Goal: Task Accomplishment & Management: Manage account settings

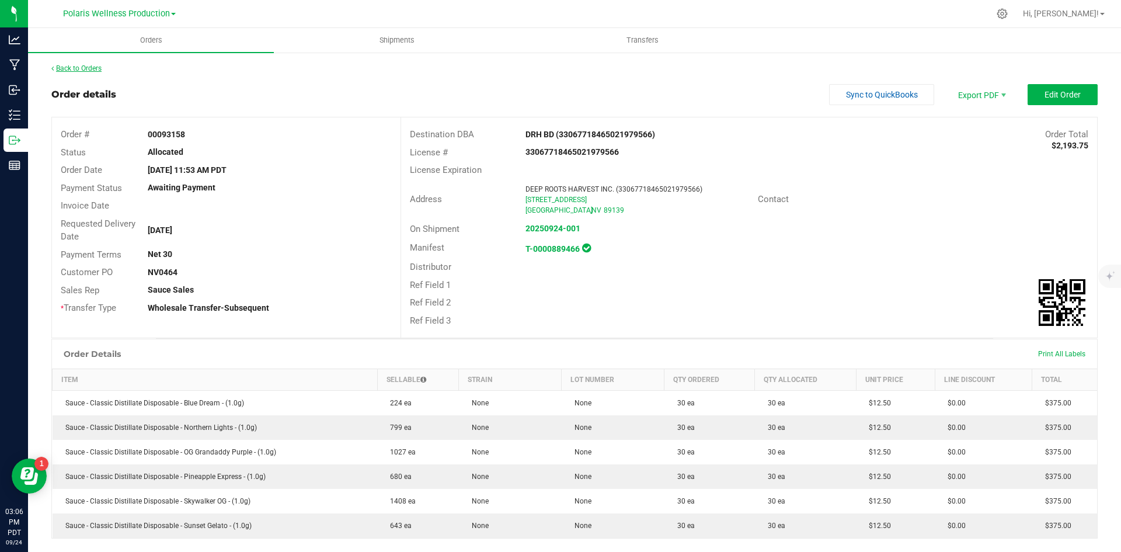
click at [81, 70] on link "Back to Orders" at bounding box center [76, 68] width 50 height 8
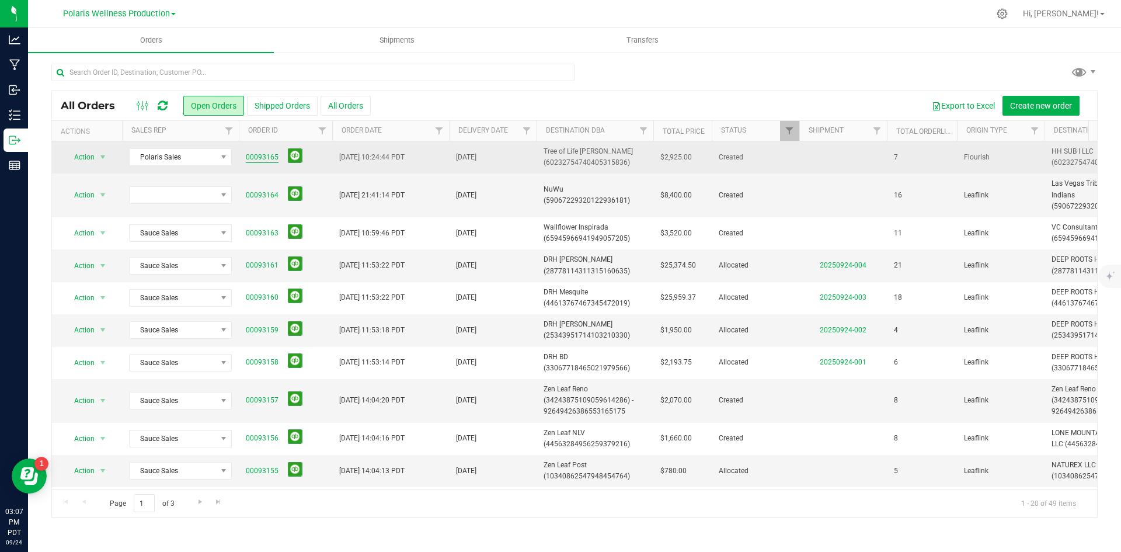
click at [259, 160] on link "00093165" at bounding box center [262, 157] width 33 height 11
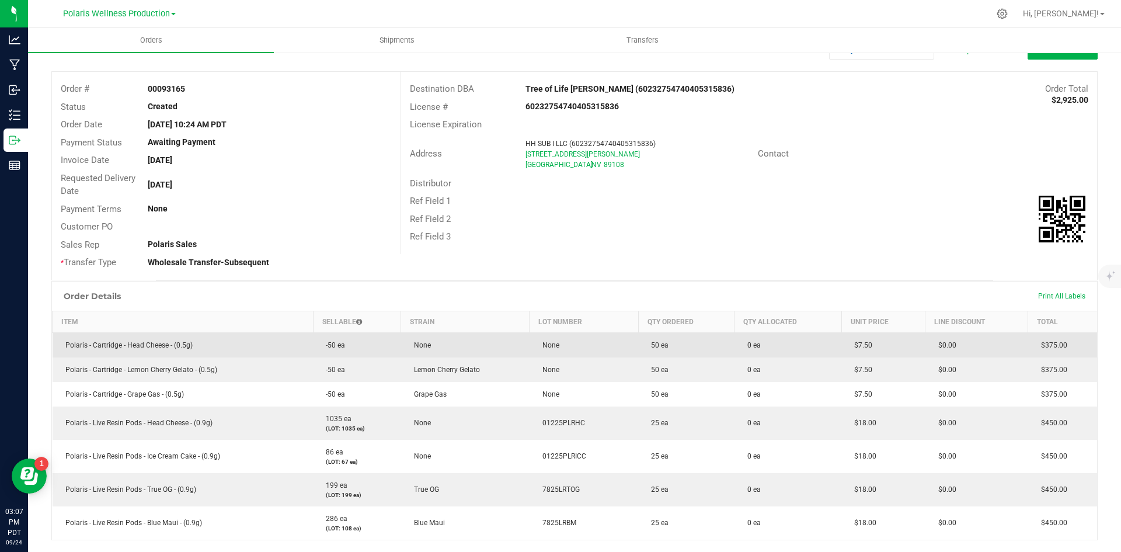
scroll to position [117, 0]
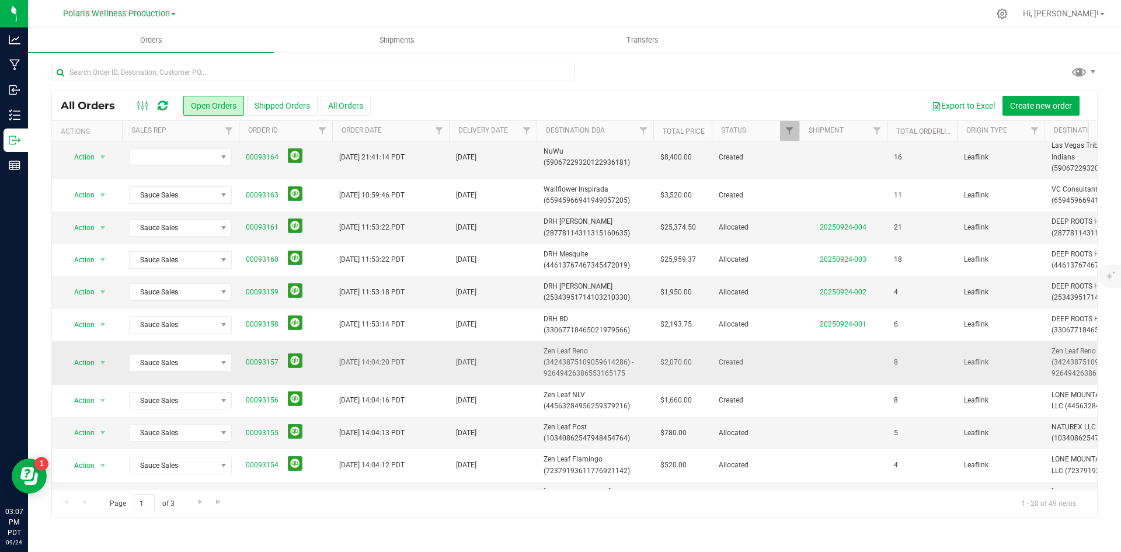
scroll to position [58, 0]
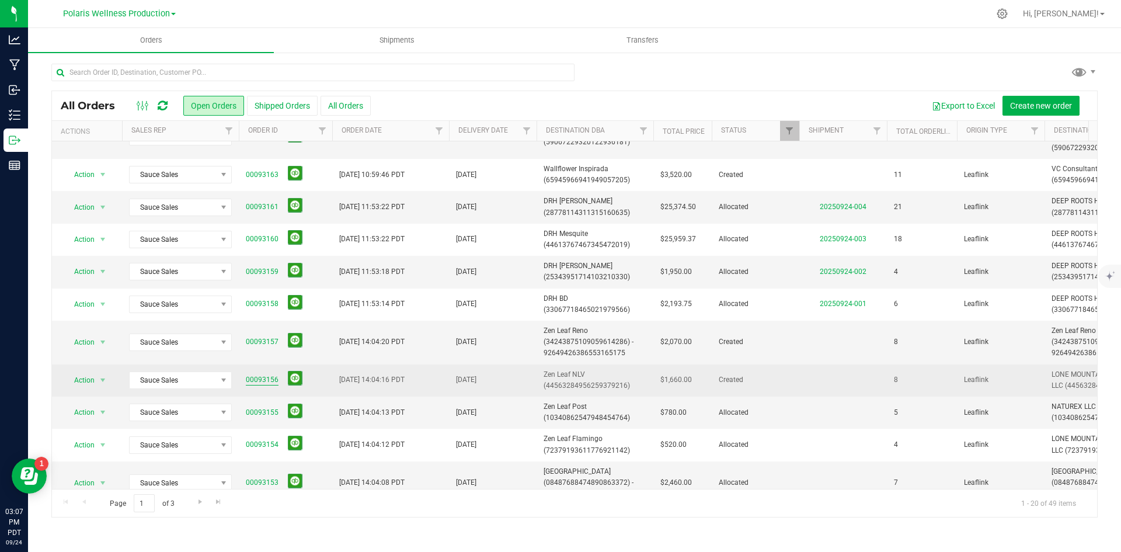
click at [261, 378] on link "00093156" at bounding box center [262, 379] width 33 height 11
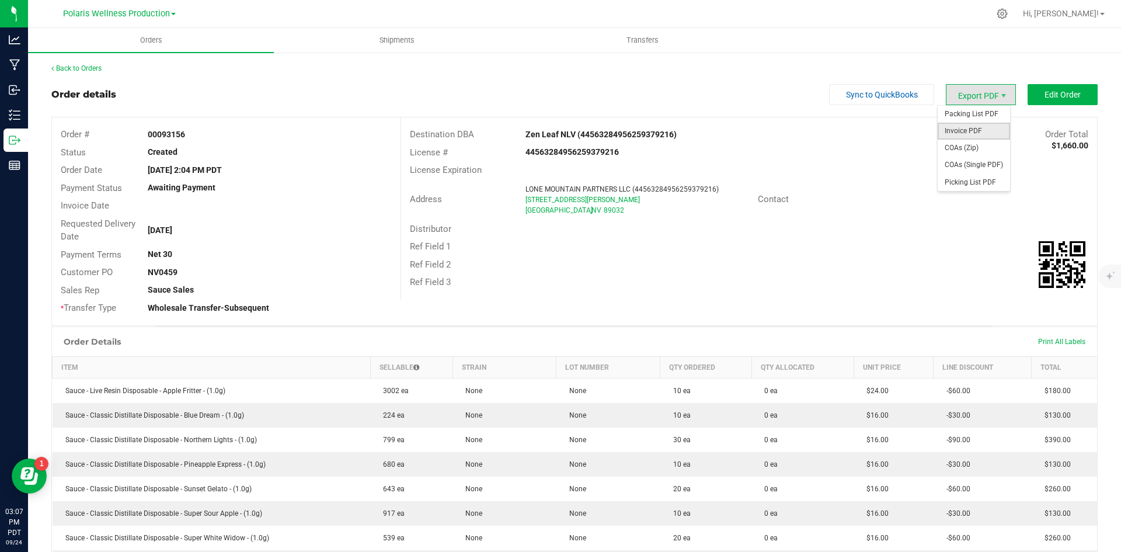
click at [977, 130] on span "Invoice PDF" at bounding box center [974, 131] width 72 height 17
click at [1045, 97] on span "Edit Order" at bounding box center [1063, 94] width 36 height 9
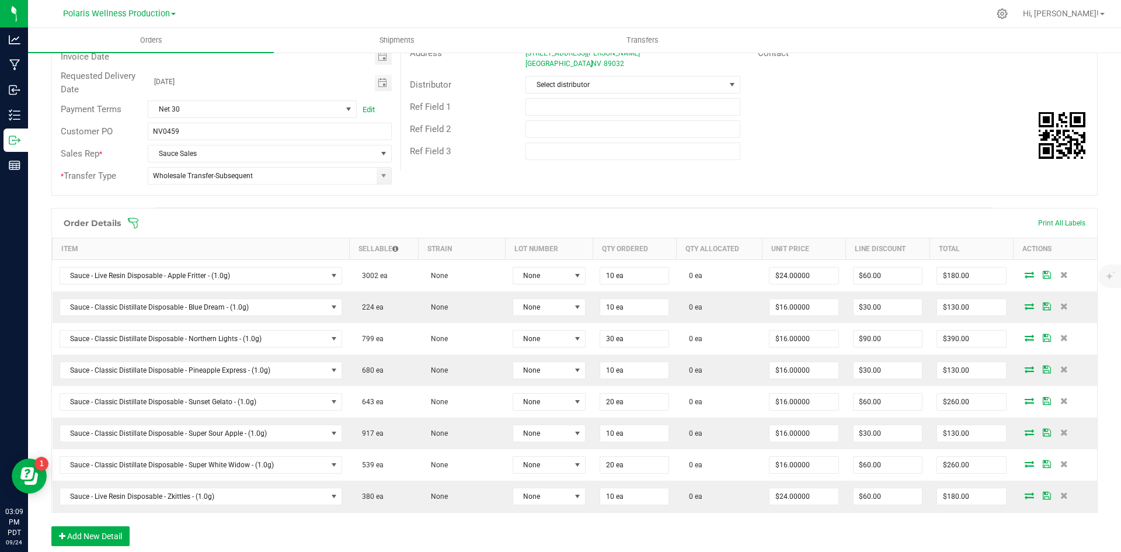
scroll to position [234, 0]
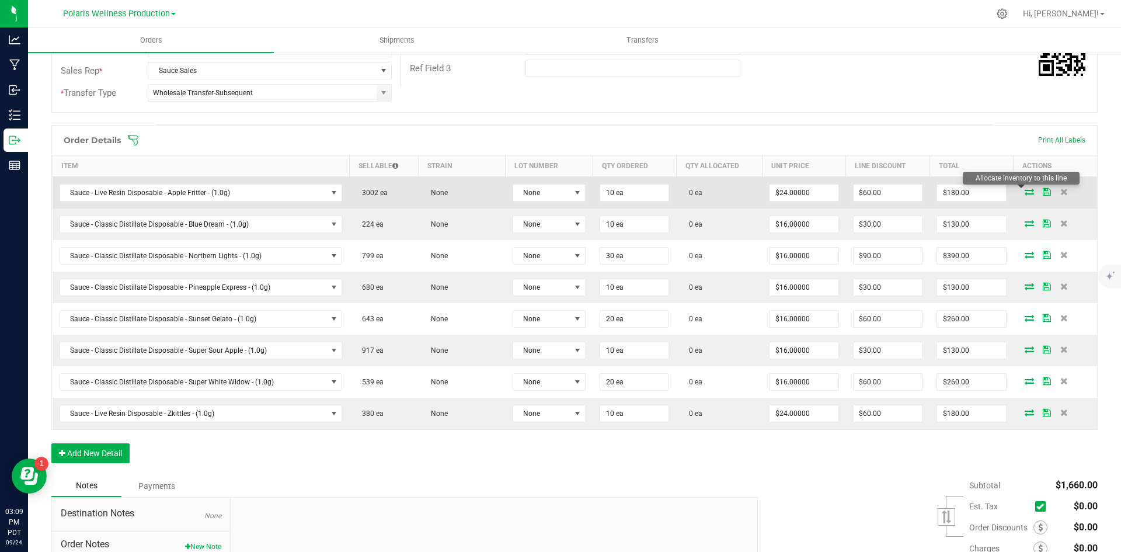
click at [1025, 192] on icon at bounding box center [1029, 191] width 9 height 7
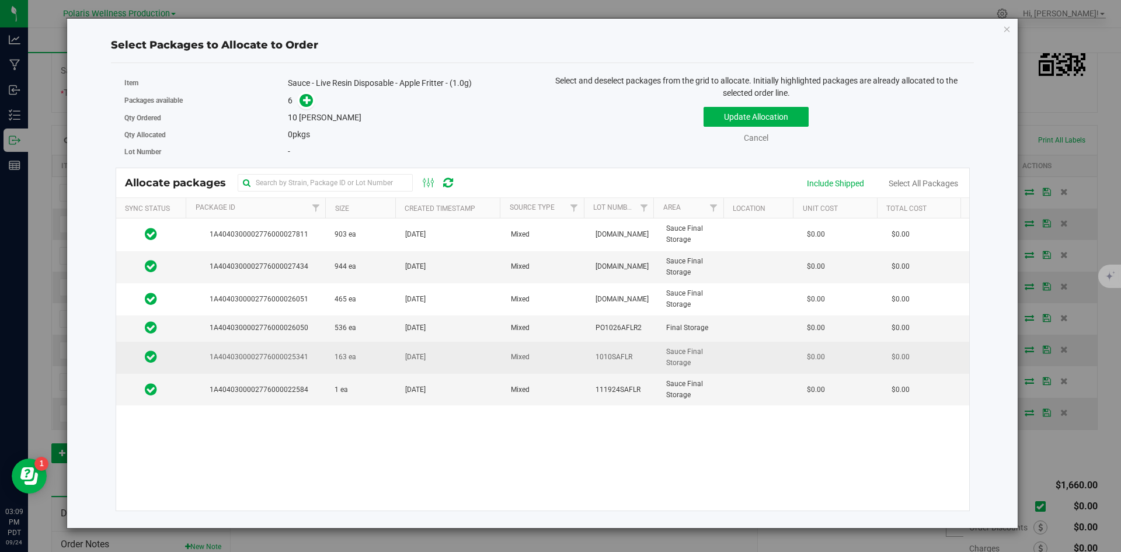
click at [370, 362] on td "163 ea" at bounding box center [363, 358] width 71 height 32
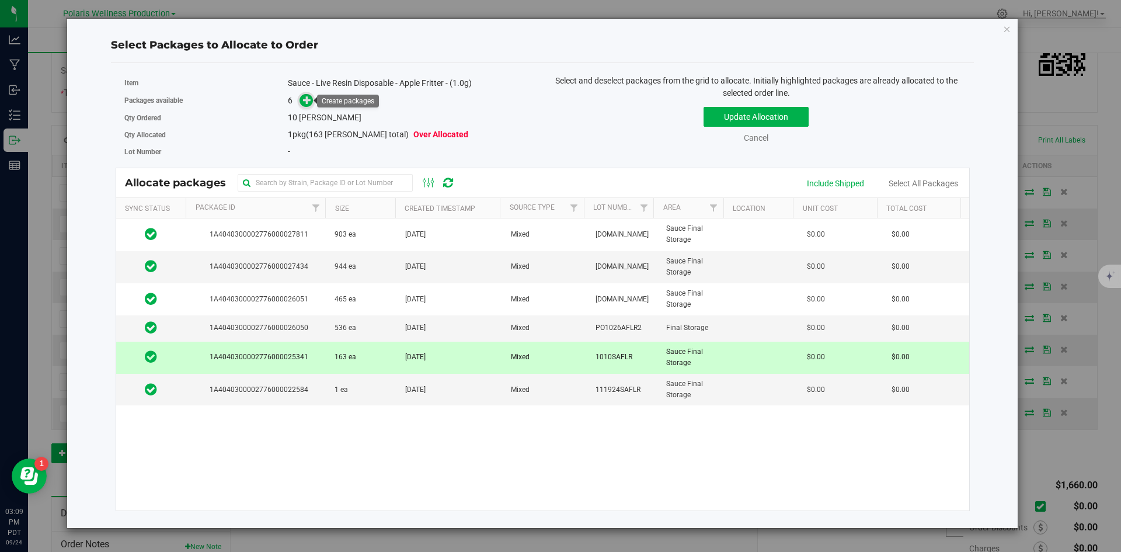
click at [309, 103] on icon at bounding box center [307, 100] width 8 height 8
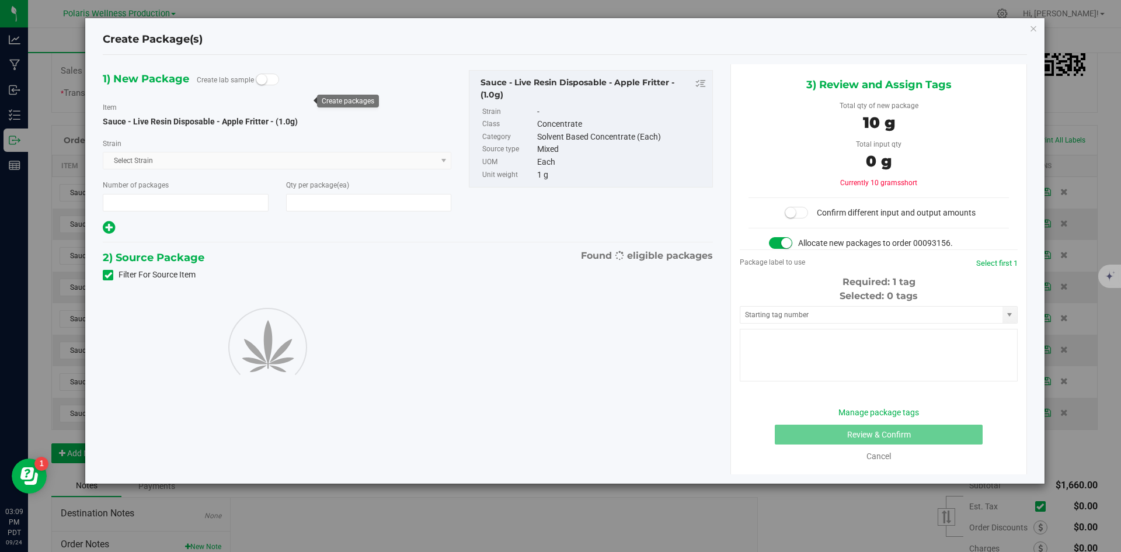
type input "1"
type input "10"
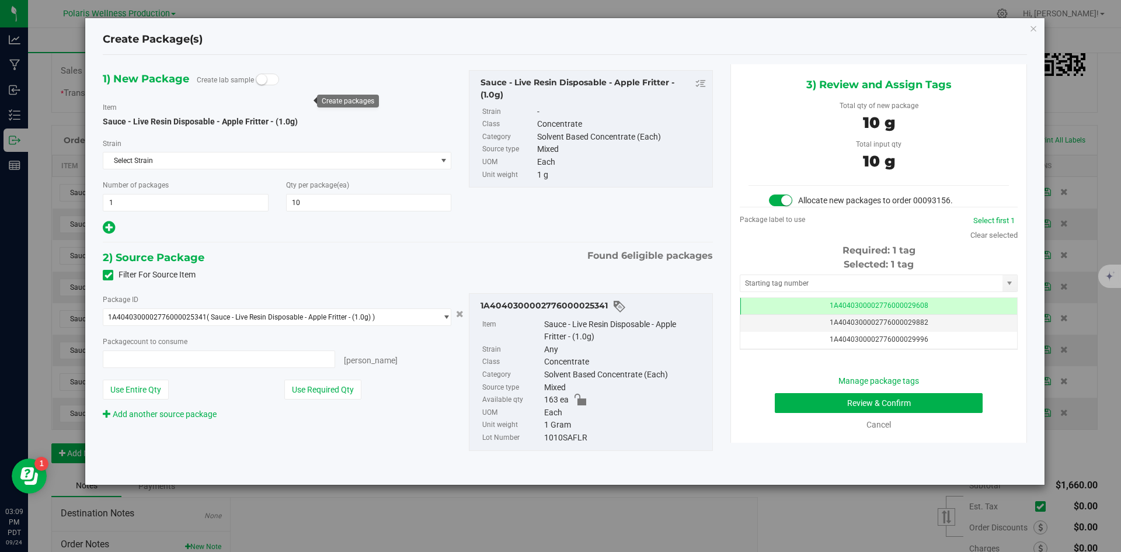
type input "10 ea"
click at [859, 289] on input "text" at bounding box center [872, 283] width 262 height 16
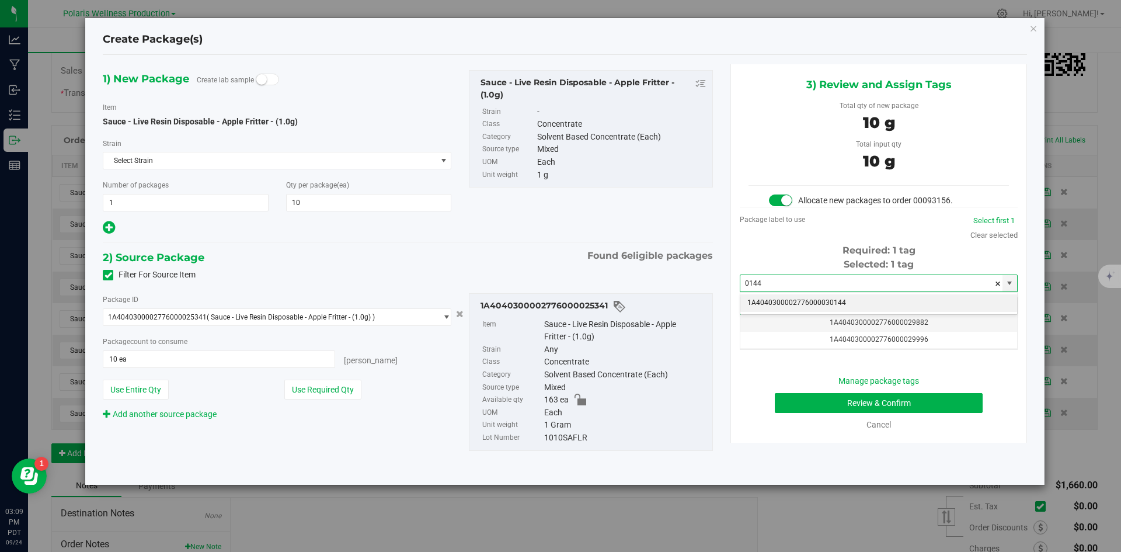
click at [823, 298] on li "1A4040300002776000030144" at bounding box center [879, 303] width 277 height 18
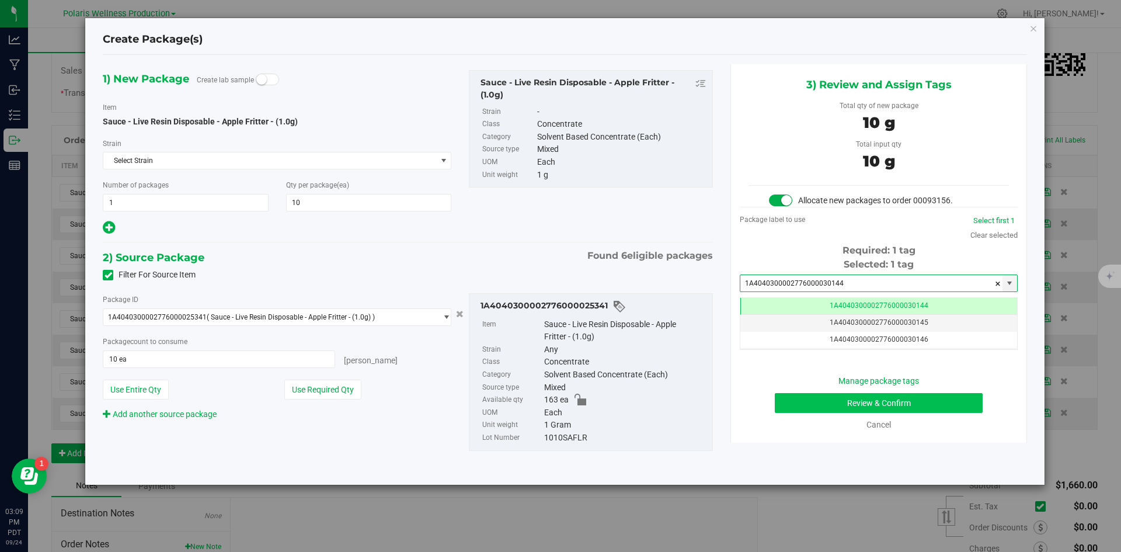
type input "1A4040300002776000030144"
click at [811, 394] on button "Review & Confirm" at bounding box center [879, 403] width 208 height 20
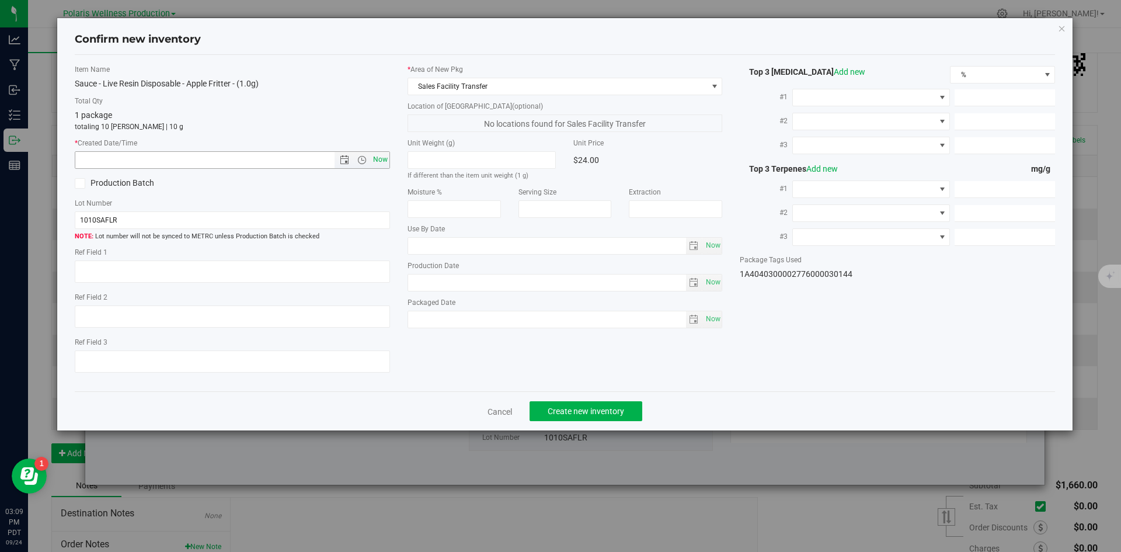
click at [379, 161] on span "Now" at bounding box center [380, 159] width 20 height 17
type input "9/24/2025 3:09 PM"
click at [599, 408] on span "Create new inventory" at bounding box center [586, 411] width 77 height 9
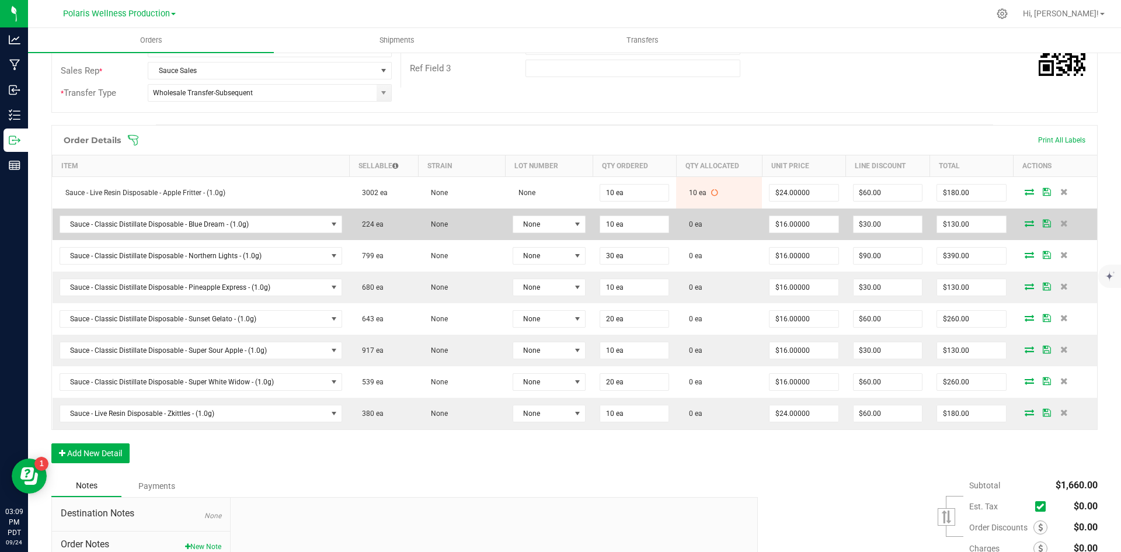
click at [1025, 225] on icon at bounding box center [1029, 223] width 9 height 7
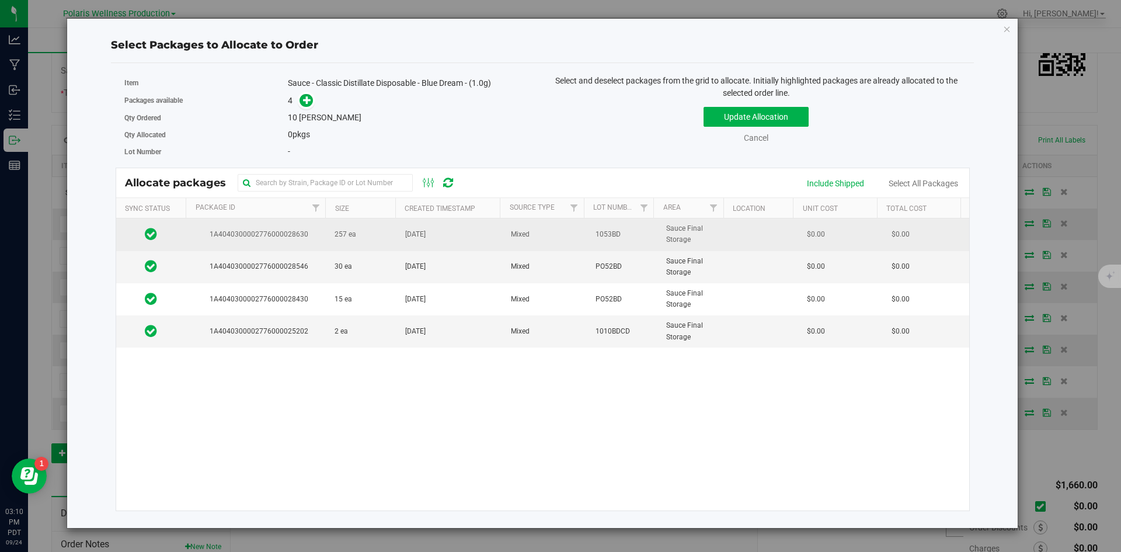
click at [383, 234] on td "257 ea" at bounding box center [363, 234] width 71 height 32
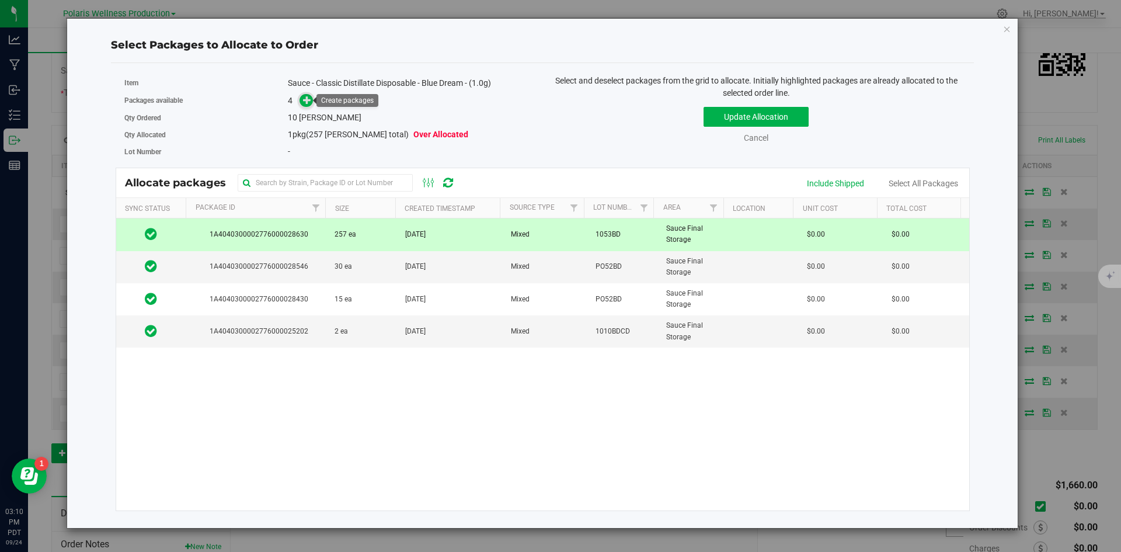
click at [310, 100] on icon at bounding box center [307, 100] width 8 height 8
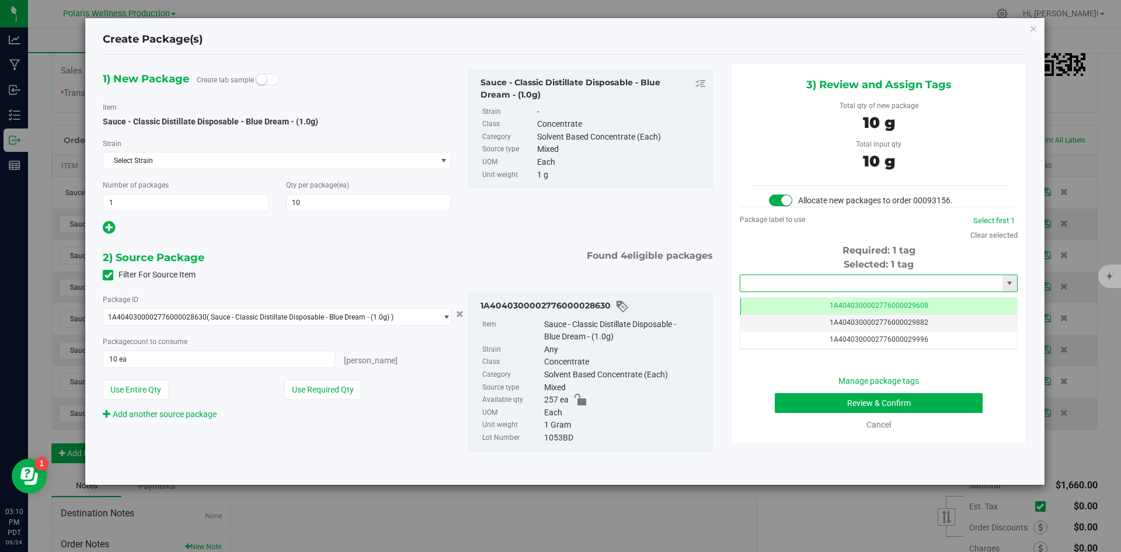
click at [835, 290] on input "text" at bounding box center [872, 283] width 262 height 16
click at [819, 305] on li "1A4040300002776000030145" at bounding box center [879, 303] width 277 height 18
type input "1A4040300002776000030145"
click at [814, 400] on button "Review & Confirm" at bounding box center [879, 403] width 208 height 20
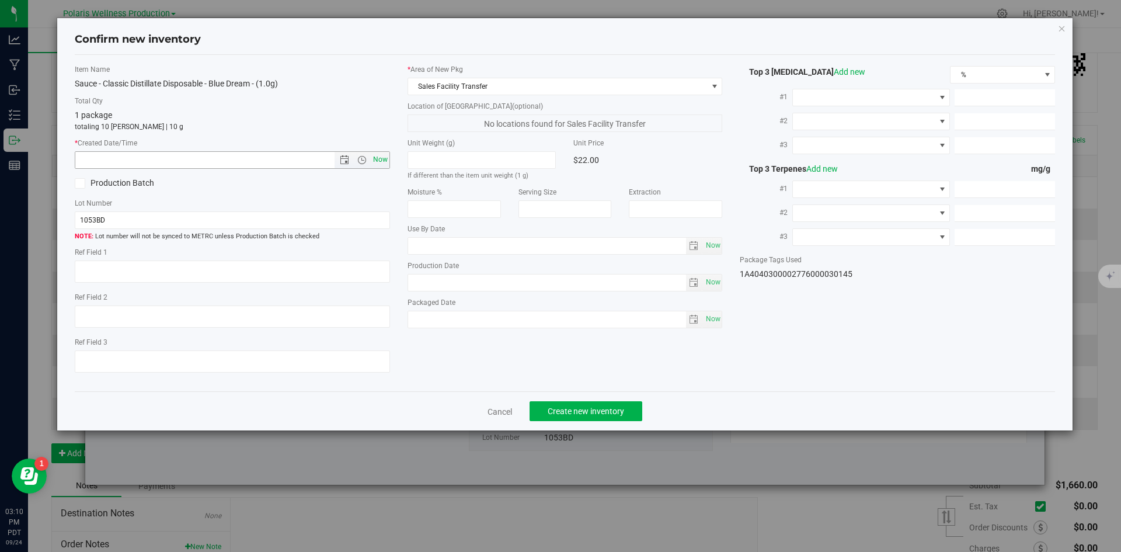
click at [388, 161] on span "Now" at bounding box center [380, 159] width 20 height 17
type input "9/24/2025 3:10 PM"
click at [584, 413] on span "Create new inventory" at bounding box center [586, 411] width 77 height 9
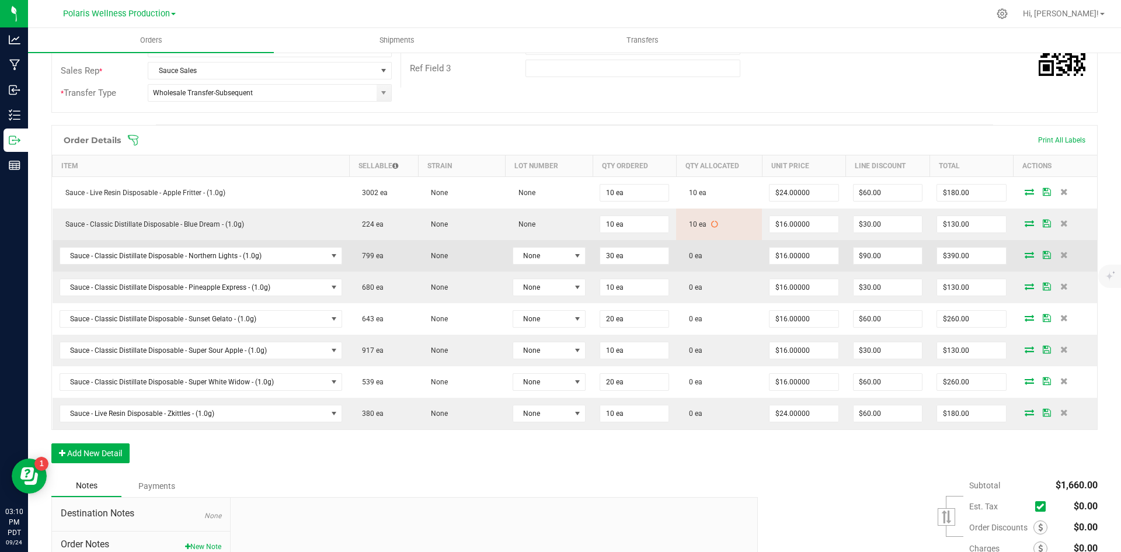
click at [1025, 253] on icon at bounding box center [1029, 254] width 9 height 7
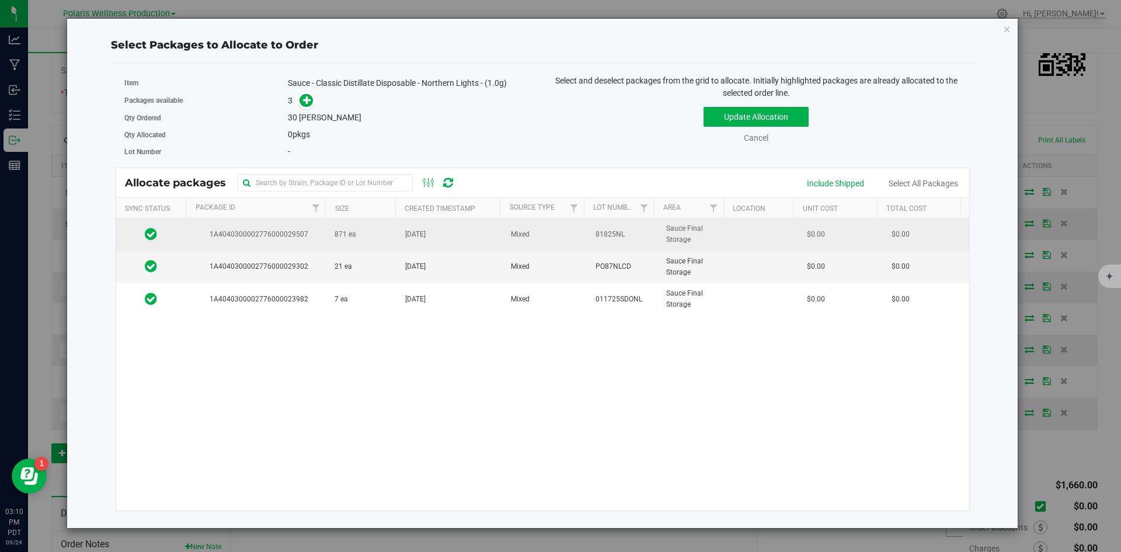
click at [355, 235] on td "871 ea" at bounding box center [363, 234] width 71 height 32
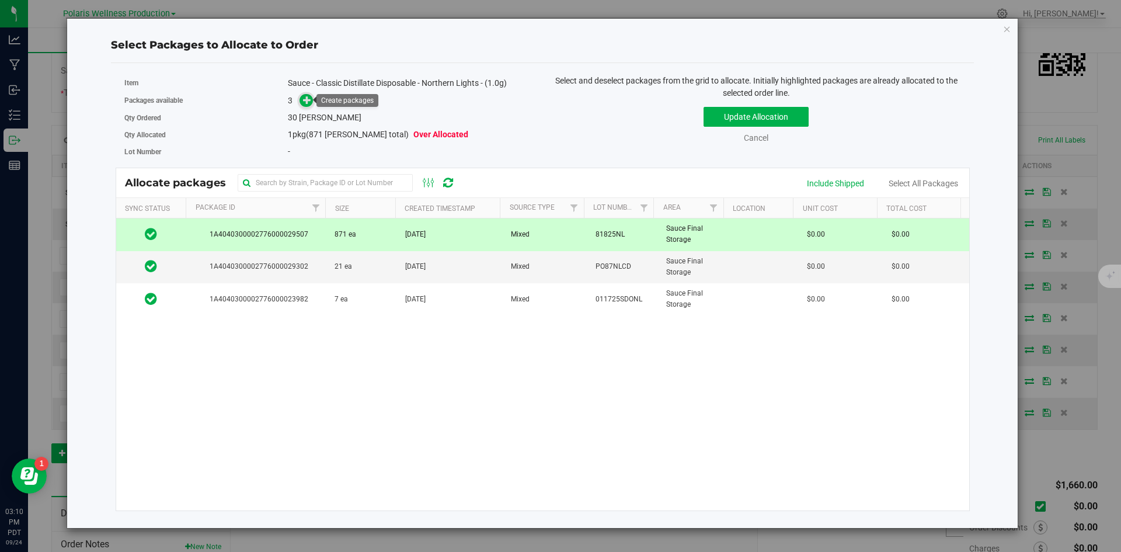
click at [308, 99] on icon at bounding box center [307, 100] width 8 height 8
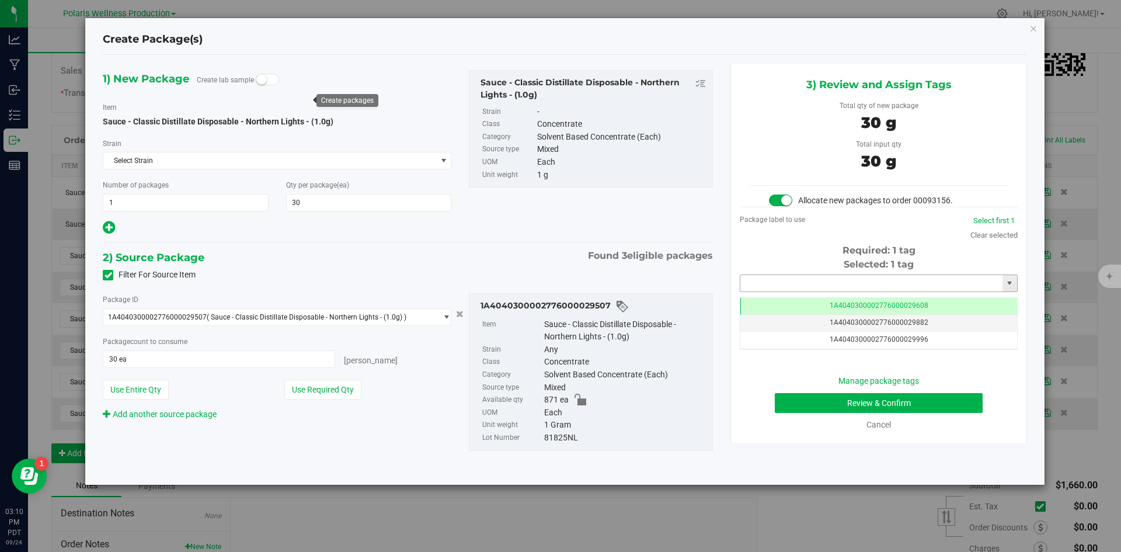
click at [809, 282] on input "text" at bounding box center [872, 283] width 262 height 16
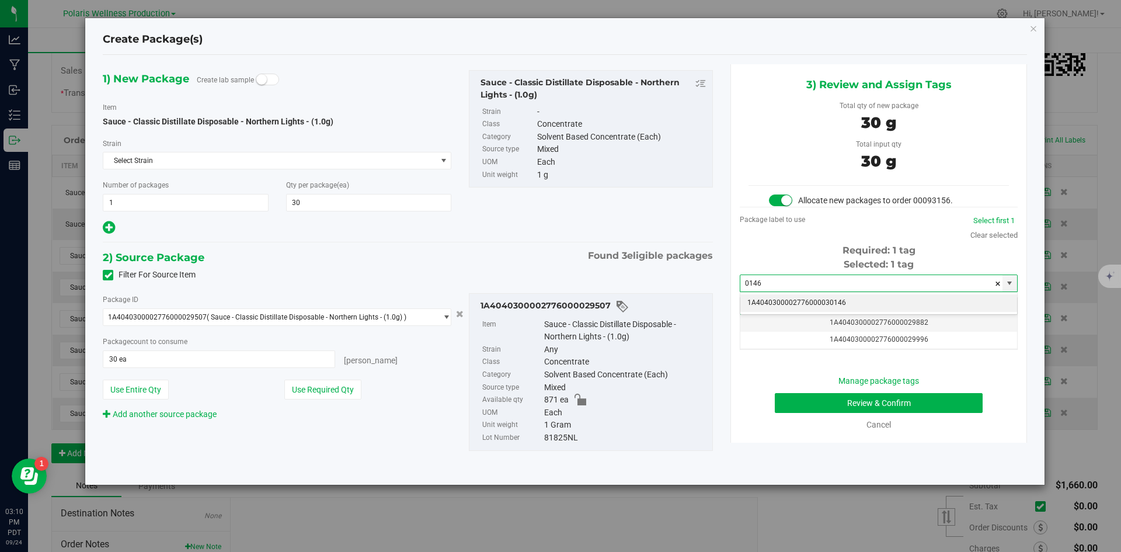
click at [817, 301] on li "1A4040300002776000030146" at bounding box center [879, 303] width 277 height 18
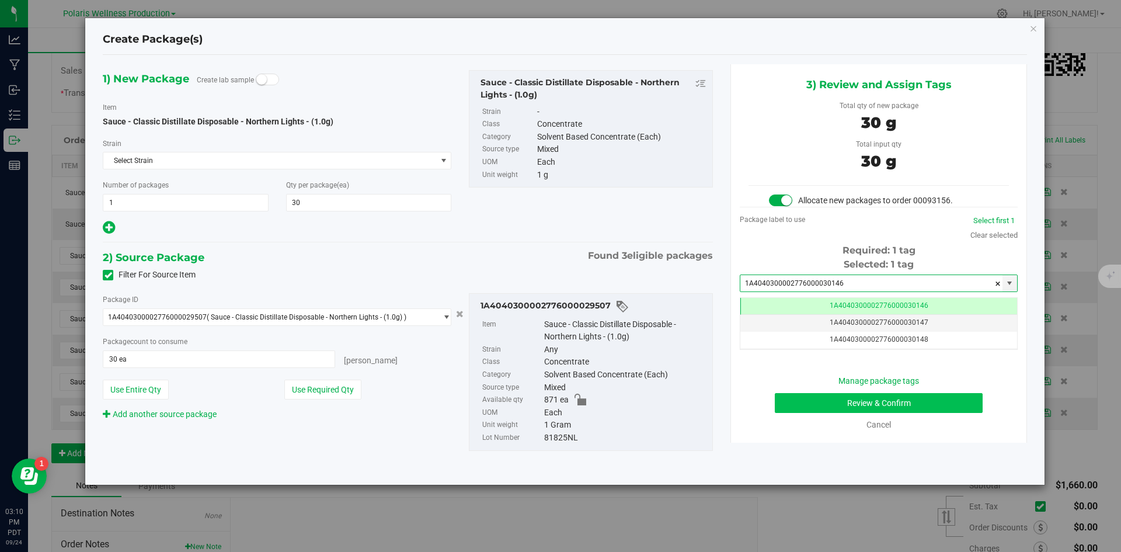
type input "1A4040300002776000030146"
click at [805, 402] on button "Review & Confirm" at bounding box center [879, 403] width 208 height 20
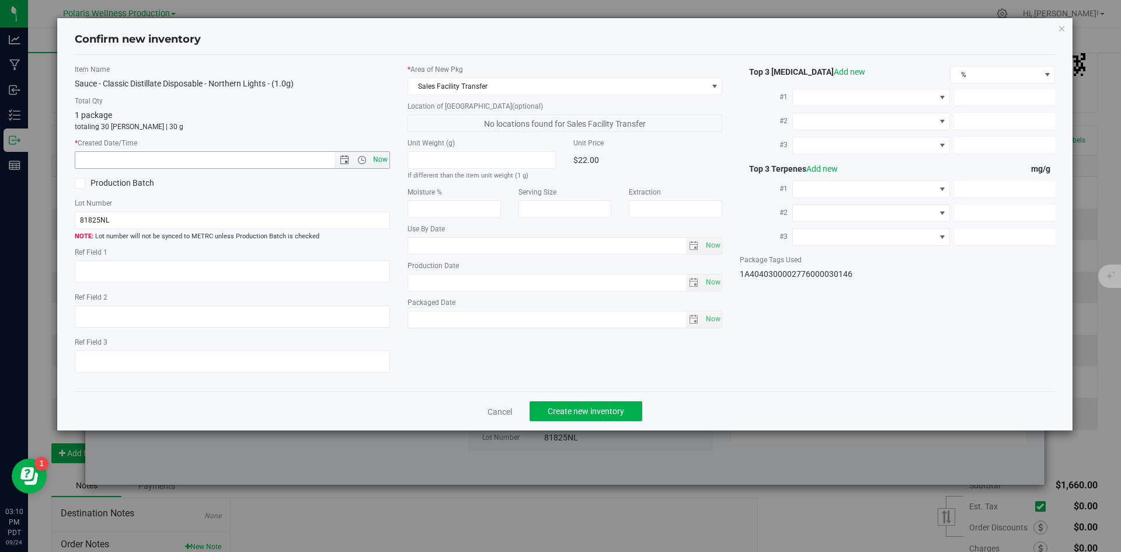
click at [377, 159] on span "Now" at bounding box center [380, 159] width 20 height 17
type input "9/24/2025 3:10 PM"
click at [624, 413] on button "Create new inventory" at bounding box center [586, 411] width 113 height 20
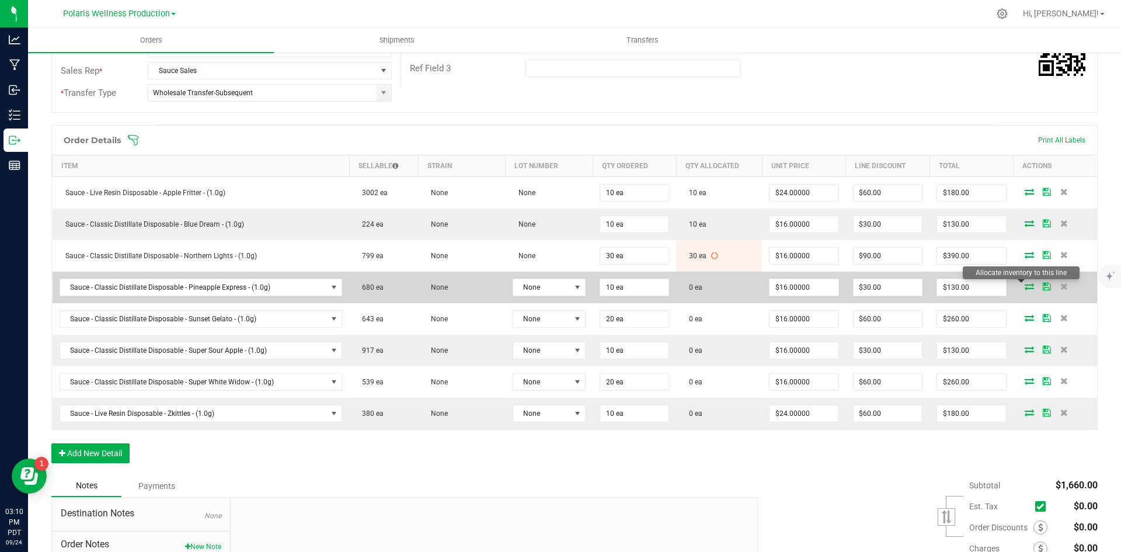
click at [1025, 284] on icon at bounding box center [1029, 286] width 9 height 7
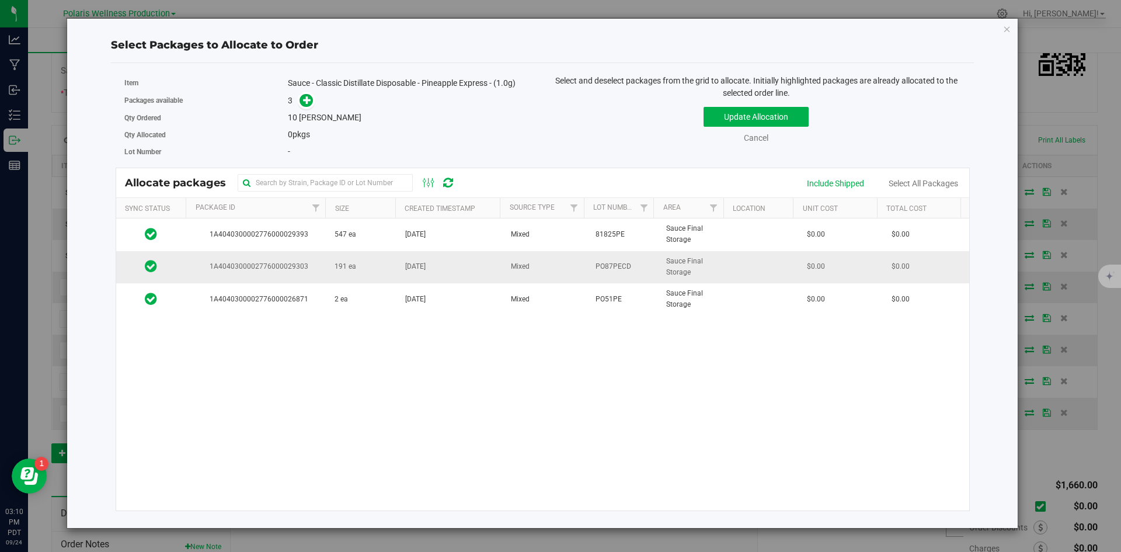
click at [364, 262] on td "191 ea" at bounding box center [363, 267] width 71 height 32
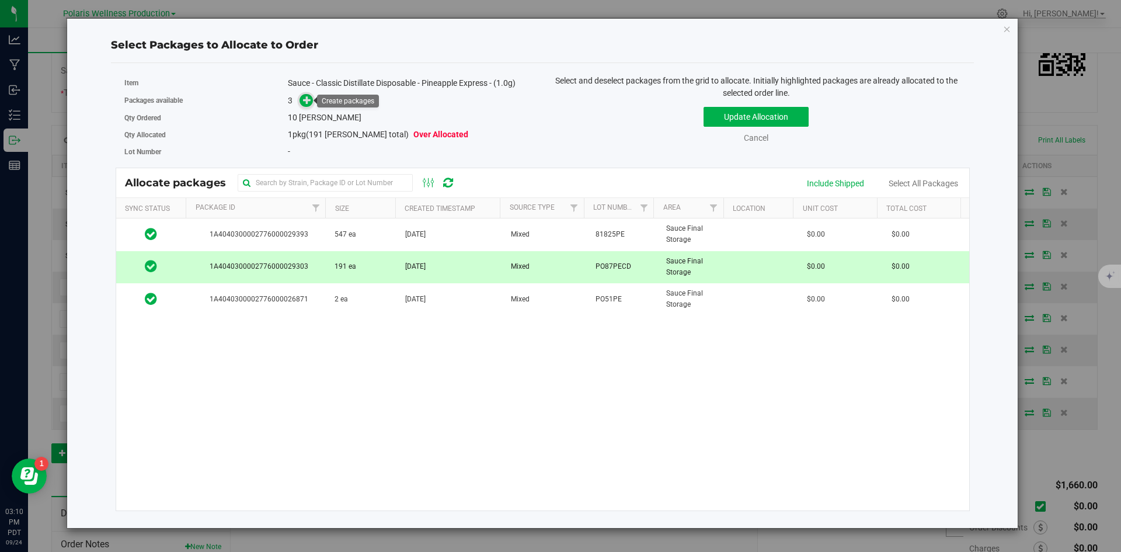
click at [304, 103] on icon at bounding box center [307, 100] width 8 height 8
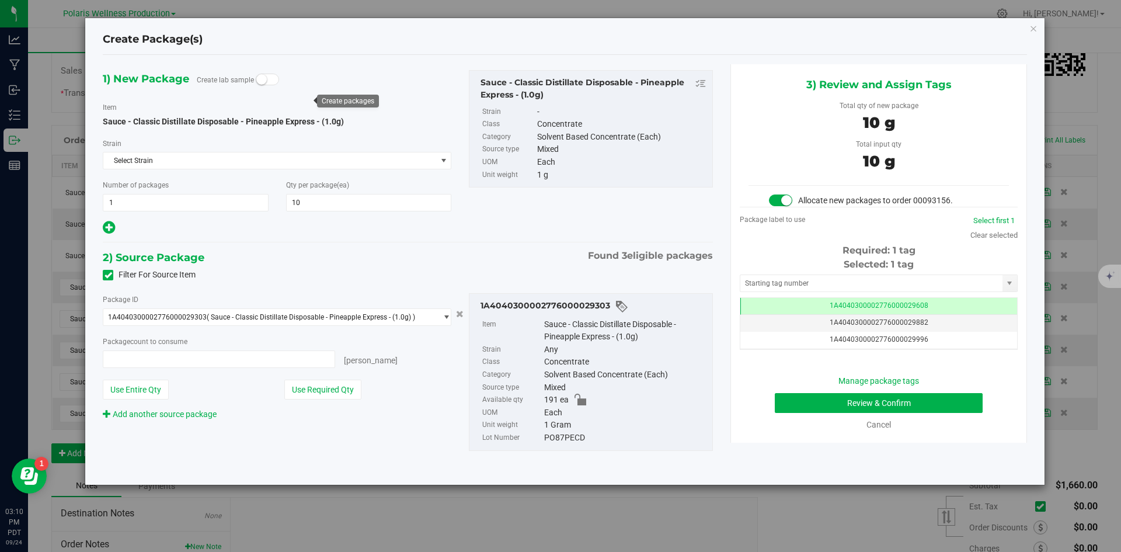
type input "10 ea"
click at [831, 290] on input "text" at bounding box center [872, 283] width 262 height 16
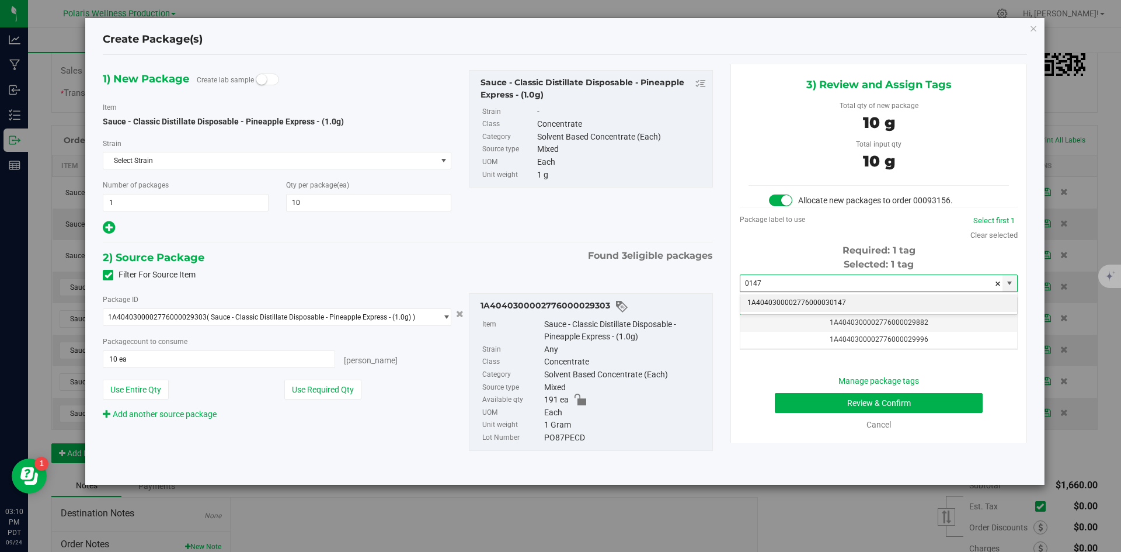
click at [791, 308] on li "1A4040300002776000030147" at bounding box center [879, 303] width 277 height 18
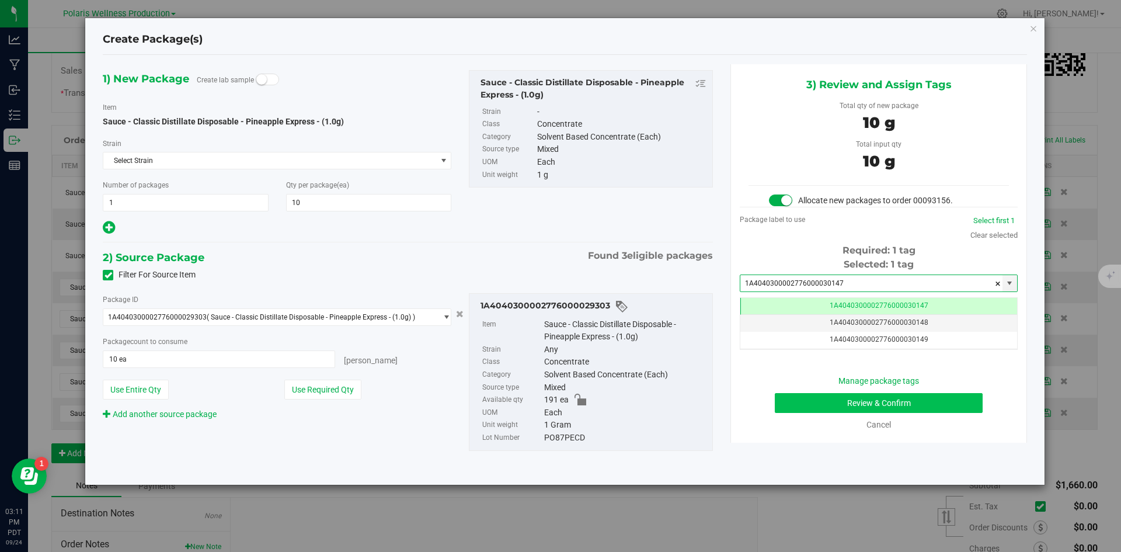
type input "1A4040300002776000030147"
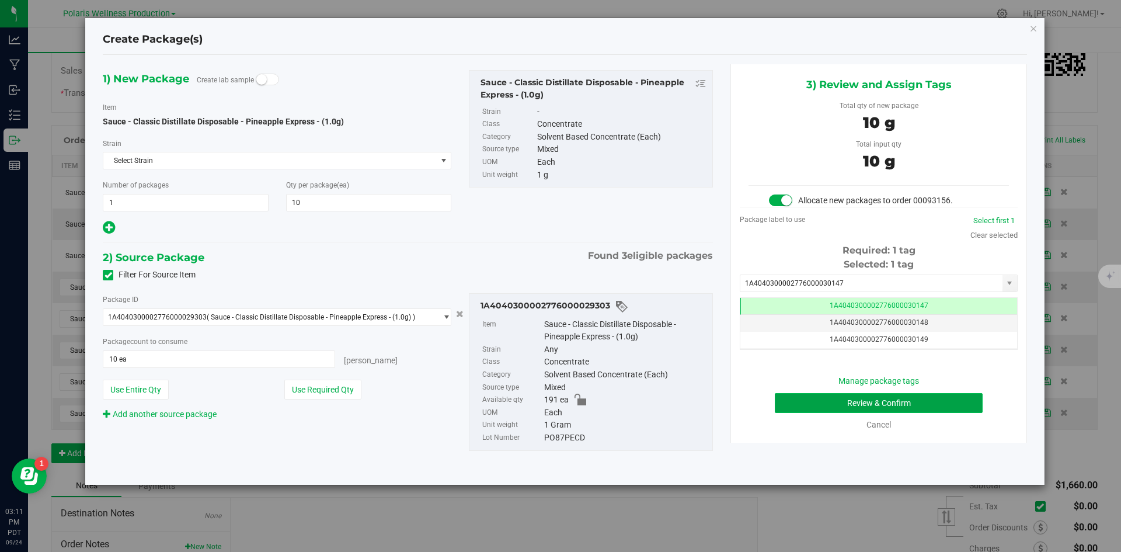
click at [833, 404] on button "Review & Confirm" at bounding box center [879, 403] width 208 height 20
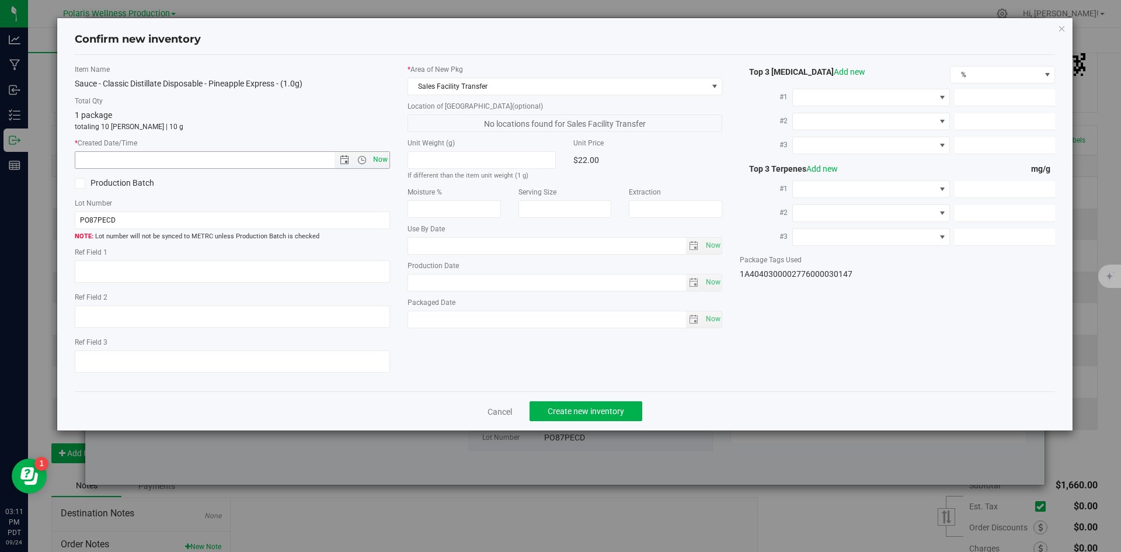
click at [383, 162] on span "Now" at bounding box center [380, 159] width 20 height 17
type input "9/24/2025 3:11 PM"
click at [631, 412] on button "Create new inventory" at bounding box center [586, 411] width 113 height 20
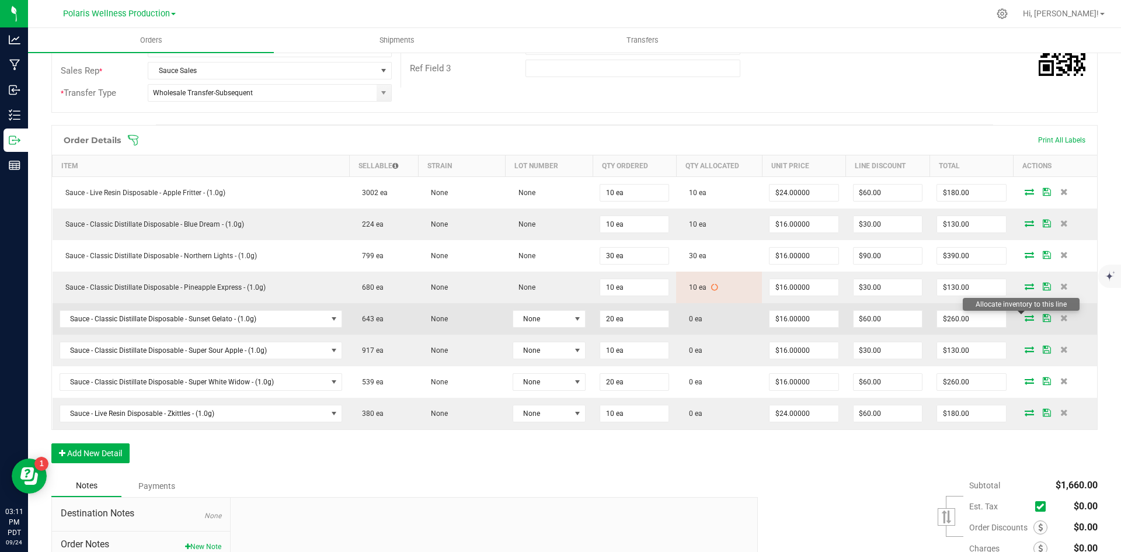
click at [1025, 319] on icon at bounding box center [1029, 317] width 9 height 7
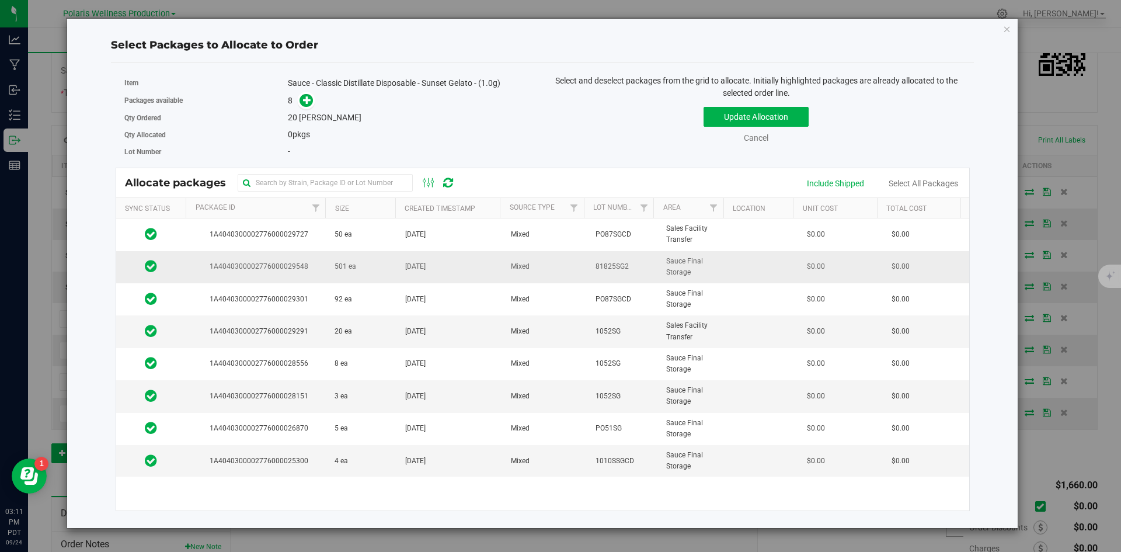
click at [372, 266] on td "501 ea" at bounding box center [363, 267] width 71 height 32
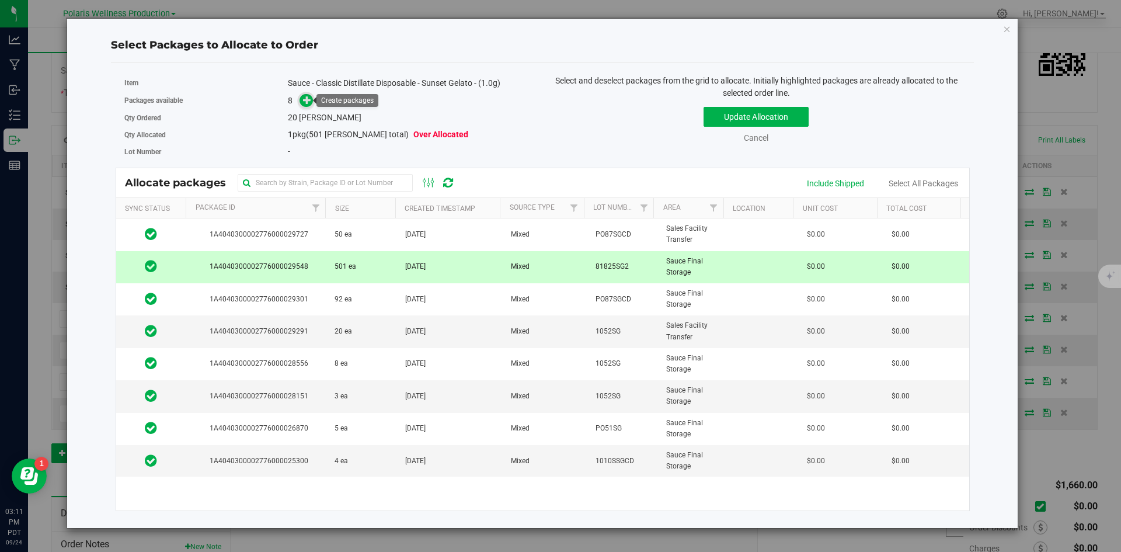
click at [303, 99] on span at bounding box center [306, 100] width 13 height 13
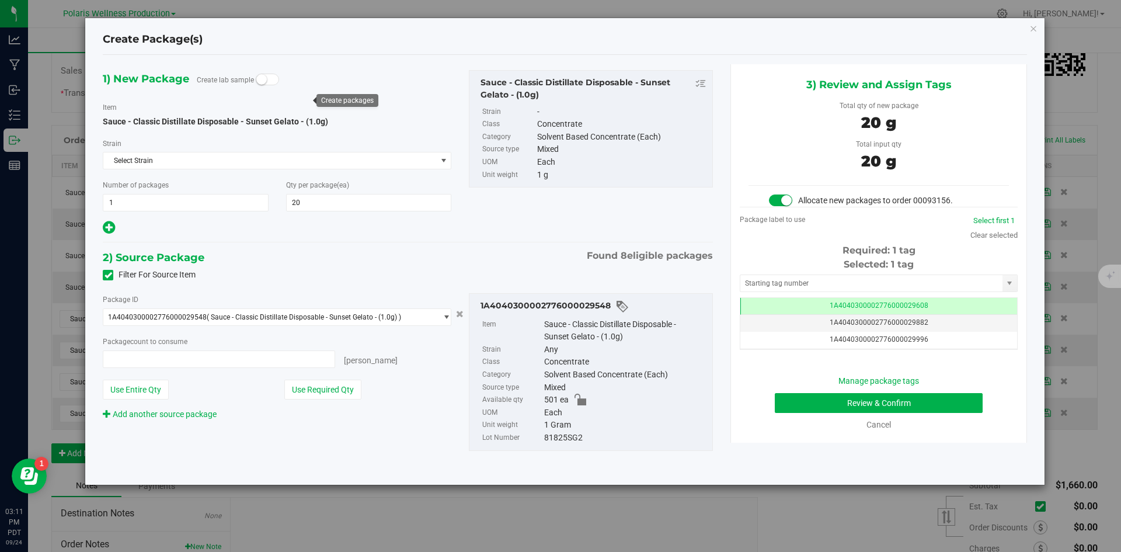
type input "20 ea"
click at [776, 281] on input "text" at bounding box center [872, 283] width 262 height 16
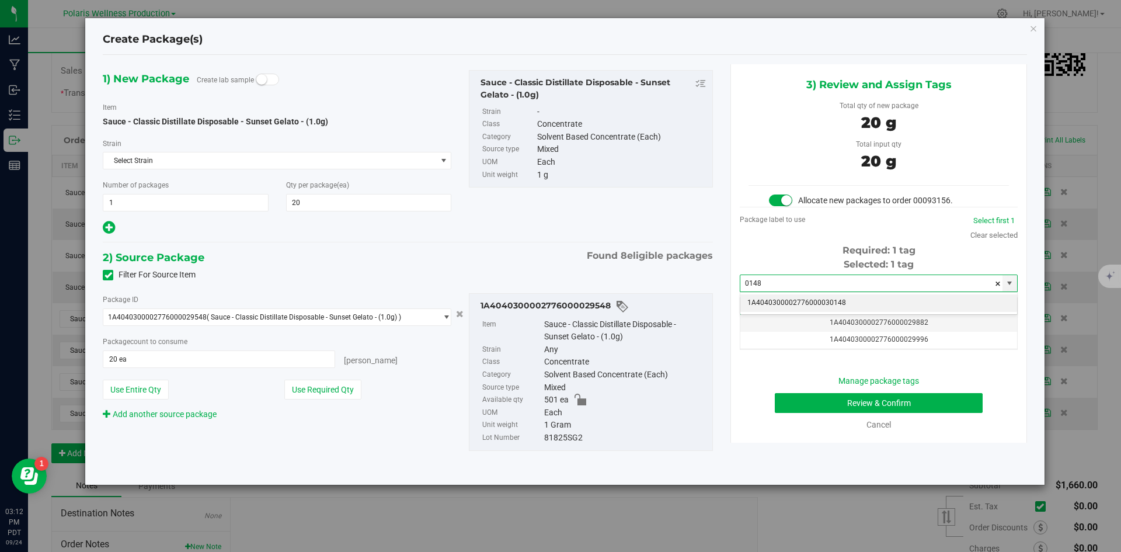
click at [794, 303] on li "1A4040300002776000030148" at bounding box center [879, 303] width 277 height 18
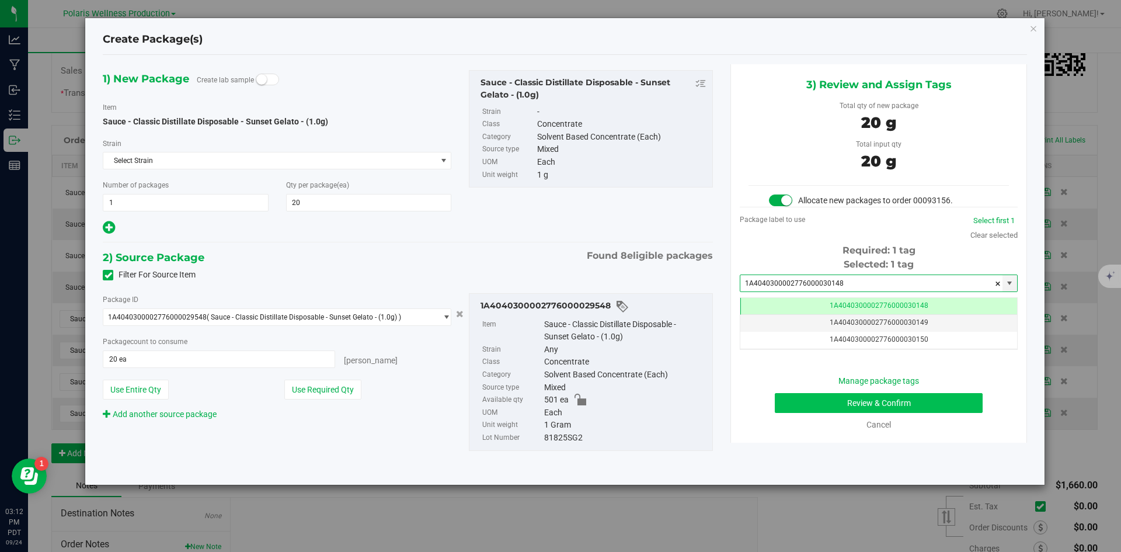
type input "1A4040300002776000030148"
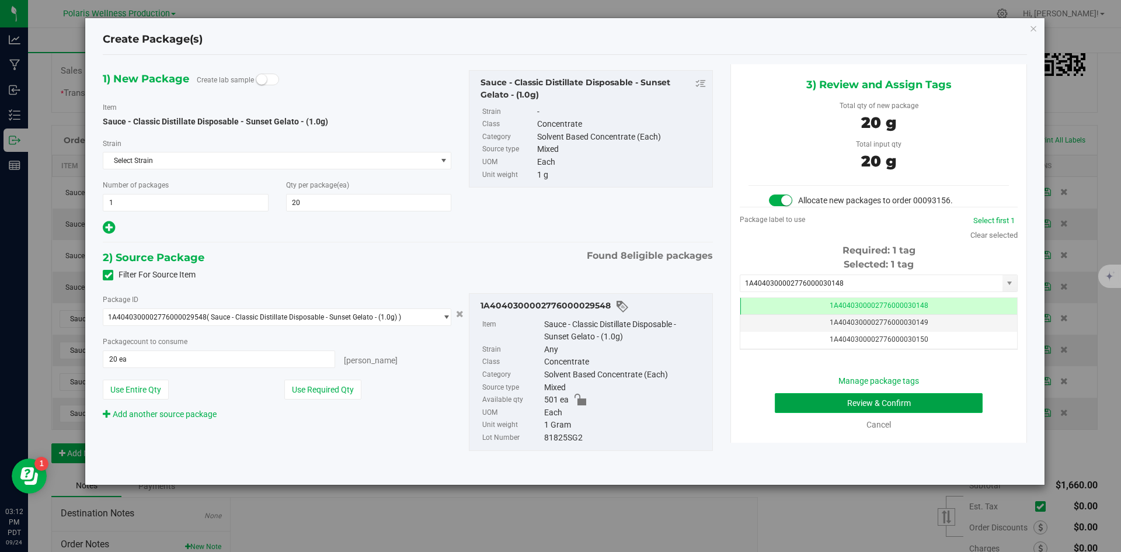
click at [807, 406] on button "Review & Confirm" at bounding box center [879, 403] width 208 height 20
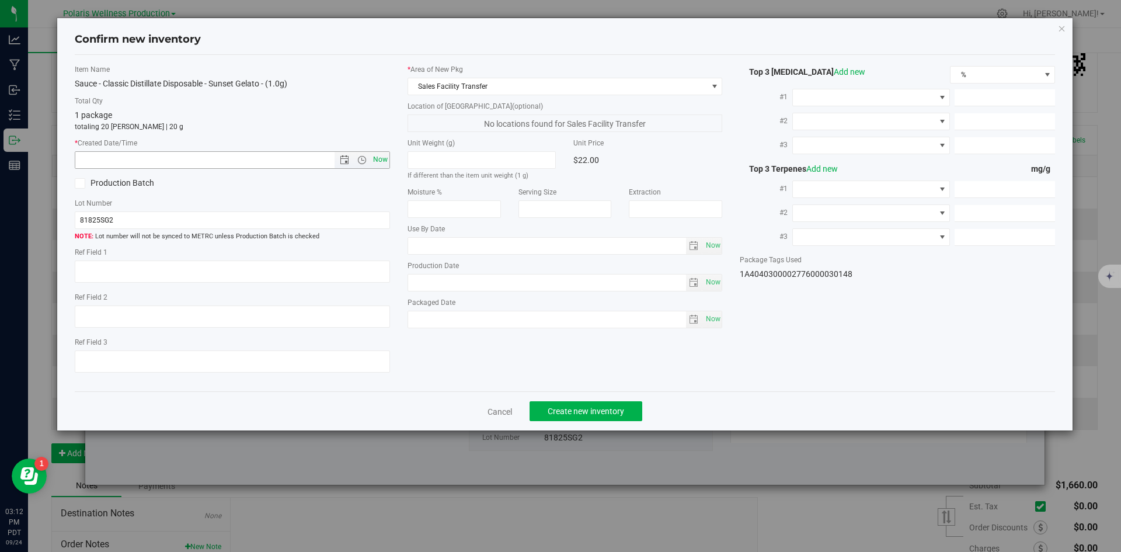
click at [374, 158] on span "Now" at bounding box center [380, 159] width 20 height 17
type input "9/24/2025 3:12 PM"
click at [617, 415] on span "Create new inventory" at bounding box center [586, 411] width 77 height 9
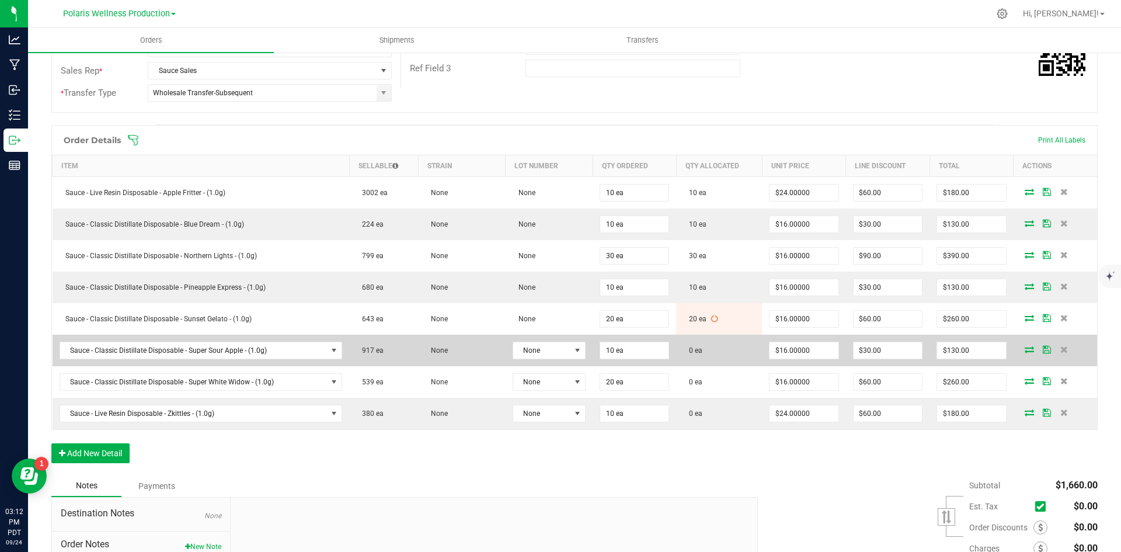
click at [1025, 353] on icon at bounding box center [1029, 349] width 9 height 7
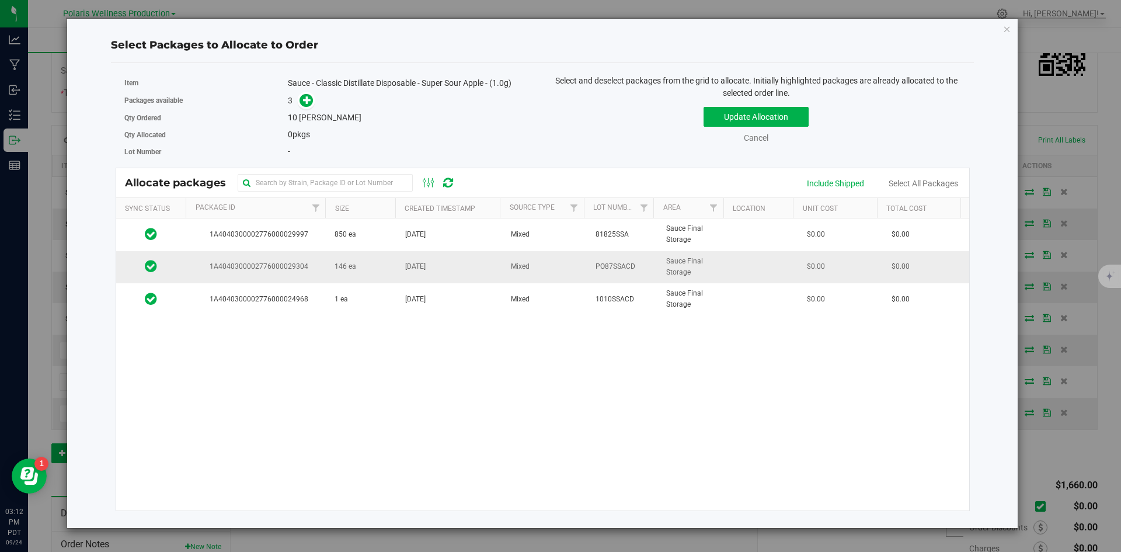
click at [311, 267] on span "1A4040300002776000029304" at bounding box center [256, 266] width 127 height 11
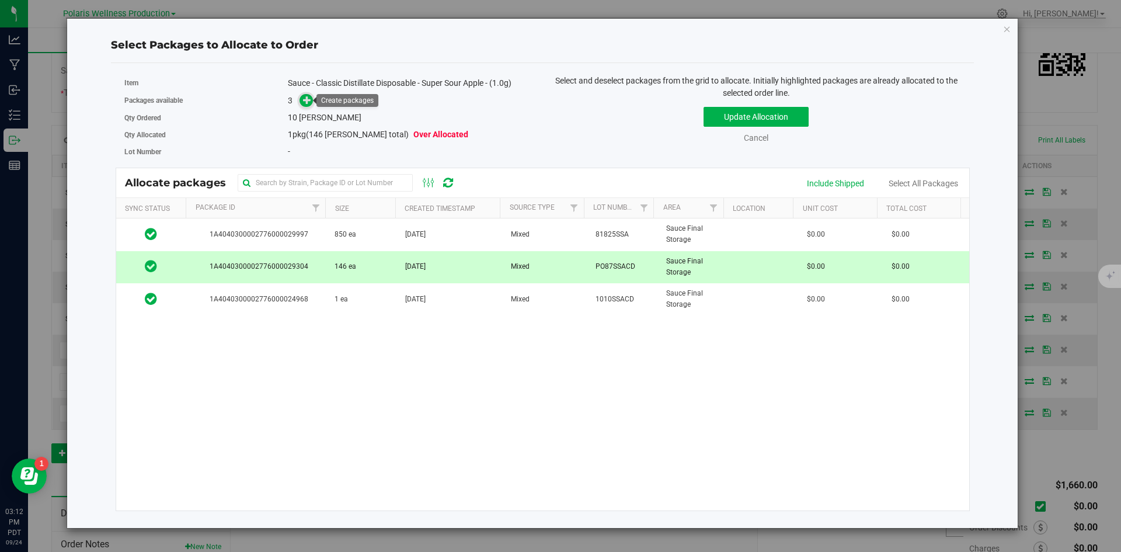
click at [305, 94] on span at bounding box center [306, 100] width 13 height 13
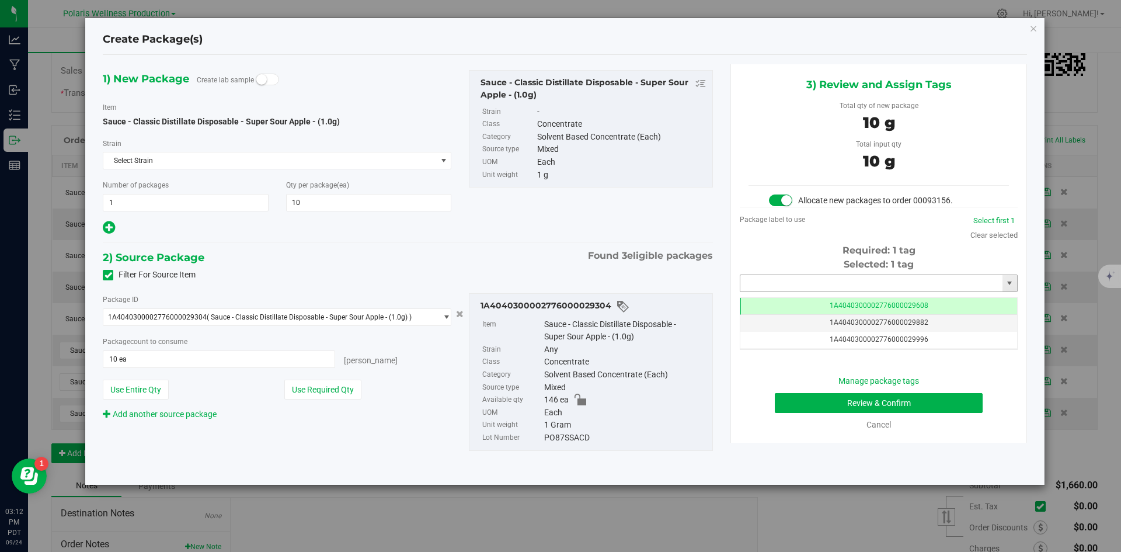
click at [762, 281] on input "text" at bounding box center [872, 283] width 262 height 16
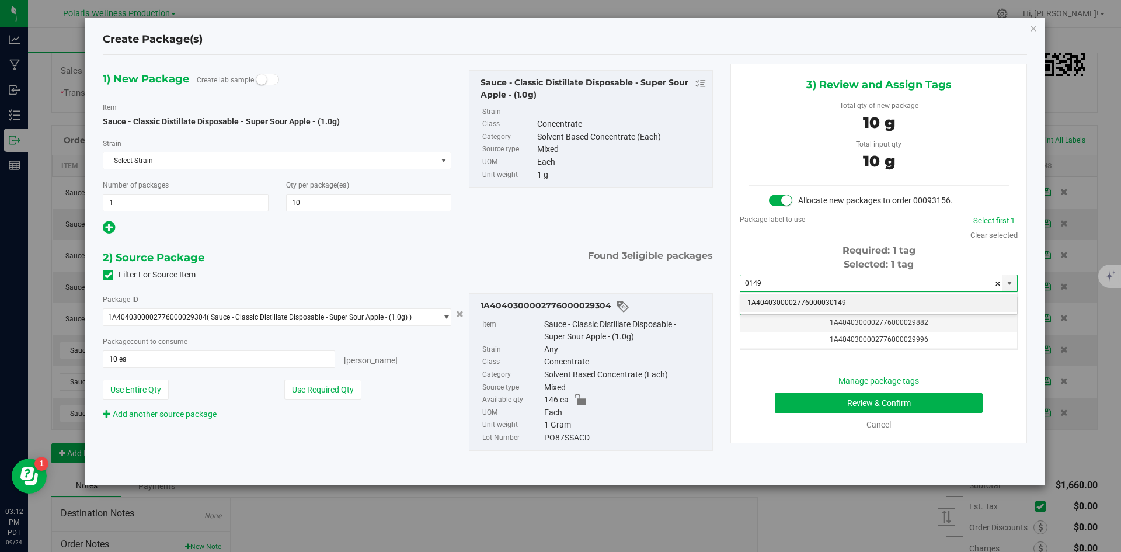
click at [828, 306] on li "1A4040300002776000030149" at bounding box center [879, 303] width 277 height 18
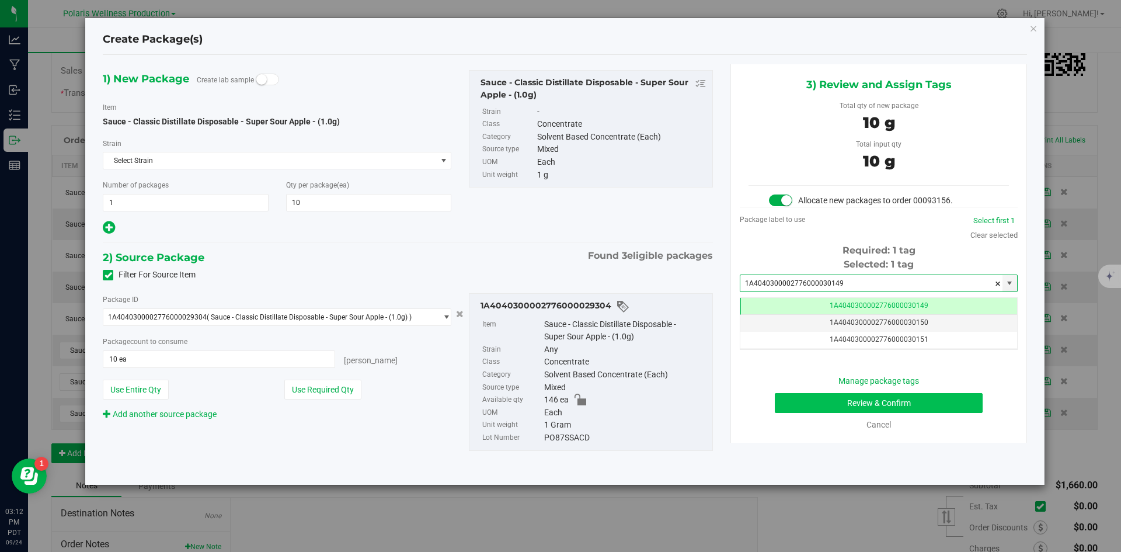
type input "1A4040300002776000030149"
click at [806, 401] on button "Review & Confirm" at bounding box center [879, 403] width 208 height 20
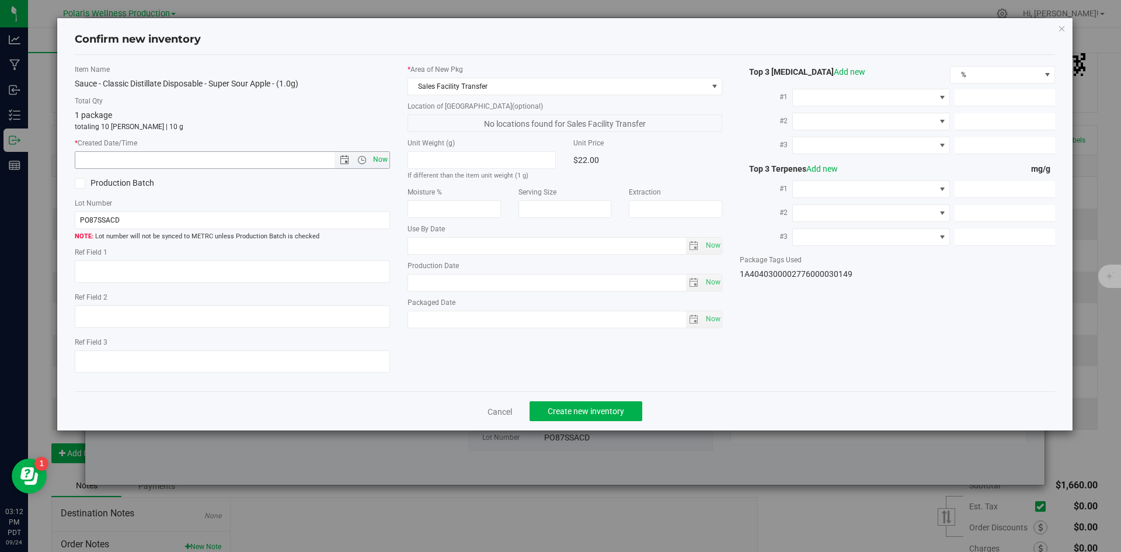
click at [382, 166] on span "Now" at bounding box center [380, 159] width 20 height 17
type input "9/24/2025 3:12 PM"
click at [599, 413] on span "Create new inventory" at bounding box center [586, 411] width 77 height 9
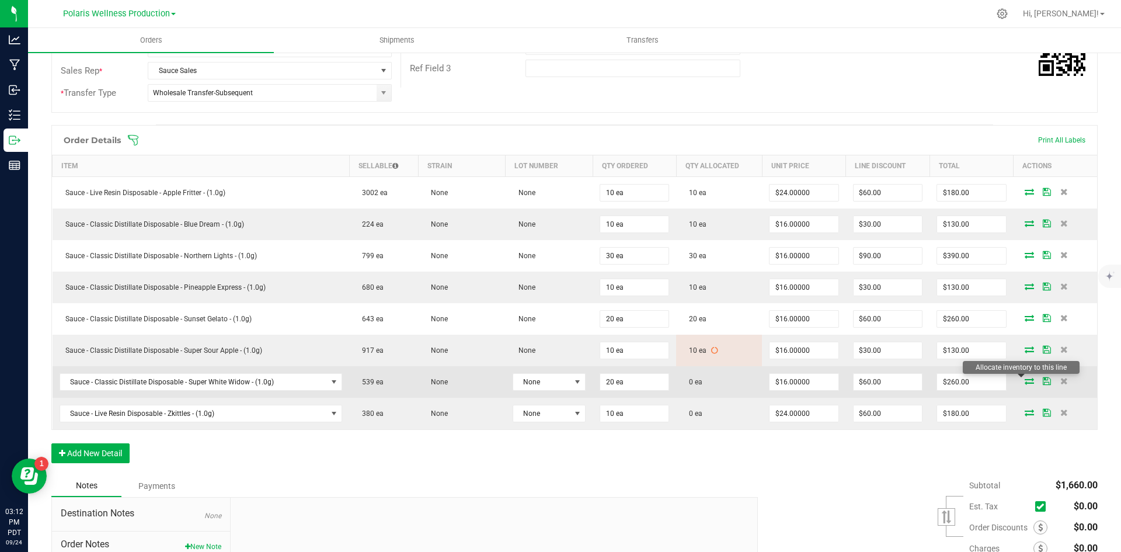
click at [1025, 383] on icon at bounding box center [1029, 380] width 9 height 7
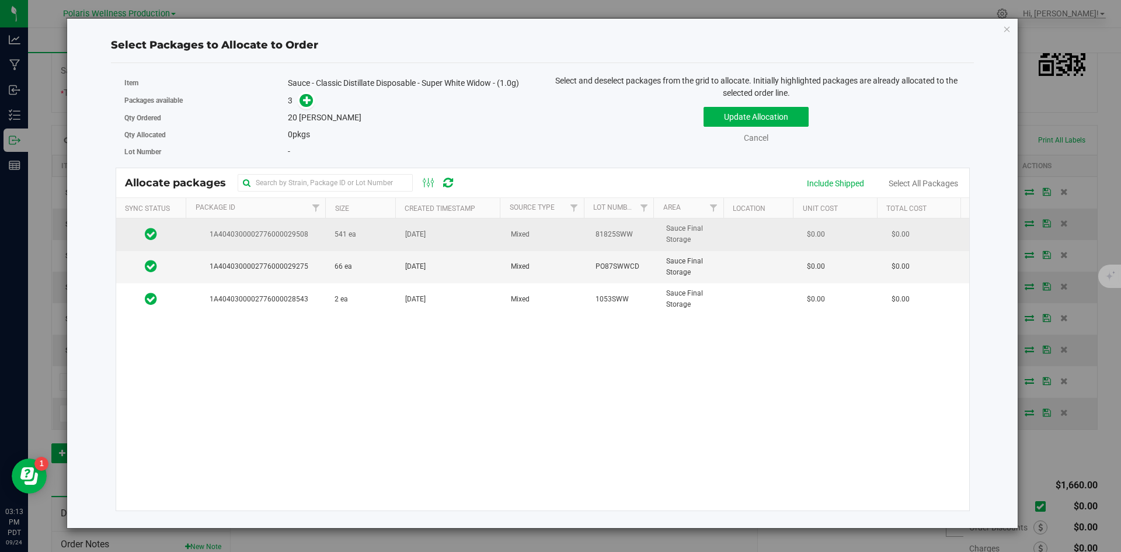
click at [346, 227] on td "541 ea" at bounding box center [363, 234] width 71 height 32
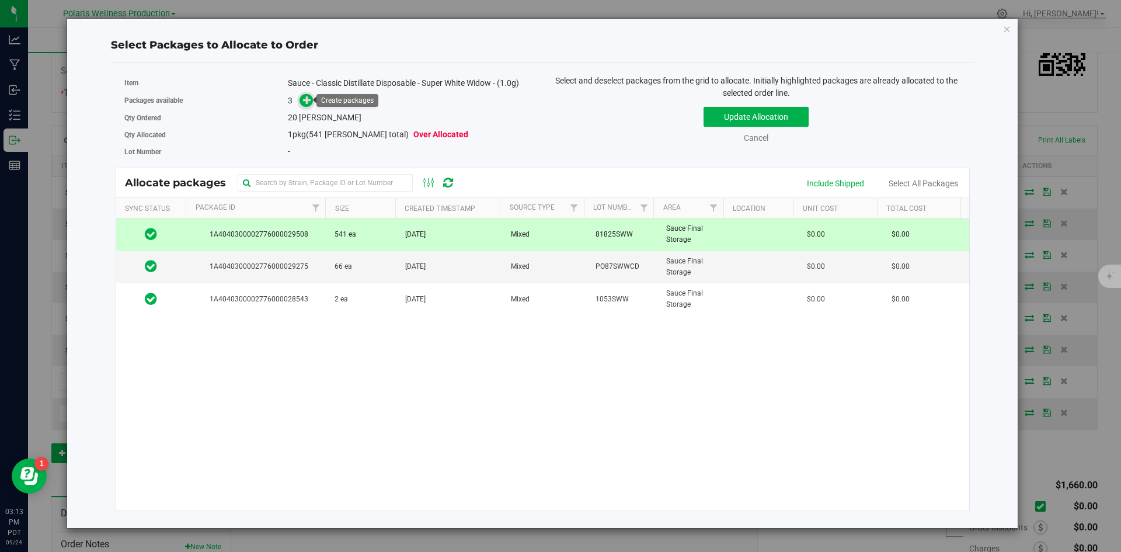
click at [307, 102] on icon at bounding box center [307, 100] width 8 height 8
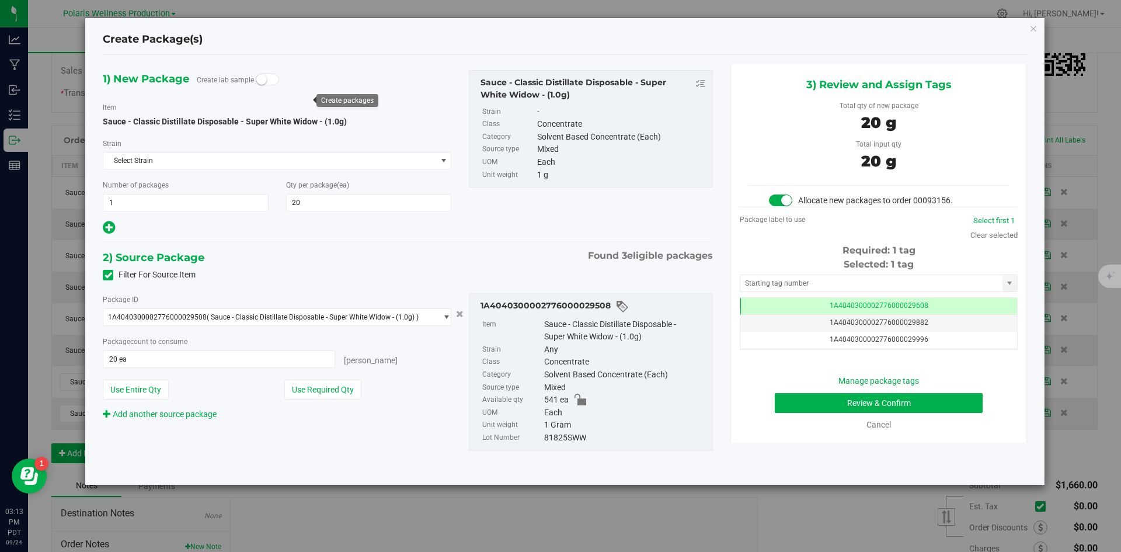
scroll to position [0, -1]
click at [821, 286] on input "text" at bounding box center [872, 283] width 262 height 16
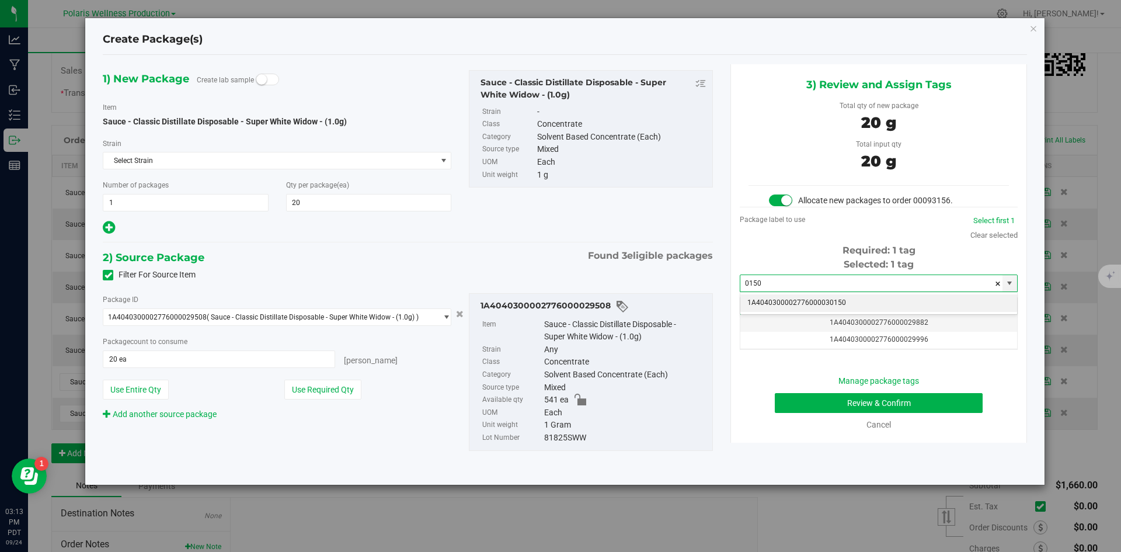
click at [818, 302] on li "1A4040300002776000030150" at bounding box center [879, 303] width 277 height 18
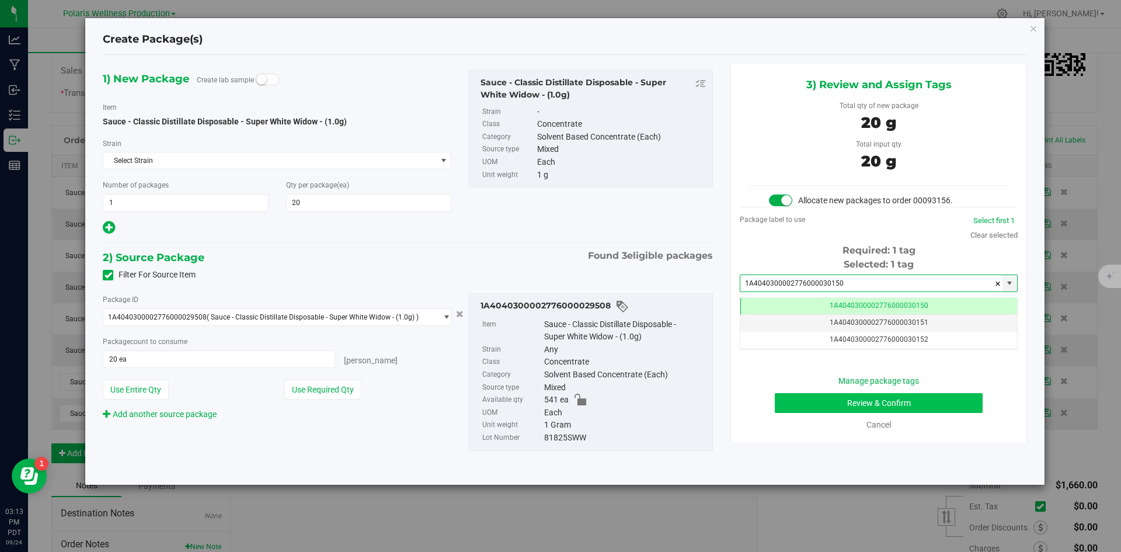
type input "1A4040300002776000030150"
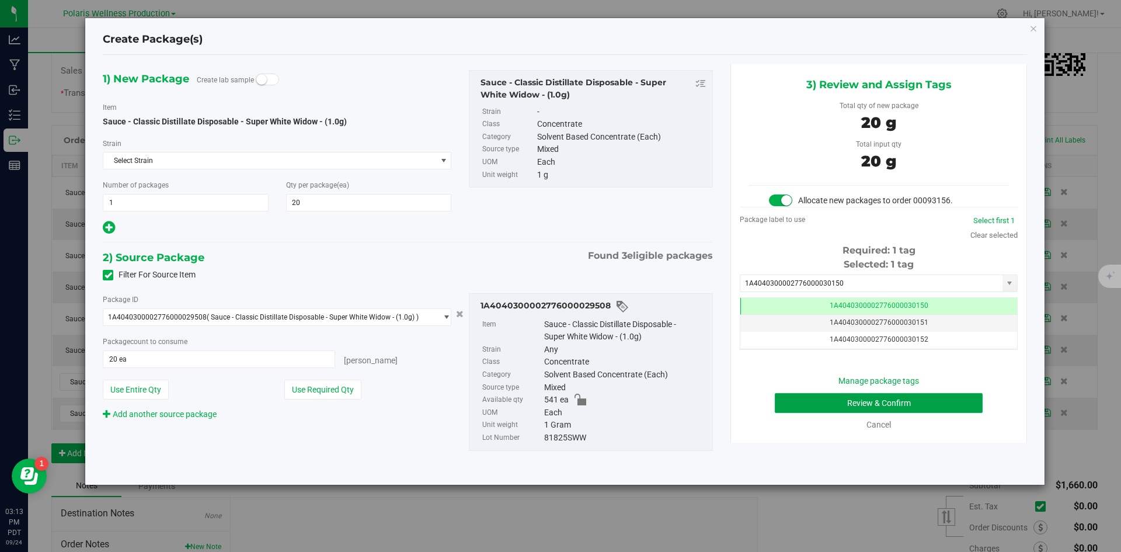
click at [786, 410] on button "Review & Confirm" at bounding box center [879, 403] width 208 height 20
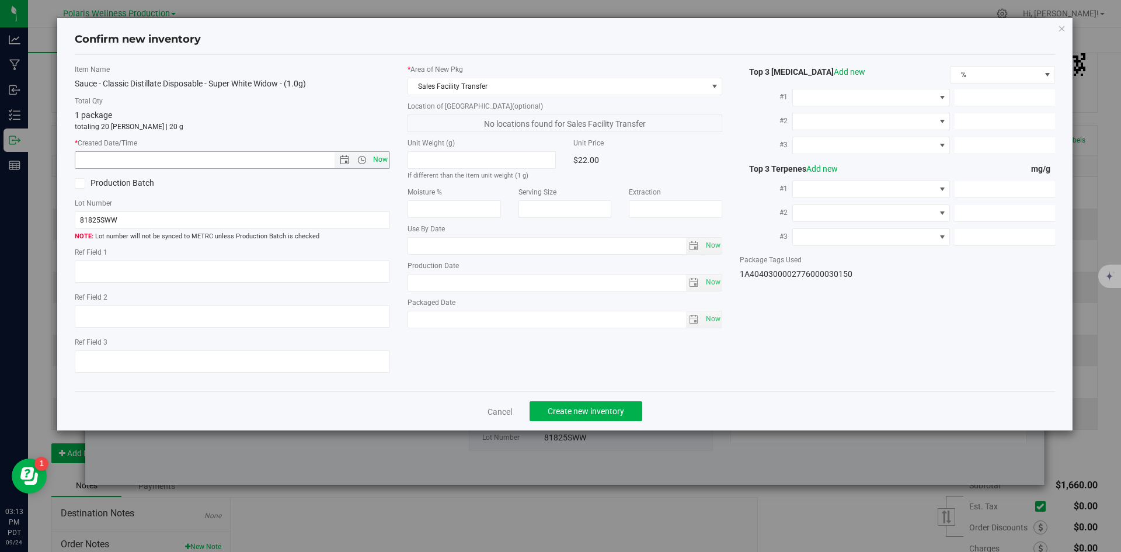
click at [387, 155] on span "Now" at bounding box center [380, 159] width 20 height 17
type input "9/24/2025 3:13 PM"
click at [621, 412] on span "Create new inventory" at bounding box center [586, 411] width 77 height 9
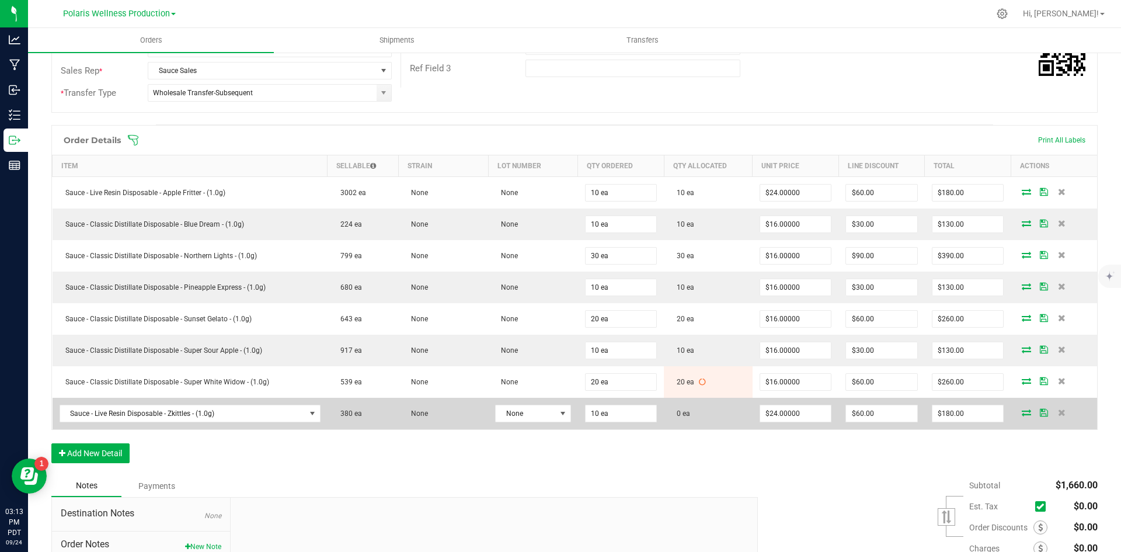
click at [1022, 412] on icon at bounding box center [1026, 412] width 9 height 7
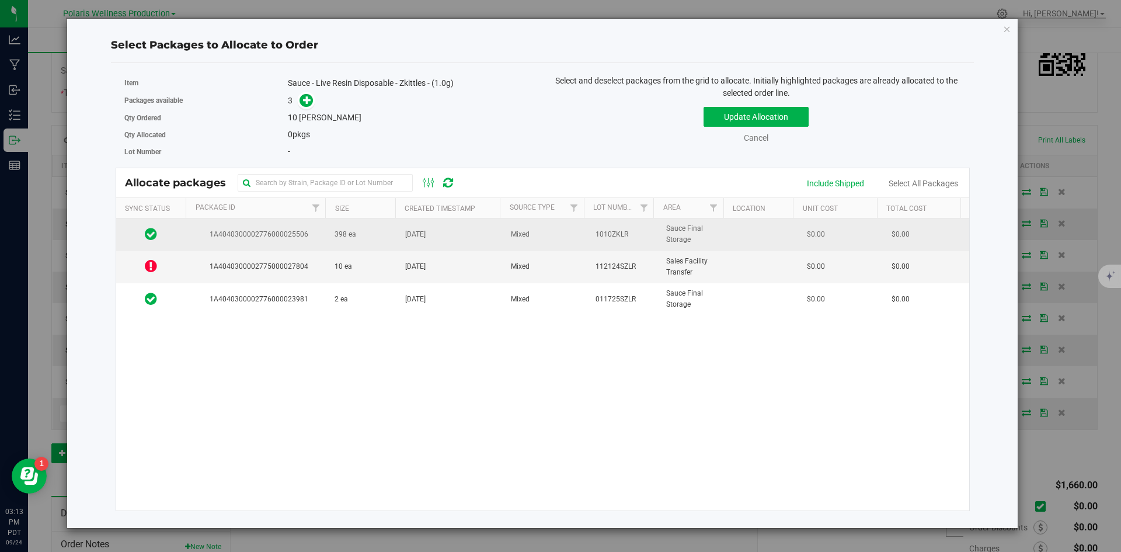
click at [283, 239] on span "1A4040300002776000025506" at bounding box center [256, 234] width 127 height 11
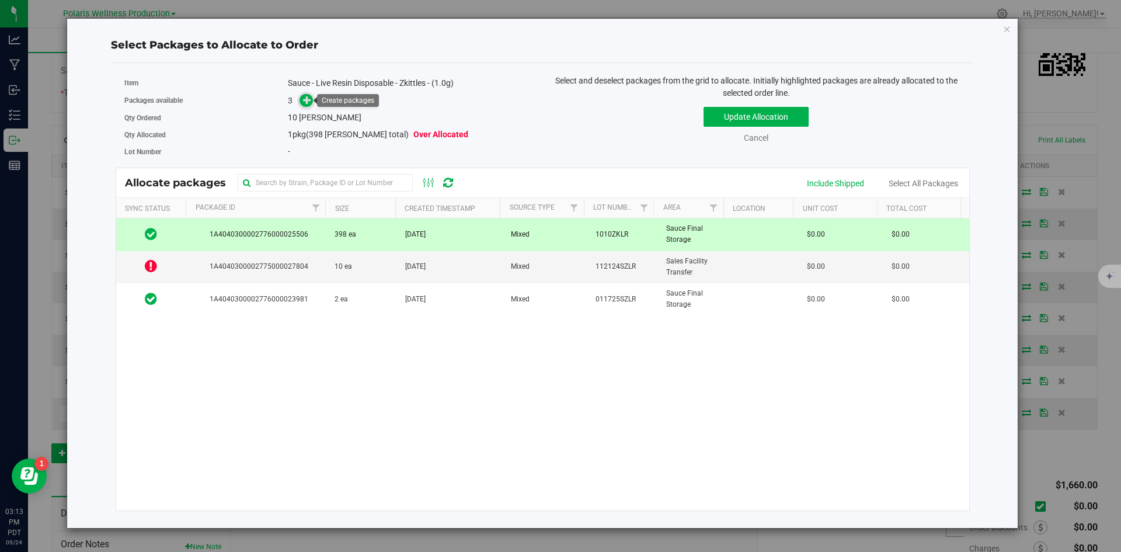
click at [308, 100] on icon at bounding box center [307, 100] width 8 height 8
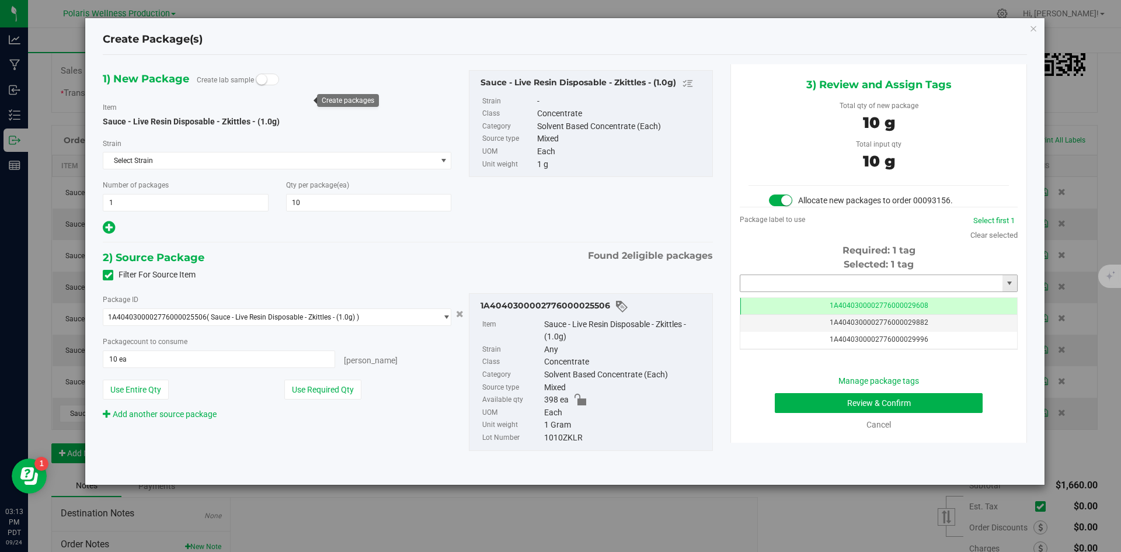
click at [790, 282] on input "text" at bounding box center [872, 283] width 262 height 16
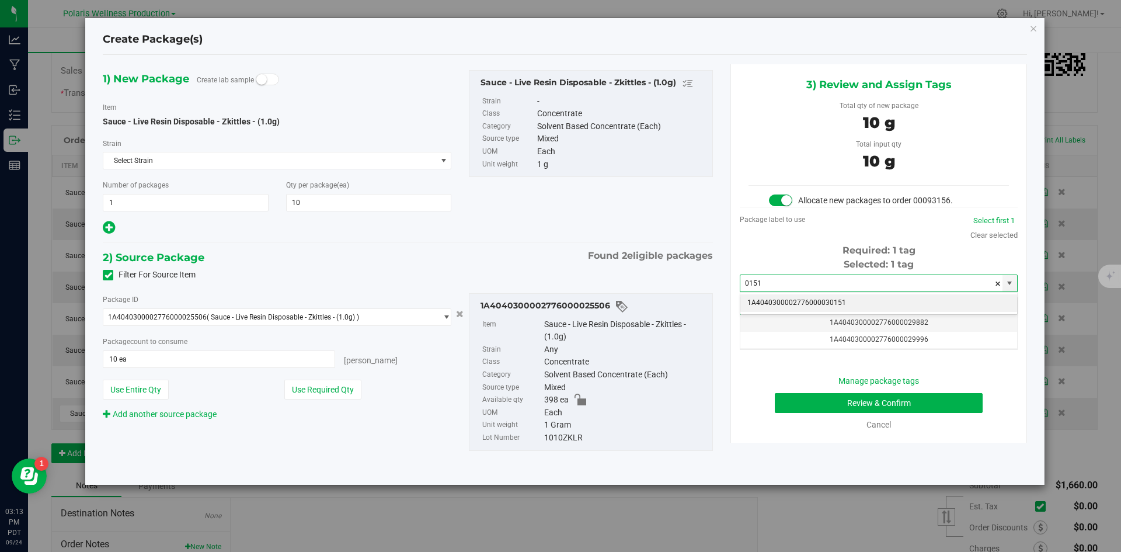
click at [815, 305] on li "1A4040300002776000030151" at bounding box center [879, 303] width 277 height 18
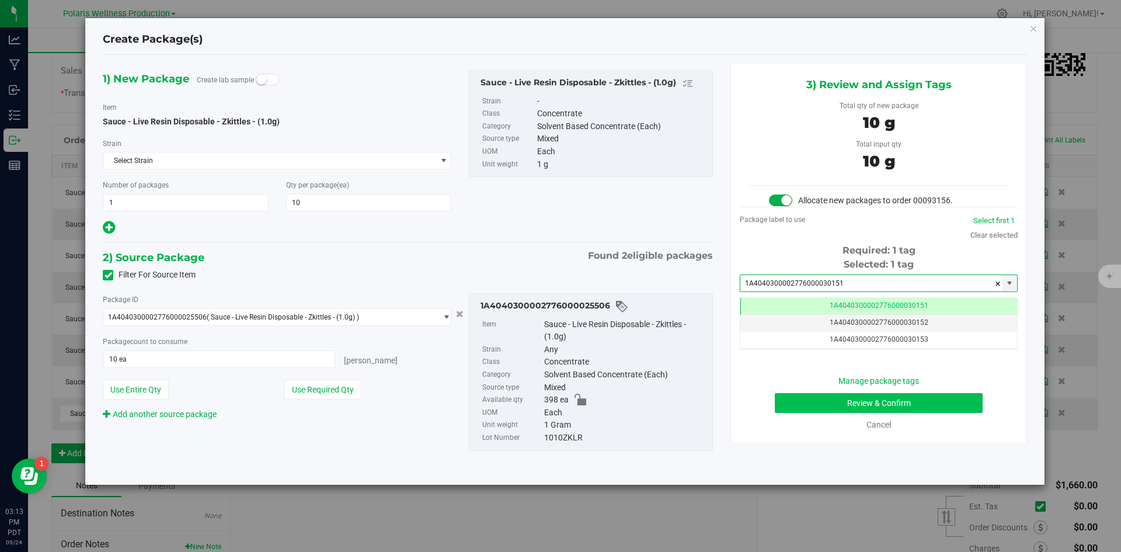
type input "1A4040300002776000030151"
click at [803, 403] on button "Review & Confirm" at bounding box center [879, 403] width 208 height 20
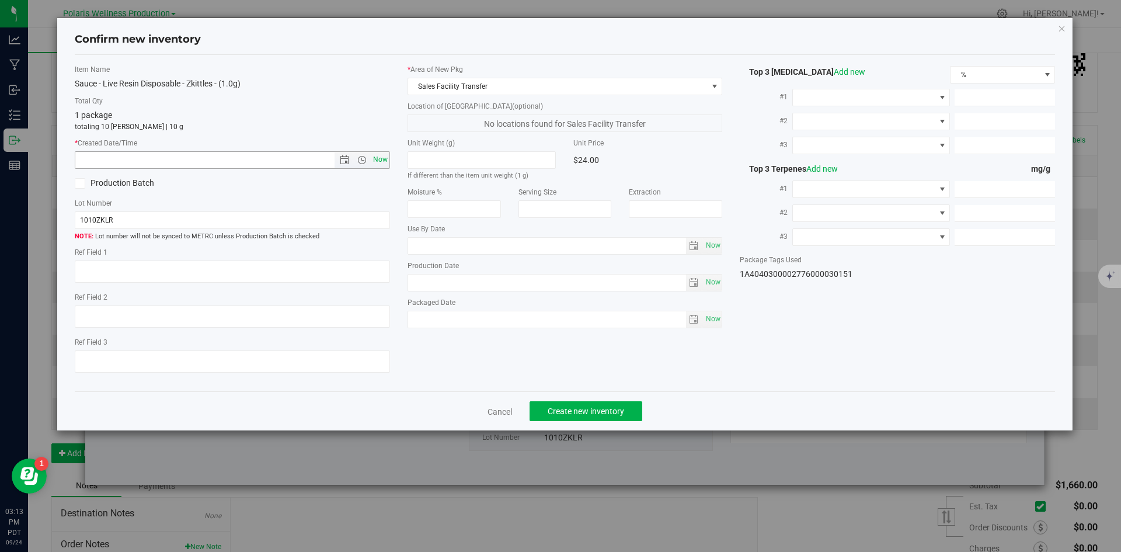
click at [374, 162] on span "Now" at bounding box center [380, 159] width 20 height 17
type input "9/24/2025 3:13 PM"
click at [586, 405] on button "Create new inventory" at bounding box center [586, 411] width 113 height 20
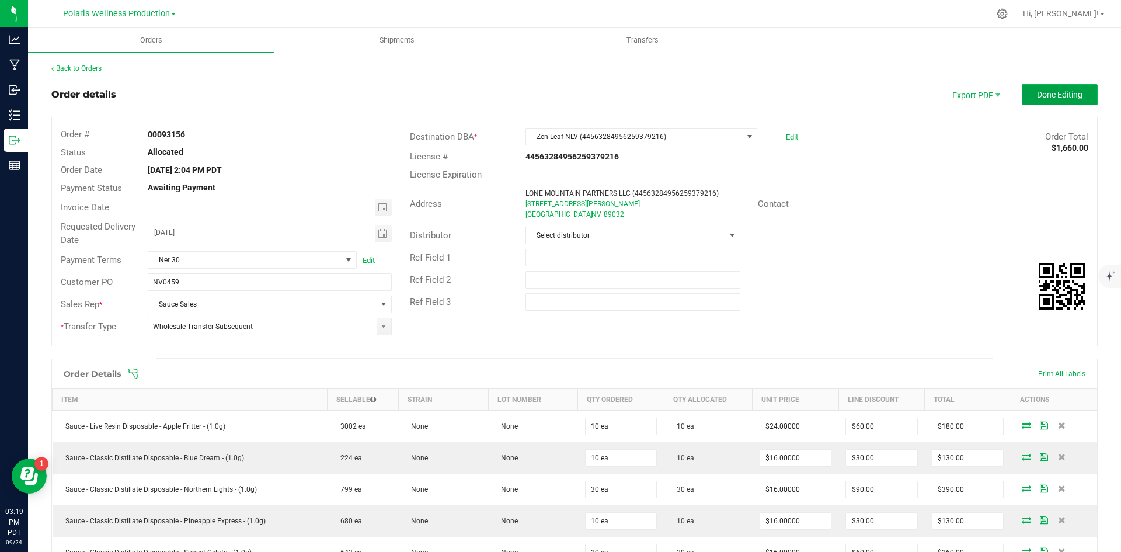
click at [1057, 99] on span "Done Editing" at bounding box center [1060, 94] width 46 height 9
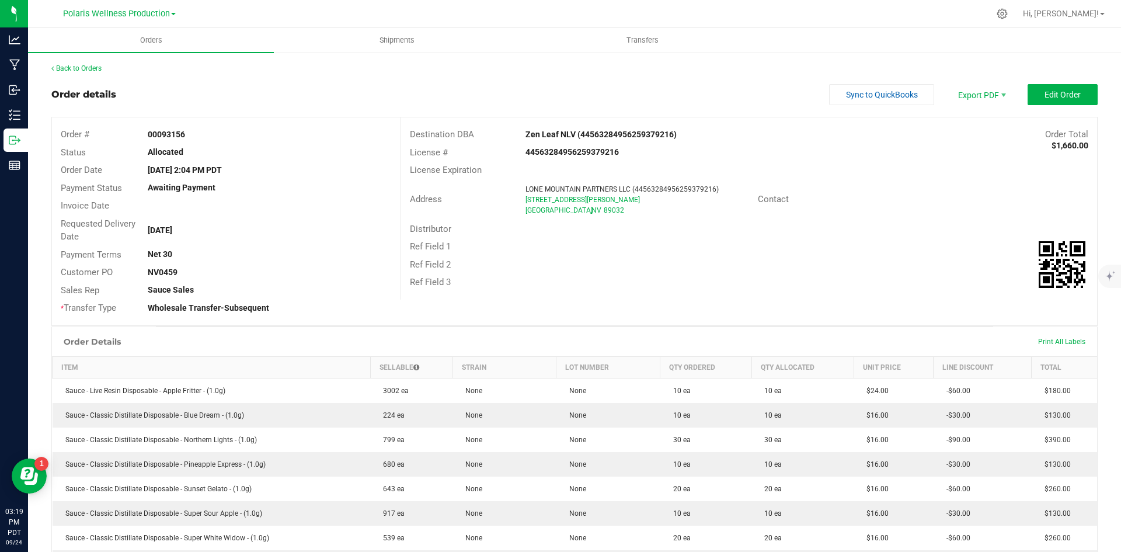
click at [94, 74] on div "Back to Orders Order details Sync to QuickBooks Export PDF Edit Order Order # 0…" at bounding box center [574, 415] width 1047 height 704
click at [92, 70] on link "Back to Orders" at bounding box center [76, 68] width 50 height 8
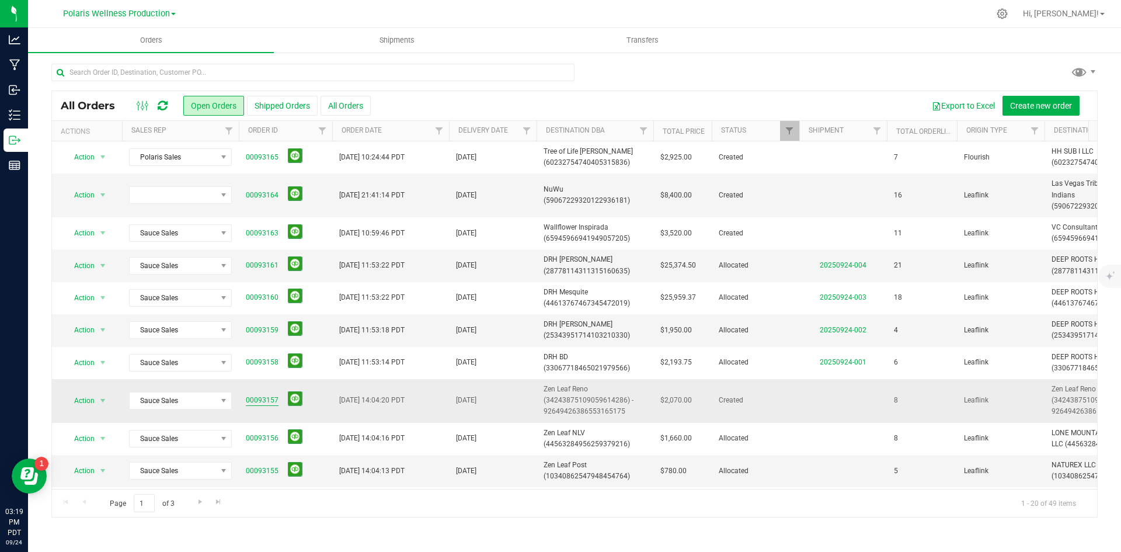
click at [269, 398] on link "00093157" at bounding box center [262, 400] width 33 height 11
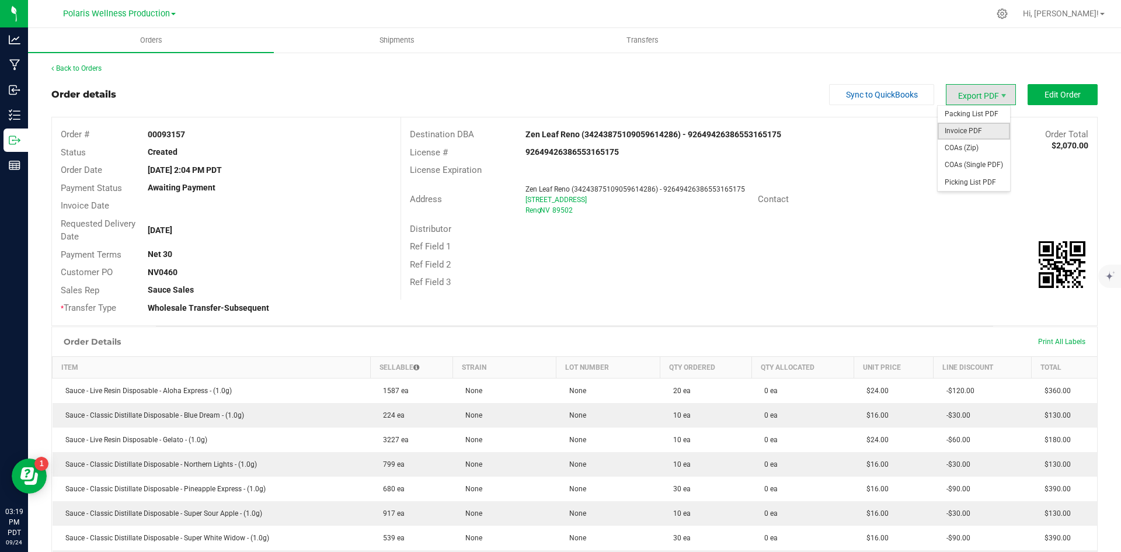
click at [979, 131] on span "Invoice PDF" at bounding box center [974, 131] width 72 height 17
click at [1045, 96] on span "Edit Order" at bounding box center [1063, 94] width 36 height 9
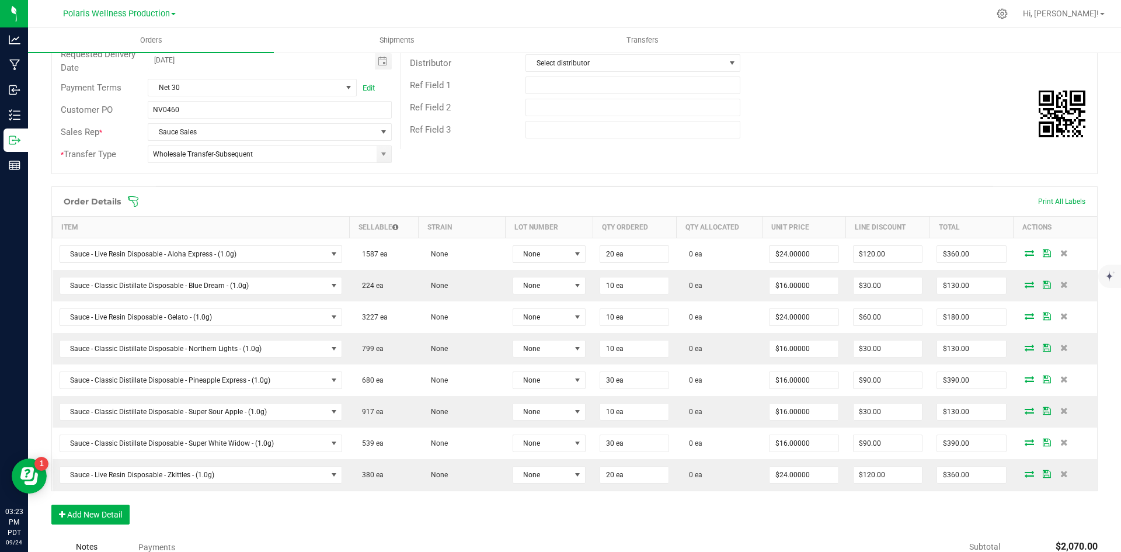
scroll to position [175, 0]
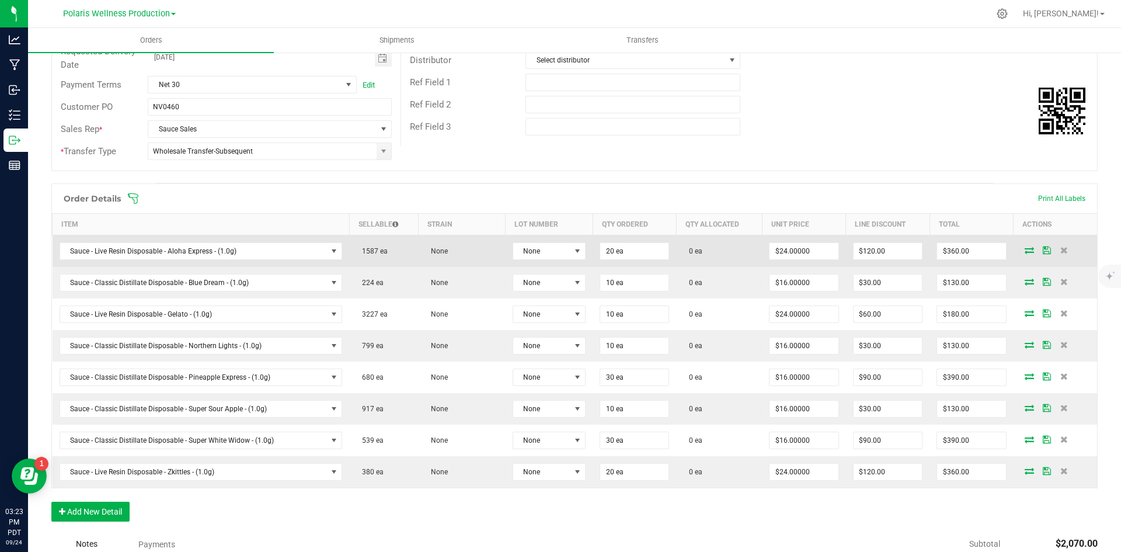
click at [1025, 252] on icon at bounding box center [1029, 249] width 9 height 7
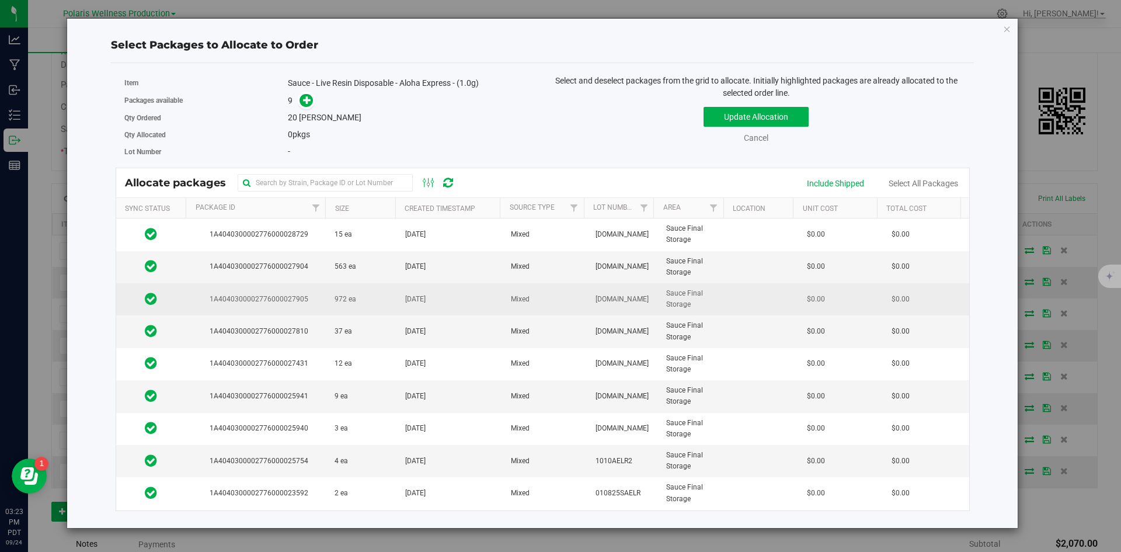
click at [368, 301] on td "972 ea" at bounding box center [363, 299] width 71 height 32
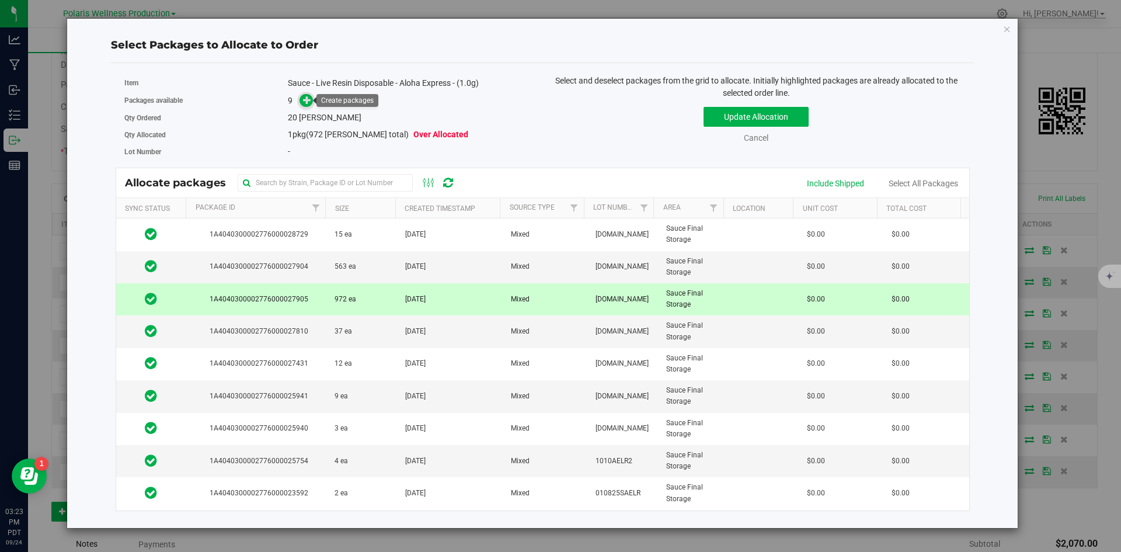
click at [300, 99] on span at bounding box center [306, 100] width 13 height 13
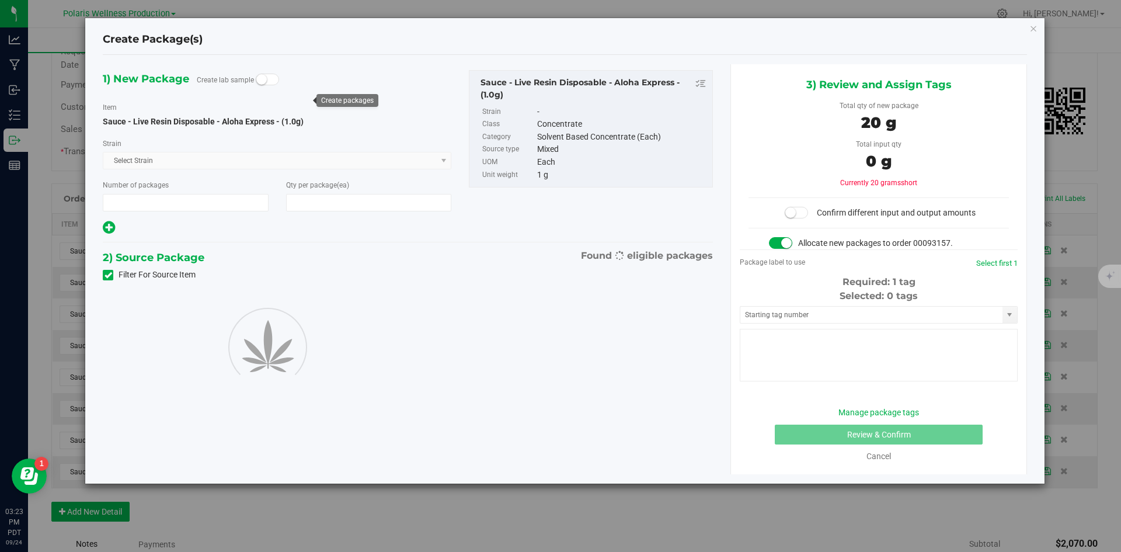
type input "1"
type input "20"
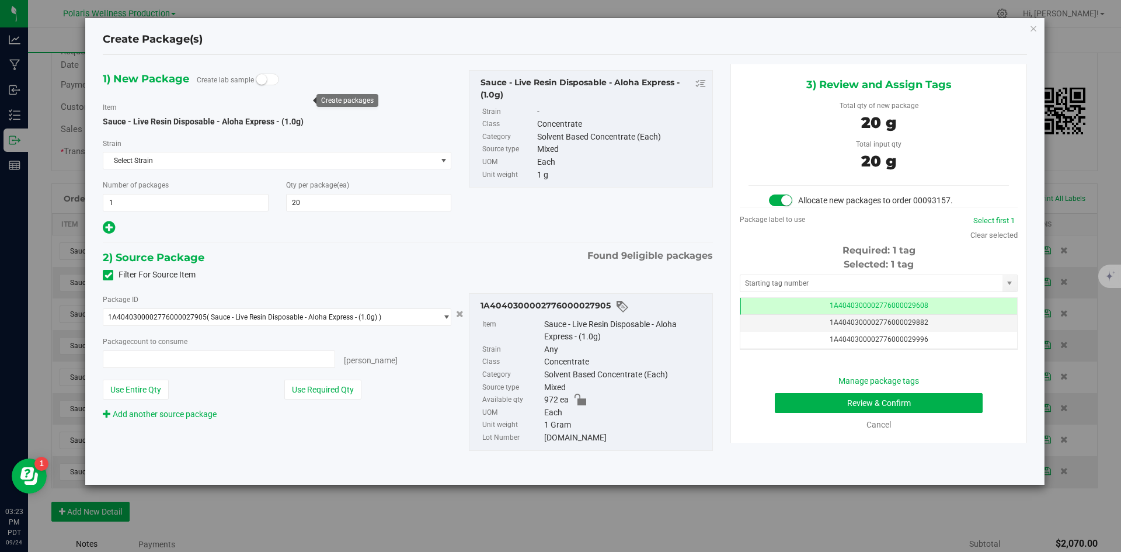
type input "20 ea"
click at [782, 276] on input "text" at bounding box center [872, 283] width 262 height 16
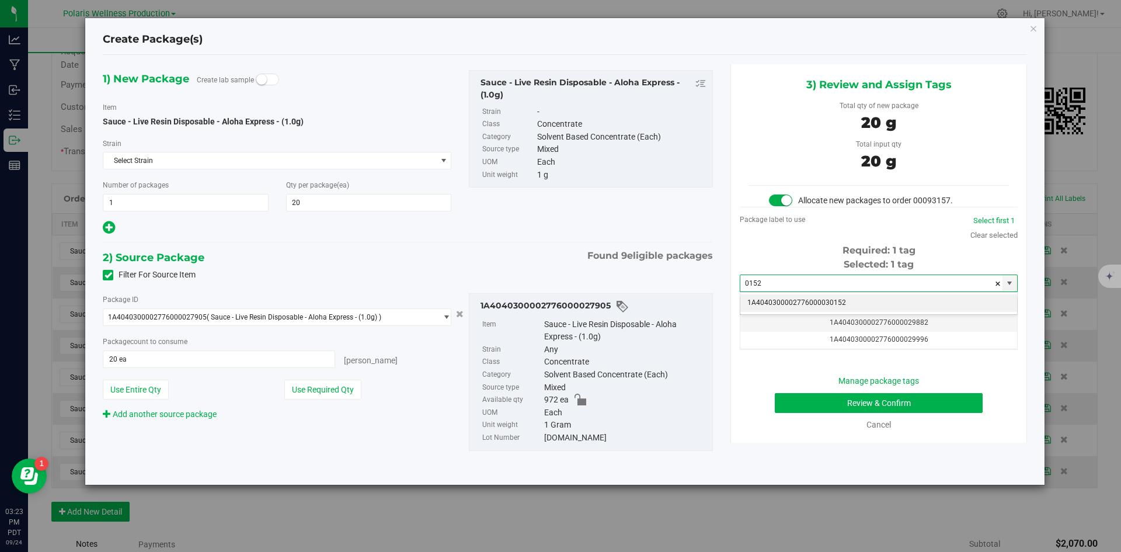
click at [784, 304] on li "1A4040300002776000030152" at bounding box center [879, 303] width 277 height 18
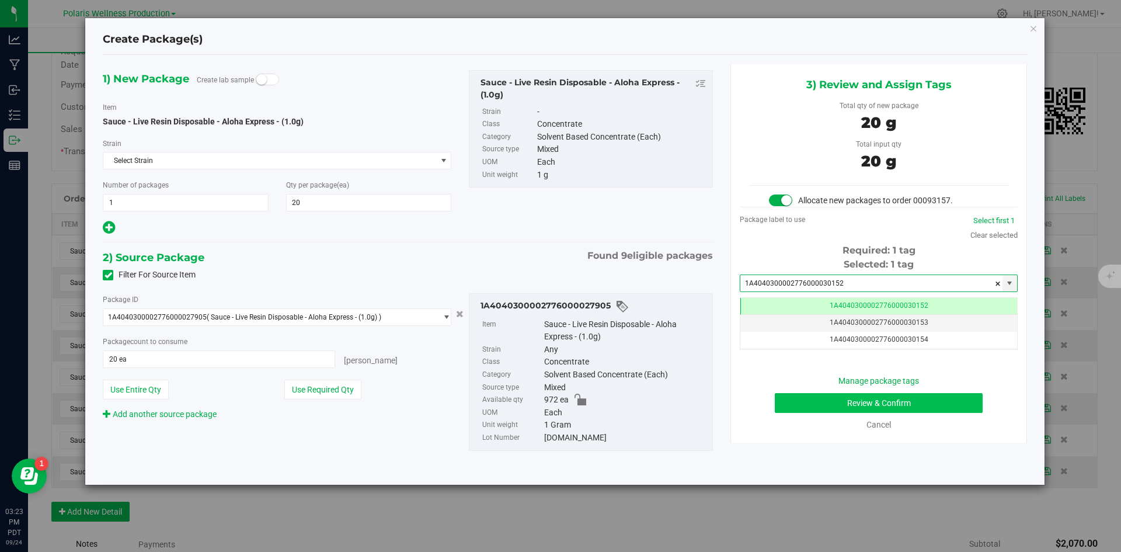
type input "1A4040300002776000030152"
click at [819, 405] on button "Review & Confirm" at bounding box center [879, 403] width 208 height 20
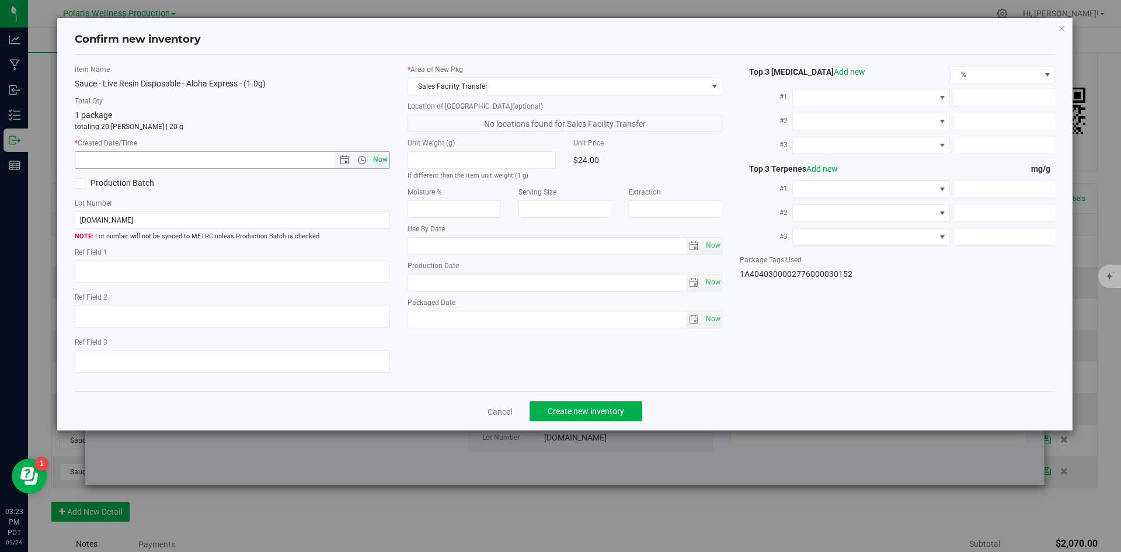
click at [384, 161] on span "Now" at bounding box center [380, 159] width 20 height 17
type input "9/24/2025 3:23 PM"
click at [557, 410] on span "Create new inventory" at bounding box center [586, 411] width 77 height 9
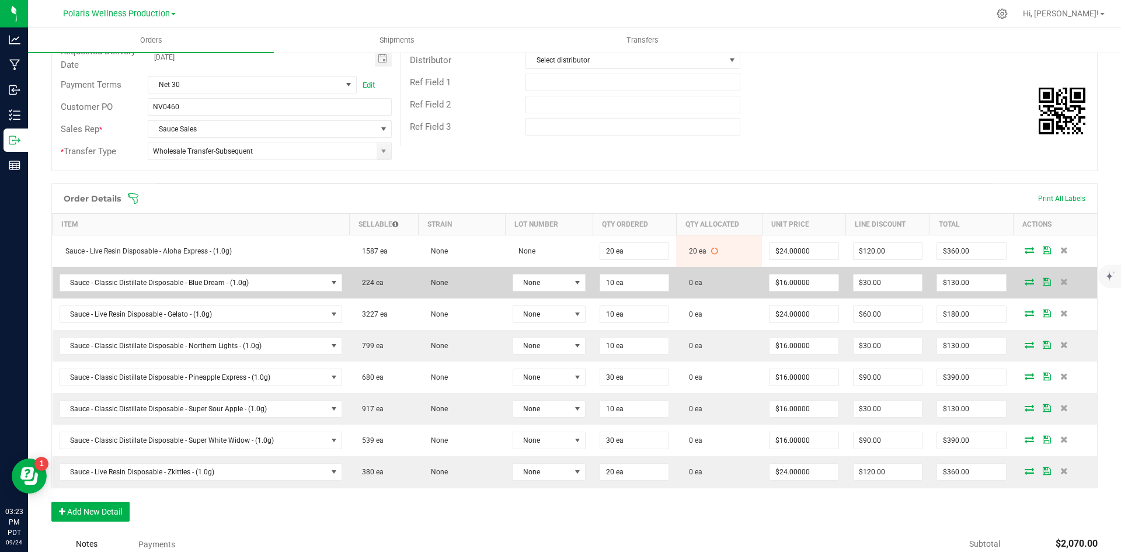
click at [1025, 283] on icon at bounding box center [1029, 281] width 9 height 7
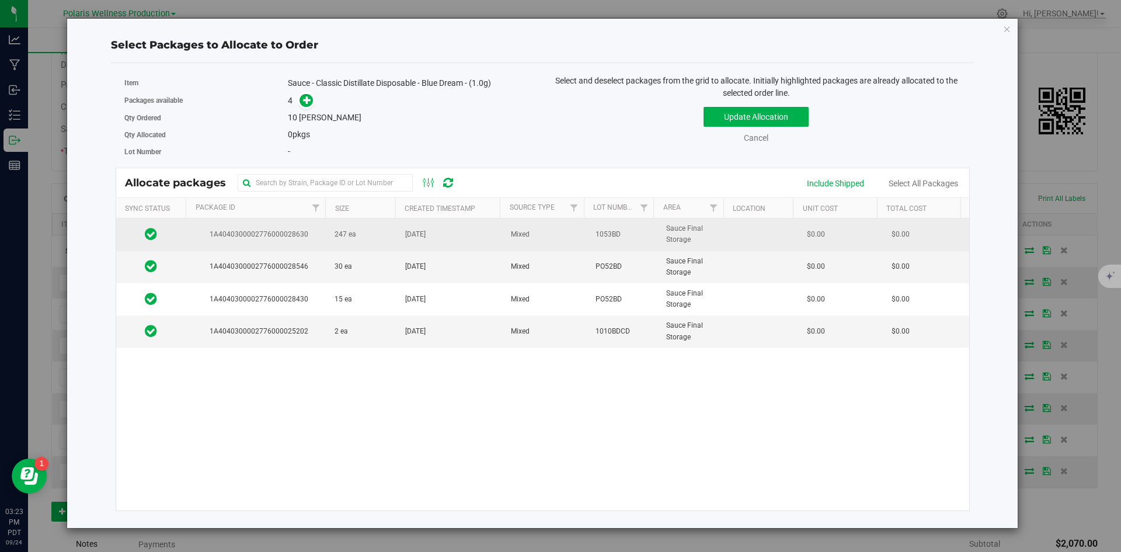
click at [377, 239] on td "247 ea" at bounding box center [363, 234] width 71 height 32
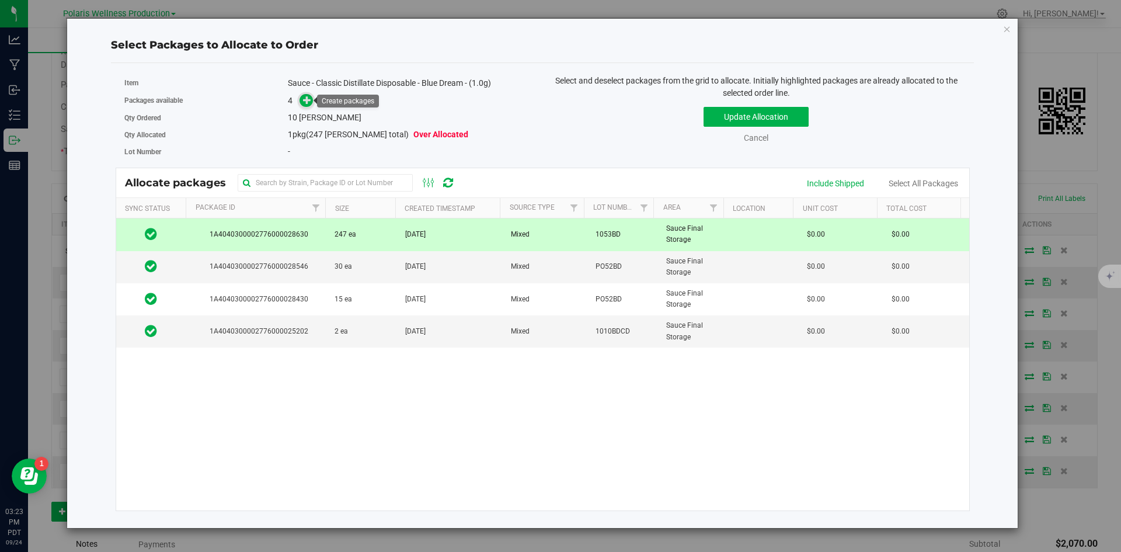
click at [300, 100] on span at bounding box center [306, 100] width 13 height 13
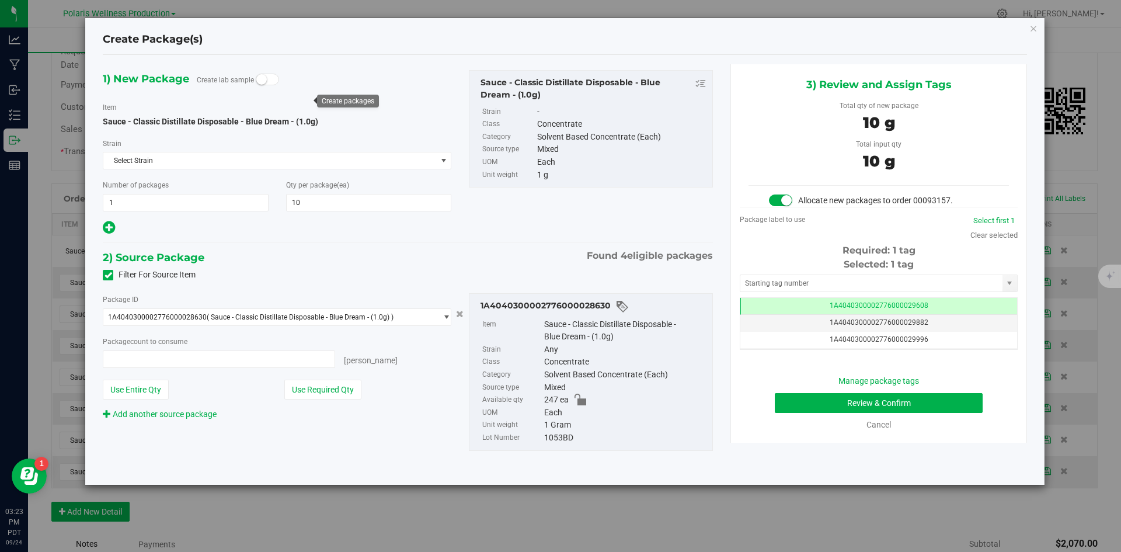
type input "10 ea"
click at [845, 279] on input "text" at bounding box center [872, 283] width 262 height 16
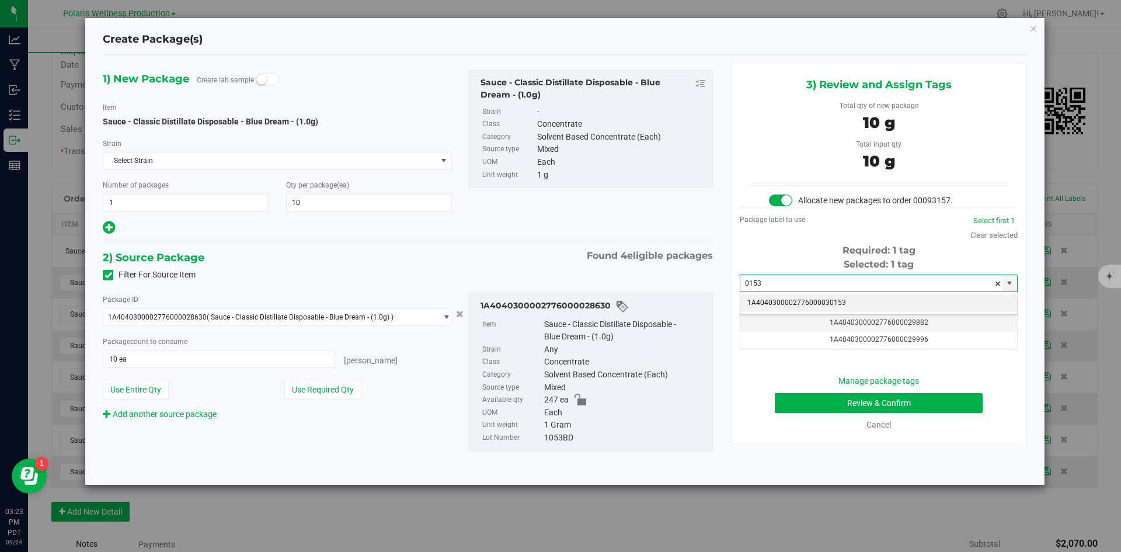
click at [810, 302] on li "1A4040300002776000030153" at bounding box center [879, 303] width 277 height 18
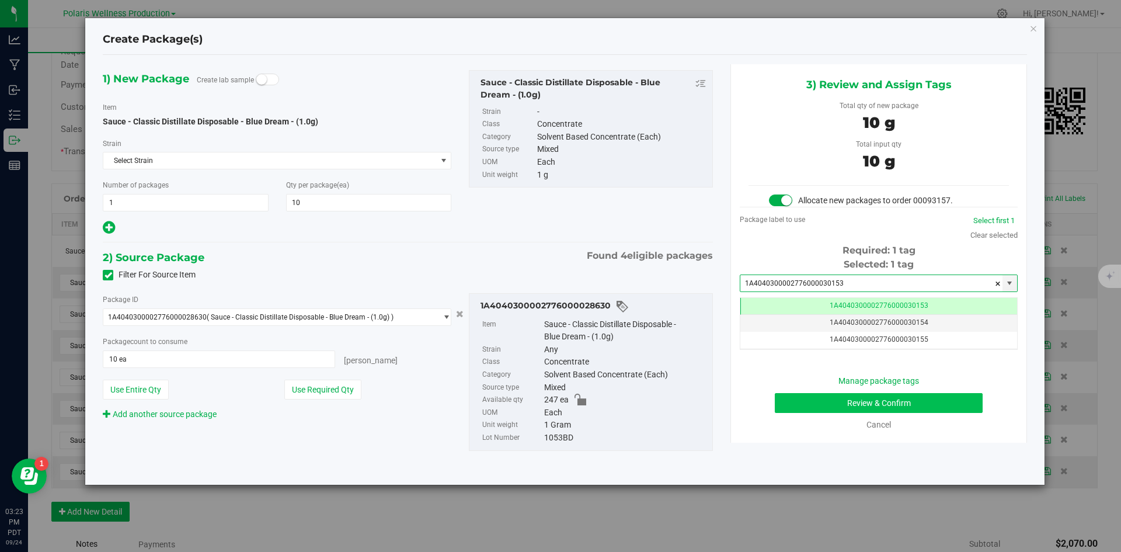
type input "1A4040300002776000030153"
click at [812, 402] on button "Review & Confirm" at bounding box center [879, 403] width 208 height 20
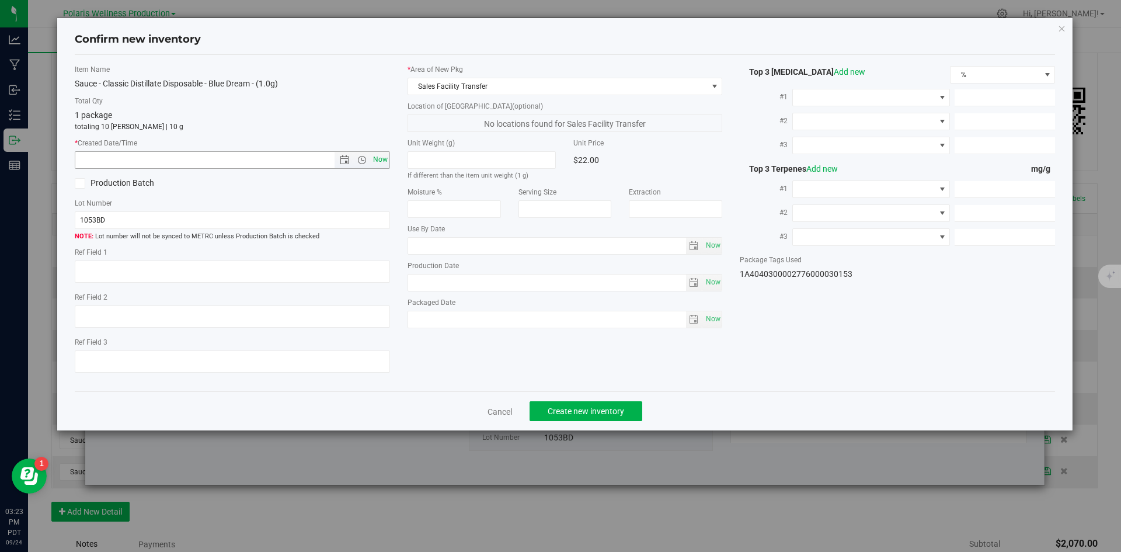
click at [383, 164] on span "Now" at bounding box center [380, 159] width 20 height 17
type input "9/24/2025 3:23 PM"
click at [629, 416] on button "Create new inventory" at bounding box center [586, 411] width 113 height 20
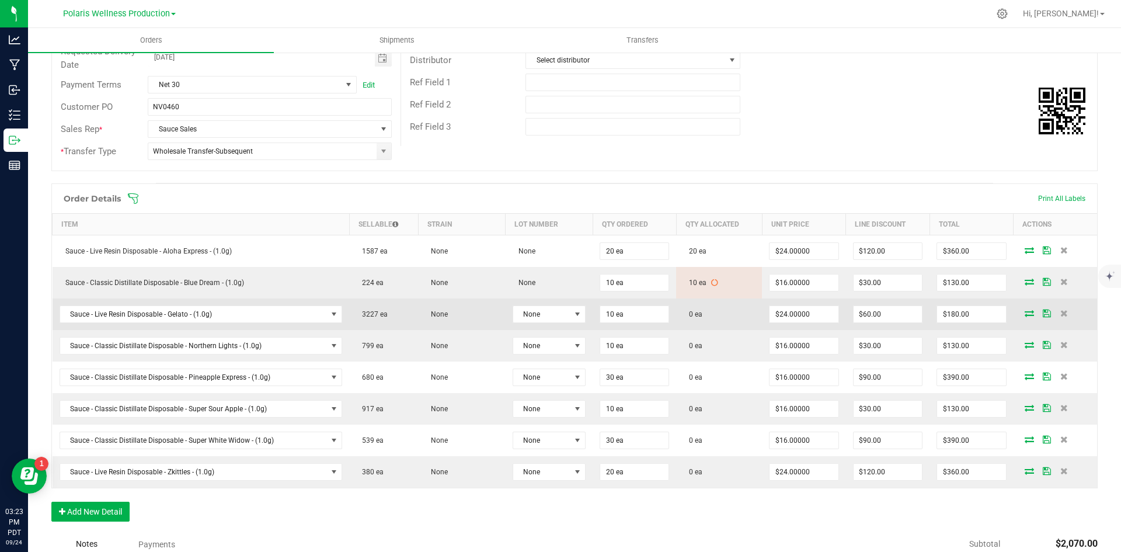
click at [1025, 310] on icon at bounding box center [1029, 313] width 9 height 7
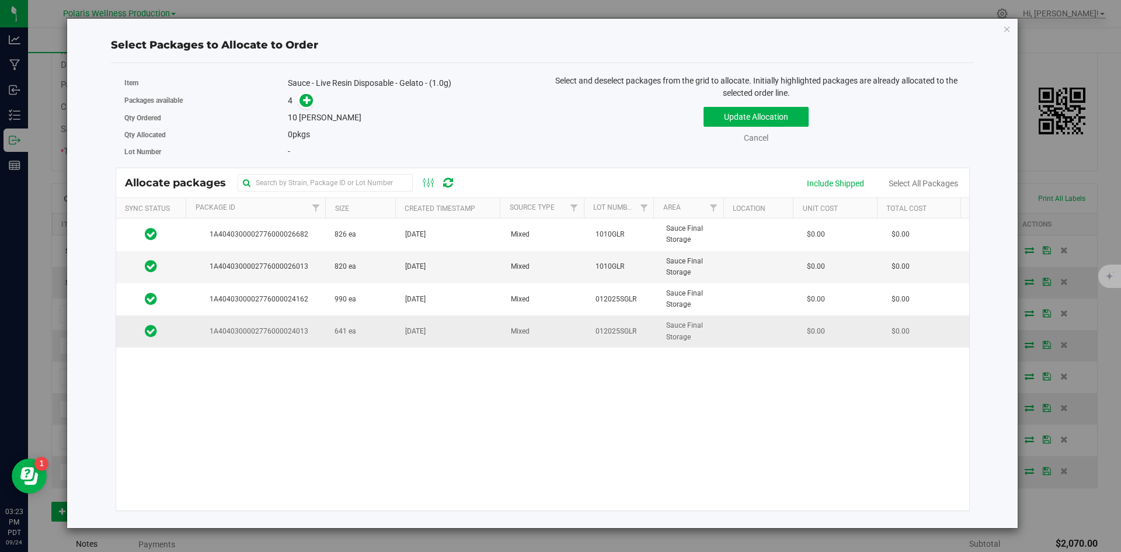
click at [366, 327] on td "641 ea" at bounding box center [363, 331] width 71 height 32
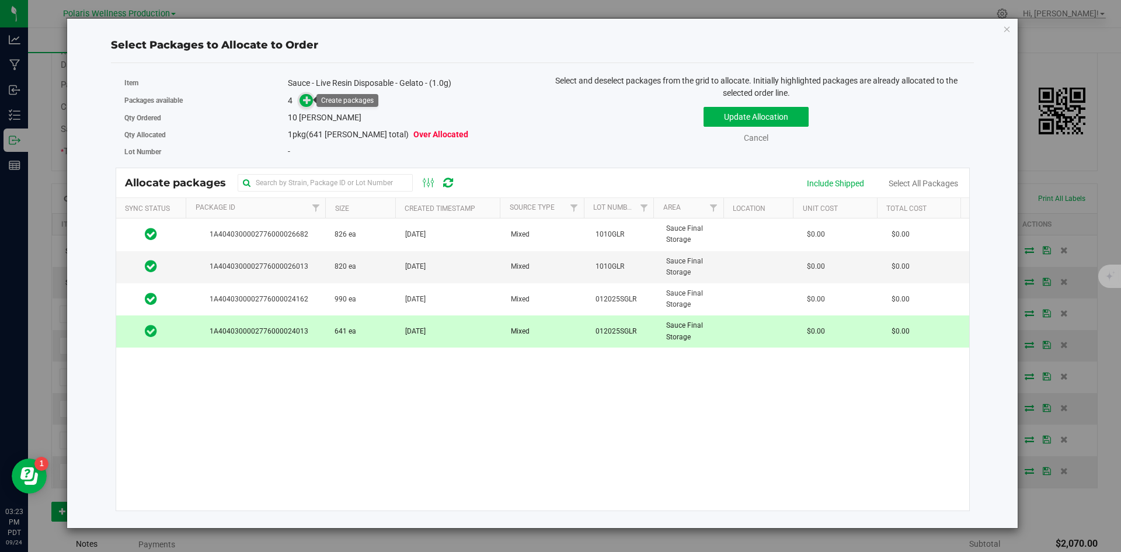
click at [307, 106] on span at bounding box center [306, 100] width 13 height 13
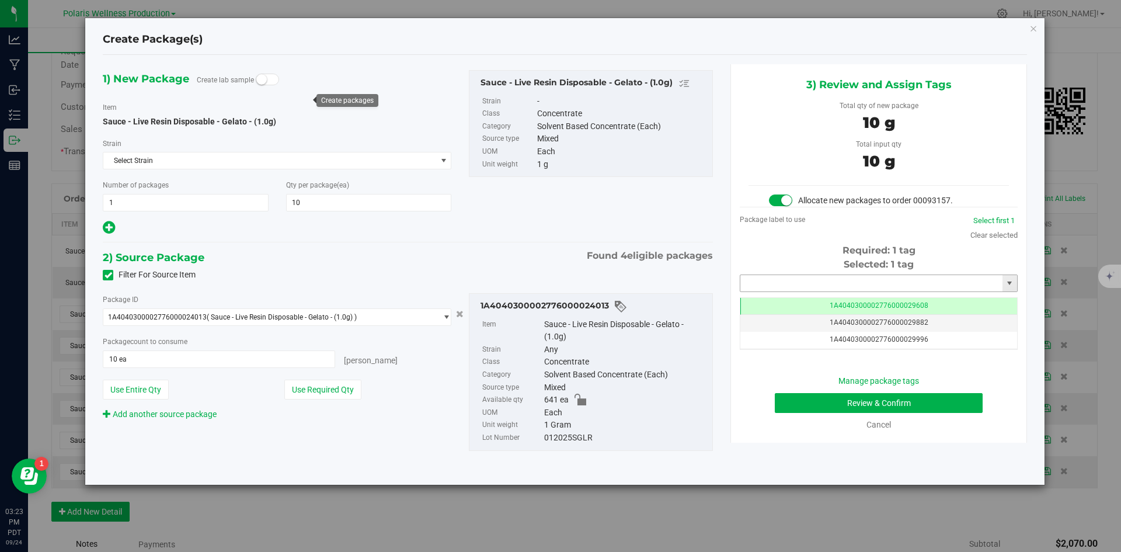
click at [784, 277] on input "text" at bounding box center [872, 283] width 262 height 16
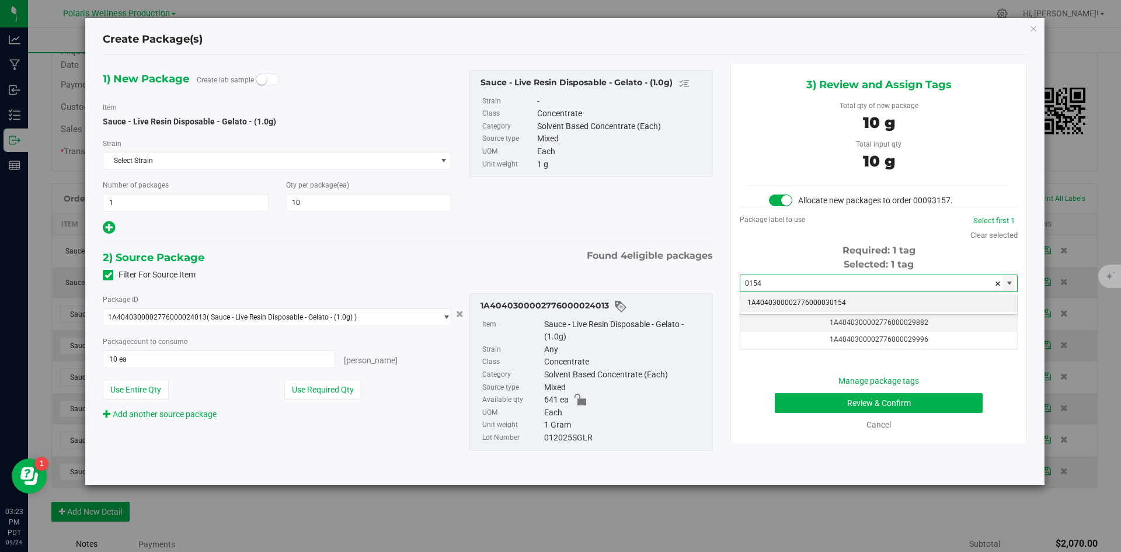
click at [803, 299] on li "1A4040300002776000030154" at bounding box center [879, 303] width 277 height 18
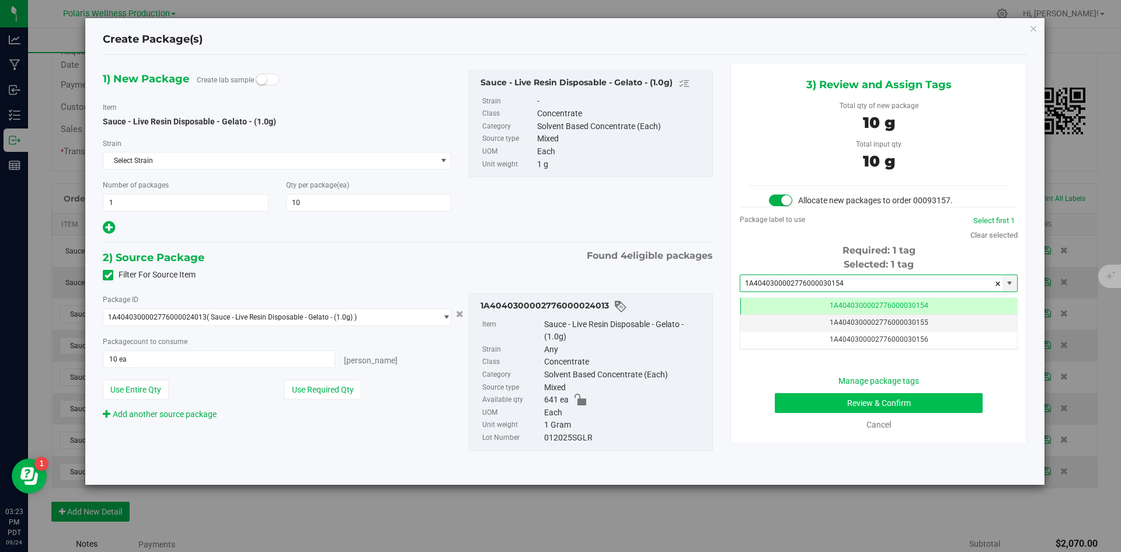
type input "1A4040300002776000030154"
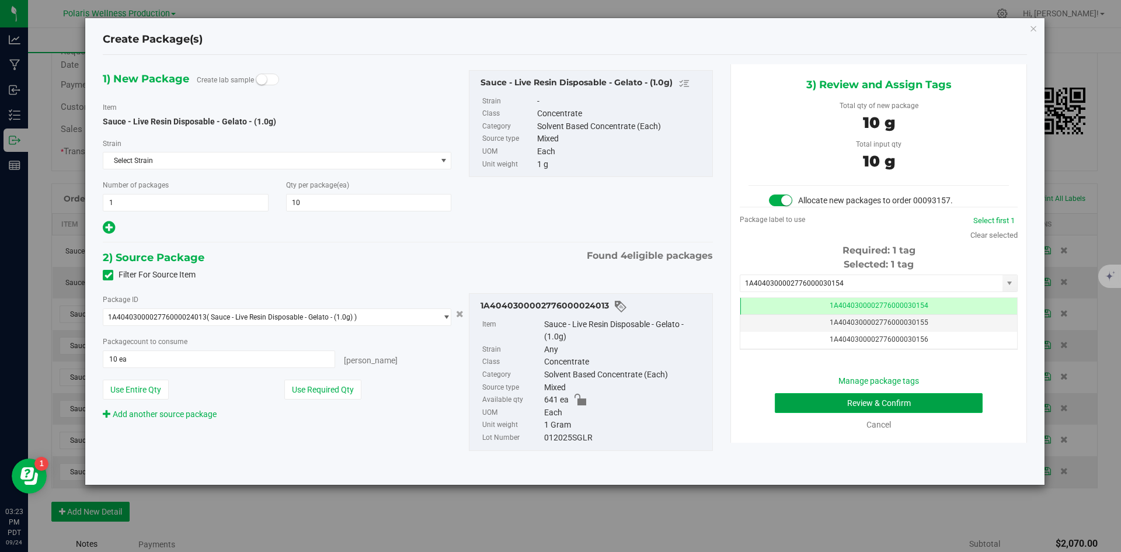
click at [794, 401] on button "Review & Confirm" at bounding box center [879, 403] width 208 height 20
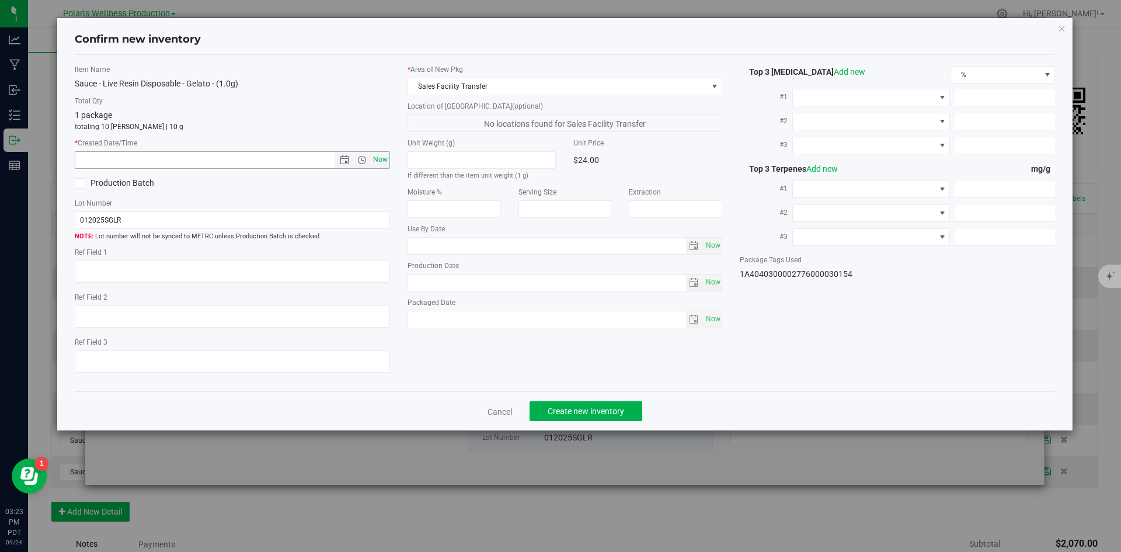
click at [377, 162] on span "Now" at bounding box center [380, 159] width 20 height 17
type input "9/24/2025 3:23 PM"
click at [616, 410] on span "Create new inventory" at bounding box center [586, 411] width 77 height 9
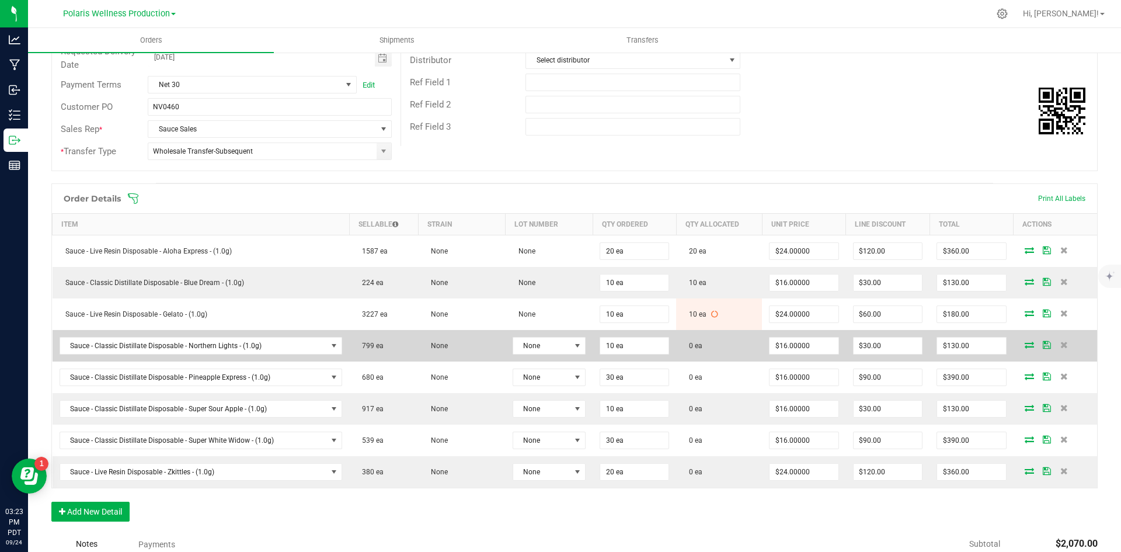
click at [1025, 344] on icon at bounding box center [1029, 344] width 9 height 7
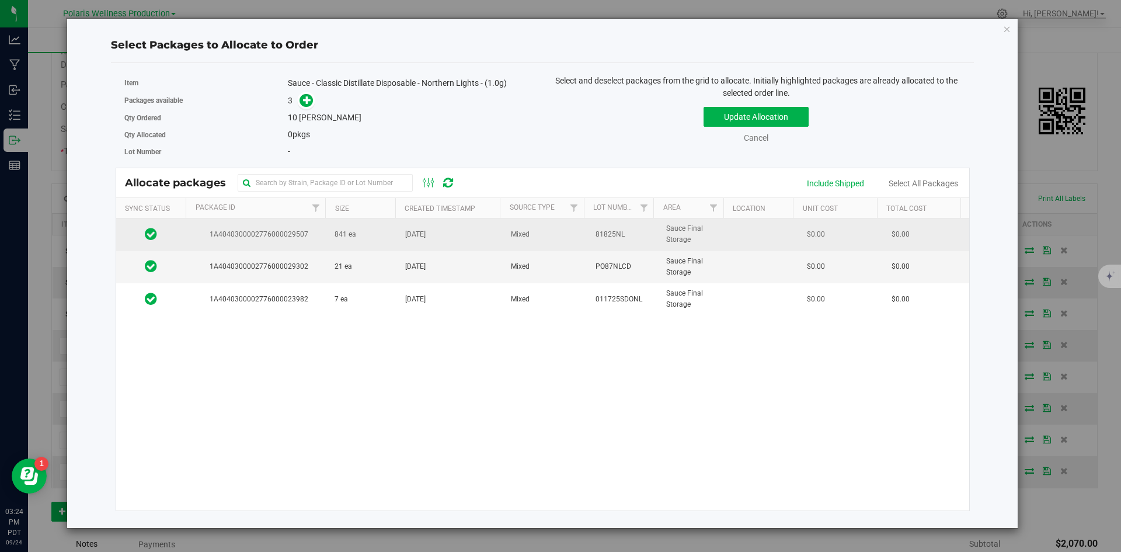
click at [369, 235] on td "841 ea" at bounding box center [363, 234] width 71 height 32
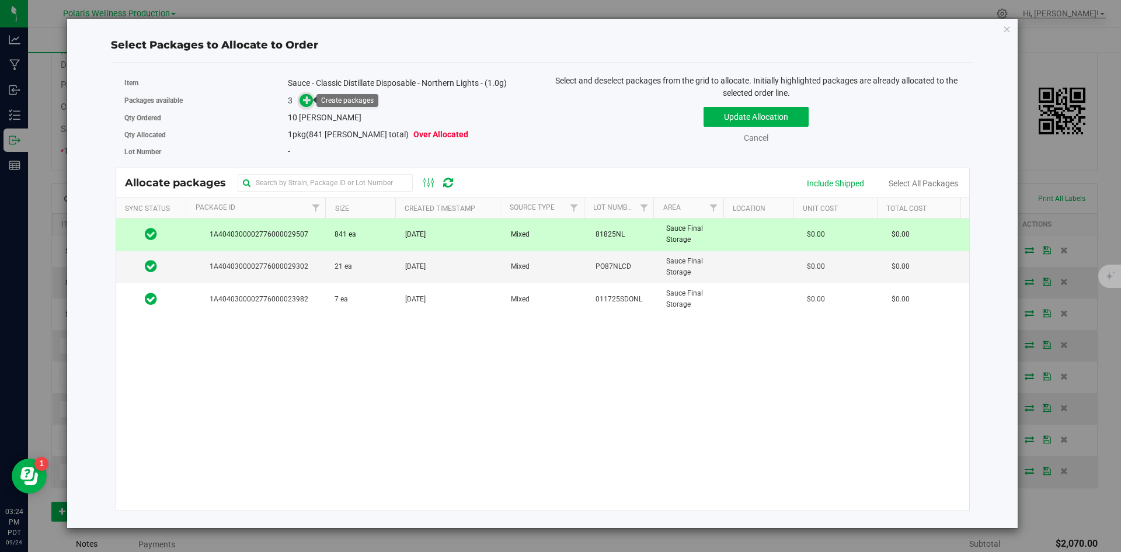
click at [307, 98] on icon at bounding box center [307, 100] width 8 height 8
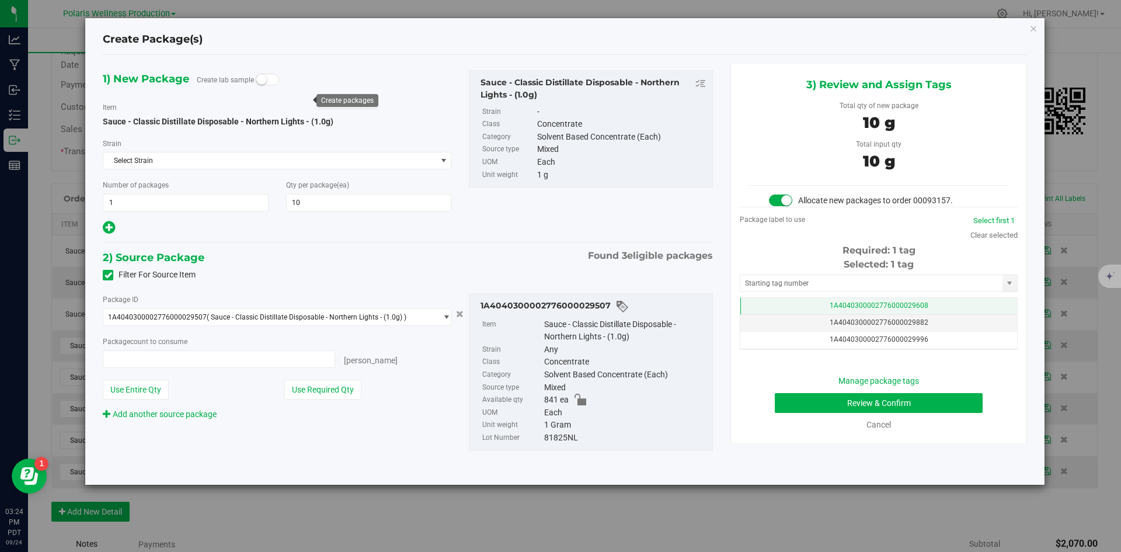
type input "10 ea"
click at [804, 284] on input "text" at bounding box center [872, 283] width 262 height 16
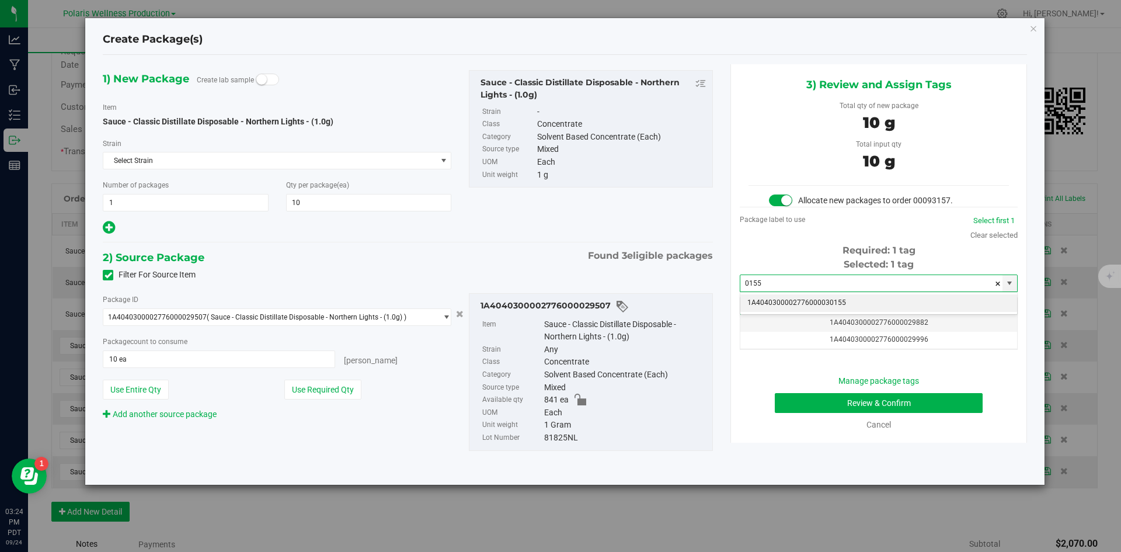
click at [810, 307] on li "1A4040300002776000030155" at bounding box center [879, 303] width 277 height 18
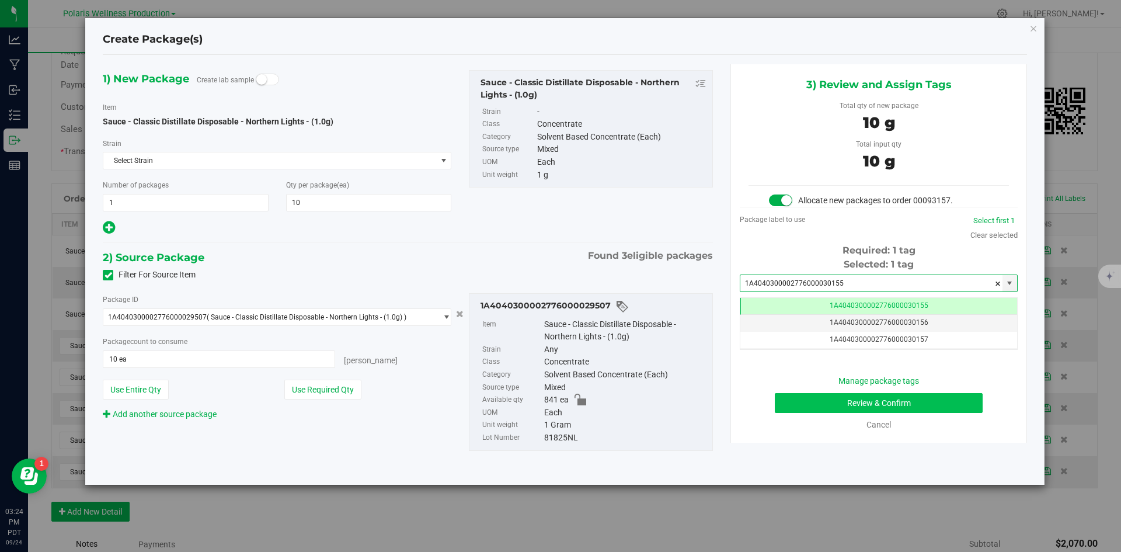
type input "1A4040300002776000030155"
click at [814, 404] on button "Review & Confirm" at bounding box center [879, 403] width 208 height 20
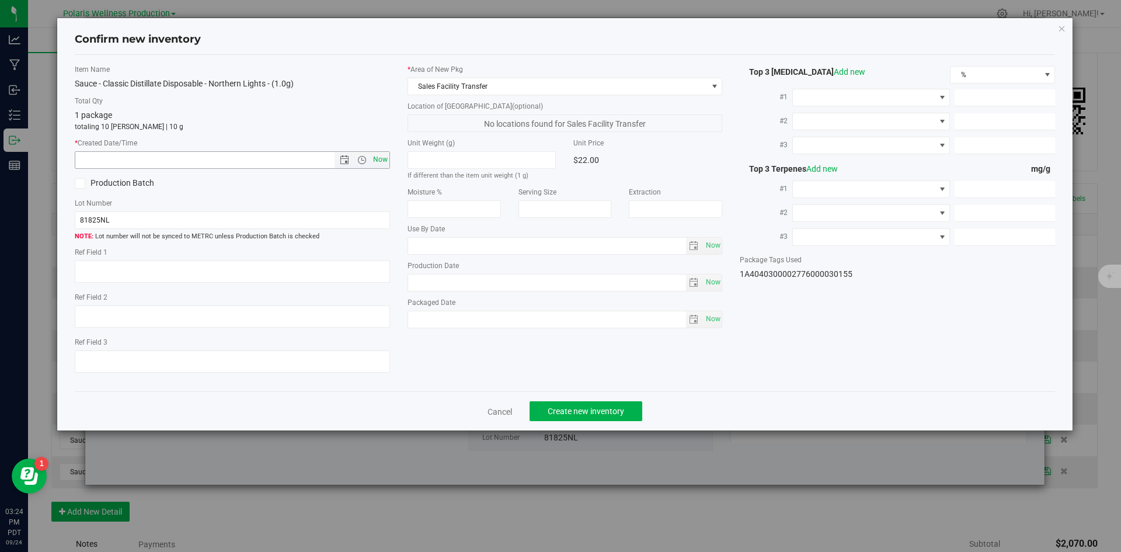
click at [376, 154] on span "Now" at bounding box center [380, 159] width 20 height 17
type input "9/24/2025 3:24 PM"
click at [630, 403] on button "Create new inventory" at bounding box center [586, 411] width 113 height 20
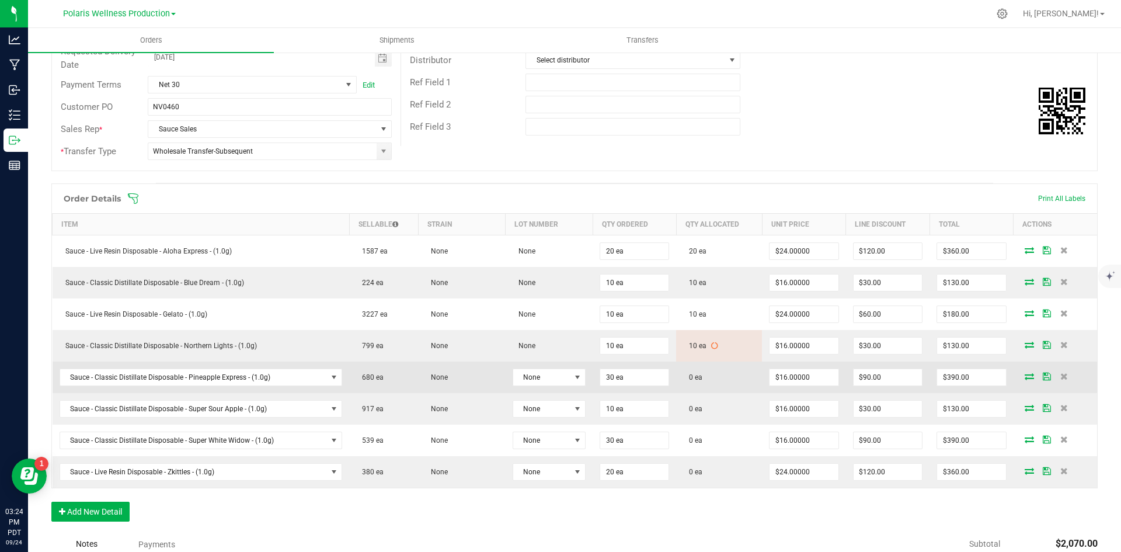
click at [1025, 376] on icon at bounding box center [1029, 376] width 9 height 7
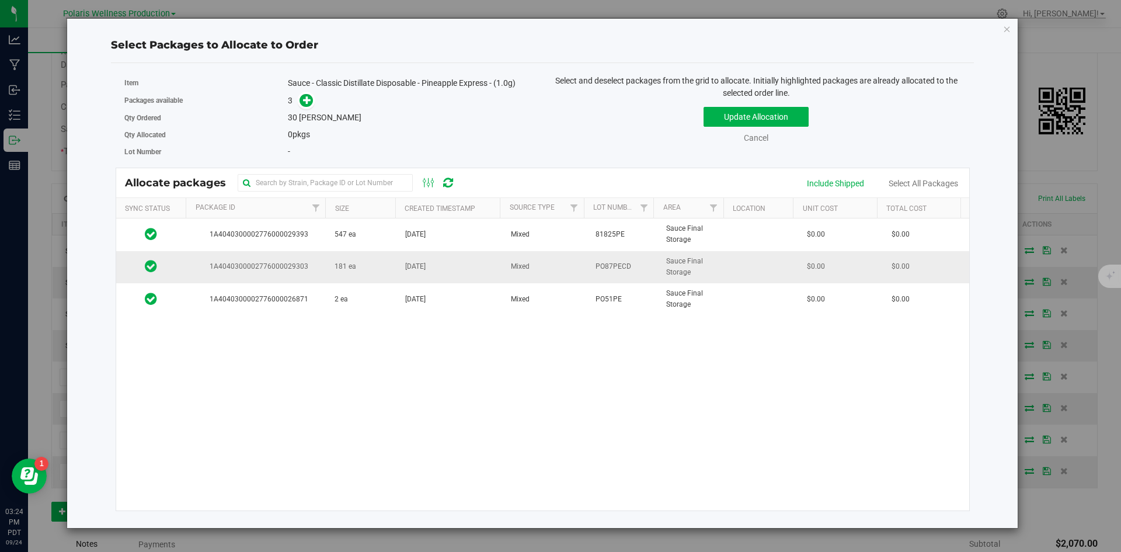
click at [381, 267] on td "181 ea" at bounding box center [363, 267] width 71 height 32
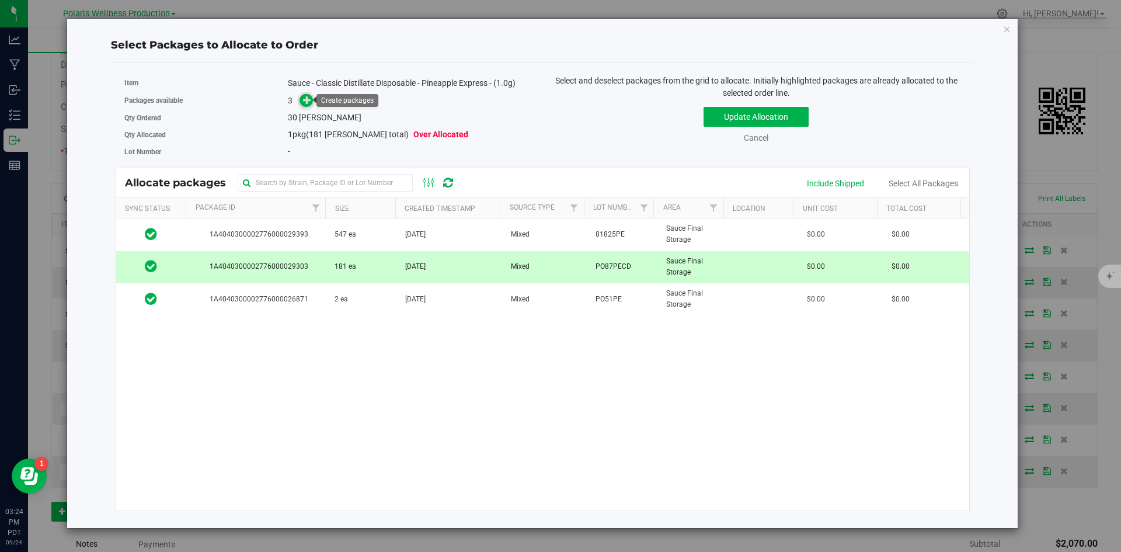
click at [311, 102] on icon at bounding box center [307, 100] width 8 height 8
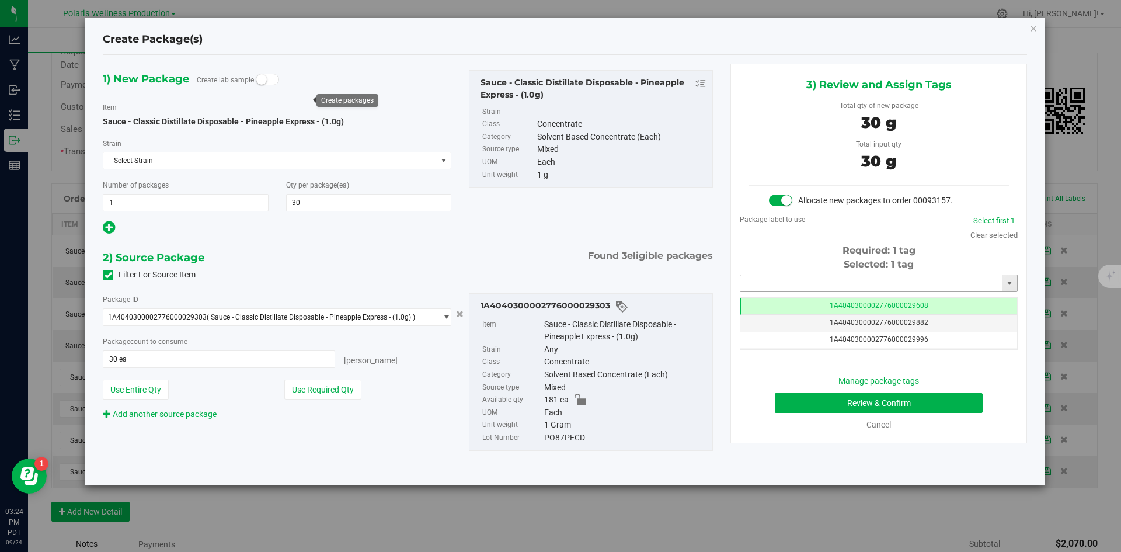
click at [803, 277] on input "text" at bounding box center [872, 283] width 262 height 16
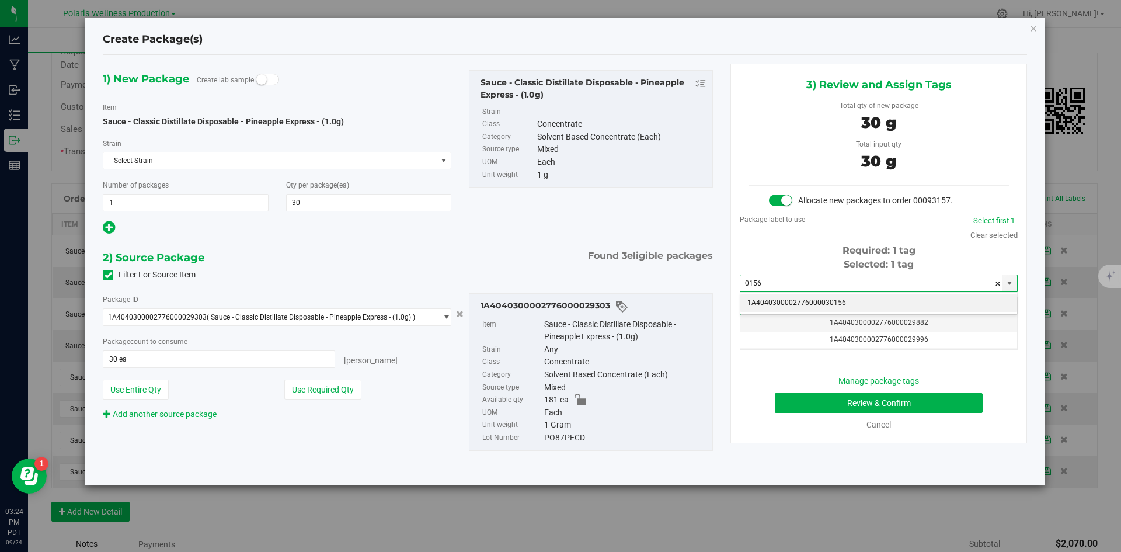
click at [803, 299] on li "1A4040300002776000030156" at bounding box center [879, 303] width 277 height 18
type input "1A4040300002776000030156"
click at [829, 413] on div "Manage package tags Review & Confirm Cancel" at bounding box center [879, 403] width 261 height 56
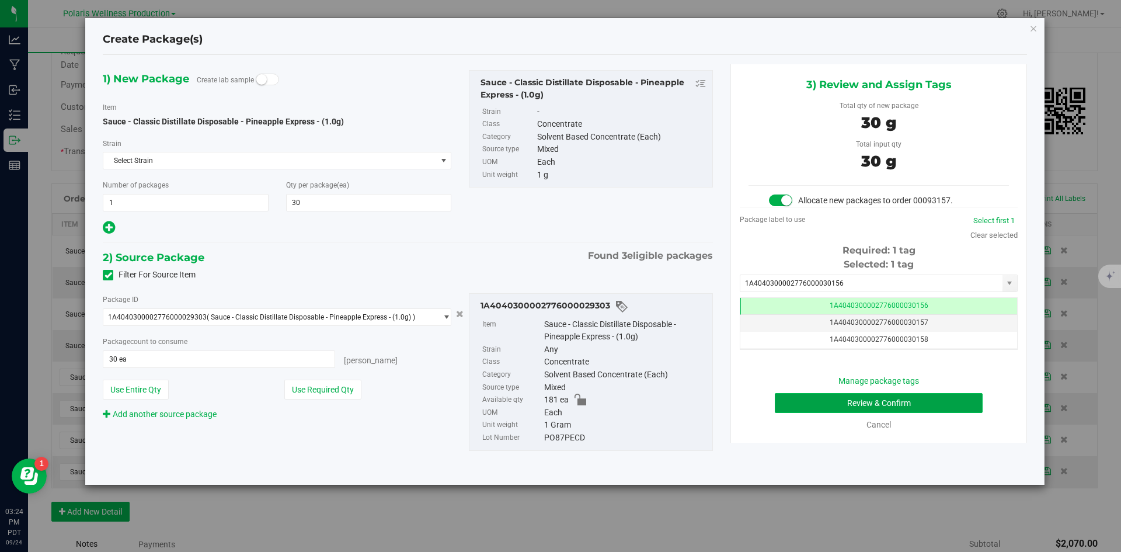
click at [831, 409] on button "Review & Confirm" at bounding box center [879, 403] width 208 height 20
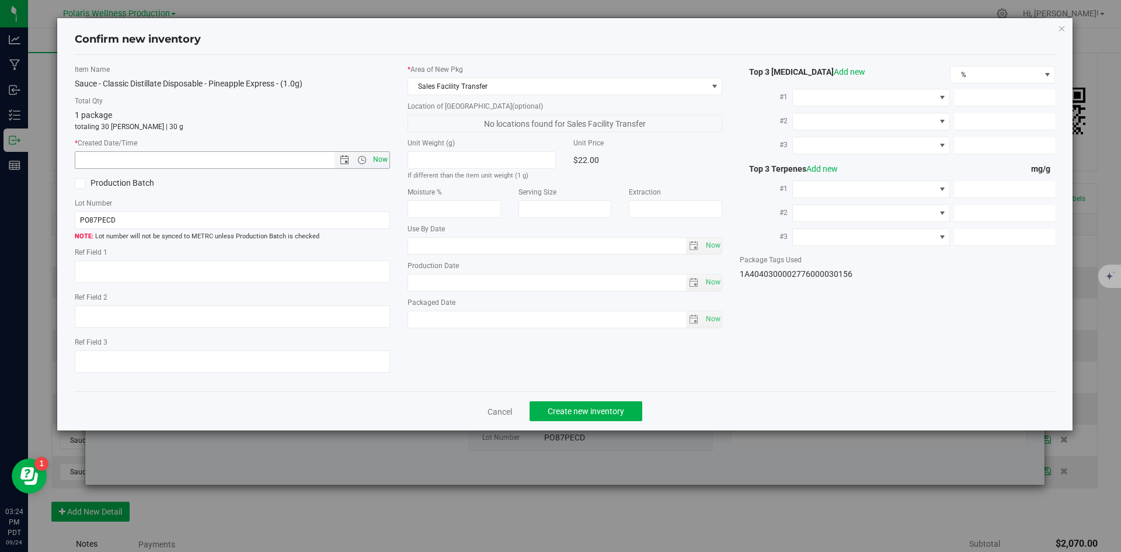
click at [377, 159] on span "Now" at bounding box center [380, 159] width 20 height 17
type input "9/24/2025 3:24 PM"
click at [583, 404] on button "Create new inventory" at bounding box center [586, 411] width 113 height 20
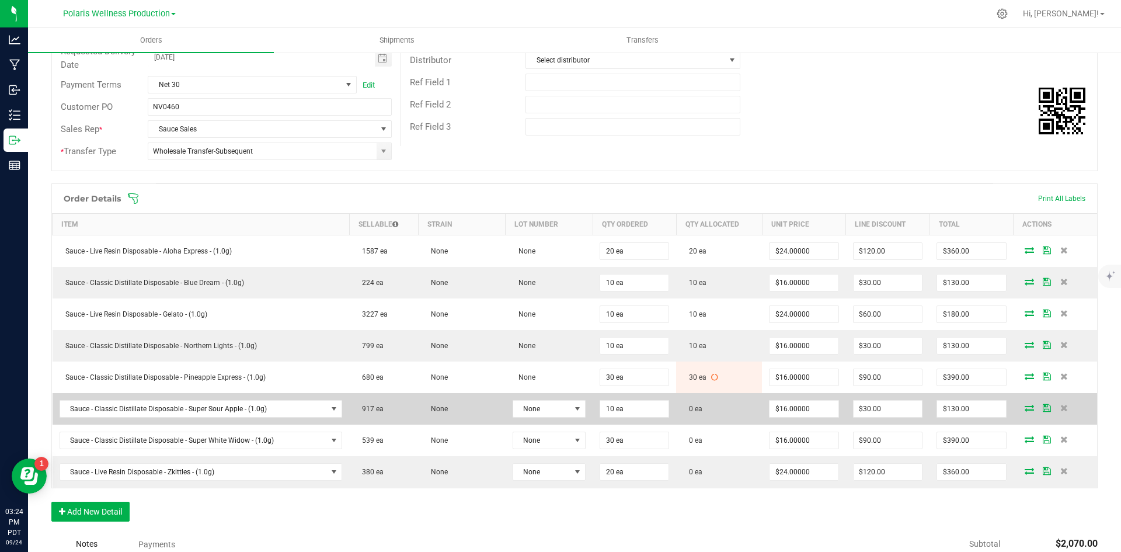
click at [1025, 411] on icon at bounding box center [1029, 407] width 9 height 7
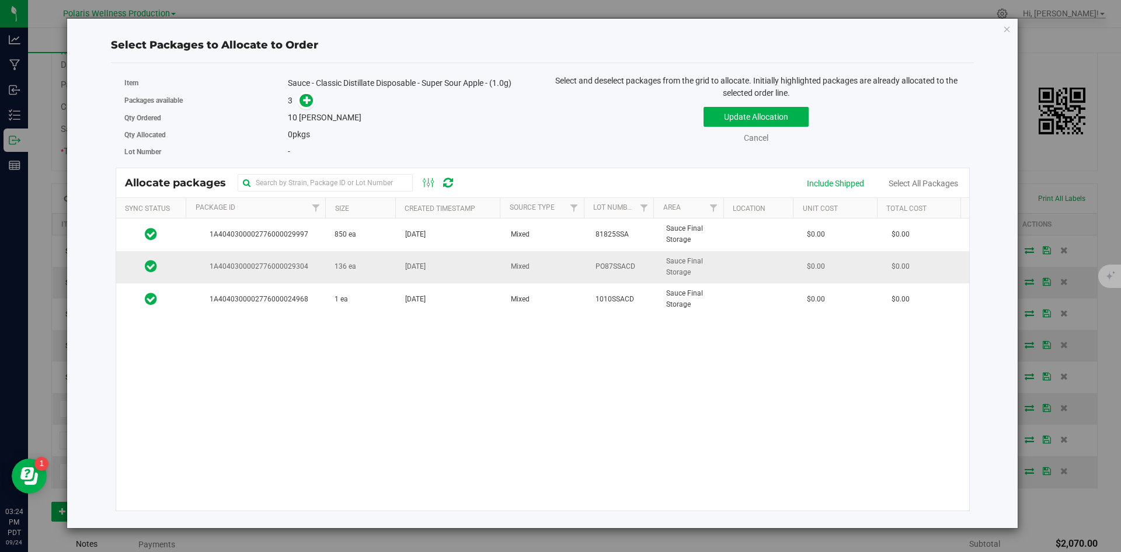
click at [374, 264] on td "136 ea" at bounding box center [363, 267] width 71 height 32
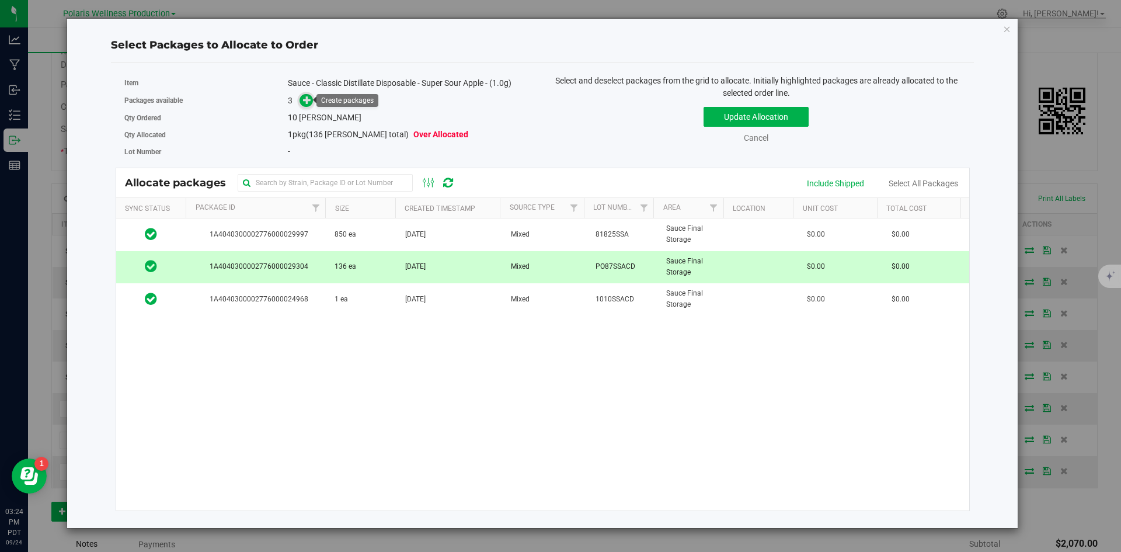
click at [309, 100] on icon at bounding box center [307, 100] width 8 height 8
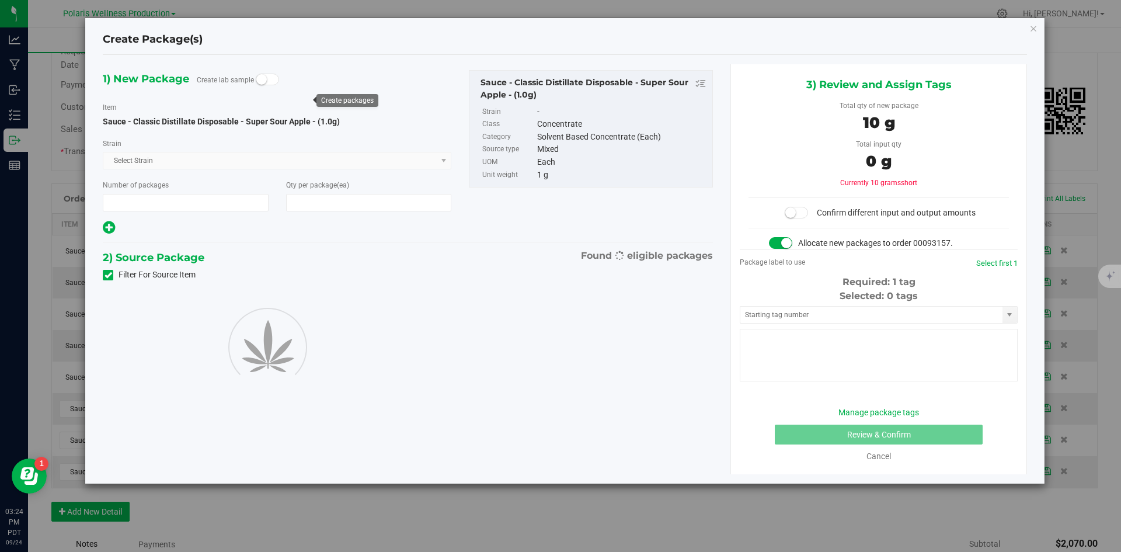
type input "1"
type input "10"
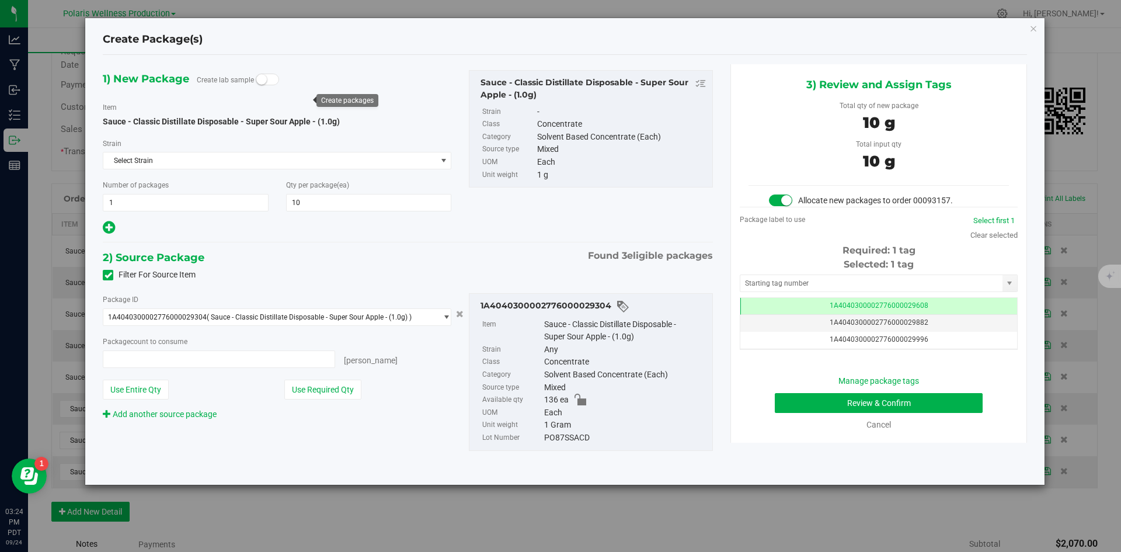
type input "10 ea"
click at [777, 289] on input "text" at bounding box center [872, 283] width 262 height 16
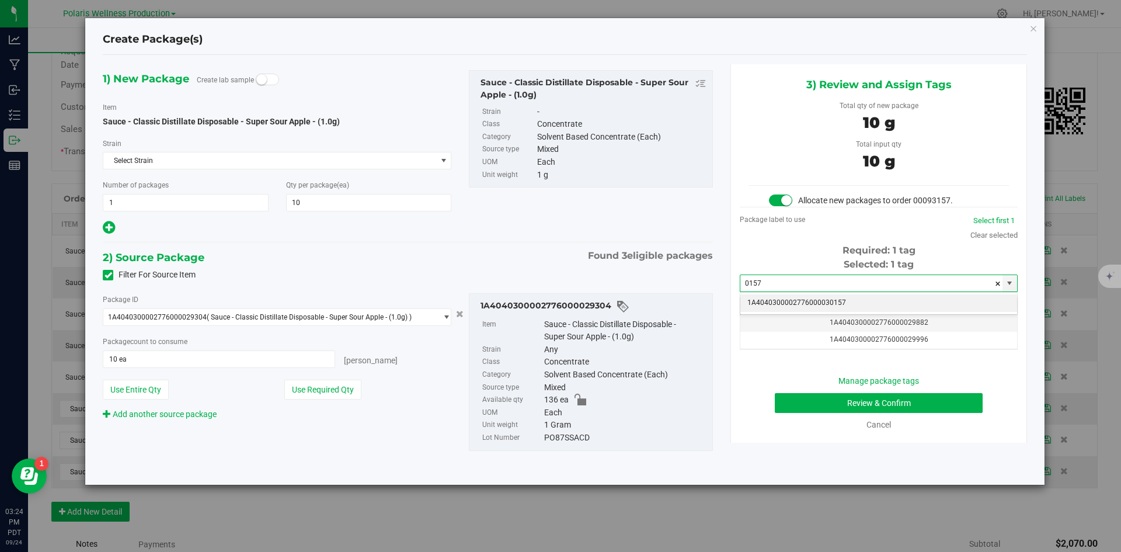
click at [791, 303] on li "1A4040300002776000030157" at bounding box center [879, 303] width 277 height 18
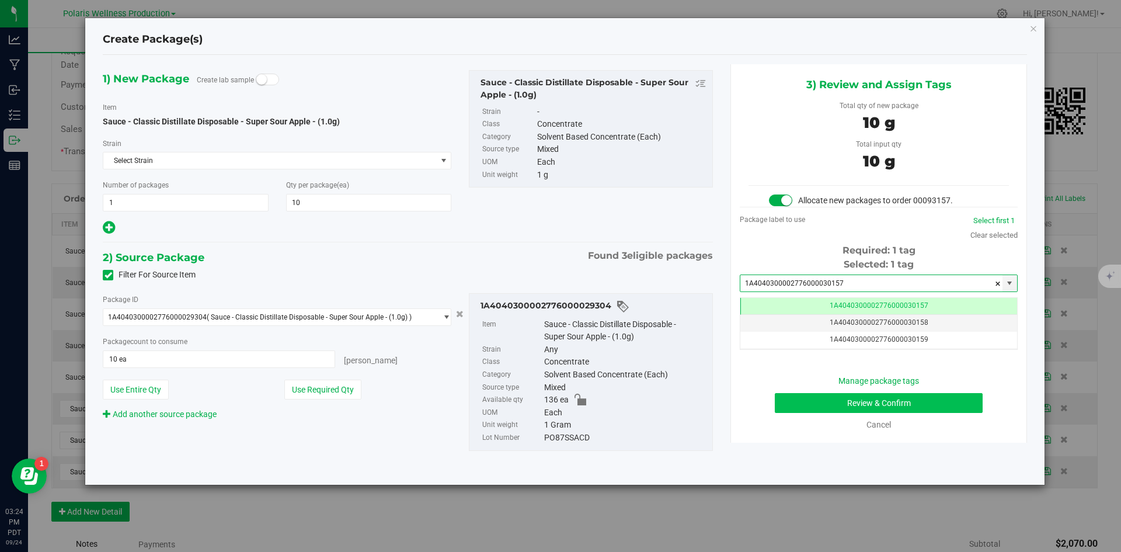
type input "1A4040300002776000030157"
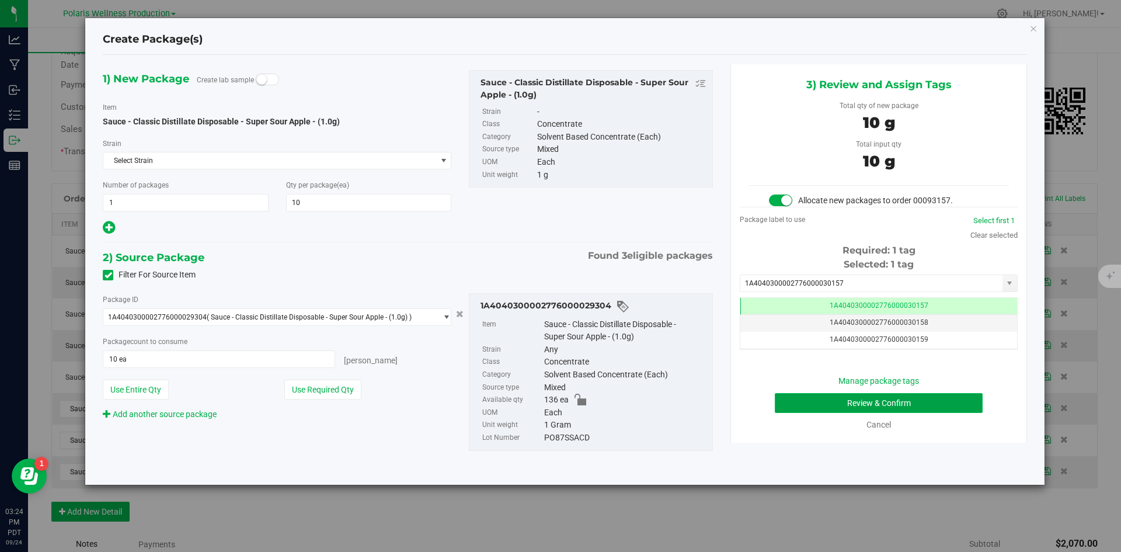
click at [796, 397] on button "Review & Confirm" at bounding box center [879, 403] width 208 height 20
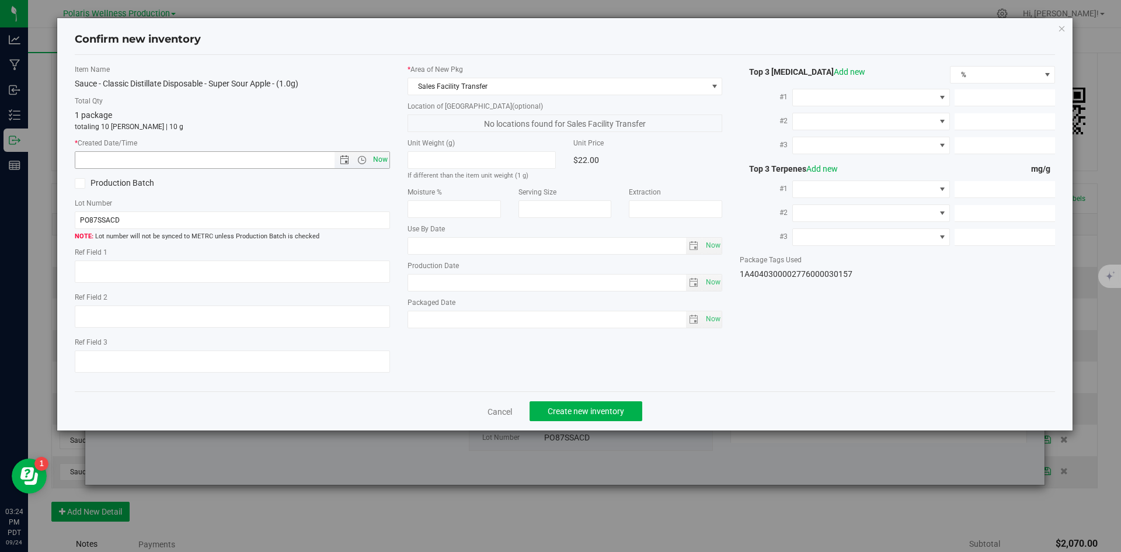
click at [376, 161] on span "Now" at bounding box center [380, 159] width 20 height 17
type input "9/24/2025 3:24 PM"
click at [606, 417] on button "Create new inventory" at bounding box center [586, 411] width 113 height 20
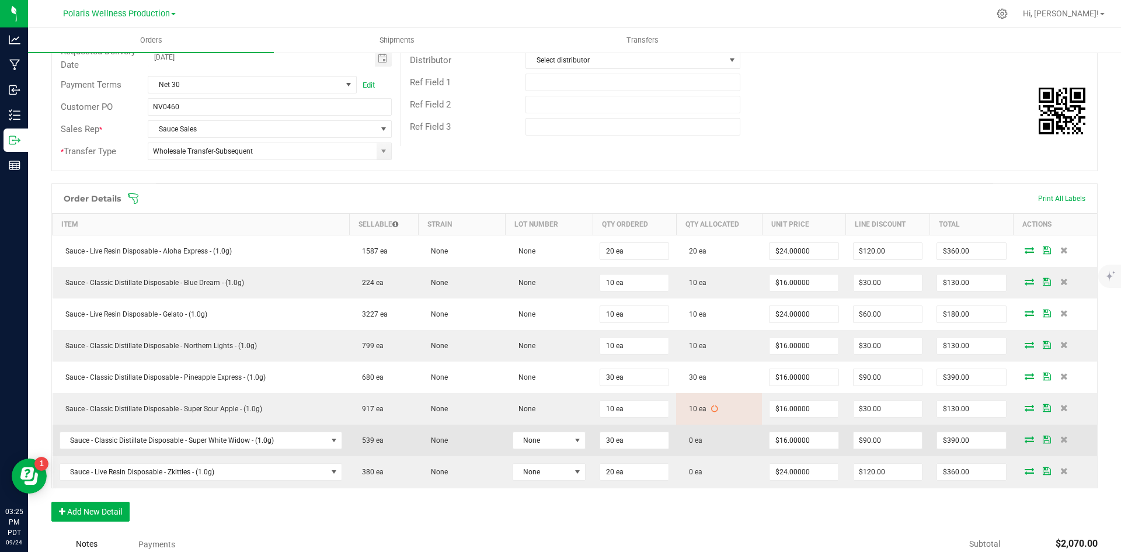
click at [1025, 442] on icon at bounding box center [1029, 439] width 9 height 7
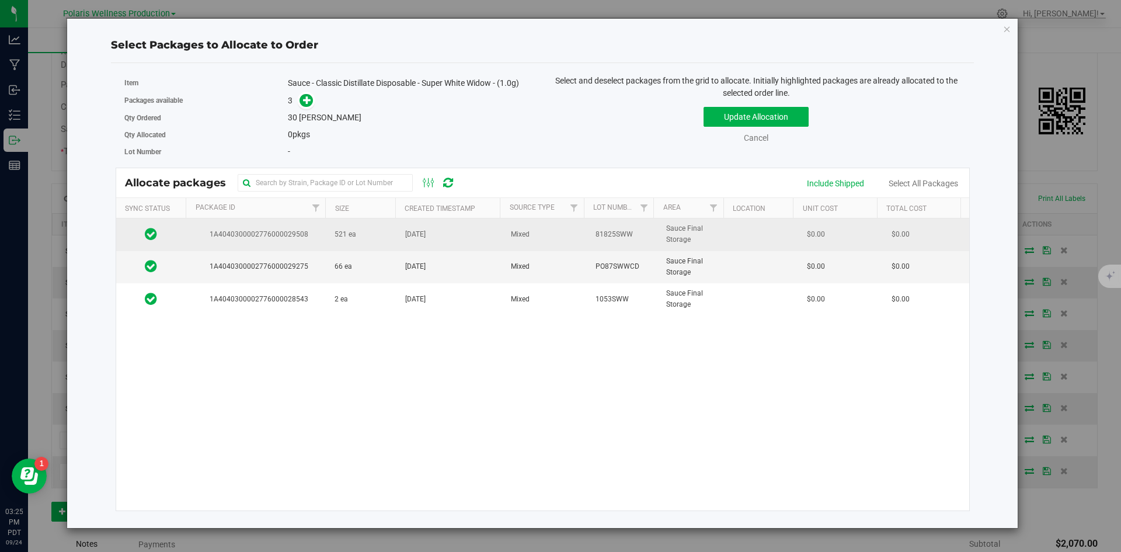
click at [365, 234] on td "521 ea" at bounding box center [363, 234] width 71 height 32
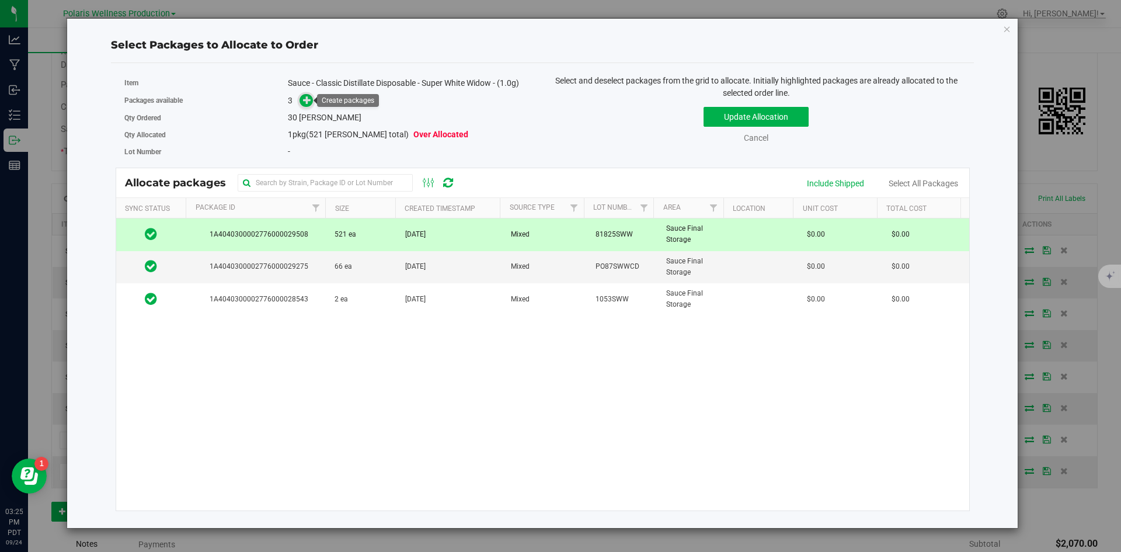
click at [309, 104] on icon at bounding box center [307, 100] width 8 height 8
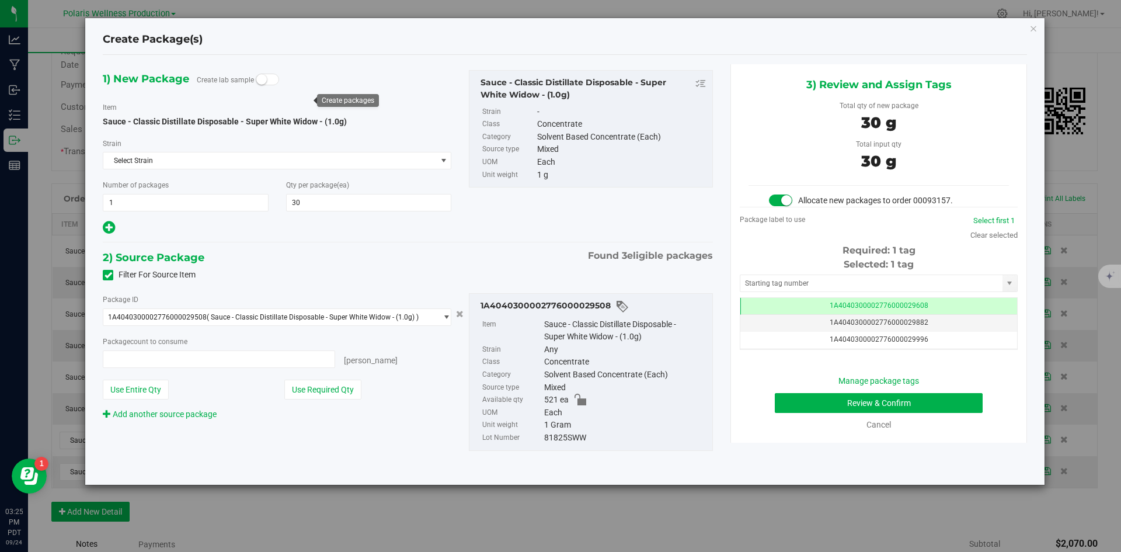
type input "30 ea"
click at [892, 286] on input "text" at bounding box center [872, 283] width 262 height 16
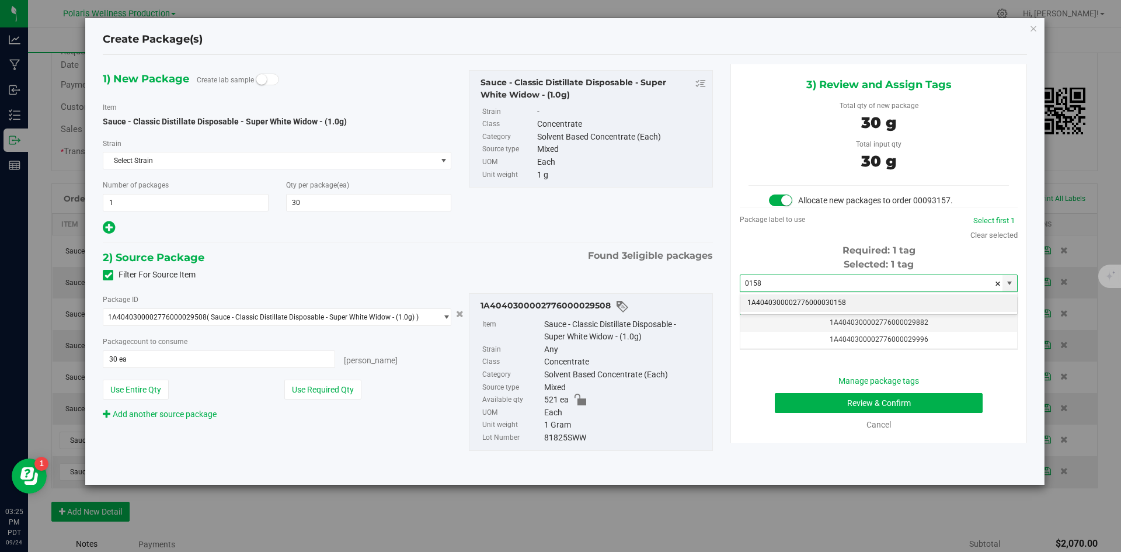
click at [825, 305] on li "1A4040300002776000030158" at bounding box center [879, 303] width 277 height 18
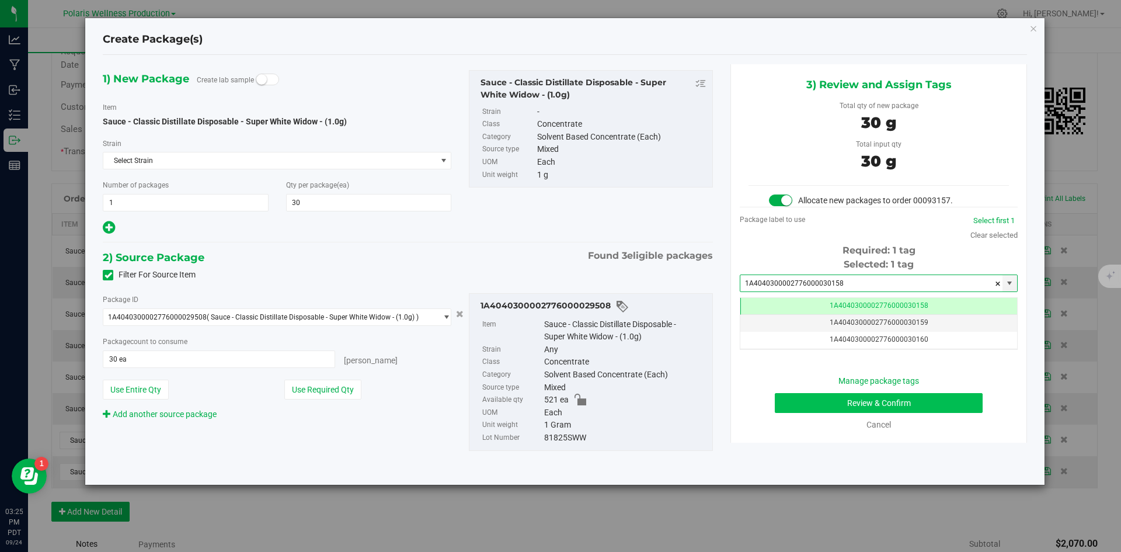
type input "1A4040300002776000030158"
click at [792, 401] on button "Review & Confirm" at bounding box center [879, 403] width 208 height 20
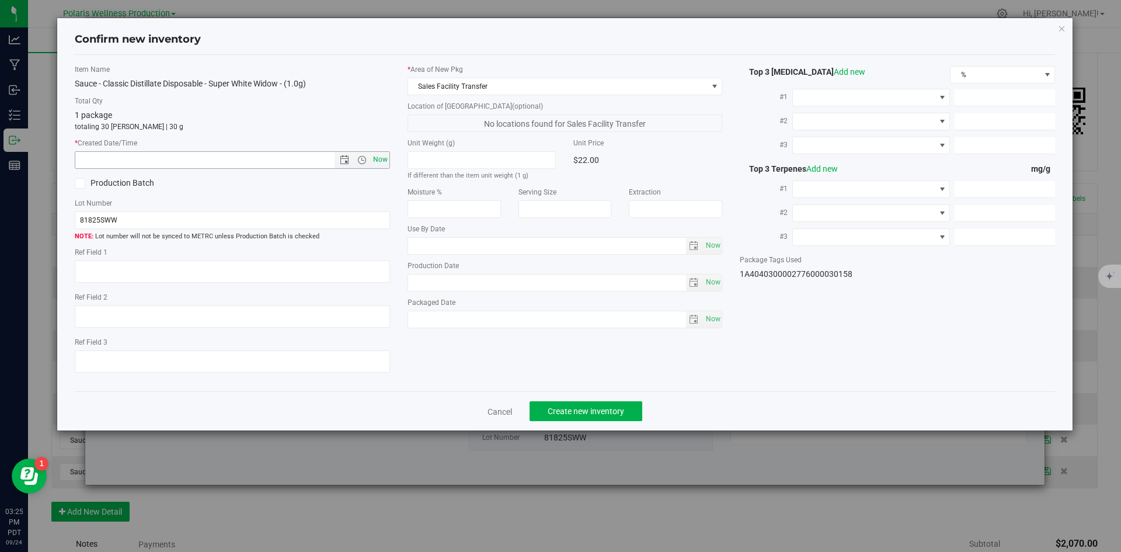
click at [381, 159] on span "Now" at bounding box center [380, 159] width 20 height 17
type input "9/24/2025 3:25 PM"
click at [612, 414] on span "Create new inventory" at bounding box center [586, 411] width 77 height 9
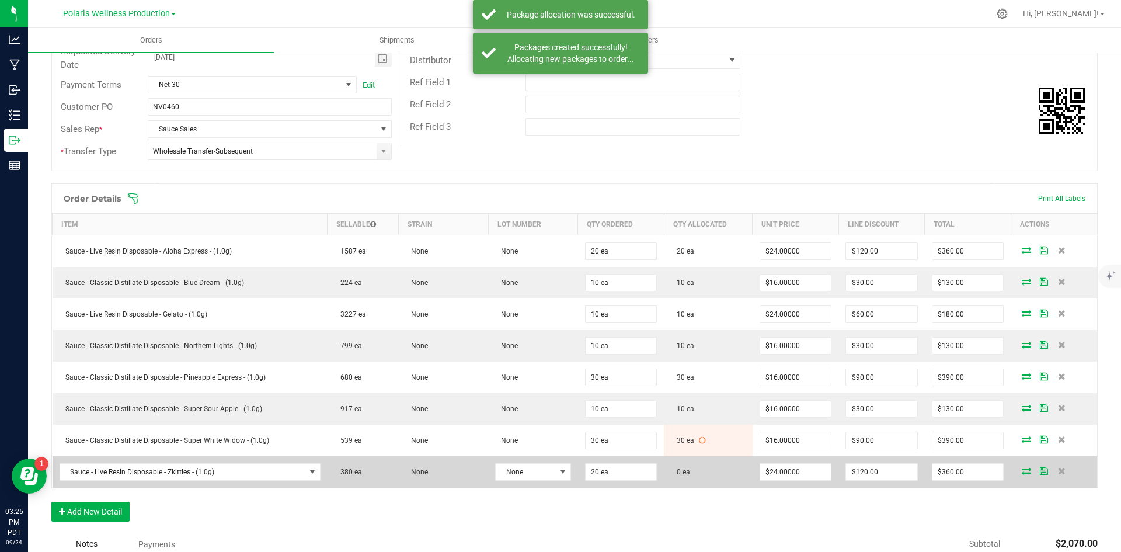
click at [1022, 474] on icon at bounding box center [1026, 470] width 9 height 7
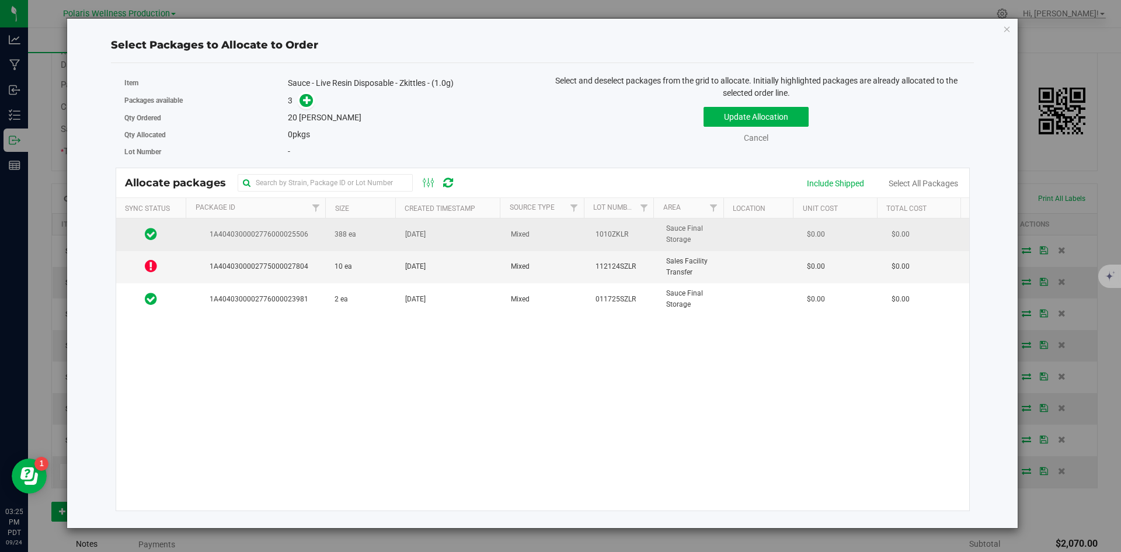
click at [360, 234] on td "388 ea" at bounding box center [363, 234] width 71 height 32
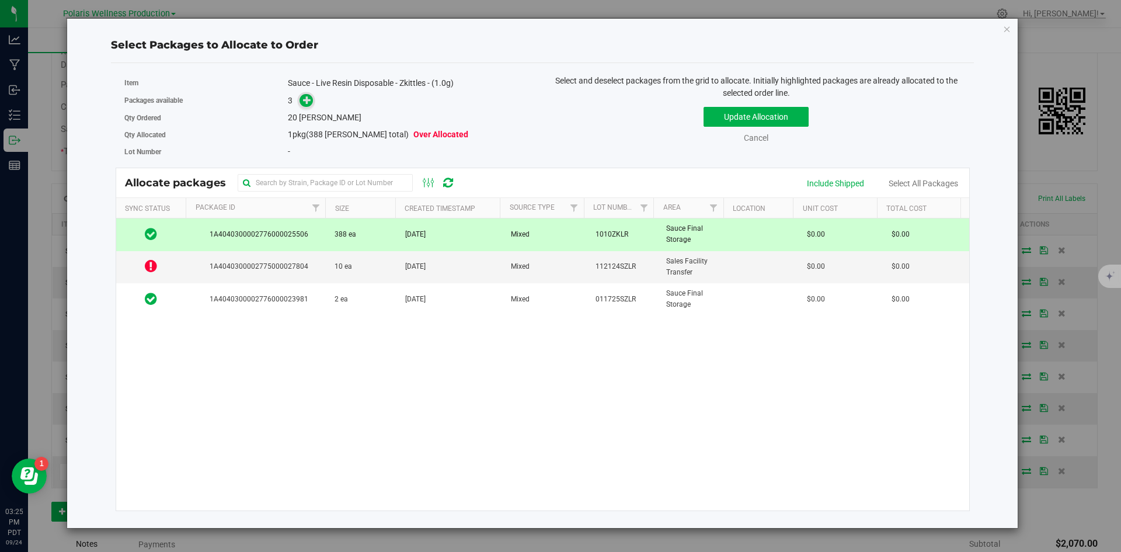
click at [311, 103] on icon at bounding box center [307, 100] width 8 height 8
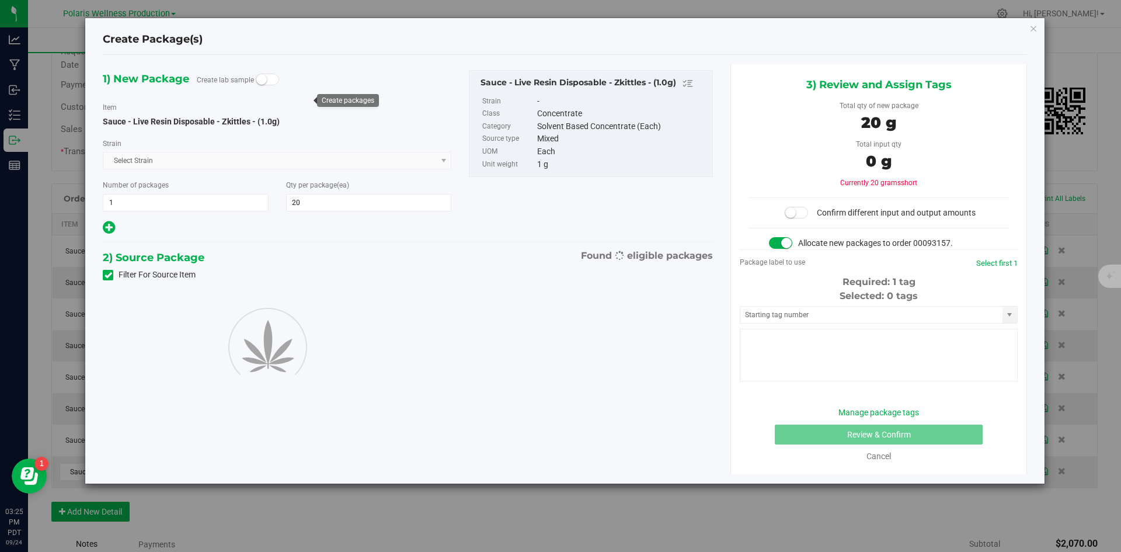
type input "20"
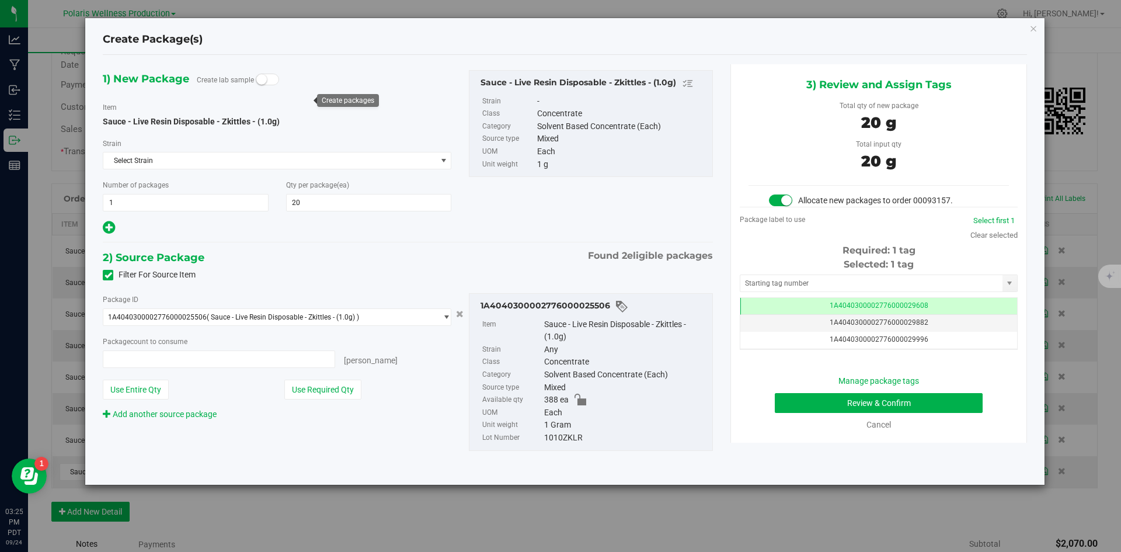
type input "20 ea"
click at [787, 279] on input "text" at bounding box center [872, 283] width 262 height 16
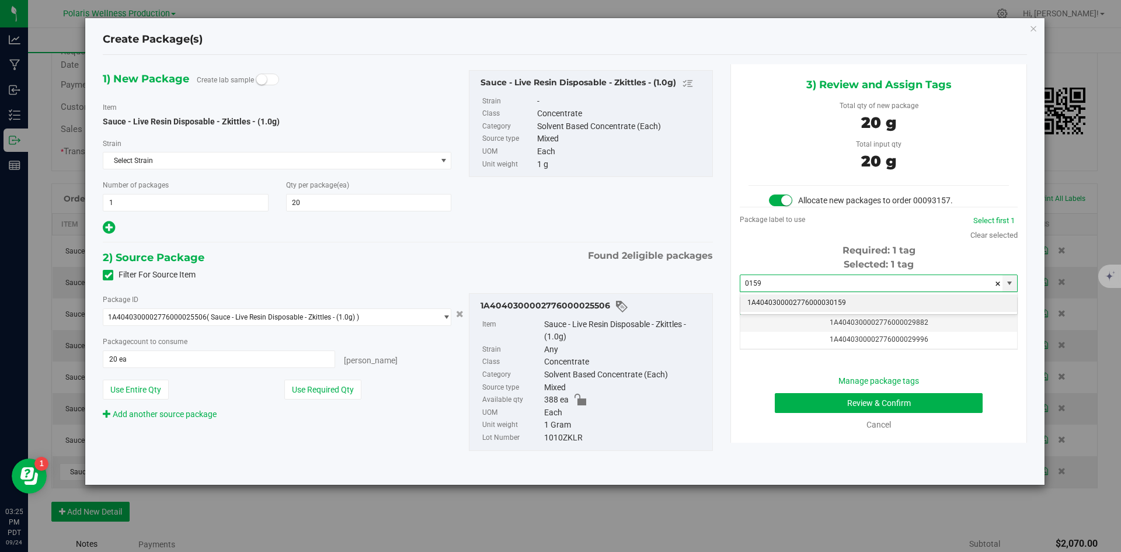
click at [797, 301] on li "1A4040300002776000030159" at bounding box center [879, 303] width 277 height 18
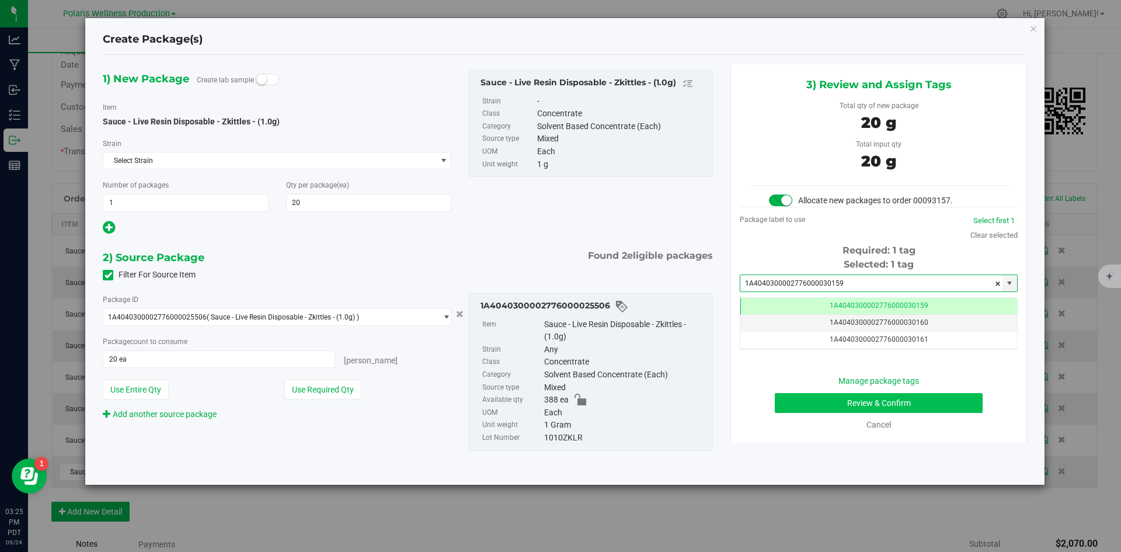
type input "1A4040300002776000030159"
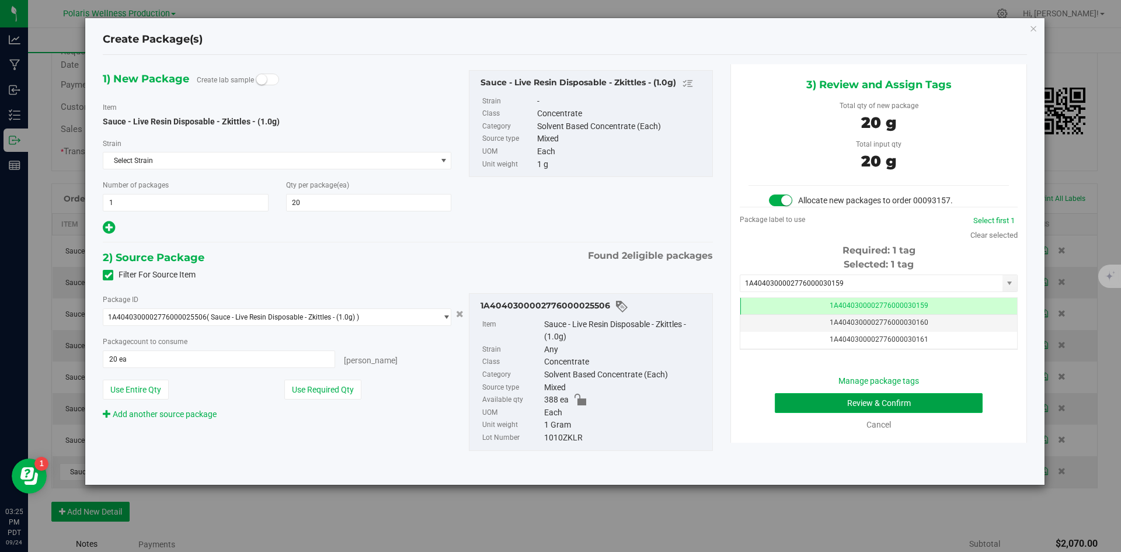
click at [810, 394] on button "Review & Confirm" at bounding box center [879, 403] width 208 height 20
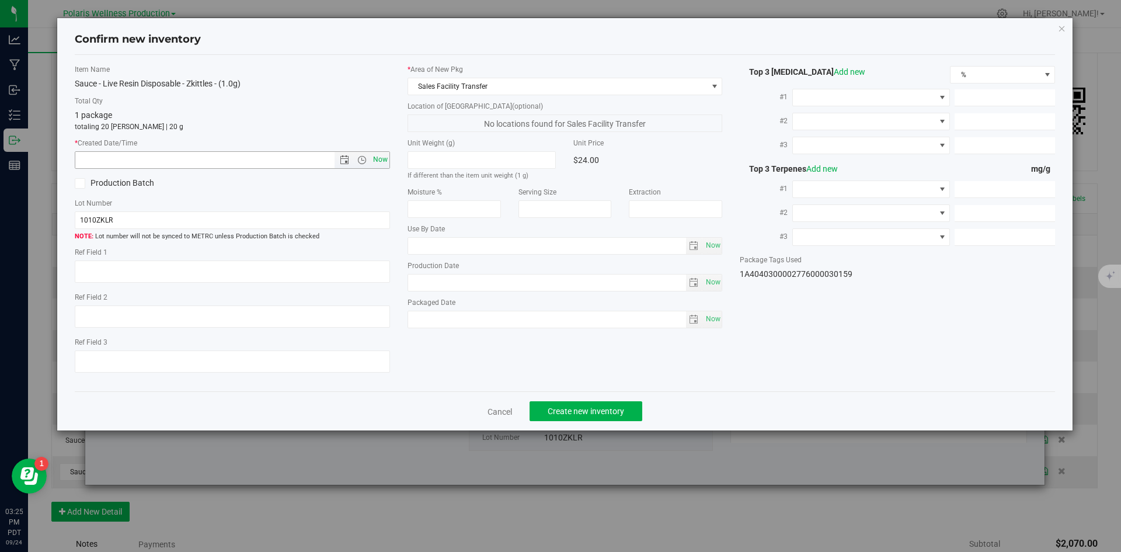
click at [381, 159] on span "Now" at bounding box center [380, 159] width 20 height 17
type input "9/24/2025 3:25 PM"
click at [615, 414] on span "Create new inventory" at bounding box center [586, 411] width 77 height 9
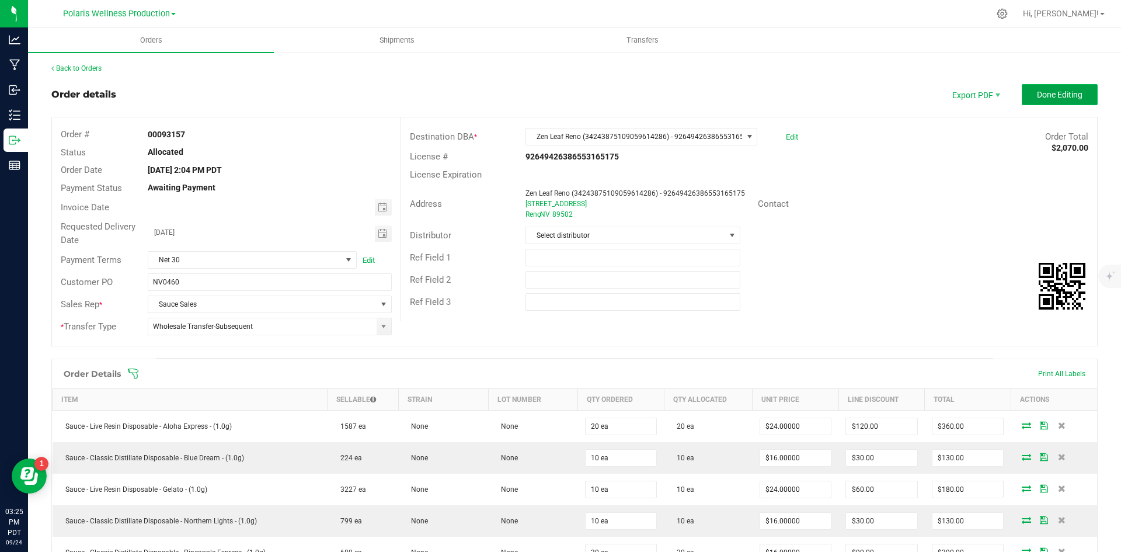
click at [1037, 94] on span "Done Editing" at bounding box center [1060, 94] width 46 height 9
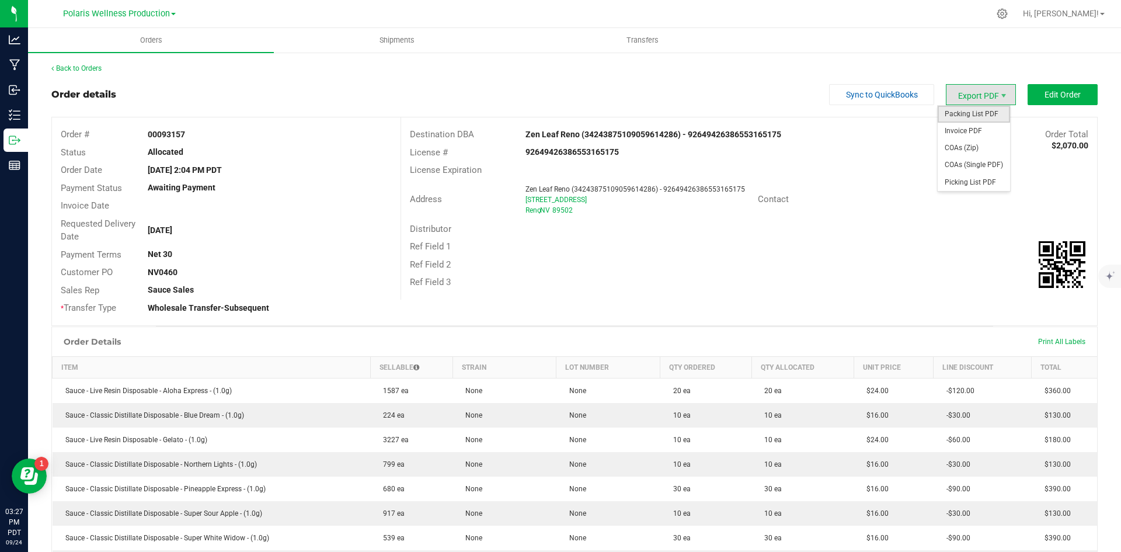
click at [970, 114] on span "Packing List PDF" at bounding box center [974, 114] width 72 height 17
click at [96, 71] on link "Back to Orders" at bounding box center [76, 68] width 50 height 8
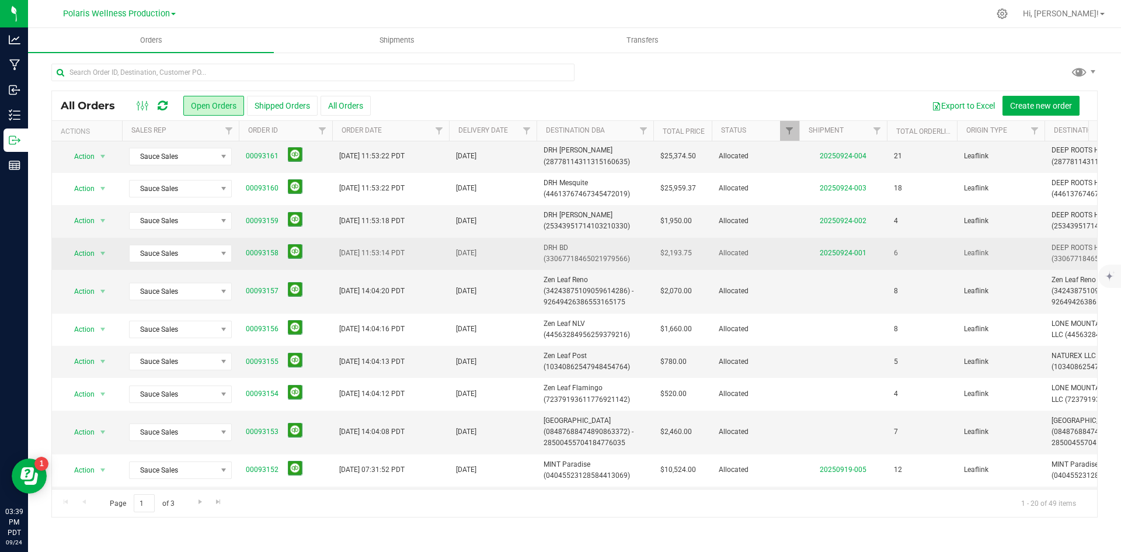
scroll to position [117, 0]
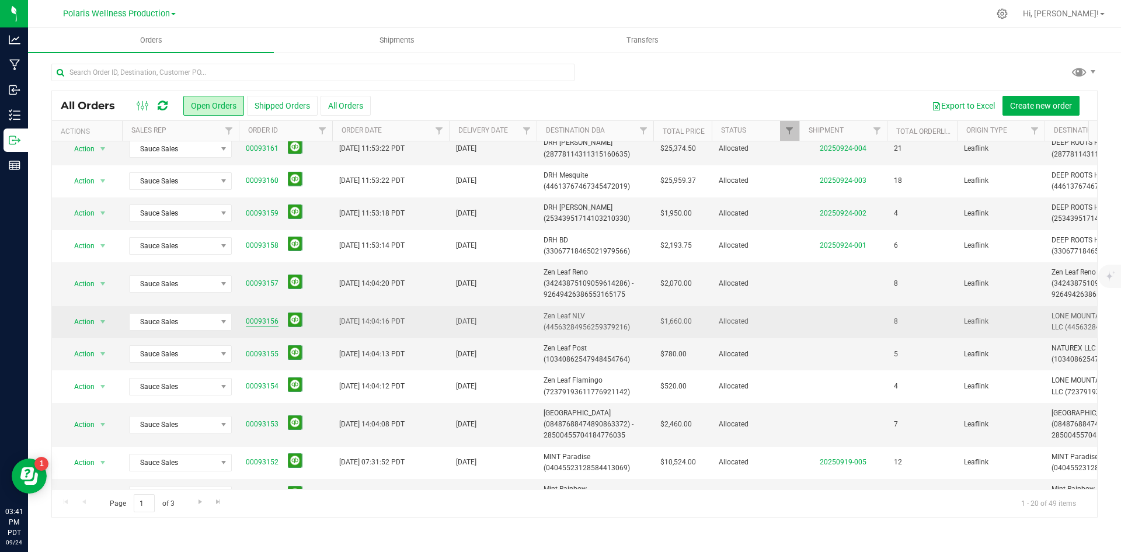
click at [268, 321] on link "00093156" at bounding box center [262, 321] width 33 height 11
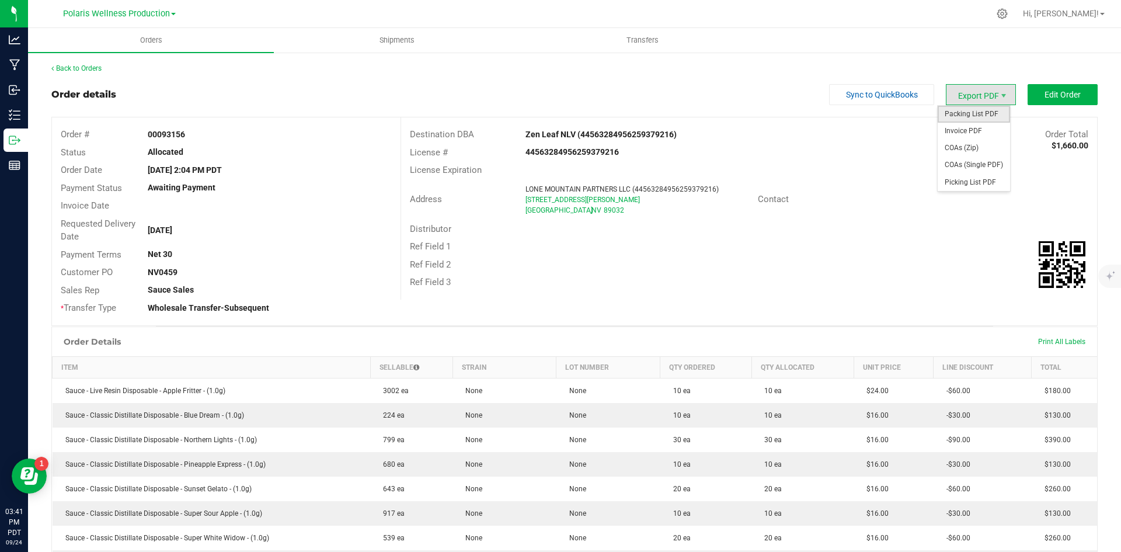
click at [968, 116] on span "Packing List PDF" at bounding box center [974, 114] width 72 height 17
click at [63, 70] on link "Back to Orders" at bounding box center [76, 68] width 50 height 8
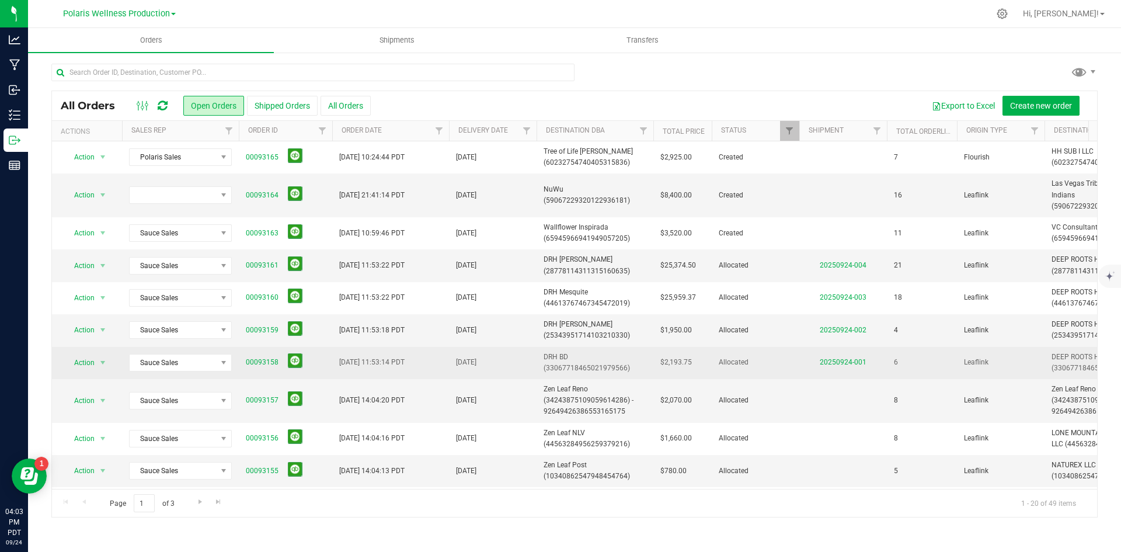
scroll to position [58, 0]
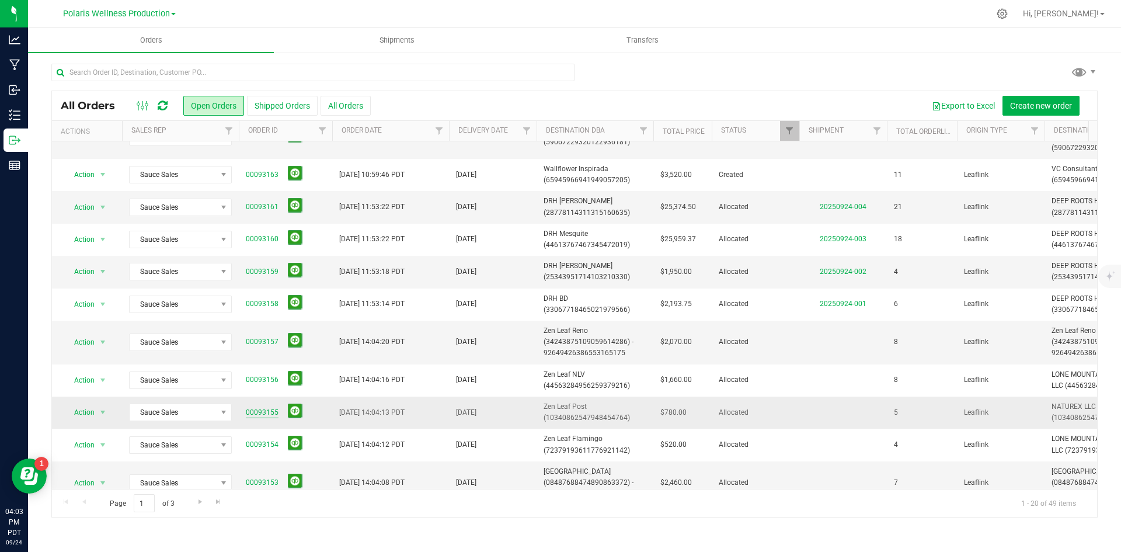
click at [258, 409] on link "00093155" at bounding box center [262, 412] width 33 height 11
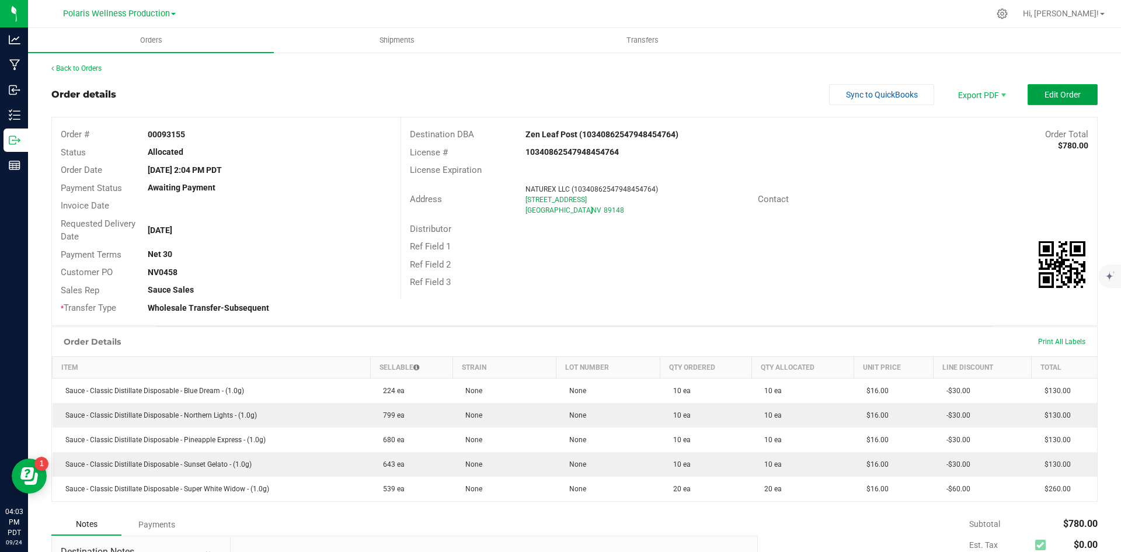
click at [1045, 97] on span "Edit Order" at bounding box center [1063, 94] width 36 height 9
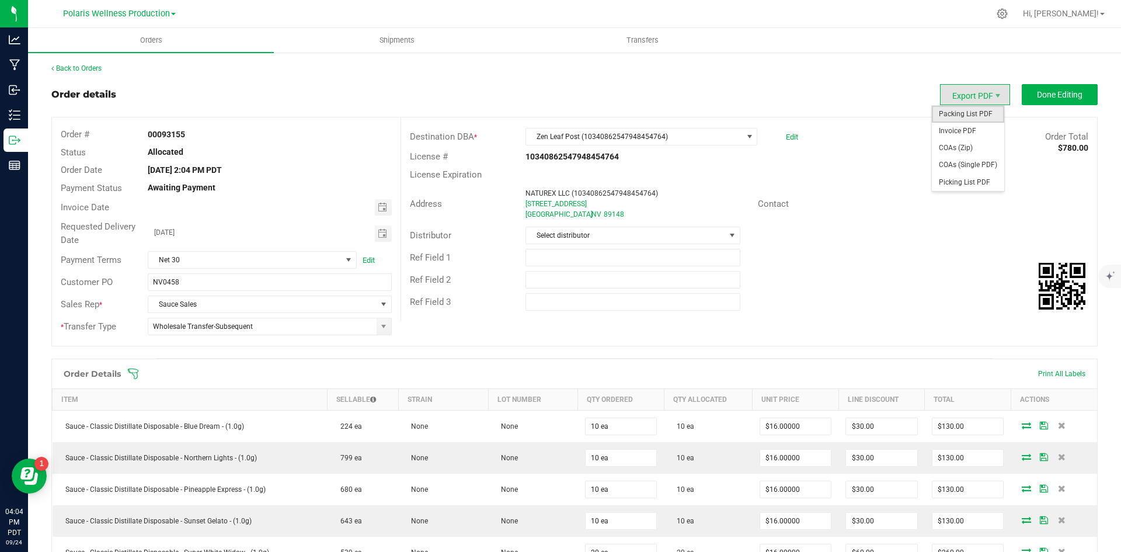
click at [951, 117] on span "Packing List PDF" at bounding box center [968, 114] width 72 height 17
click at [157, 41] on span "Orders" at bounding box center [151, 40] width 54 height 11
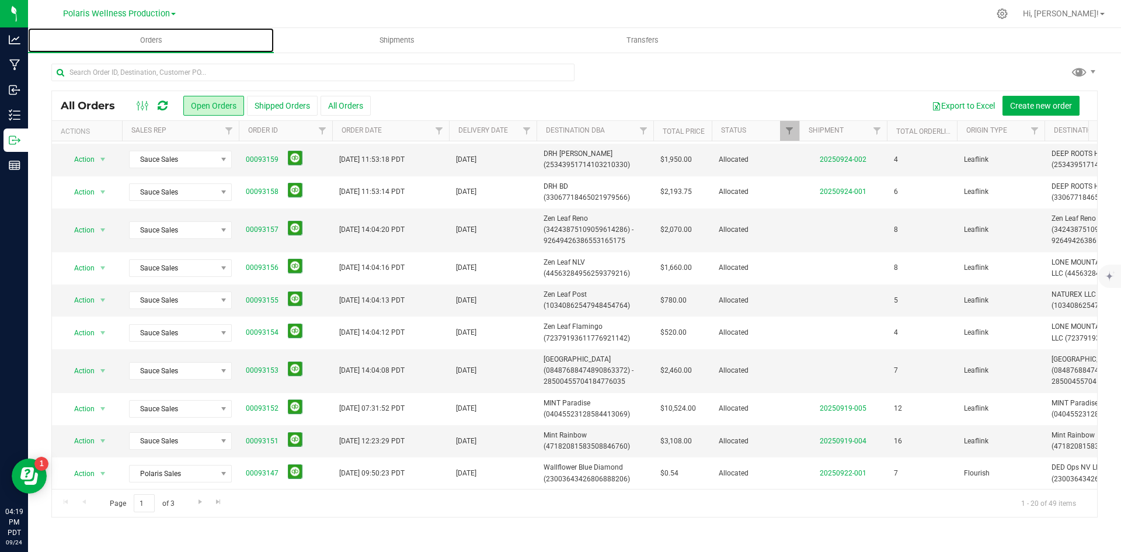
scroll to position [175, 0]
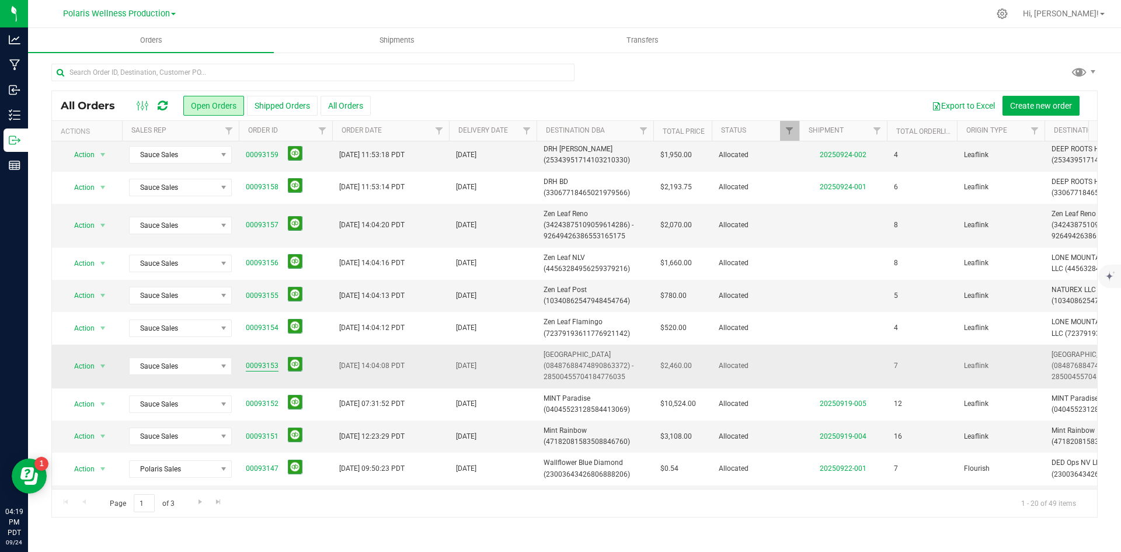
click at [269, 371] on link "00093153" at bounding box center [262, 365] width 33 height 11
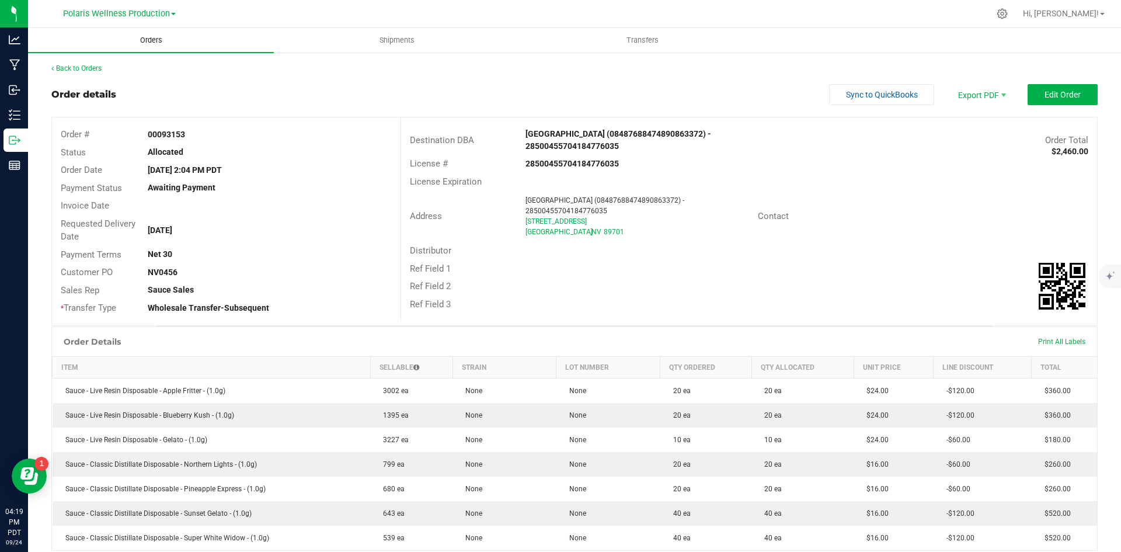
click at [150, 43] on span "Orders" at bounding box center [151, 40] width 54 height 11
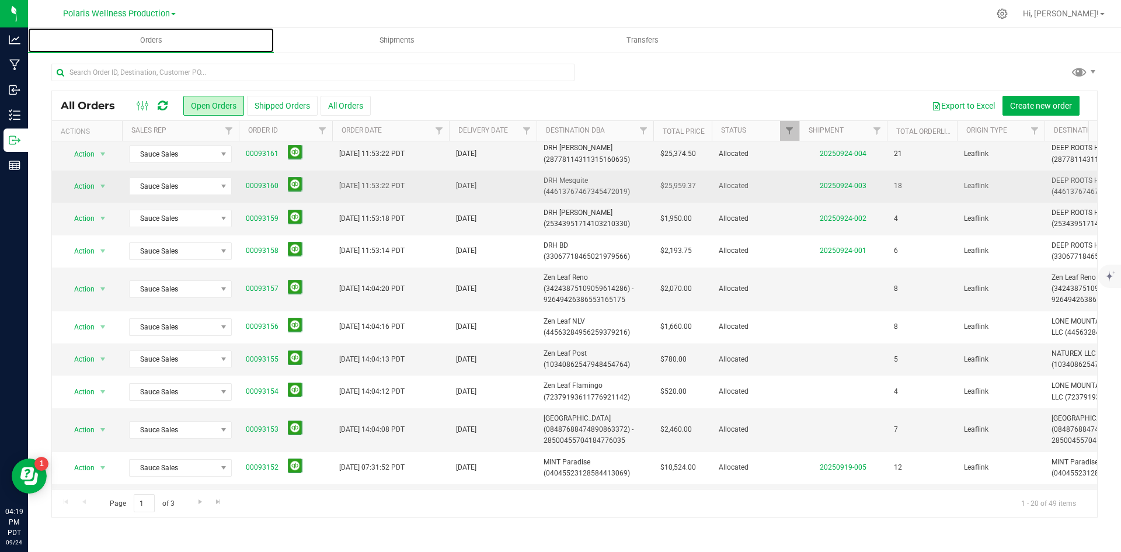
scroll to position [175, 0]
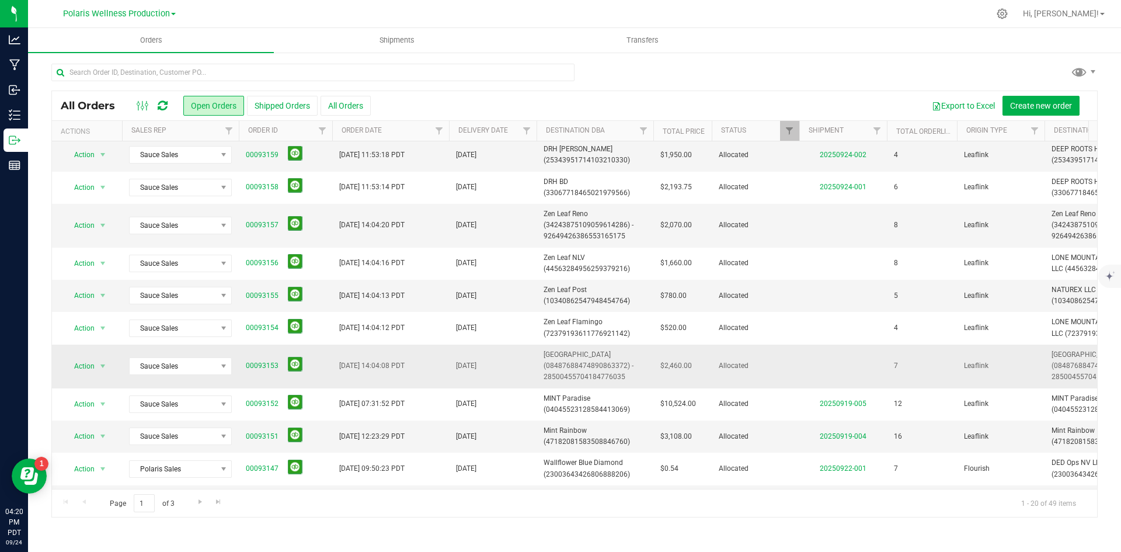
click at [570, 352] on span "[GEOGRAPHIC_DATA] (08487688474890863372) - 28500455704184776035" at bounding box center [595, 366] width 103 height 34
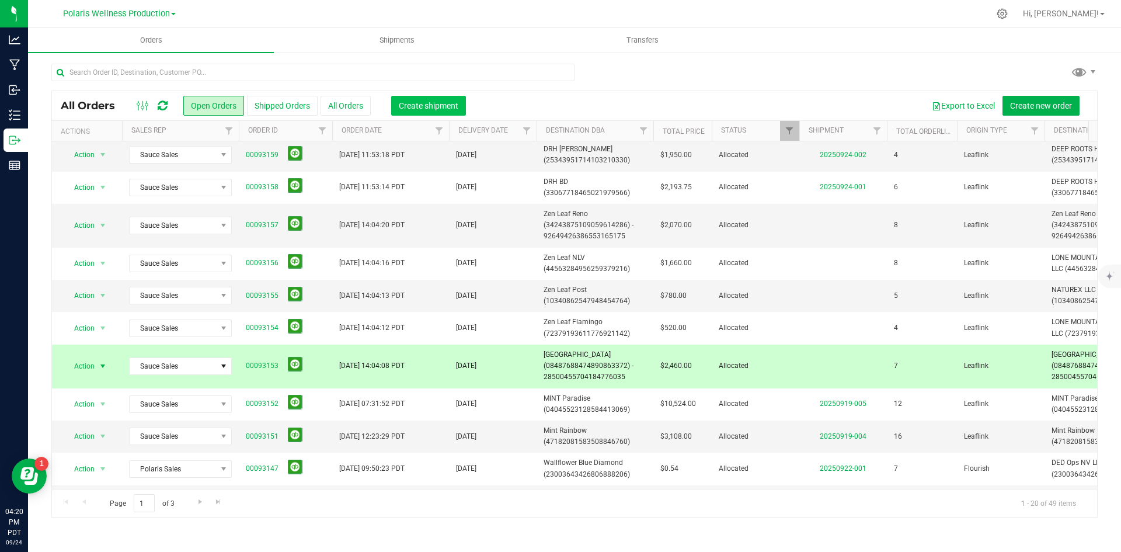
click at [442, 106] on span "Create shipment" at bounding box center [429, 105] width 60 height 9
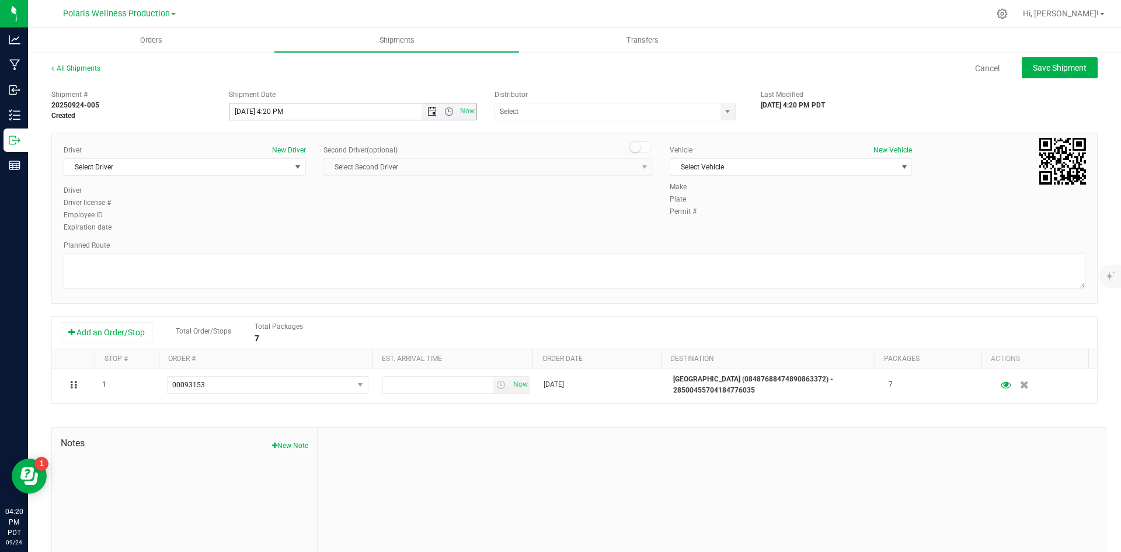
click at [428, 111] on span "Open the date view" at bounding box center [432, 111] width 9 height 9
click at [306, 230] on link "25" at bounding box center [306, 230] width 17 height 18
click at [444, 115] on span "Open the time view" at bounding box center [448, 111] width 9 height 9
click at [344, 170] on li "9:00 AM" at bounding box center [350, 166] width 244 height 15
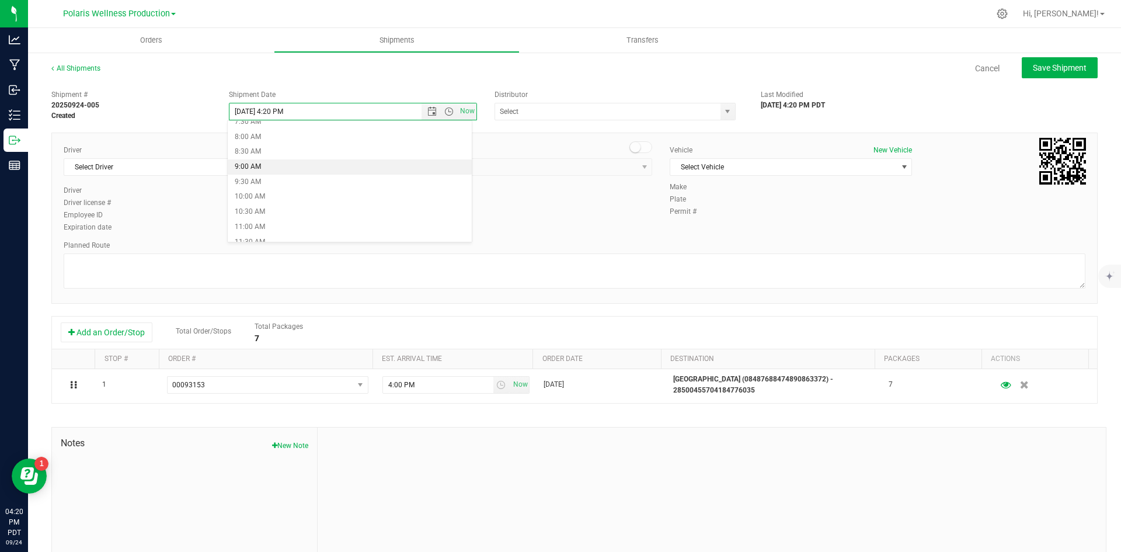
type input "[DATE] 9:00 AM"
click at [724, 110] on span "select" at bounding box center [727, 111] width 9 height 9
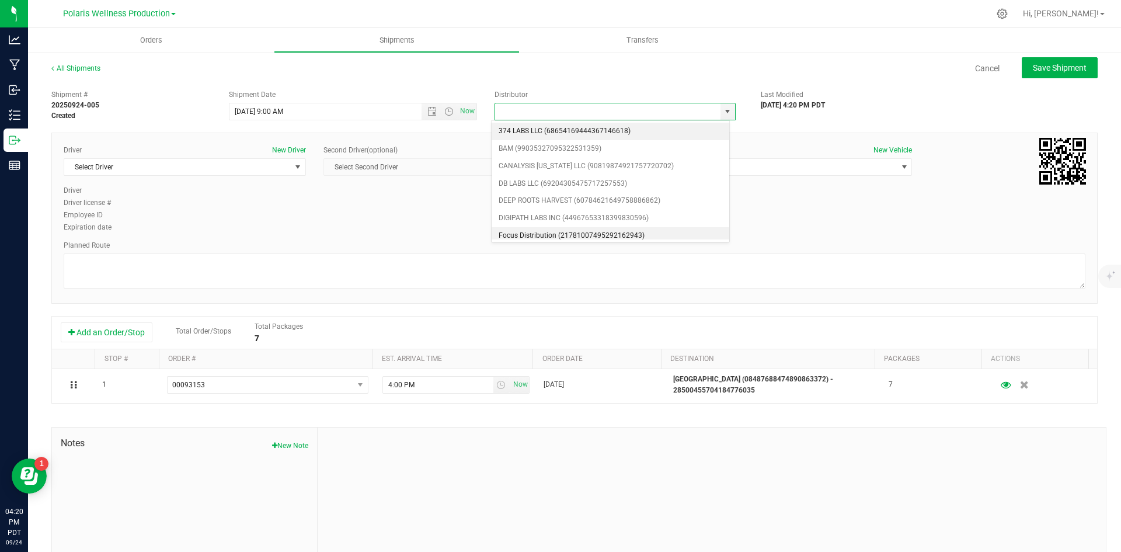
click at [576, 231] on li "Focus Distribution (21781007495292162943)" at bounding box center [611, 236] width 238 height 18
type input "Focus Distribution (21781007495292162943)"
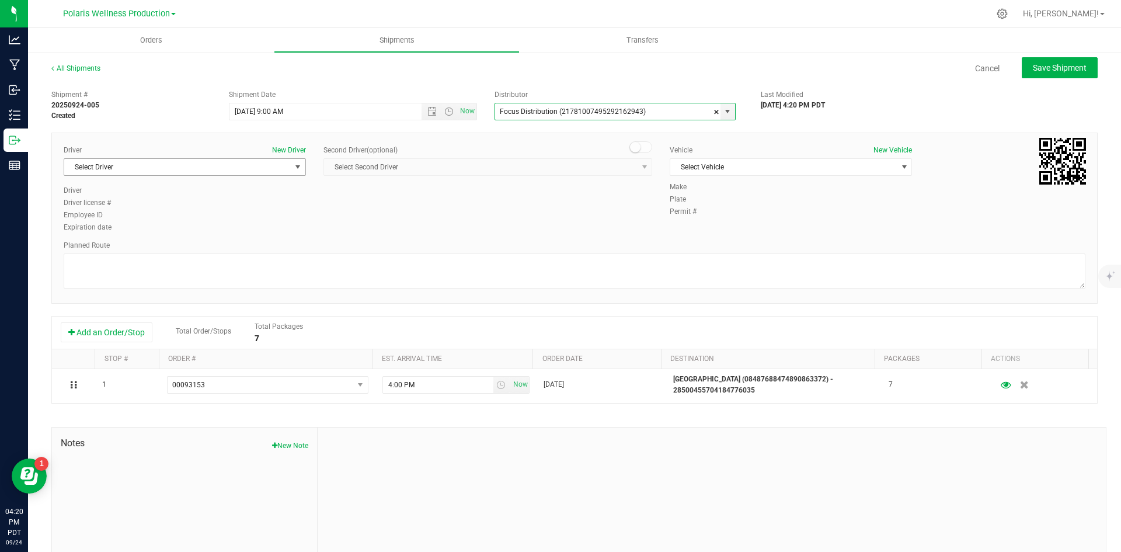
click at [296, 171] on span "select" at bounding box center [297, 166] width 9 height 9
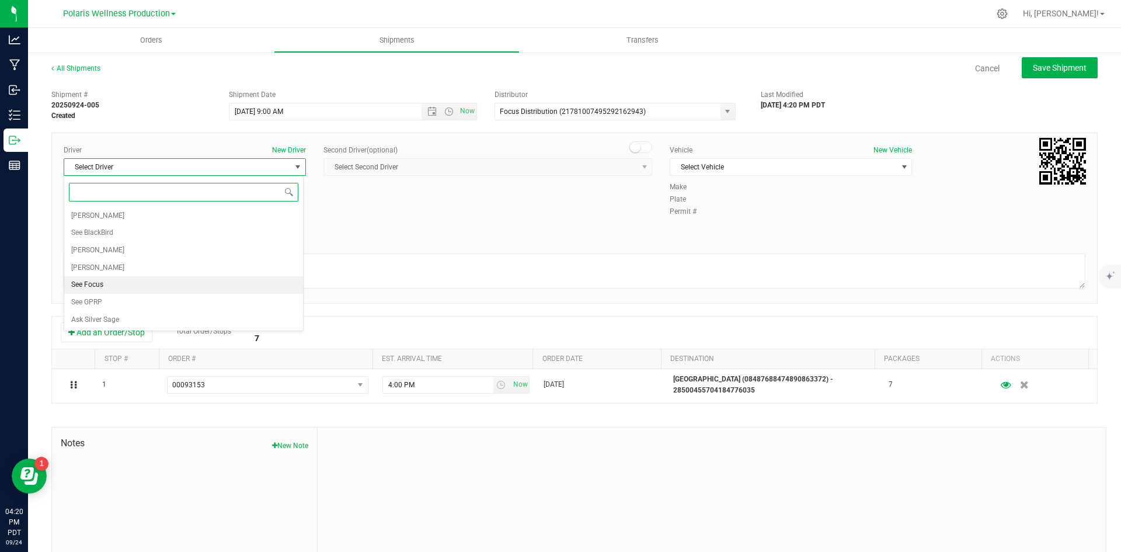
click at [187, 284] on li "See Focus" at bounding box center [183, 285] width 239 height 18
click at [848, 171] on span "Select Vehicle" at bounding box center [784, 167] width 227 height 16
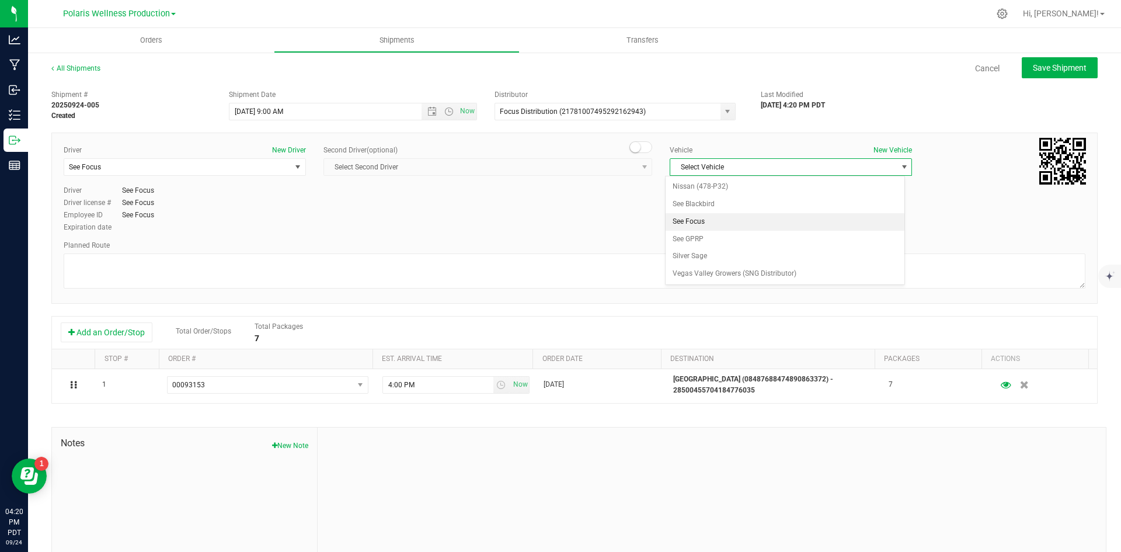
click at [779, 221] on li "See Focus" at bounding box center [785, 222] width 239 height 18
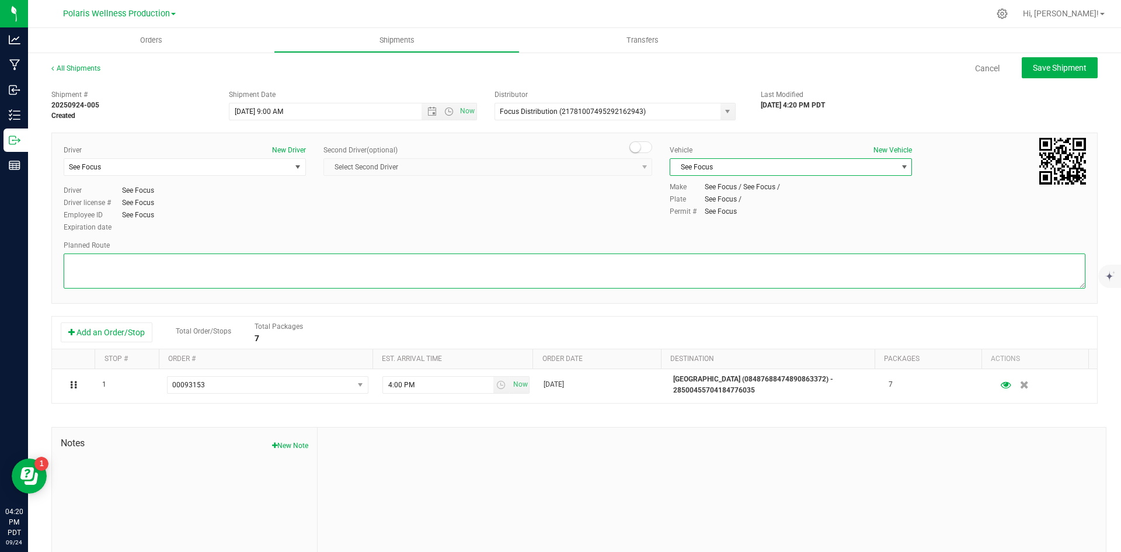
click at [644, 258] on textarea at bounding box center [575, 270] width 1022 height 35
type textarea "tbd"
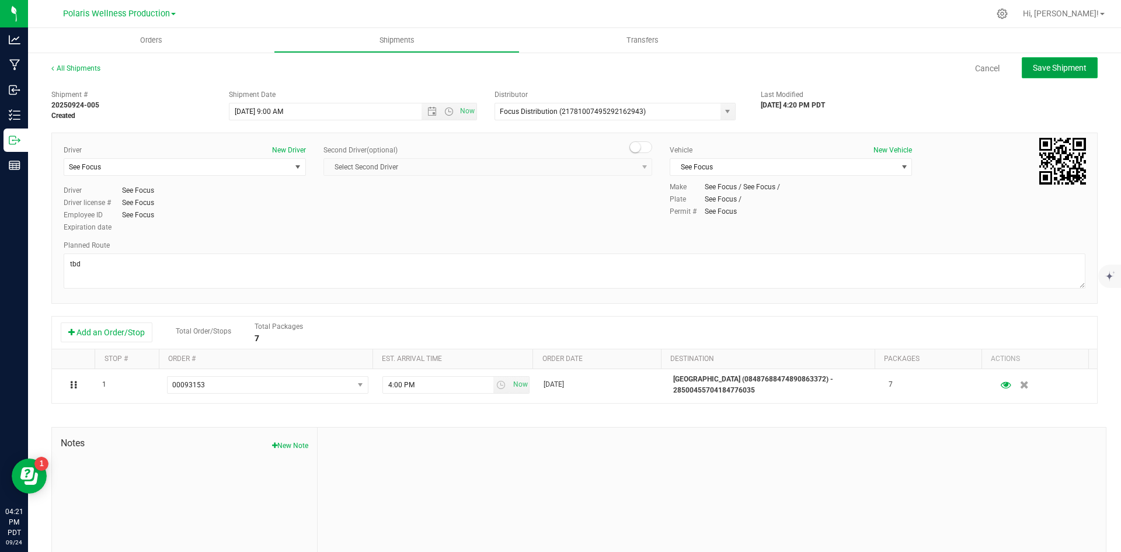
click at [1040, 73] on button "Save Shipment" at bounding box center [1060, 67] width 76 height 21
type input "[DATE] 4:00 PM"
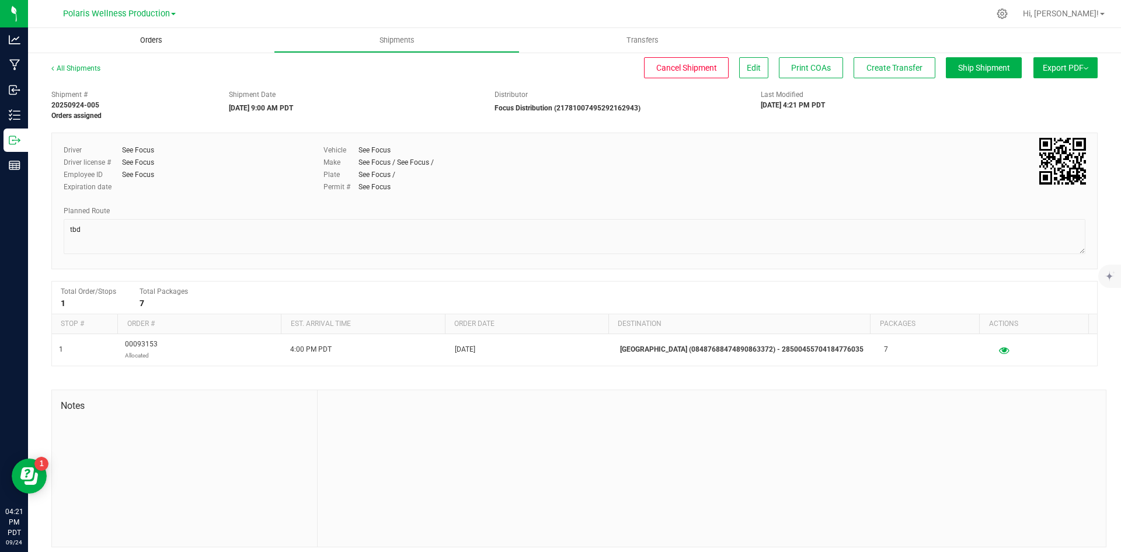
click at [148, 40] on span "Orders" at bounding box center [151, 40] width 54 height 11
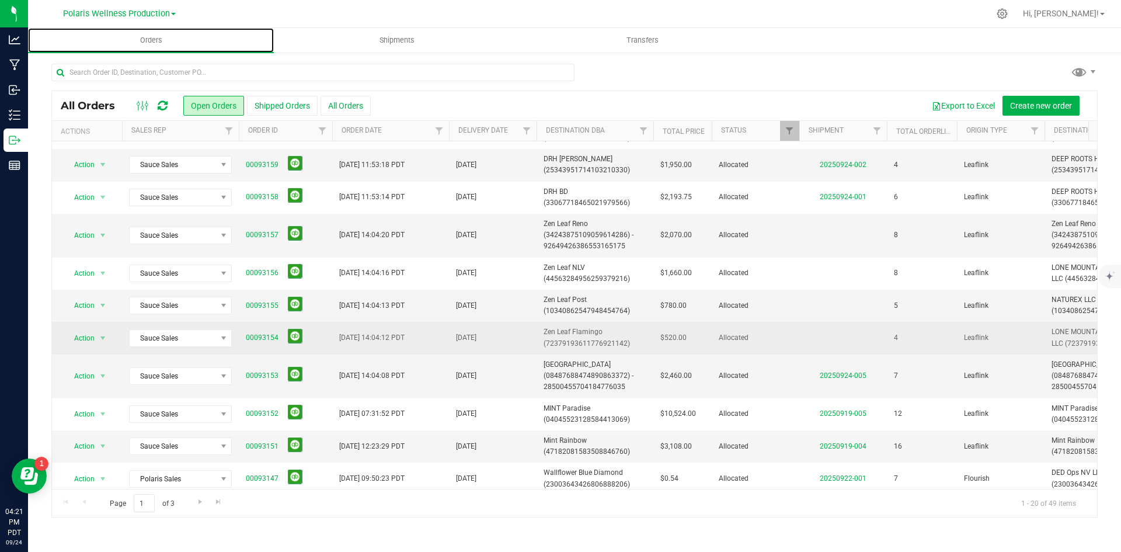
scroll to position [175, 0]
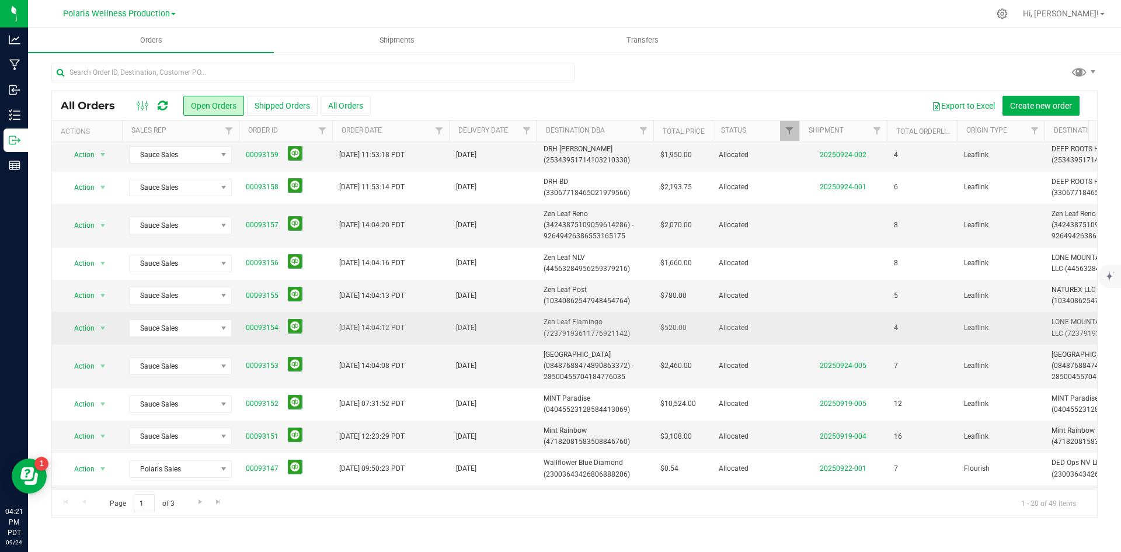
click at [558, 323] on span "Zen Leaf Flamingo (72379193611776921142)" at bounding box center [595, 328] width 103 height 22
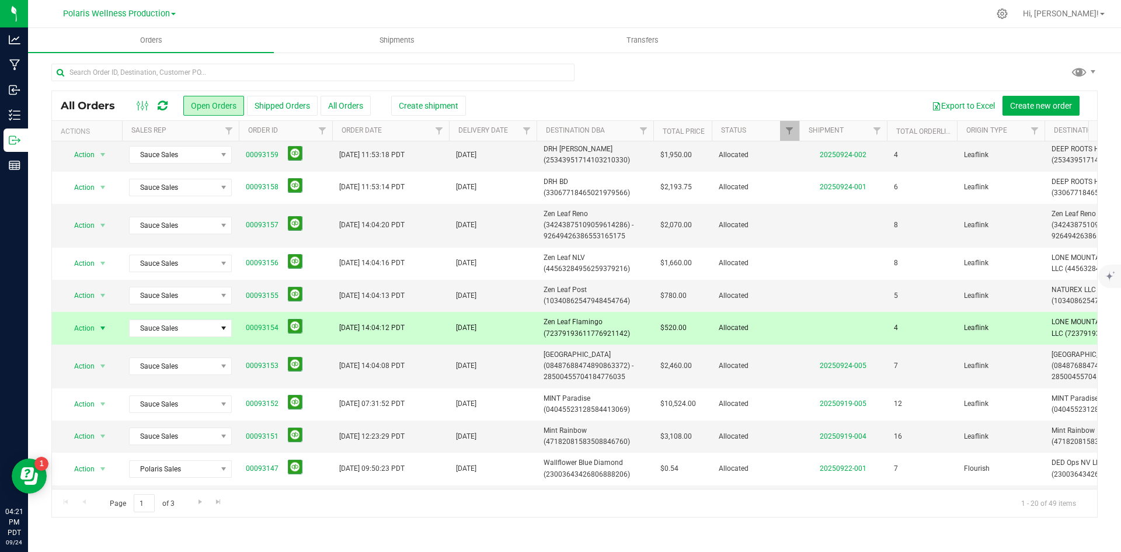
click at [558, 323] on span "Zen Leaf Flamingo (72379193611776921142)" at bounding box center [595, 328] width 103 height 22
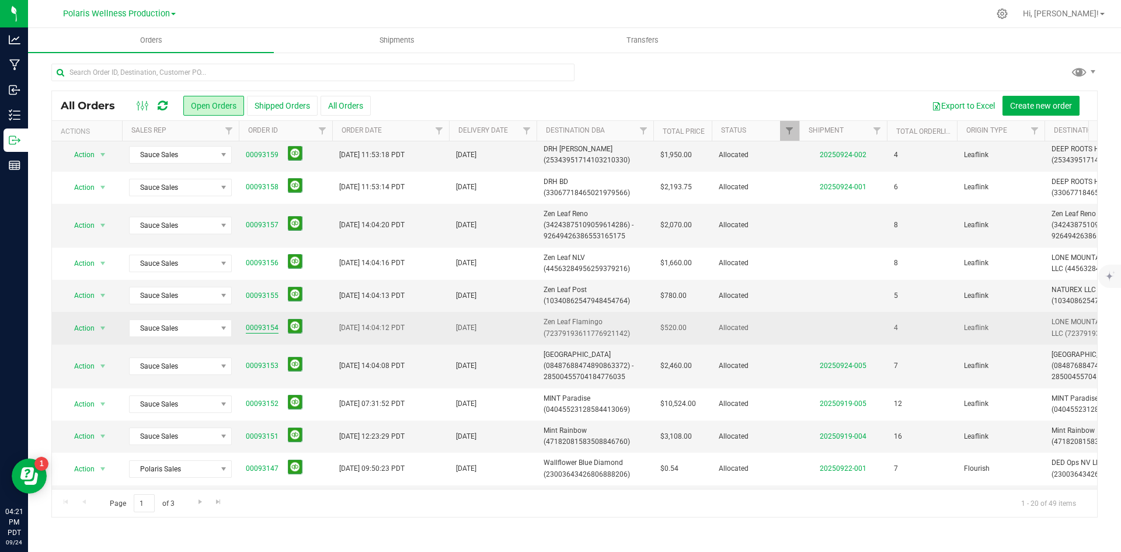
click at [268, 329] on link "00093154" at bounding box center [262, 327] width 33 height 11
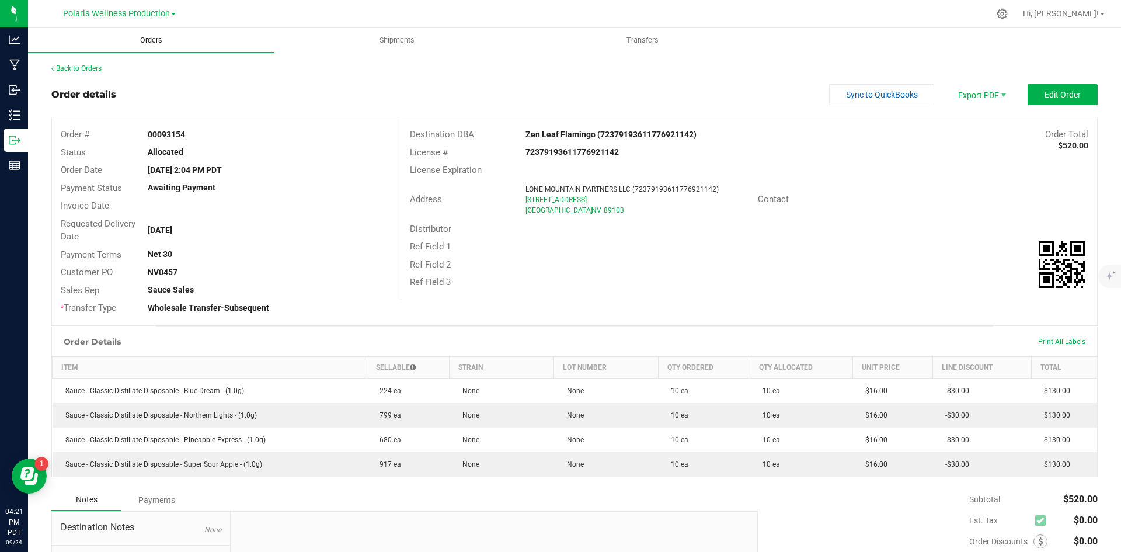
click at [150, 42] on span "Orders" at bounding box center [151, 40] width 54 height 11
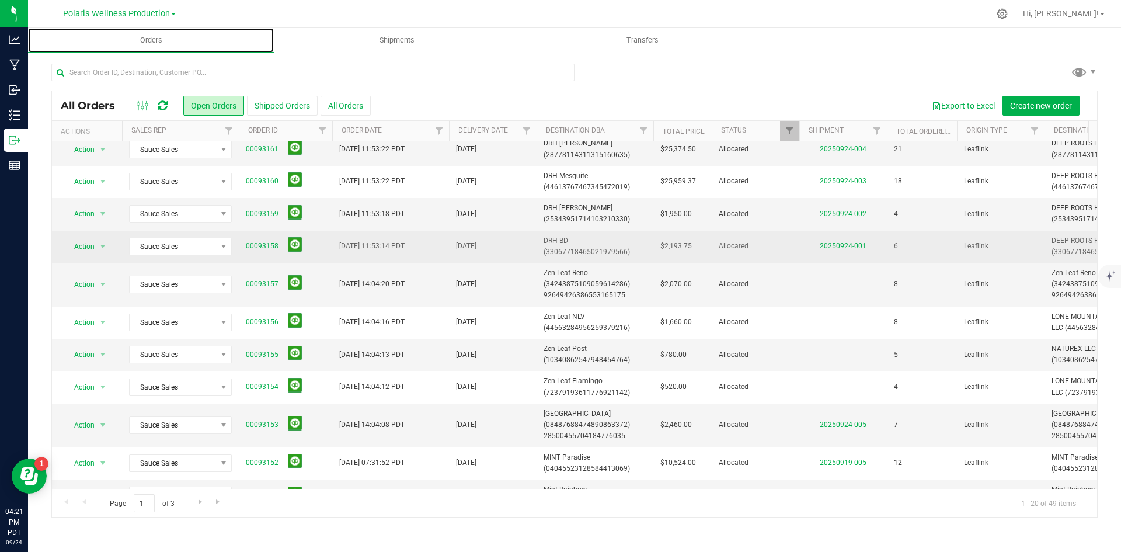
scroll to position [117, 0]
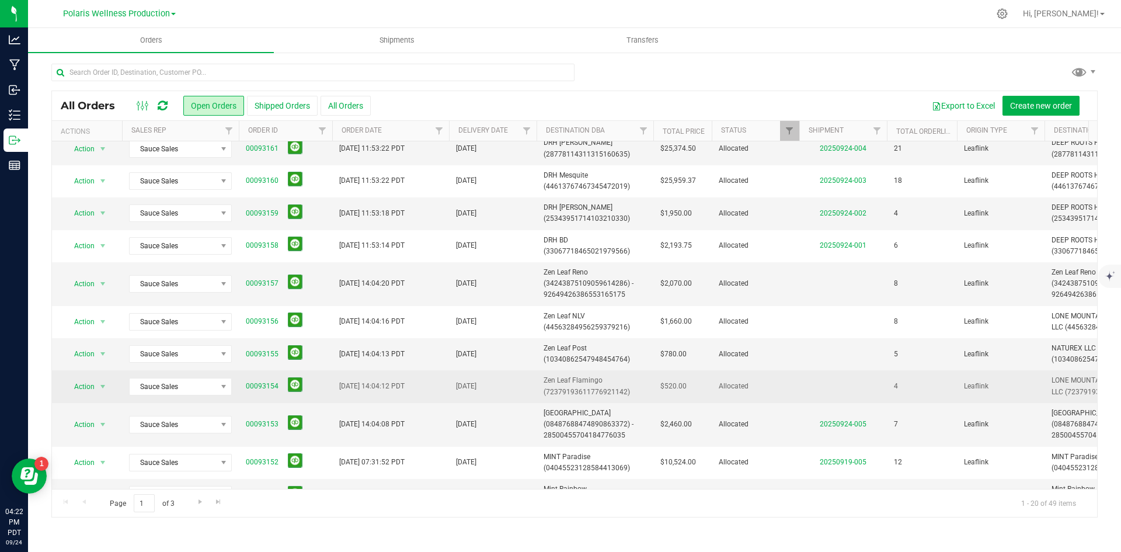
click at [578, 381] on span "Zen Leaf Flamingo (72379193611776921142)" at bounding box center [595, 386] width 103 height 22
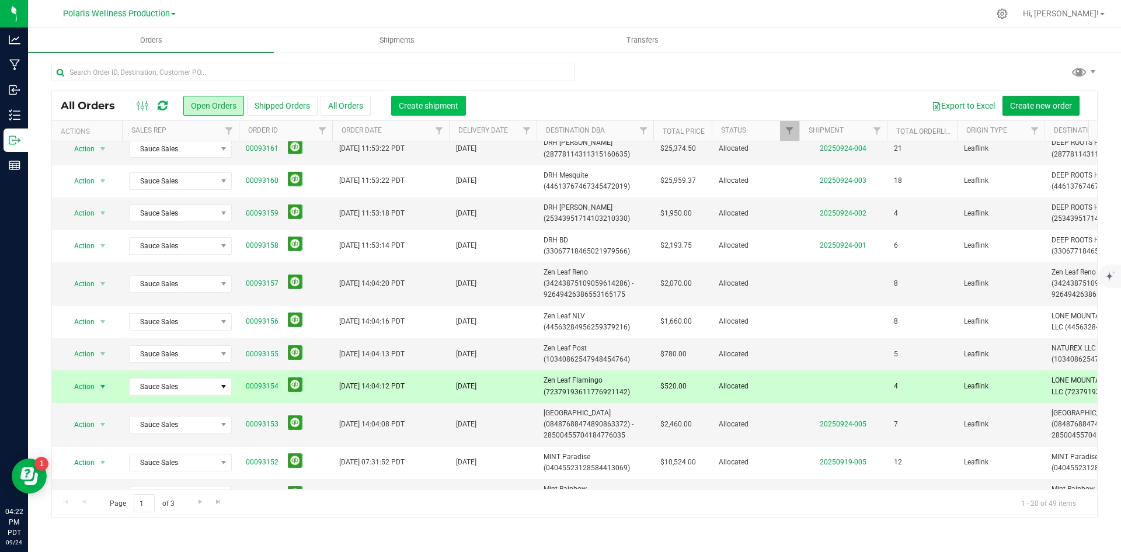
click at [421, 102] on span "Create shipment" at bounding box center [429, 105] width 60 height 9
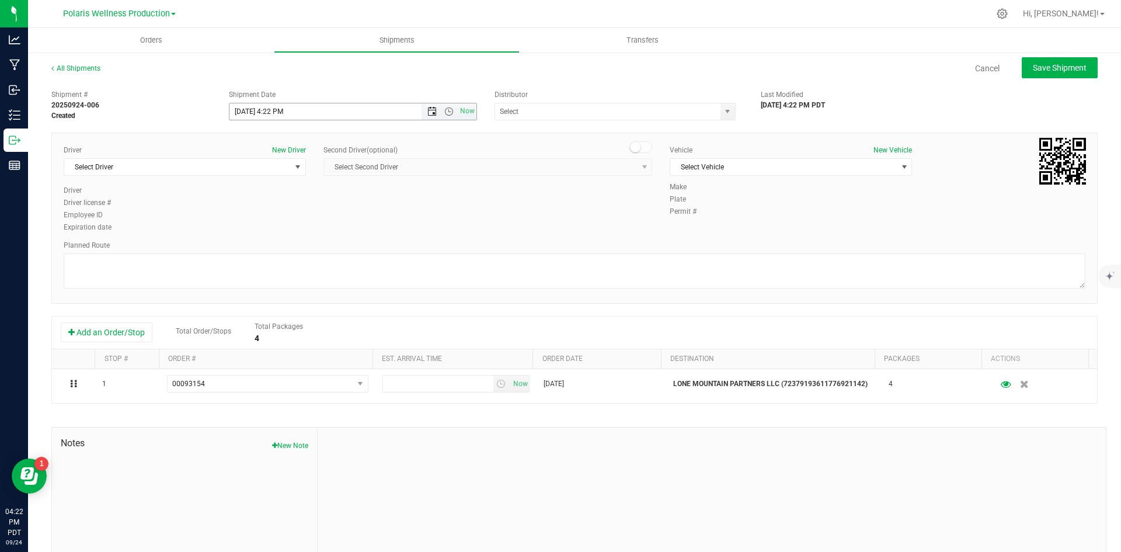
click at [430, 112] on span "Open the date view" at bounding box center [432, 111] width 9 height 9
click at [306, 230] on link "25" at bounding box center [306, 230] width 17 height 18
click at [446, 111] on span "Open the time view" at bounding box center [448, 111] width 9 height 9
click at [339, 169] on li "9:00 AM" at bounding box center [350, 166] width 244 height 15
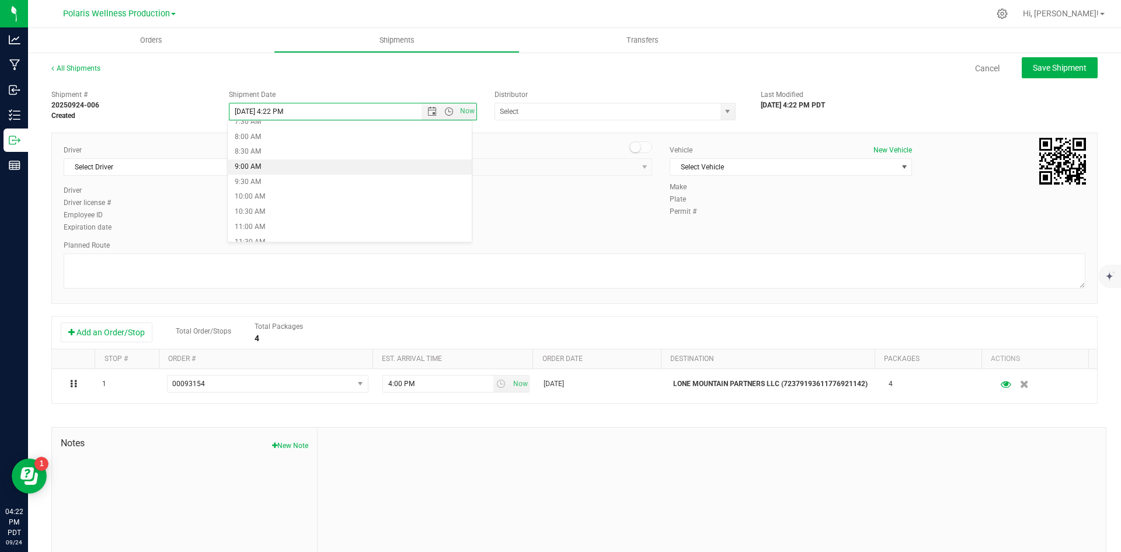
type input "[DATE] 9:00 AM"
click at [723, 111] on span "select" at bounding box center [727, 111] width 9 height 9
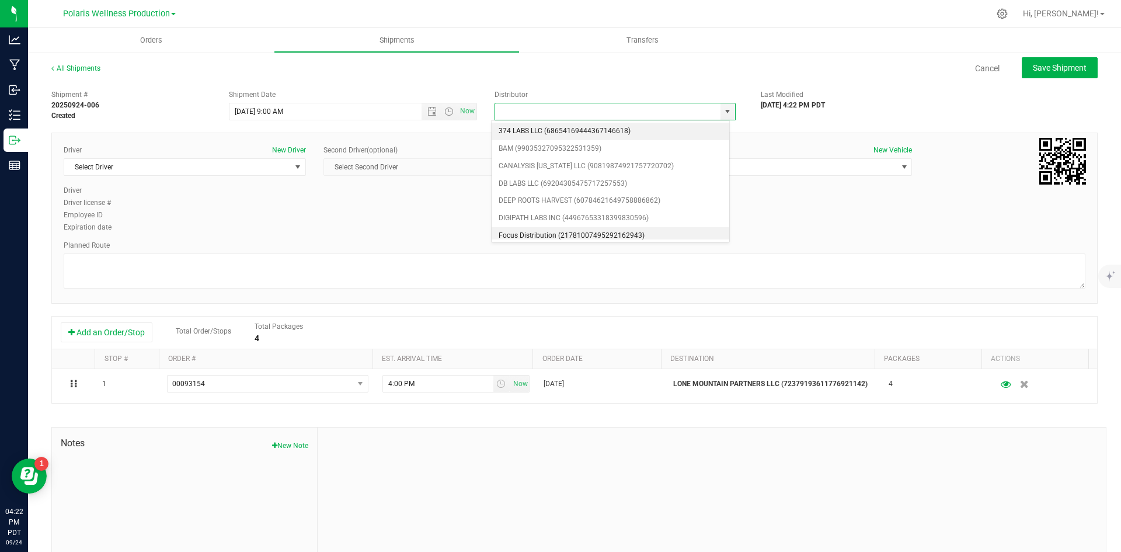
click at [578, 232] on li "Focus Distribution (21781007495292162943)" at bounding box center [611, 236] width 238 height 18
type input "Focus Distribution (21781007495292162943)"
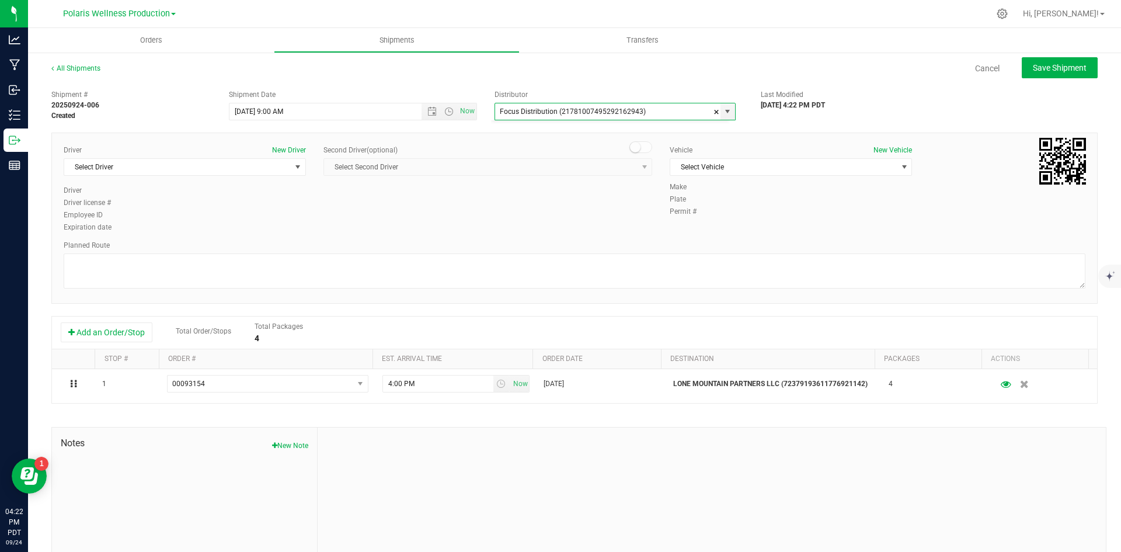
scroll to position [5, 0]
click at [294, 168] on span "select" at bounding box center [297, 166] width 9 height 9
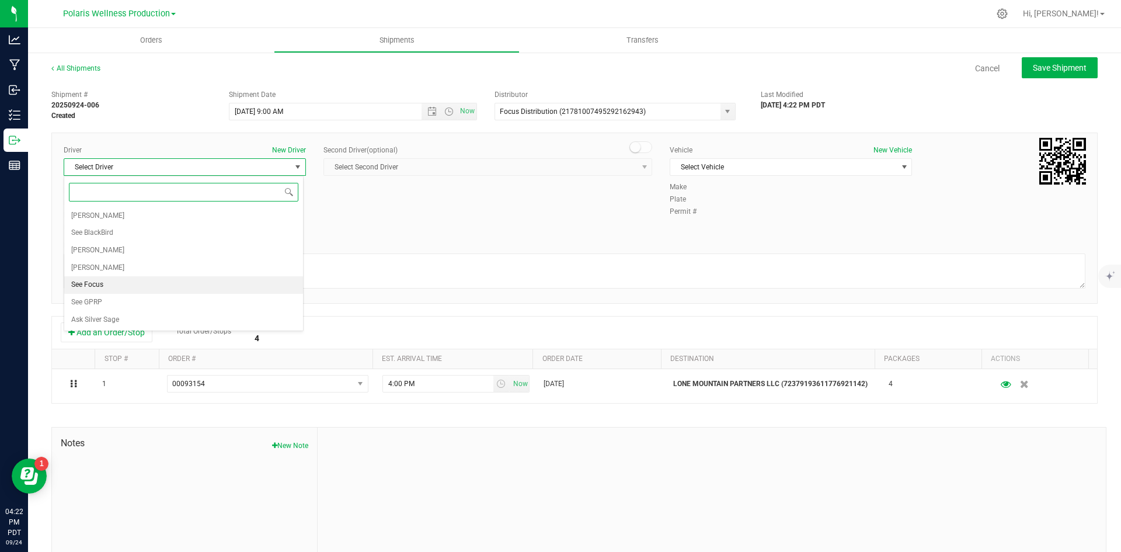
click at [192, 288] on li "See Focus" at bounding box center [183, 285] width 239 height 18
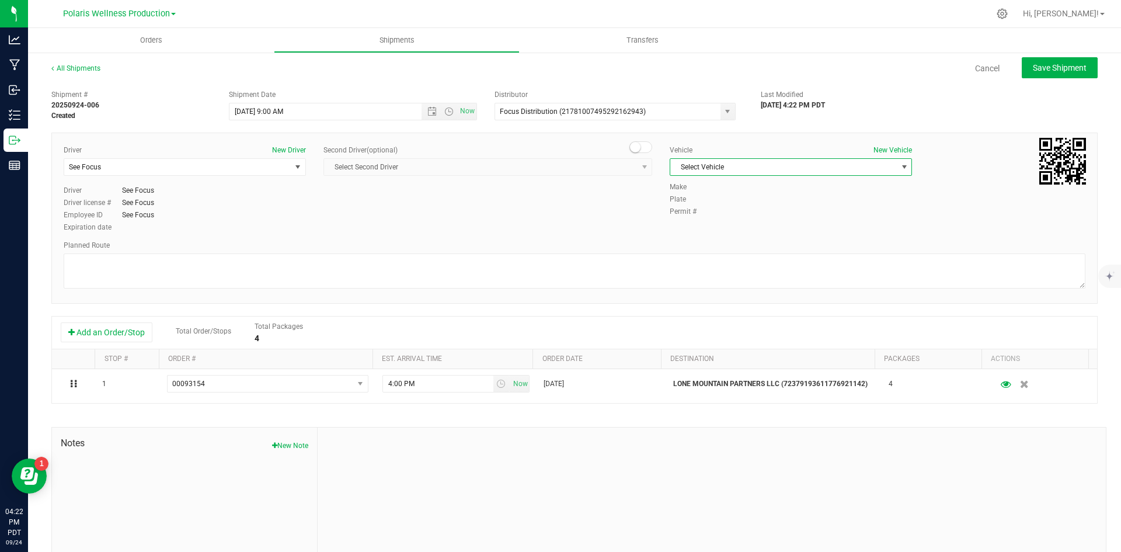
click at [828, 175] on span "Select Vehicle" at bounding box center [784, 167] width 227 height 16
click at [753, 223] on li "See Focus" at bounding box center [785, 222] width 239 height 18
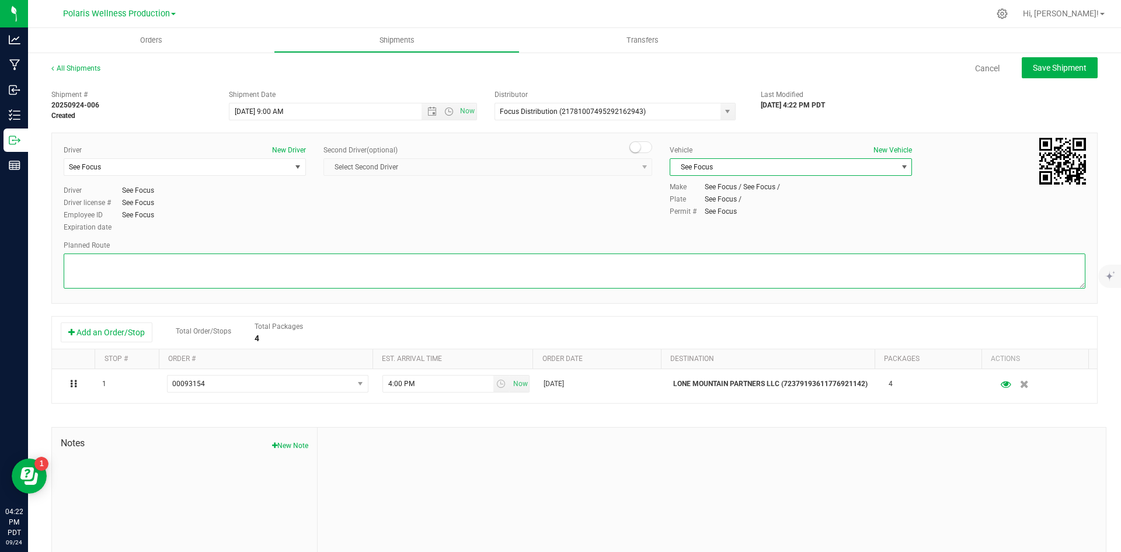
click at [532, 268] on textarea at bounding box center [575, 270] width 1022 height 35
type textarea "tbd"
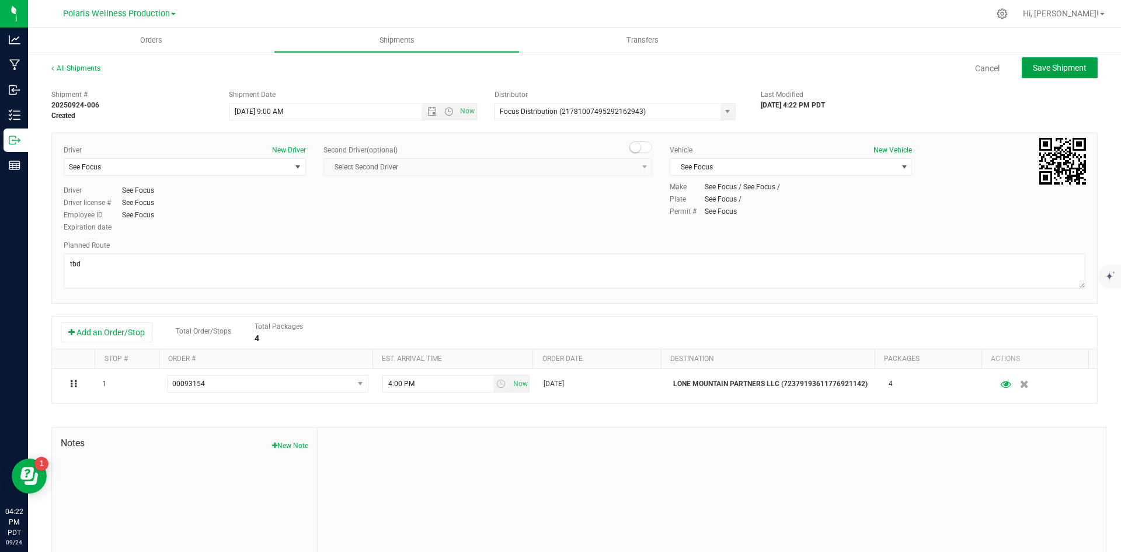
click at [1063, 75] on button "Save Shipment" at bounding box center [1060, 67] width 76 height 21
type input "[DATE] 4:00 PM"
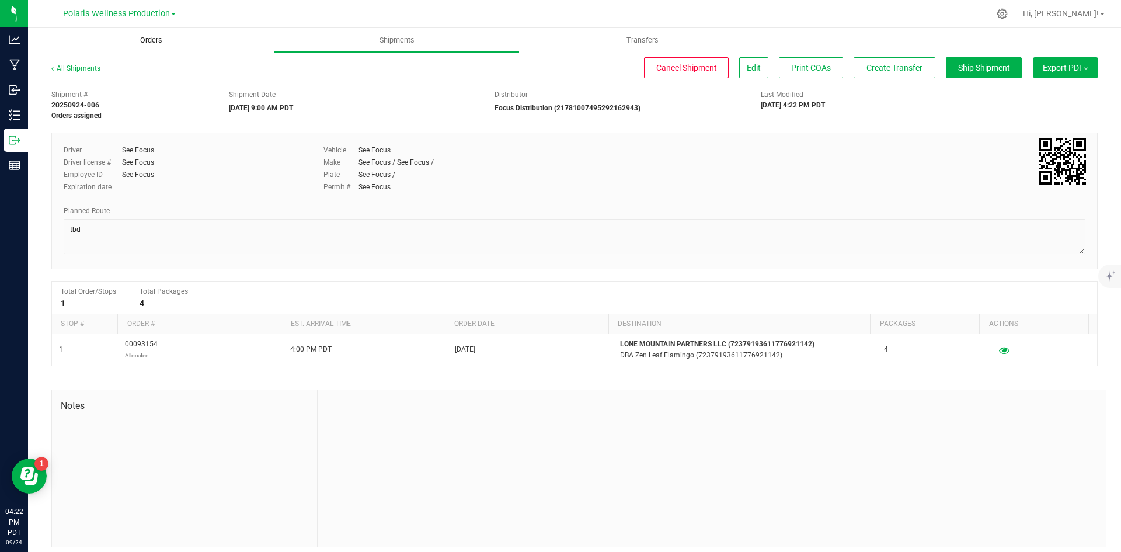
click at [157, 41] on span "Orders" at bounding box center [151, 40] width 54 height 11
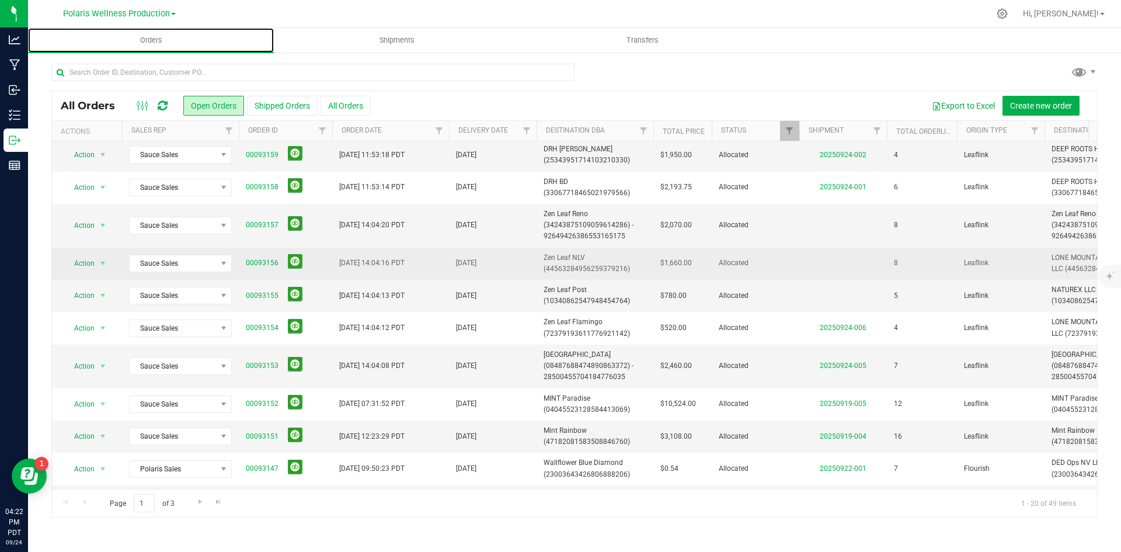
scroll to position [117, 0]
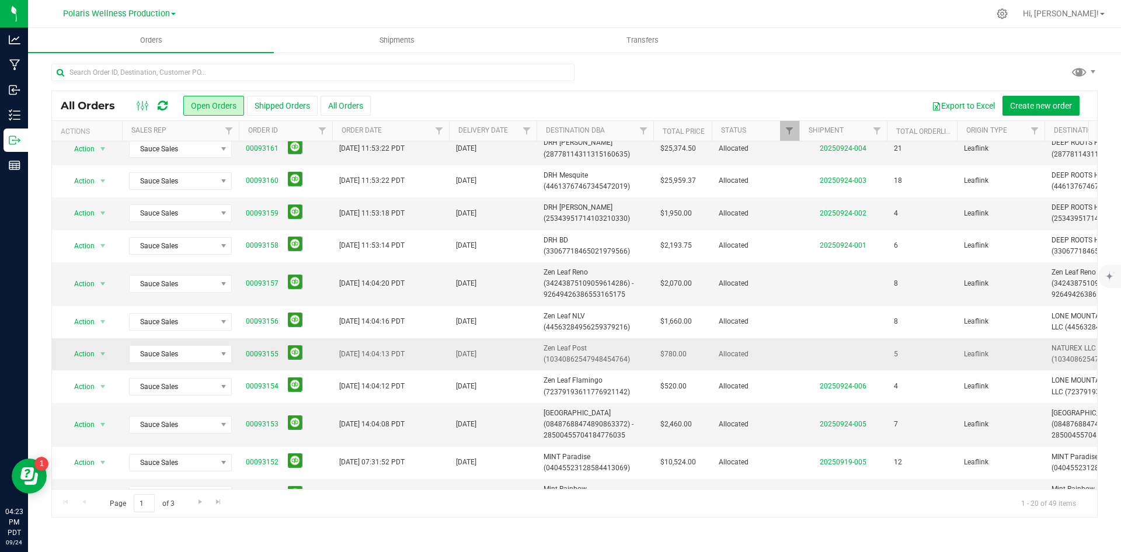
click at [564, 348] on span "Zen Leaf Post (10340862547948454764)" at bounding box center [595, 354] width 103 height 22
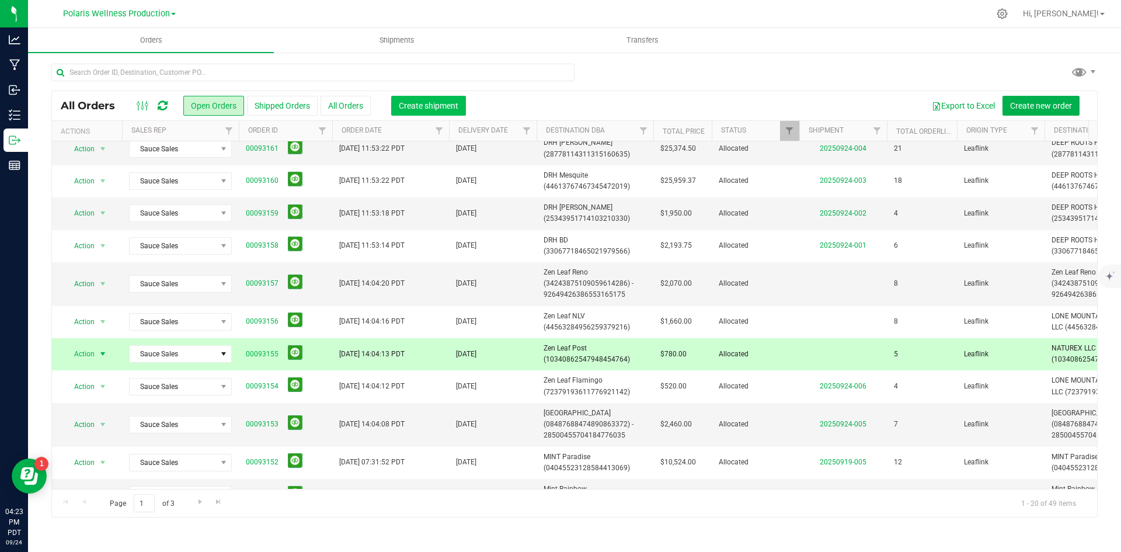
click at [450, 107] on span "Create shipment" at bounding box center [429, 105] width 60 height 9
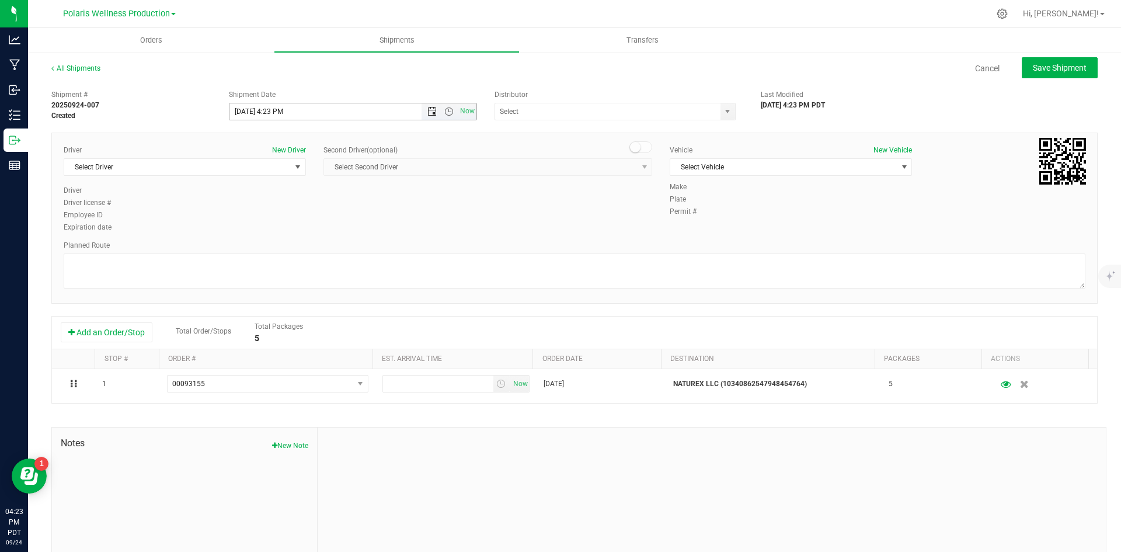
click at [428, 113] on span "Open the date view" at bounding box center [432, 111] width 9 height 9
click at [311, 230] on link "25" at bounding box center [306, 230] width 17 height 18
click at [449, 112] on span "Open the time view" at bounding box center [448, 111] width 9 height 9
click at [374, 164] on li "9:00 AM" at bounding box center [350, 166] width 244 height 15
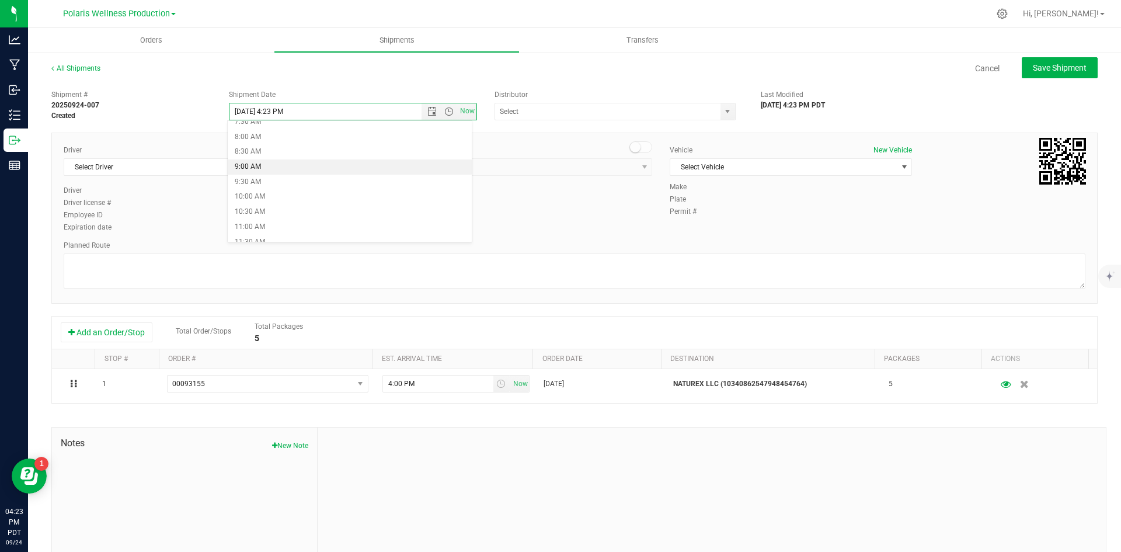
type input "[DATE] 9:00 AM"
click at [723, 113] on span "select" at bounding box center [727, 111] width 9 height 9
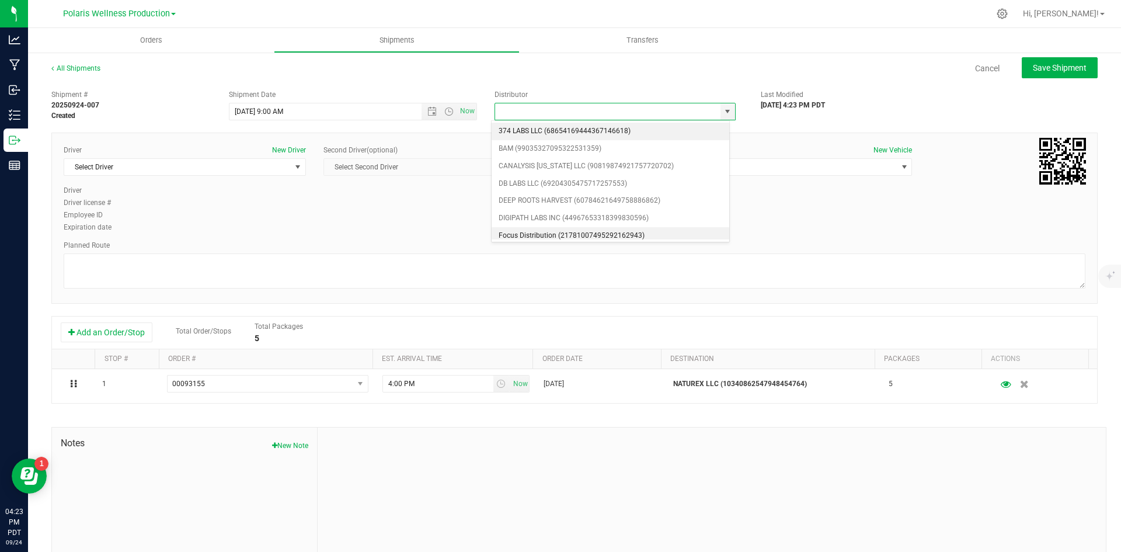
click at [564, 239] on li "Focus Distribution (21781007495292162943)" at bounding box center [611, 236] width 238 height 18
type input "Focus Distribution (21781007495292162943)"
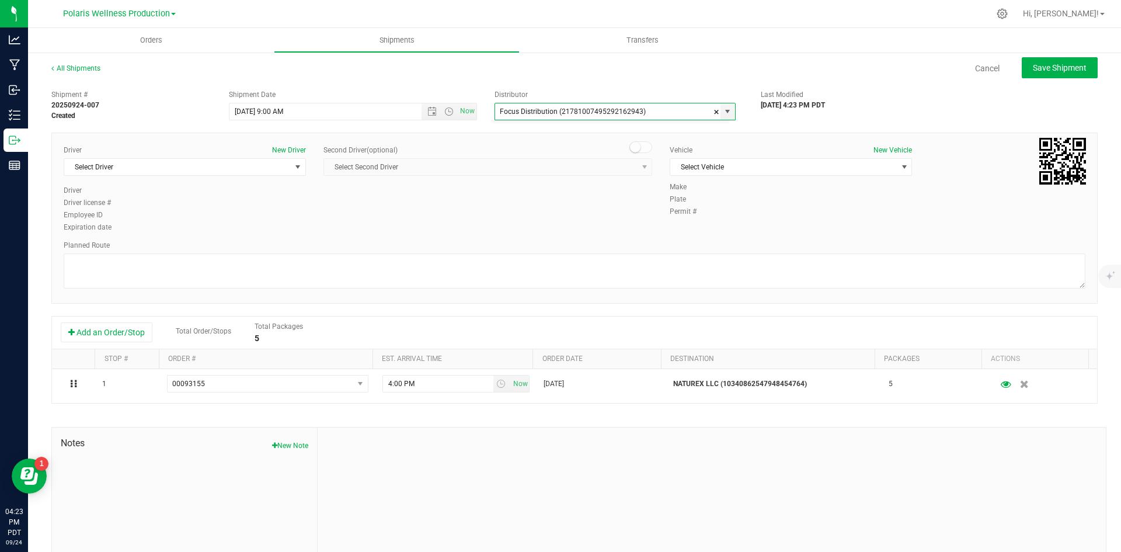
scroll to position [5, 0]
click at [291, 166] on span "select" at bounding box center [298, 167] width 15 height 16
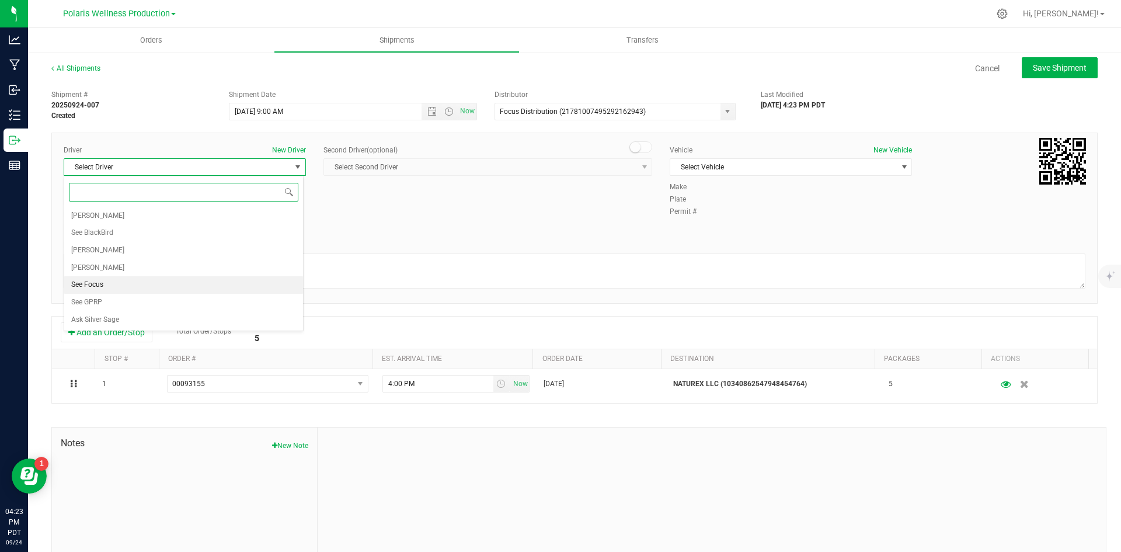
click at [168, 280] on li "See Focus" at bounding box center [183, 285] width 239 height 18
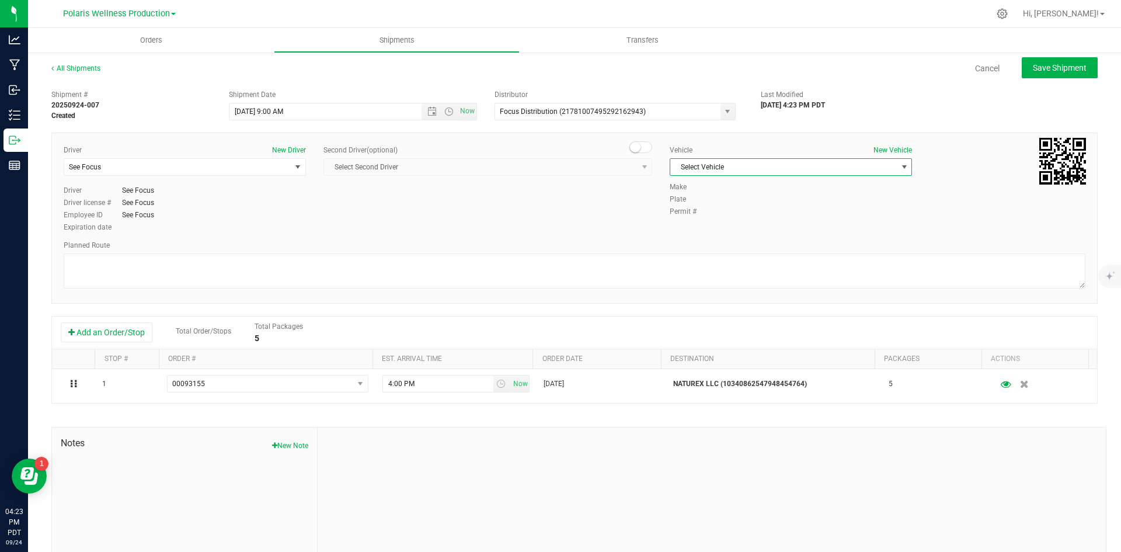
click at [898, 172] on span "select" at bounding box center [904, 167] width 15 height 16
click at [788, 224] on li "See Focus" at bounding box center [785, 222] width 239 height 18
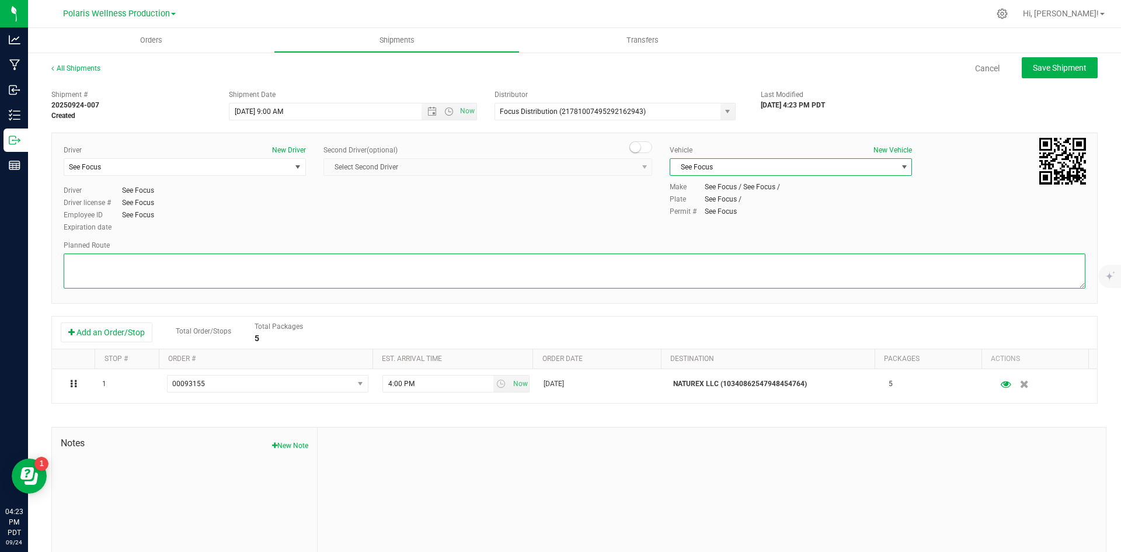
click at [627, 265] on textarea at bounding box center [575, 270] width 1022 height 35
type textarea "tbd"
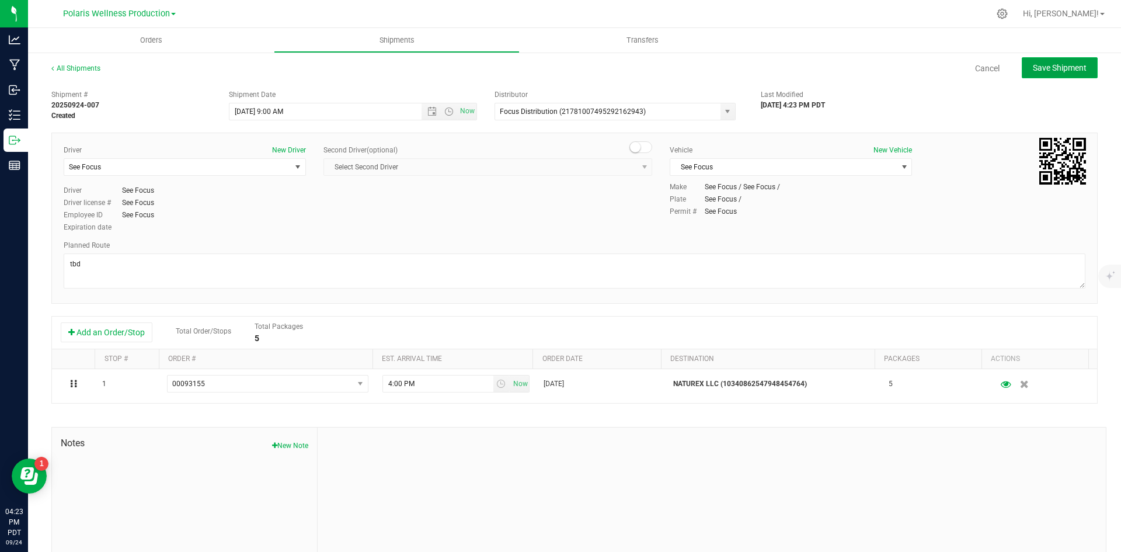
click at [1043, 72] on span "Save Shipment" at bounding box center [1060, 67] width 54 height 9
type input "[DATE] 4:00 PM"
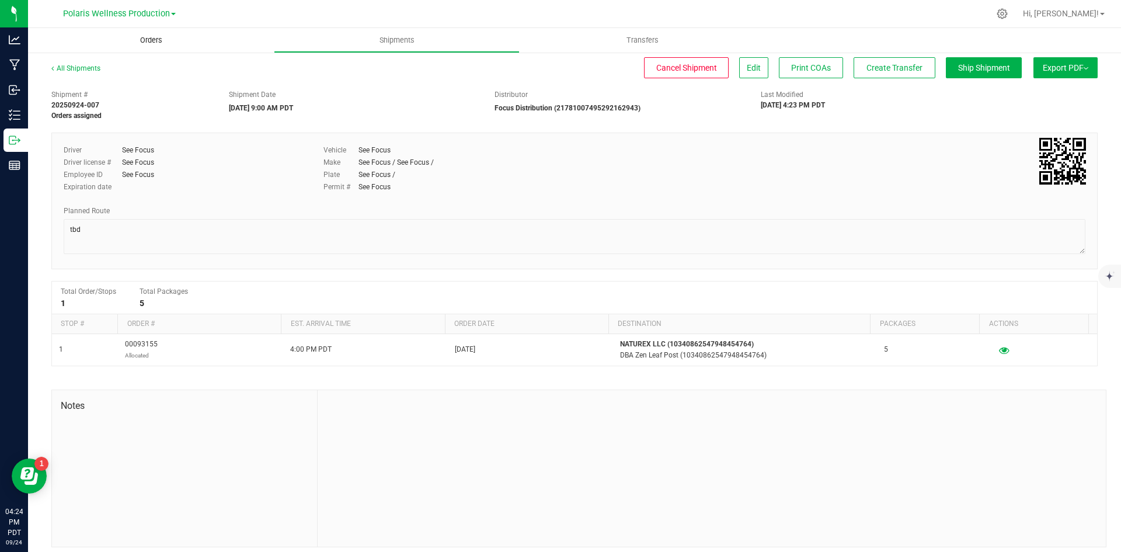
click at [144, 44] on span "Orders" at bounding box center [151, 40] width 54 height 11
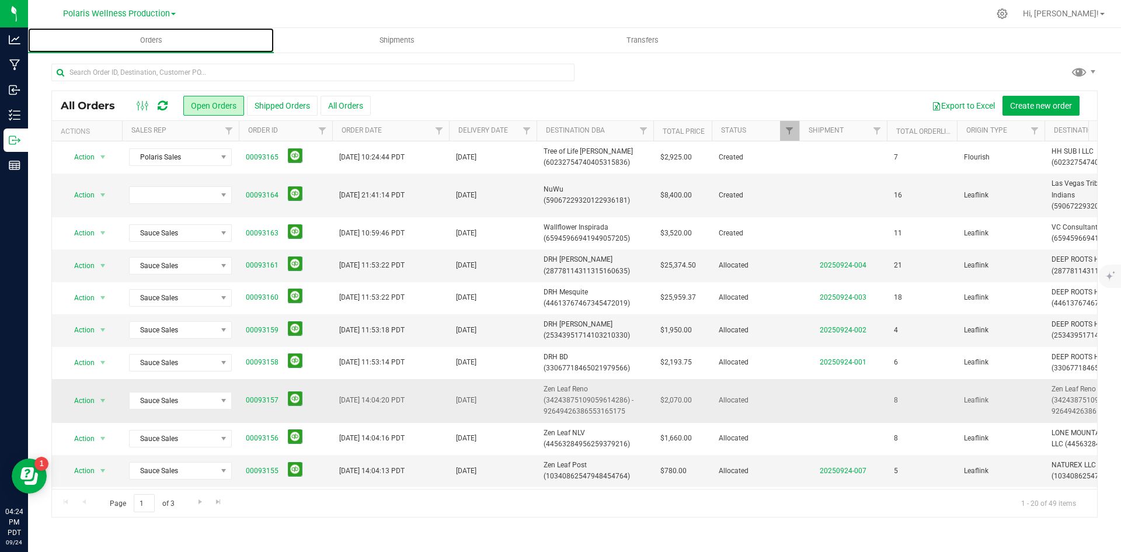
scroll to position [58, 0]
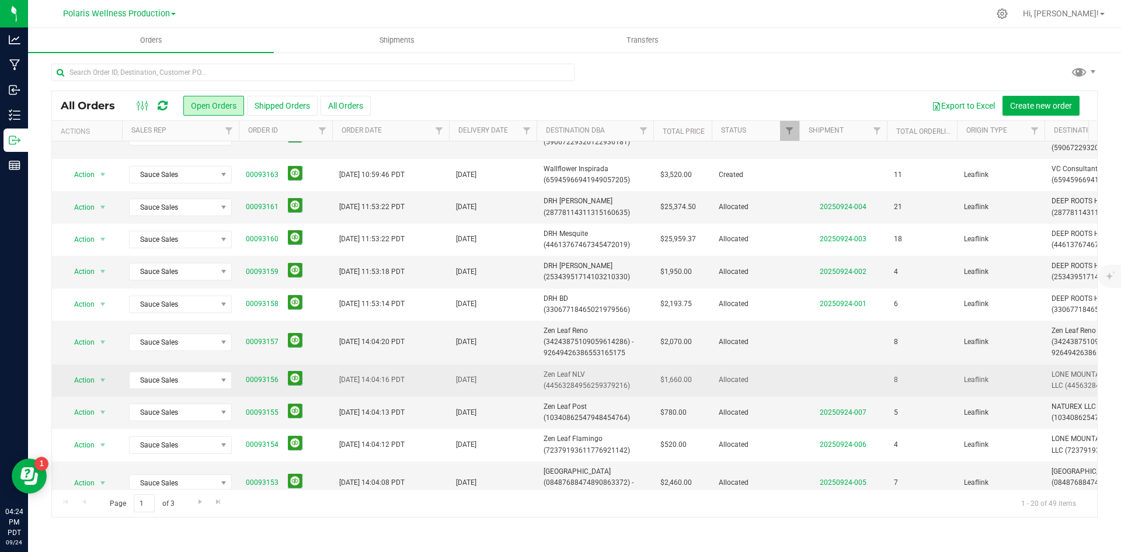
click at [575, 371] on span "Zen Leaf NLV (44563284956259379216)" at bounding box center [595, 380] width 103 height 22
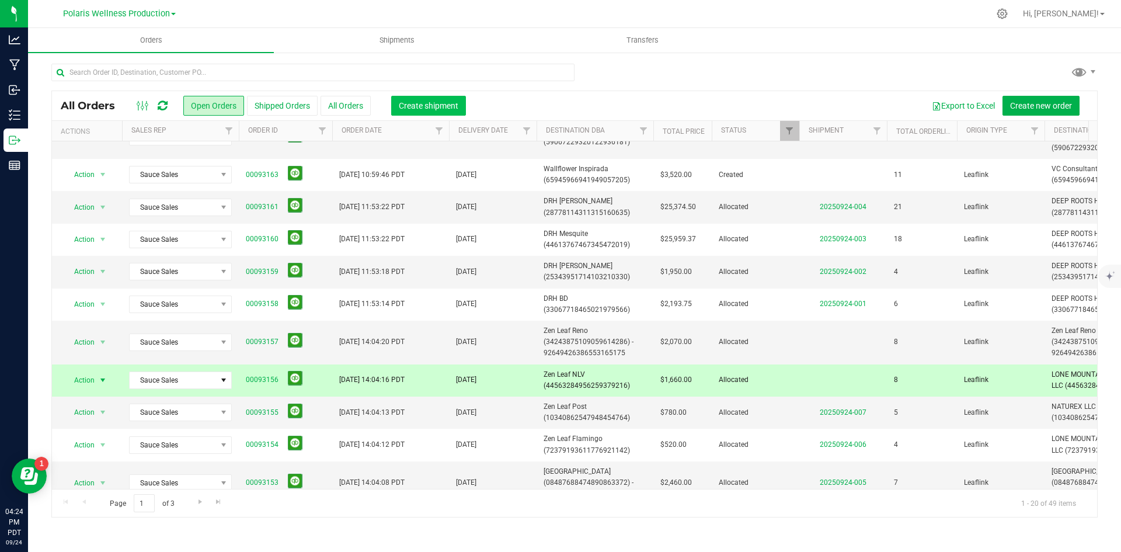
click at [430, 97] on button "Create shipment" at bounding box center [428, 106] width 75 height 20
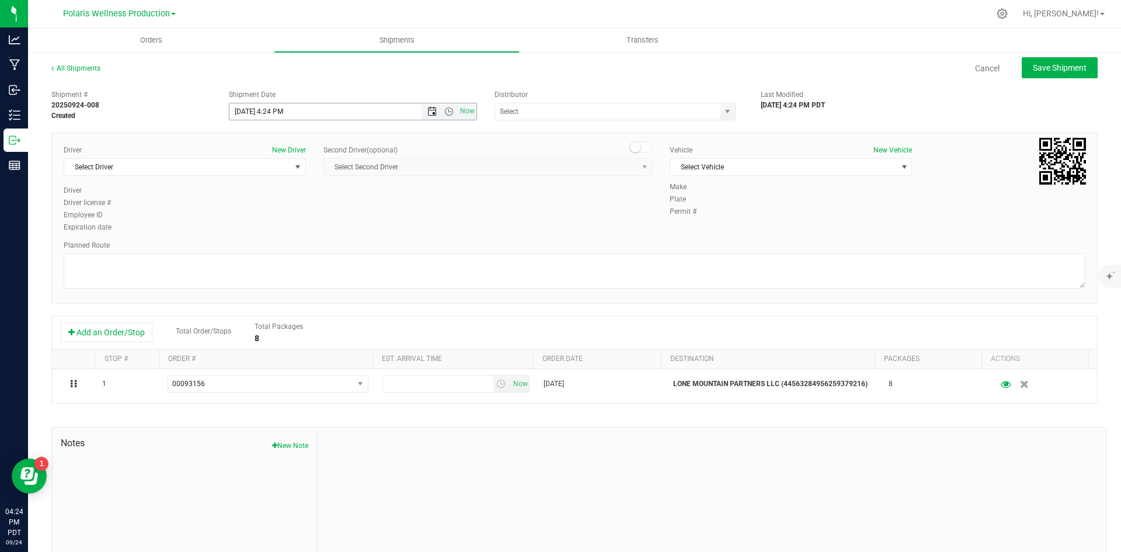
click at [428, 110] on span "Open the date view" at bounding box center [432, 111] width 9 height 9
click at [310, 231] on link "25" at bounding box center [306, 230] width 17 height 18
click at [446, 113] on span "Open the time view" at bounding box center [448, 111] width 9 height 9
click at [339, 221] on li "9:00 AM" at bounding box center [350, 225] width 244 height 15
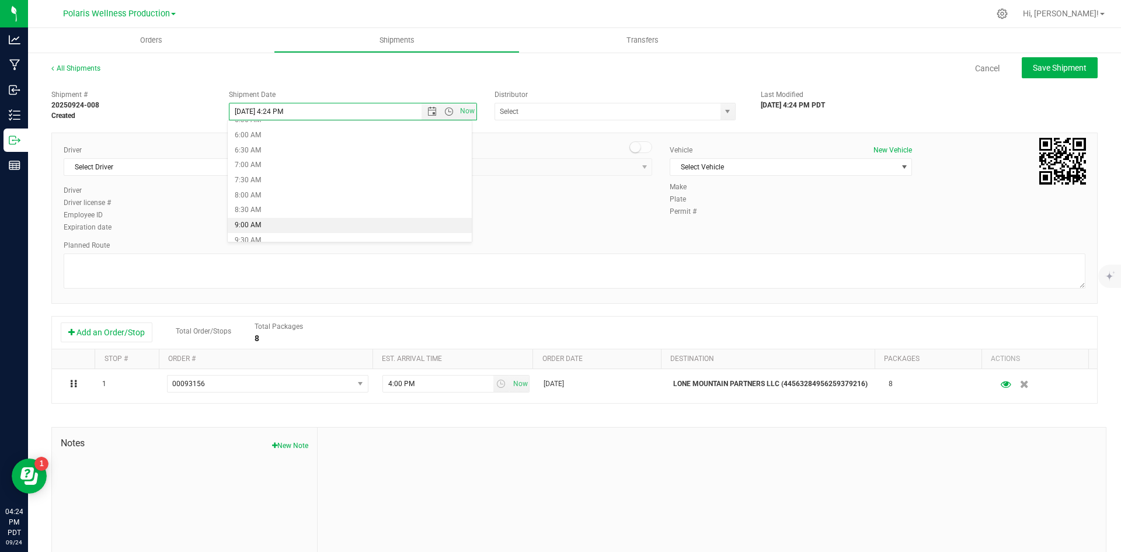
type input "[DATE] 9:00 AM"
click at [726, 115] on span "select" at bounding box center [727, 111] width 9 height 9
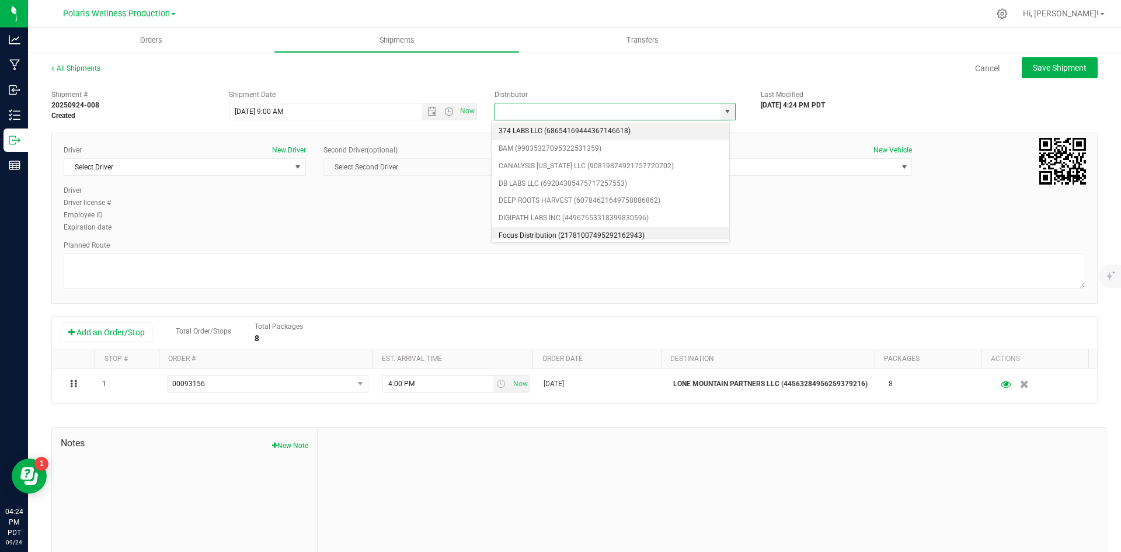
click at [564, 229] on li "Focus Distribution (21781007495292162943)" at bounding box center [611, 236] width 238 height 18
type input "Focus Distribution (21781007495292162943)"
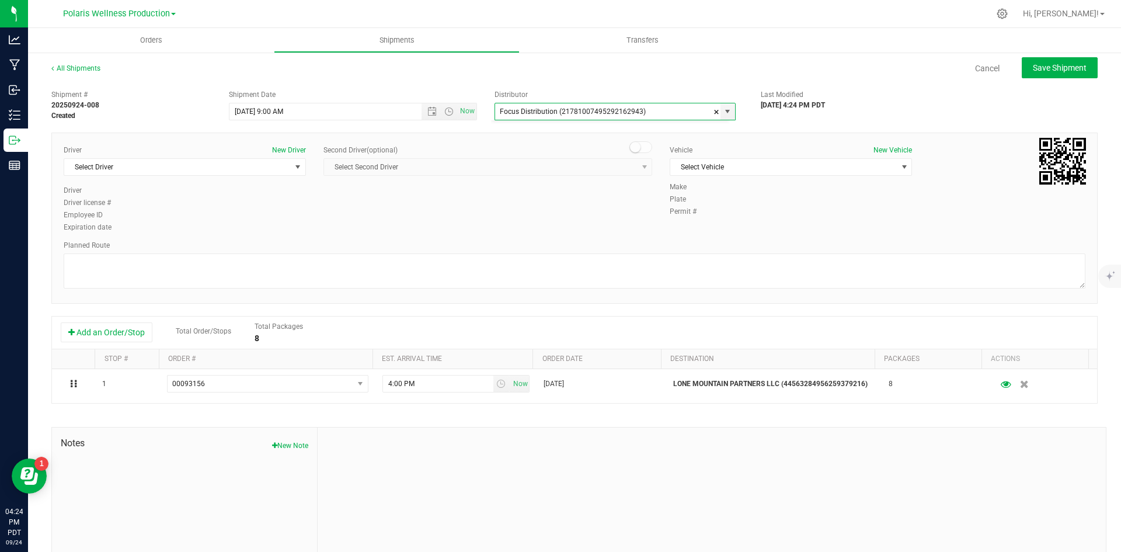
scroll to position [0, 0]
click at [291, 167] on span "select" at bounding box center [298, 167] width 15 height 16
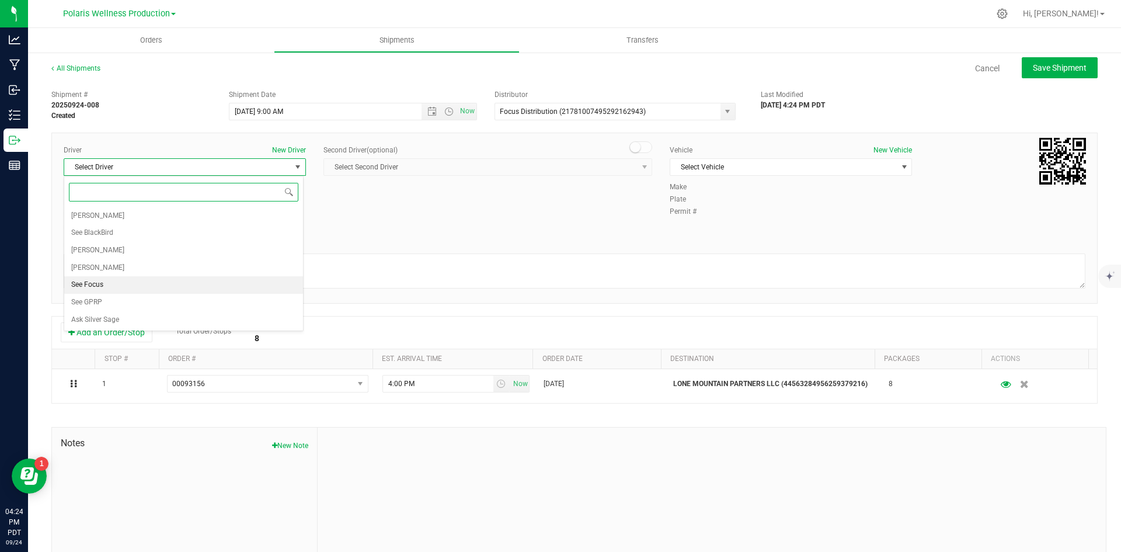
click at [168, 286] on li "See Focus" at bounding box center [183, 285] width 239 height 18
click at [737, 168] on span "Select Vehicle" at bounding box center [784, 167] width 227 height 16
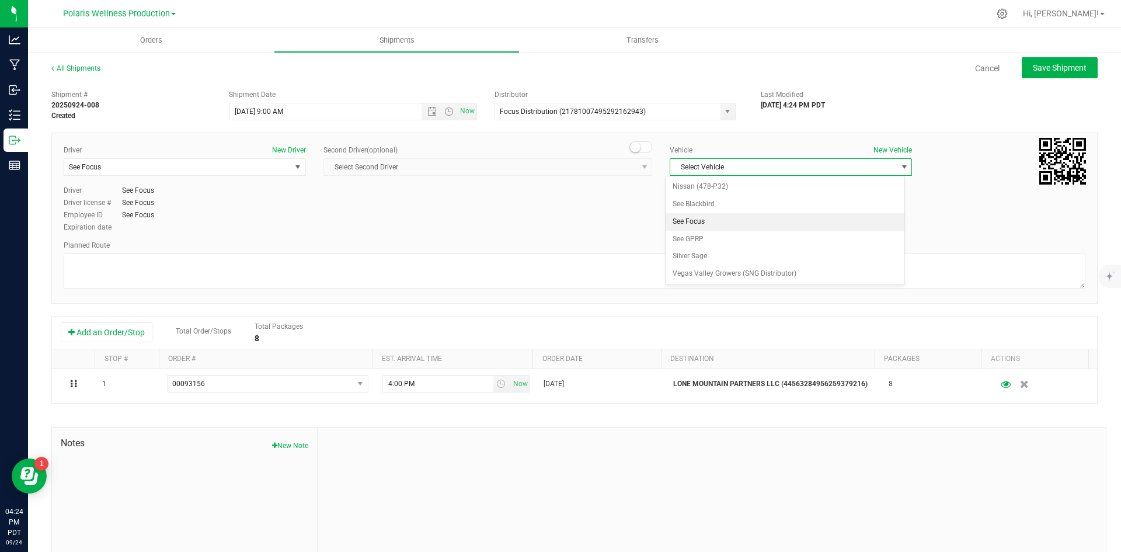
click at [721, 223] on li "See Focus" at bounding box center [785, 222] width 239 height 18
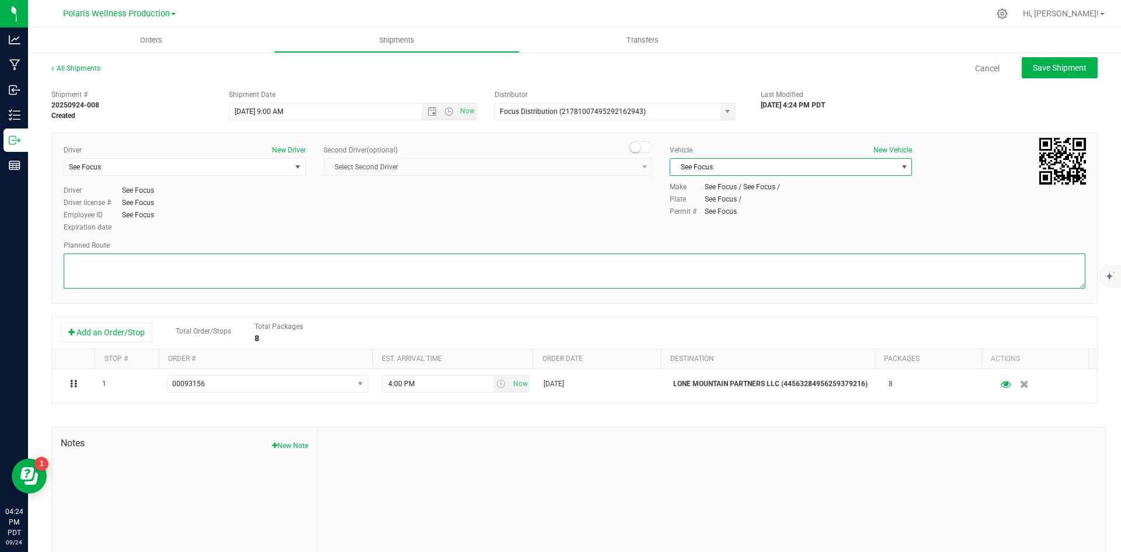
click at [644, 261] on textarea at bounding box center [575, 270] width 1022 height 35
type textarea "tbd"
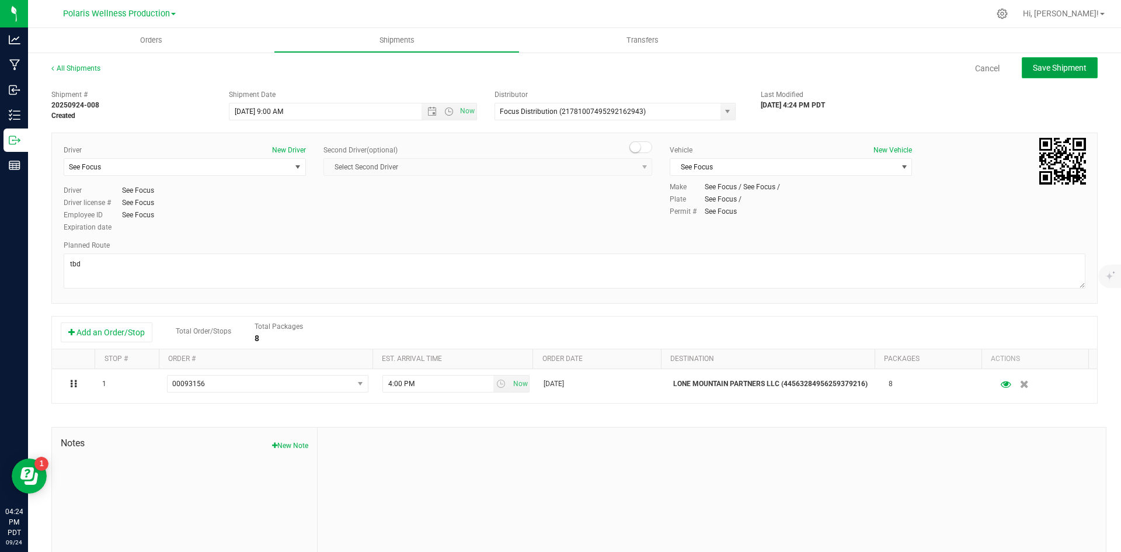
click at [1058, 76] on button "Save Shipment" at bounding box center [1060, 67] width 76 height 21
type input "[DATE] 4:00 PM"
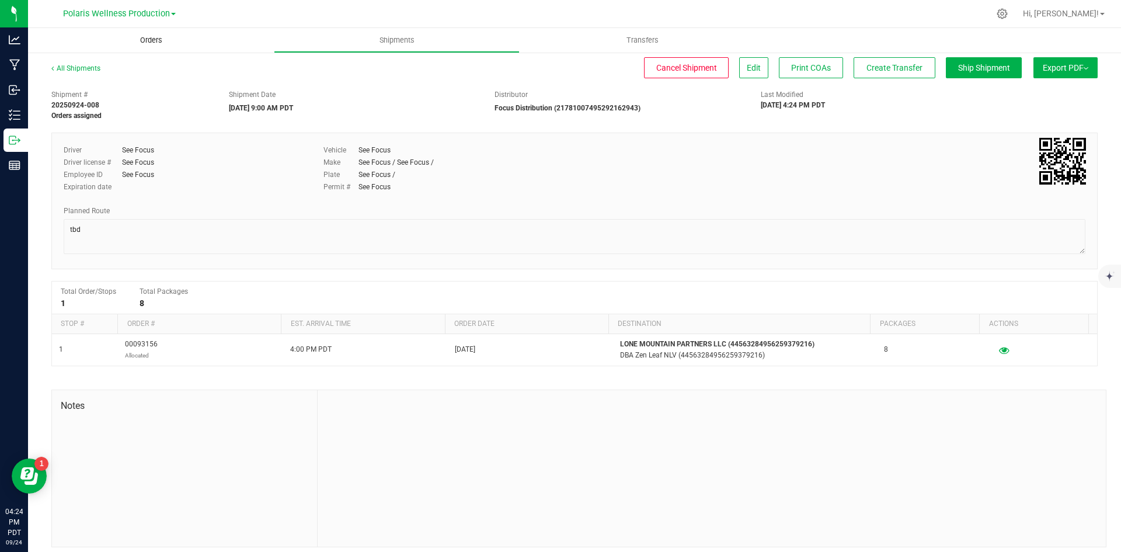
click at [145, 43] on span "Orders" at bounding box center [151, 40] width 54 height 11
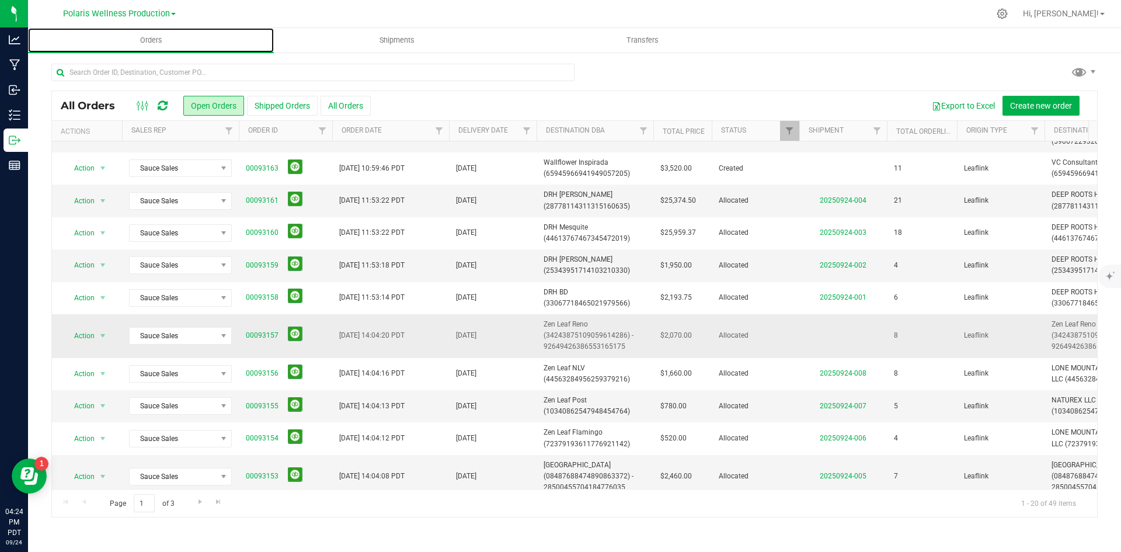
scroll to position [58, 0]
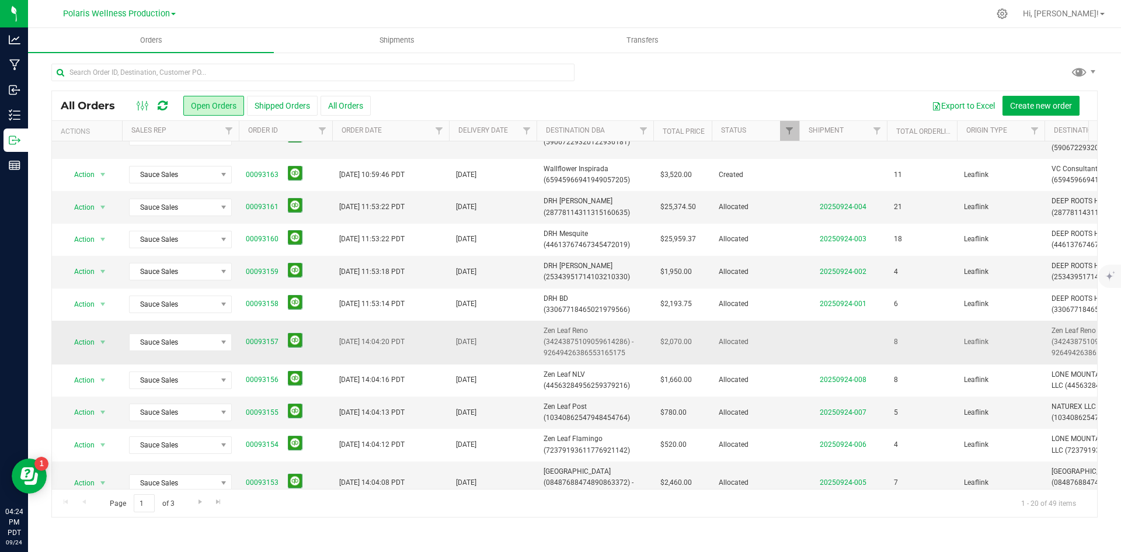
click at [578, 331] on span "Zen Leaf Reno (34243875109059614286) - 92649426386553165175" at bounding box center [595, 342] width 103 height 34
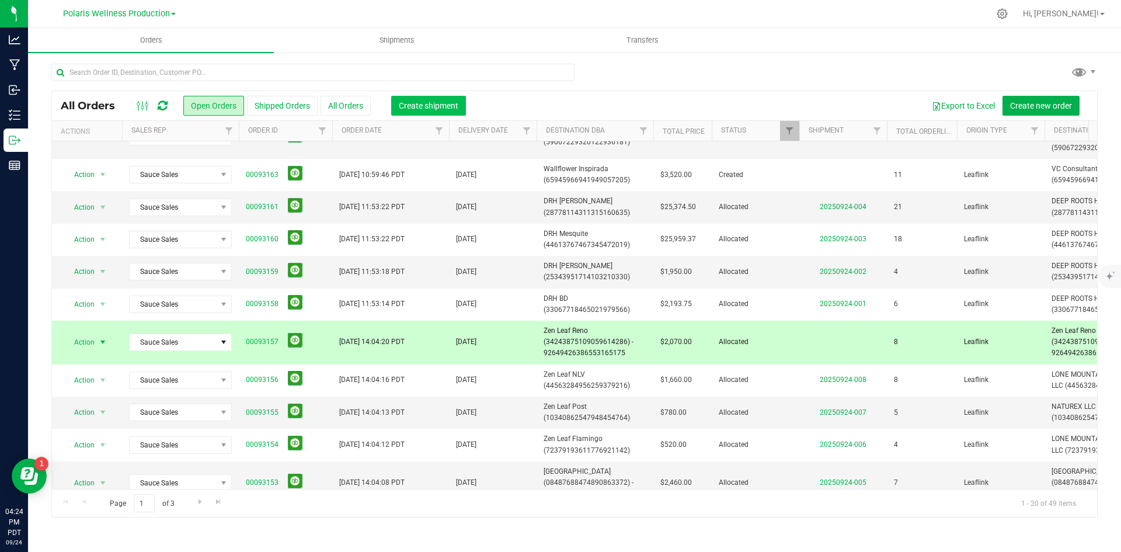
click at [432, 106] on span "Create shipment" at bounding box center [429, 105] width 60 height 9
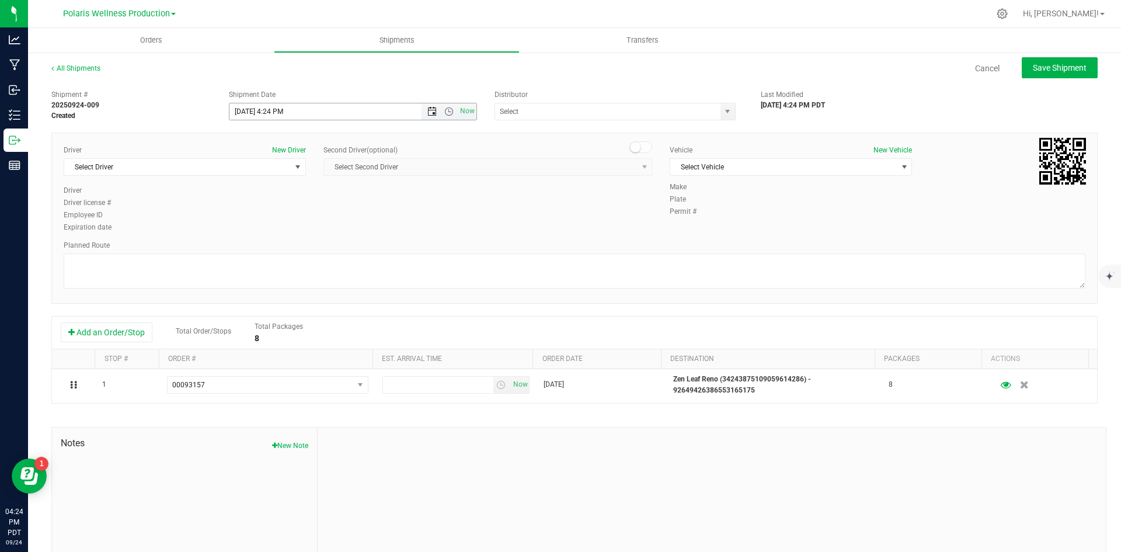
click at [432, 111] on span "Open the date view" at bounding box center [432, 111] width 9 height 9
click at [311, 230] on link "25" at bounding box center [306, 230] width 17 height 18
click at [447, 110] on span "Open the time view" at bounding box center [448, 111] width 9 height 9
click at [313, 223] on li "9:00 AM" at bounding box center [350, 225] width 244 height 15
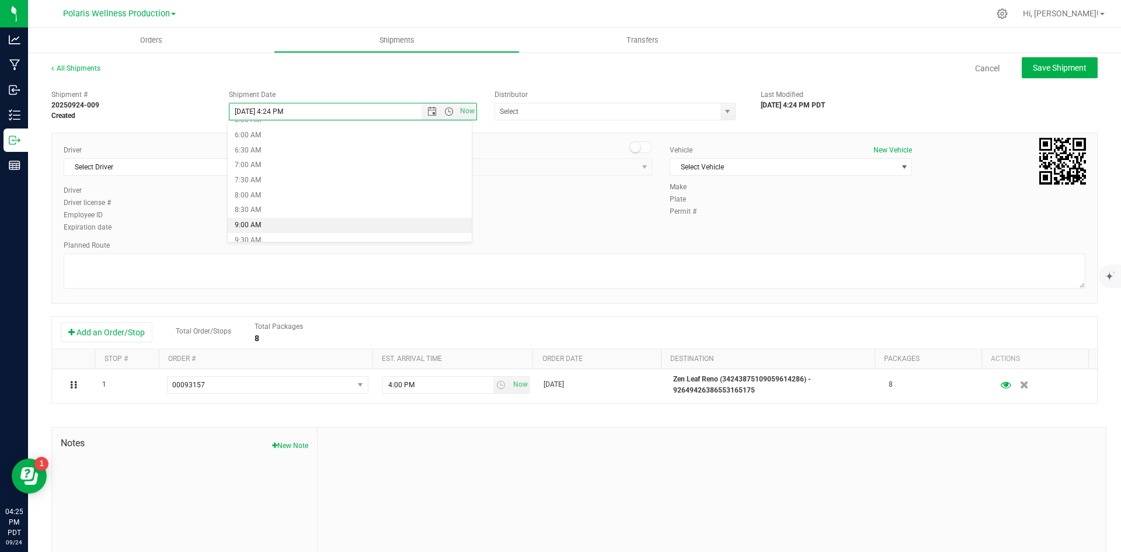
type input "[DATE] 9:00 AM"
click at [723, 116] on span "select" at bounding box center [727, 111] width 9 height 9
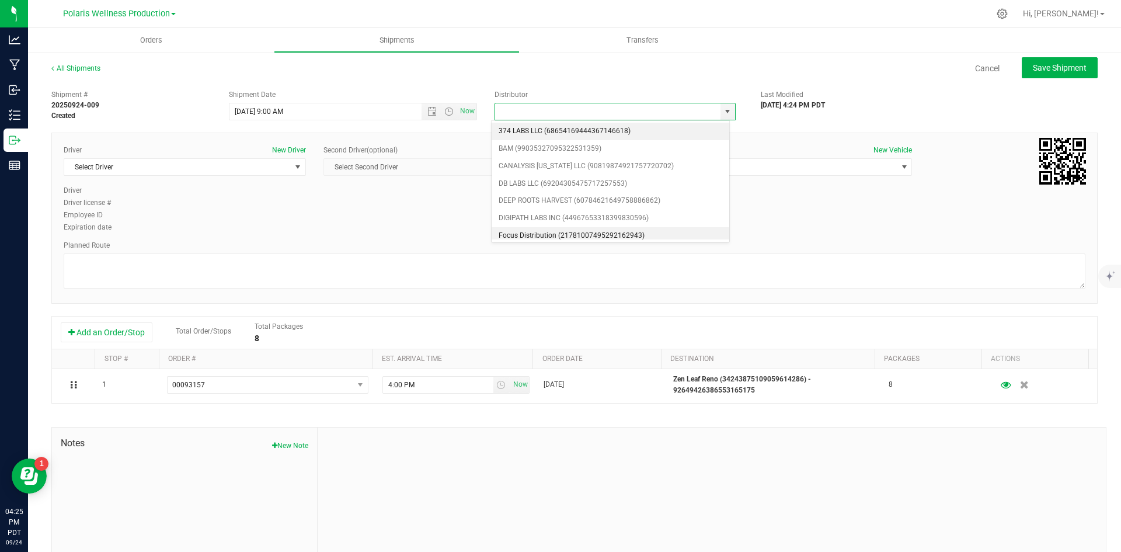
click at [550, 235] on li "Focus Distribution (21781007495292162943)" at bounding box center [611, 236] width 238 height 18
type input "Focus Distribution (21781007495292162943)"
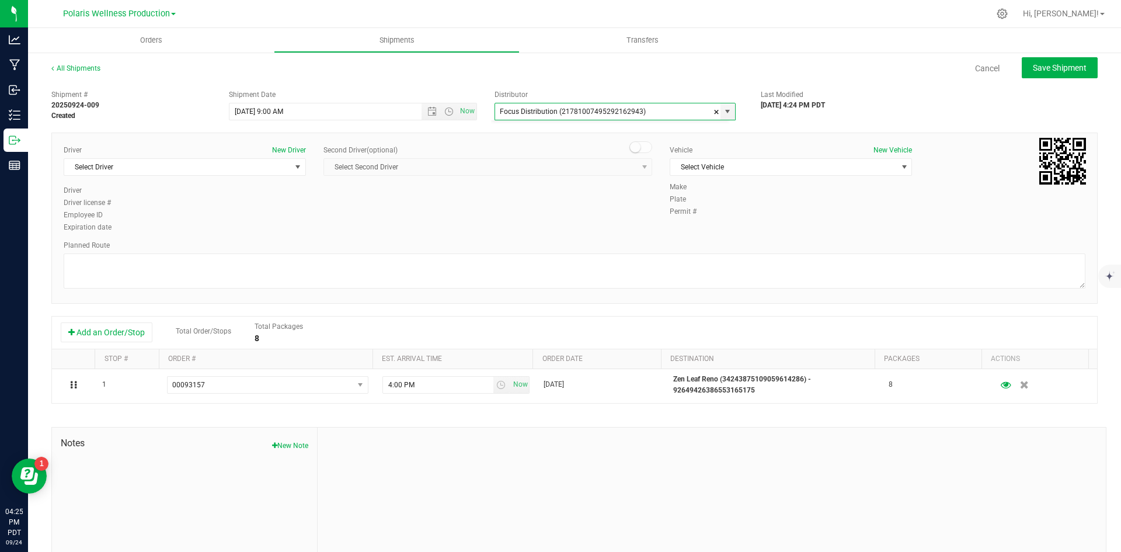
scroll to position [0, 0]
click at [287, 166] on span "Select Driver" at bounding box center [177, 167] width 227 height 16
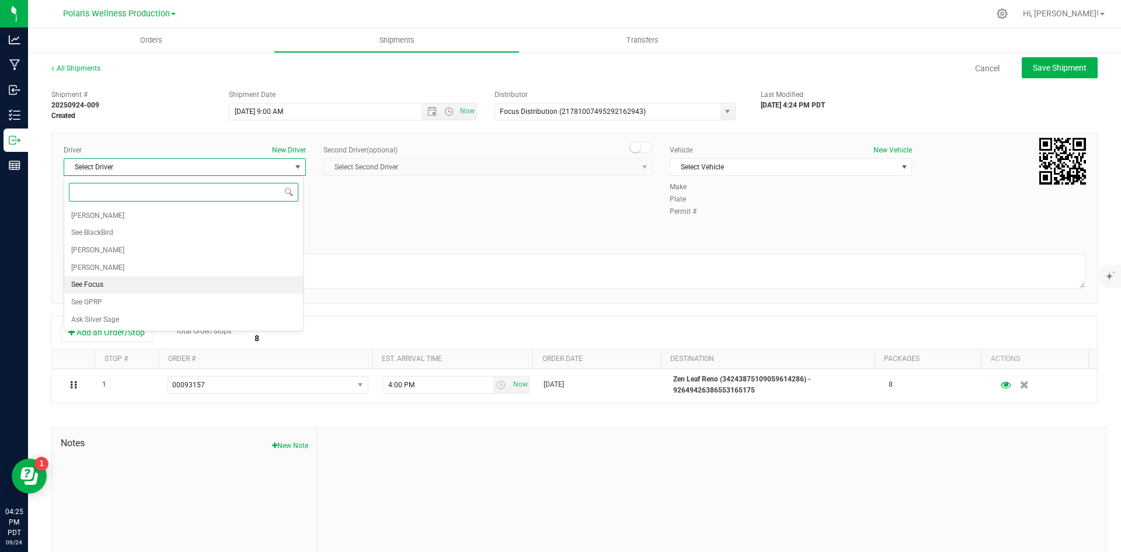
click at [225, 287] on li "See Focus" at bounding box center [183, 285] width 239 height 18
click at [786, 167] on span "Select Vehicle" at bounding box center [784, 167] width 227 height 16
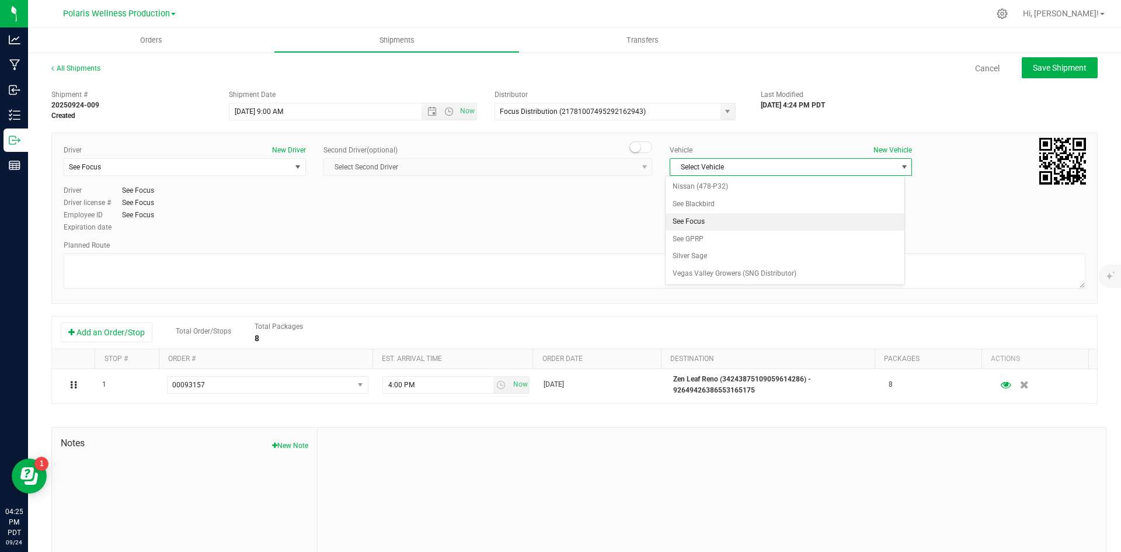
click at [738, 221] on li "See Focus" at bounding box center [785, 222] width 239 height 18
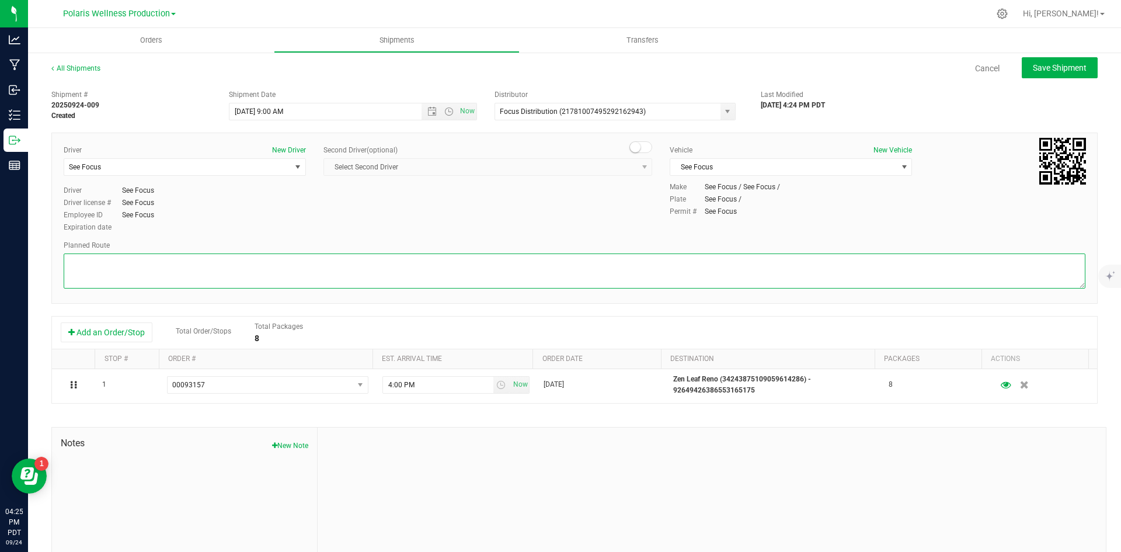
click at [512, 270] on textarea at bounding box center [575, 270] width 1022 height 35
type textarea "tbd"
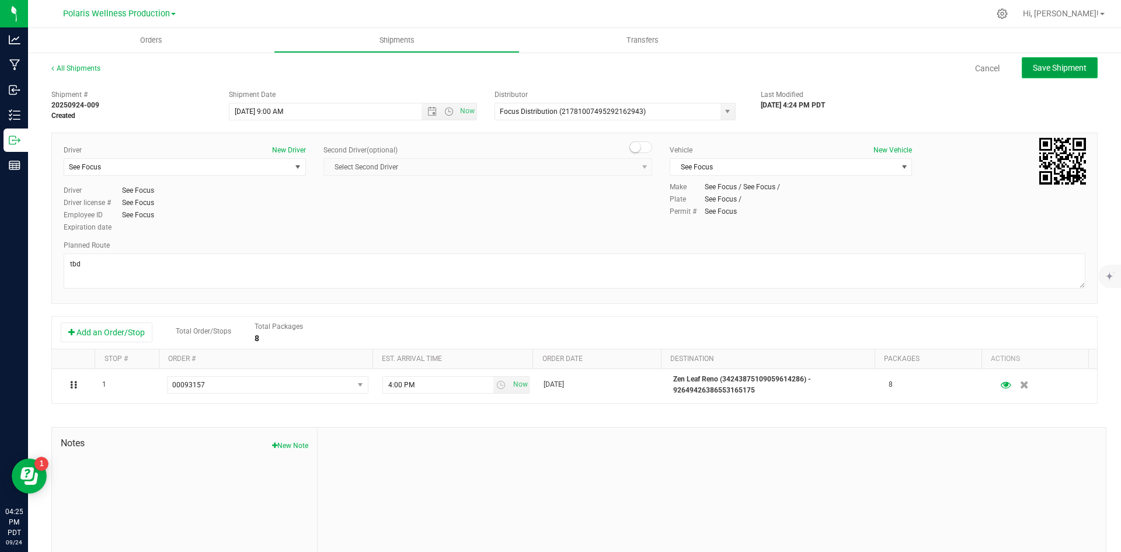
click at [1046, 74] on button "Save Shipment" at bounding box center [1060, 67] width 76 height 21
type input "[DATE] 4:00 PM"
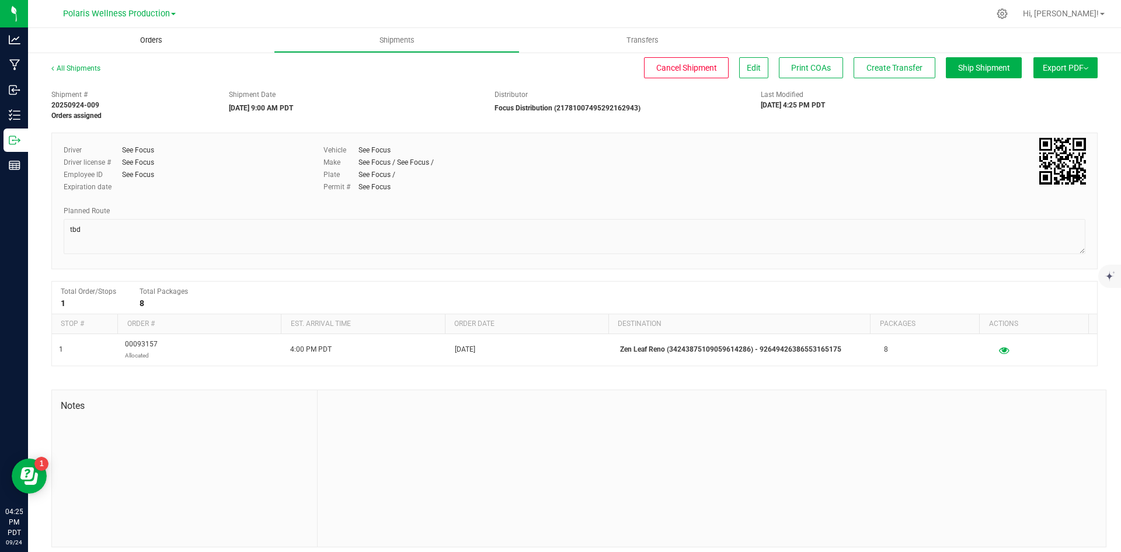
click at [155, 39] on span "Orders" at bounding box center [151, 40] width 54 height 11
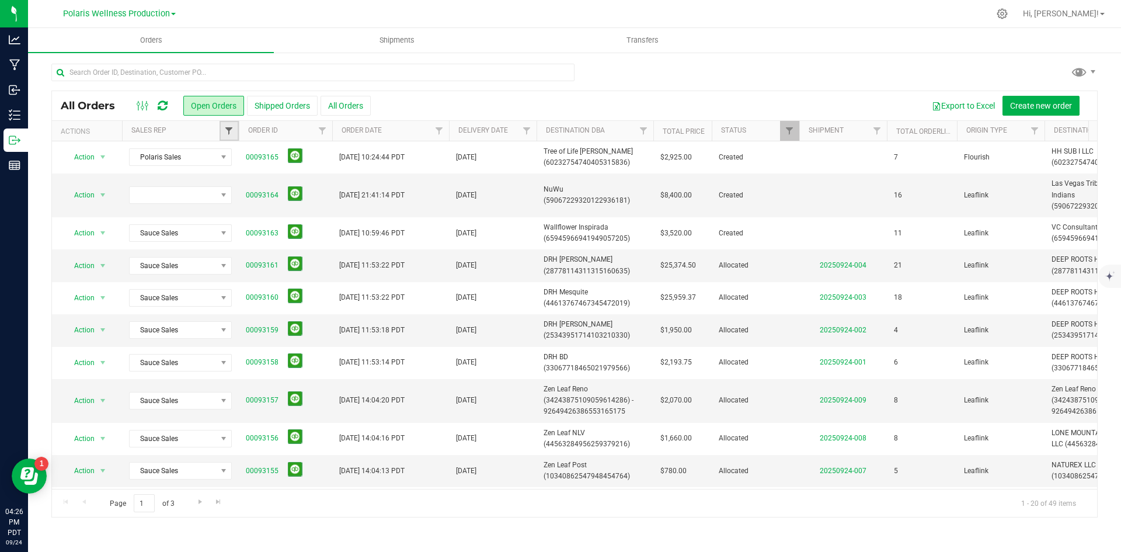
click at [226, 128] on span "Filter" at bounding box center [228, 130] width 9 height 9
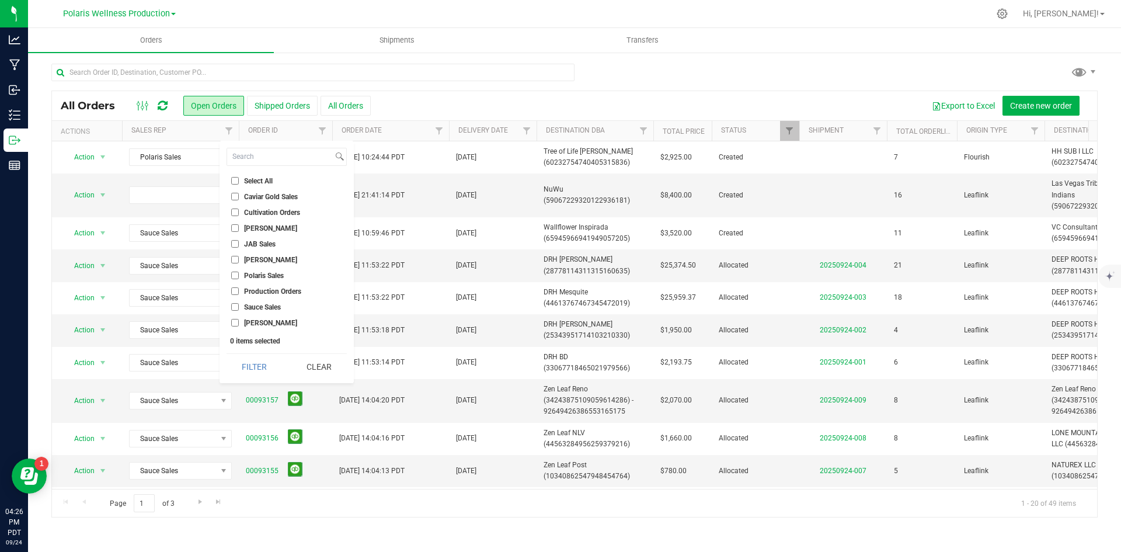
click at [234, 308] on input "Sauce Sales" at bounding box center [235, 307] width 8 height 8
checkbox input "true"
click at [237, 373] on button "Filter" at bounding box center [255, 367] width 56 height 26
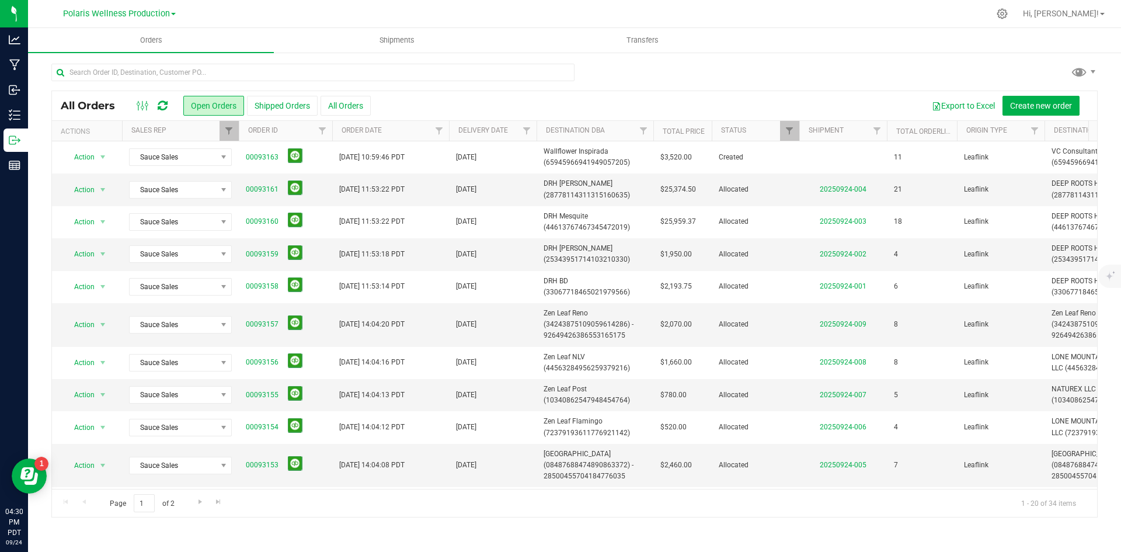
click at [829, 91] on div "All Orders Open Orders Shipped Orders All Orders Export to Excel Create new ord…" at bounding box center [575, 105] width 1046 height 29
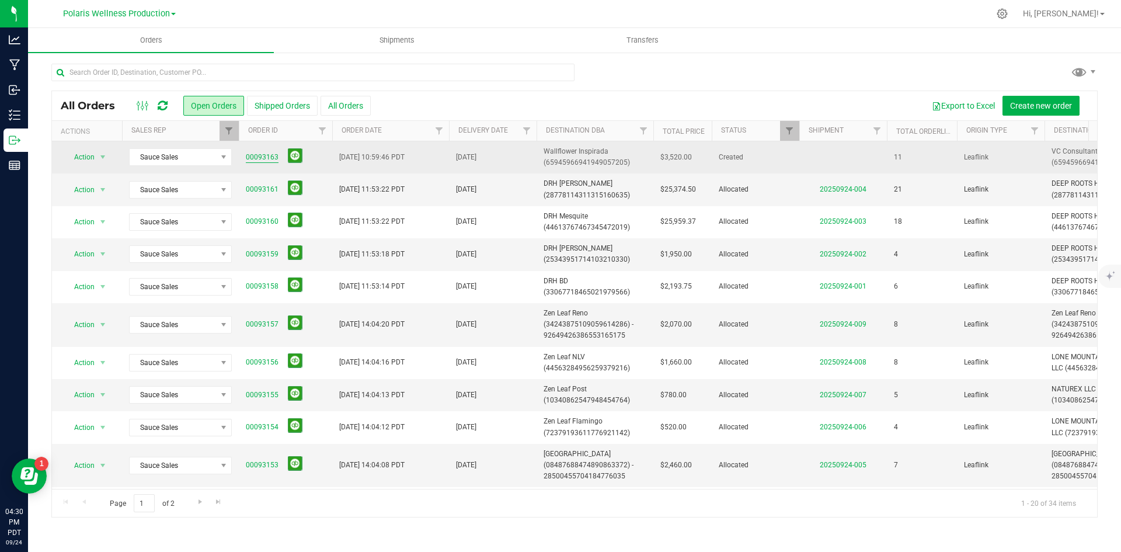
click at [264, 159] on link "00093163" at bounding box center [262, 157] width 33 height 11
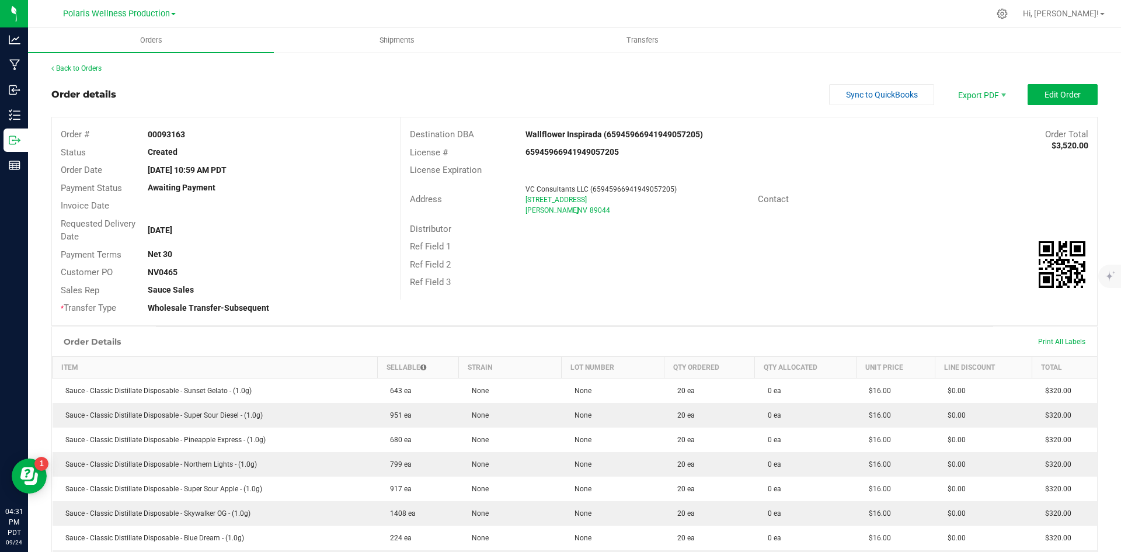
click at [899, 277] on div "Ref Field 3" at bounding box center [749, 282] width 696 height 18
click at [971, 129] on span "Invoice PDF" at bounding box center [974, 131] width 72 height 17
click at [154, 42] on span "Orders" at bounding box center [151, 40] width 54 height 11
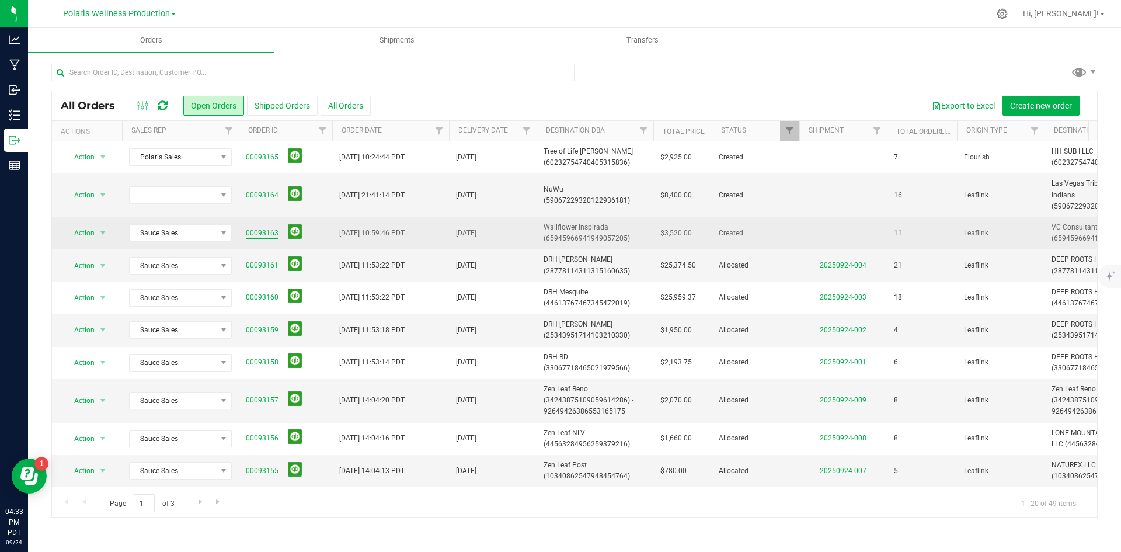
click at [268, 234] on link "00093163" at bounding box center [262, 233] width 33 height 11
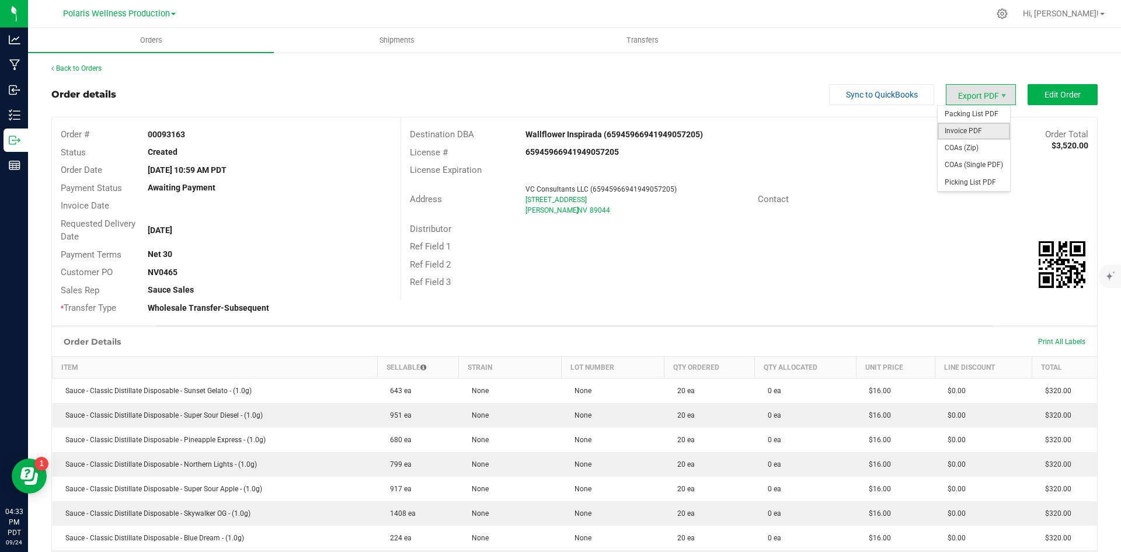
click at [978, 131] on span "Invoice PDF" at bounding box center [974, 131] width 72 height 17
click at [975, 125] on span "Invoice PDF" at bounding box center [974, 131] width 72 height 17
click at [1051, 100] on button "Edit Order" at bounding box center [1063, 94] width 70 height 21
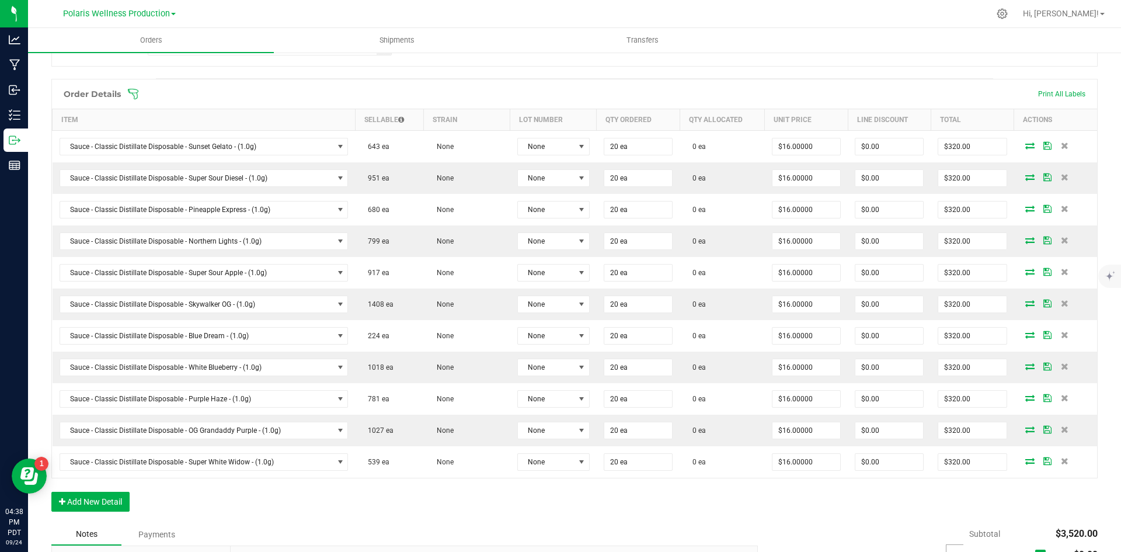
scroll to position [292, 0]
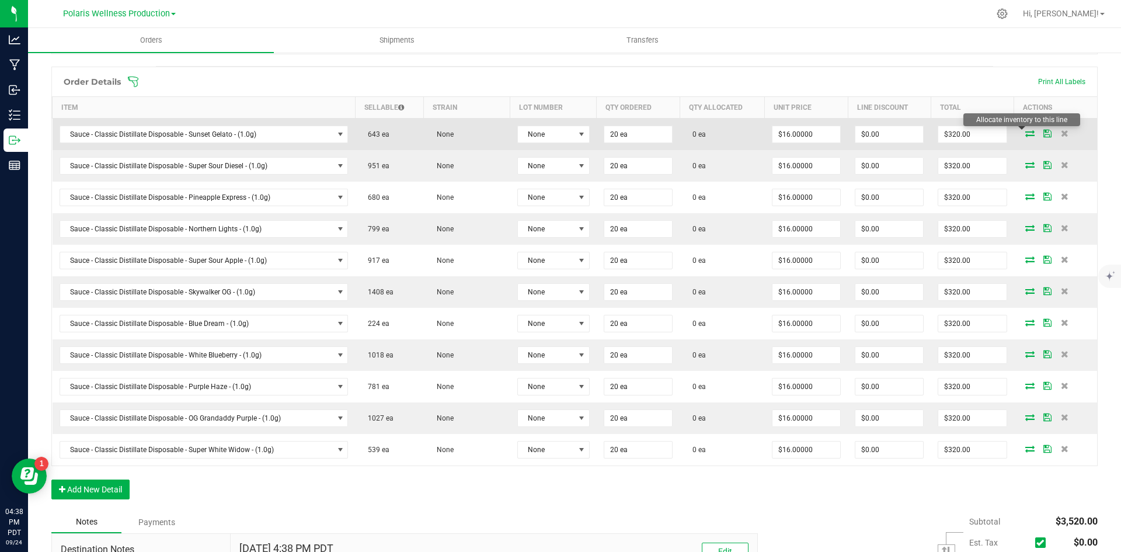
click at [1026, 131] on icon at bounding box center [1030, 133] width 9 height 7
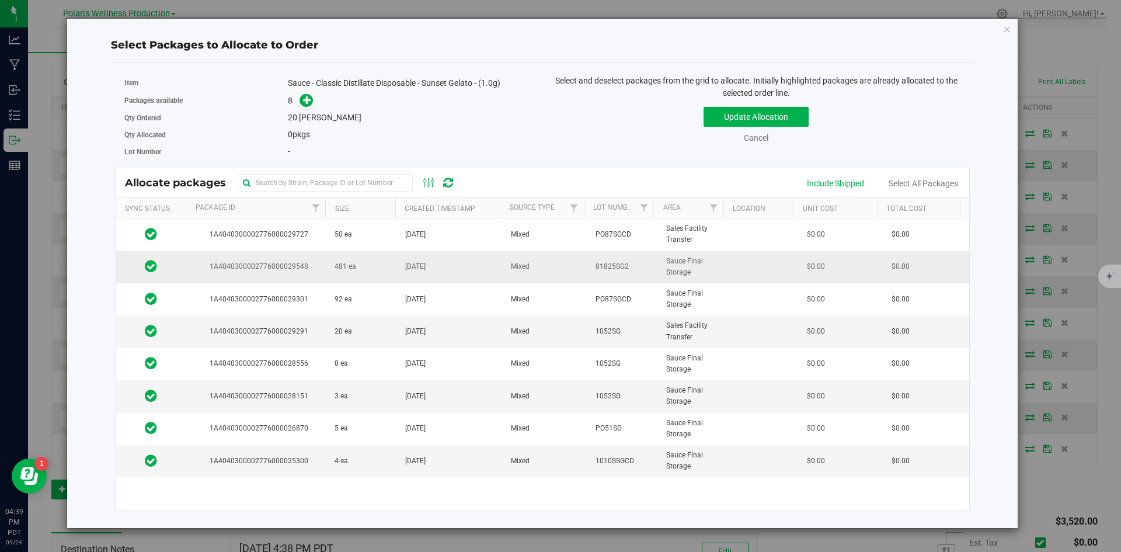
click at [374, 266] on td "481 ea" at bounding box center [363, 267] width 71 height 32
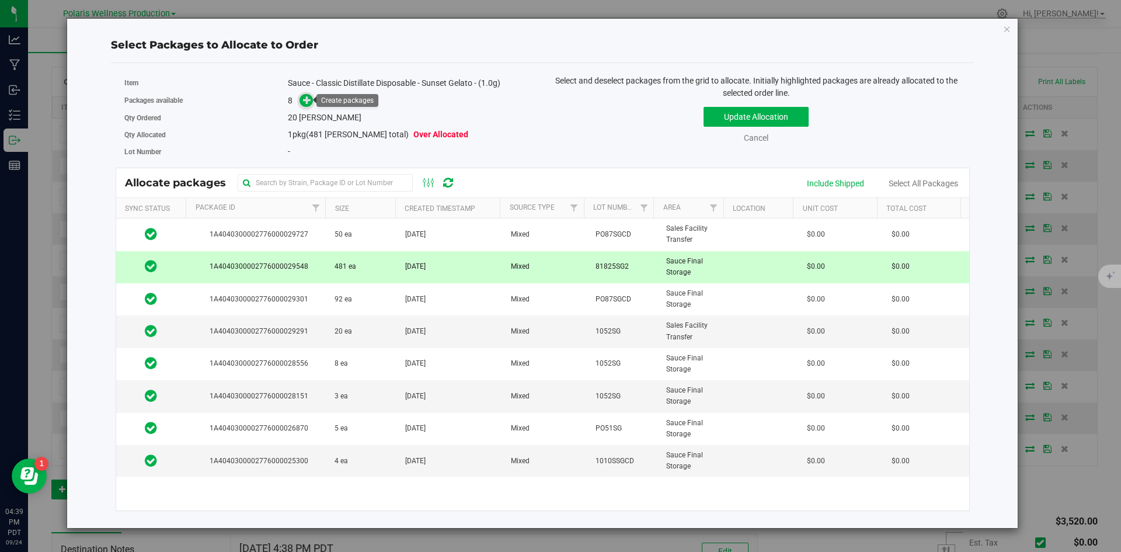
click at [310, 104] on icon at bounding box center [307, 100] width 8 height 8
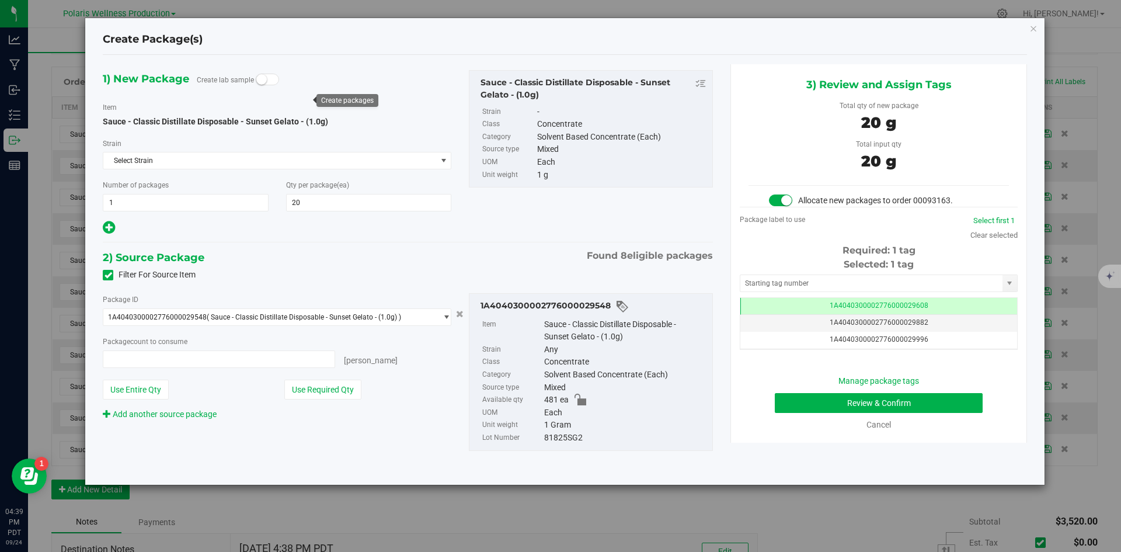
type input "20 ea"
click at [798, 279] on input "text" at bounding box center [872, 283] width 262 height 16
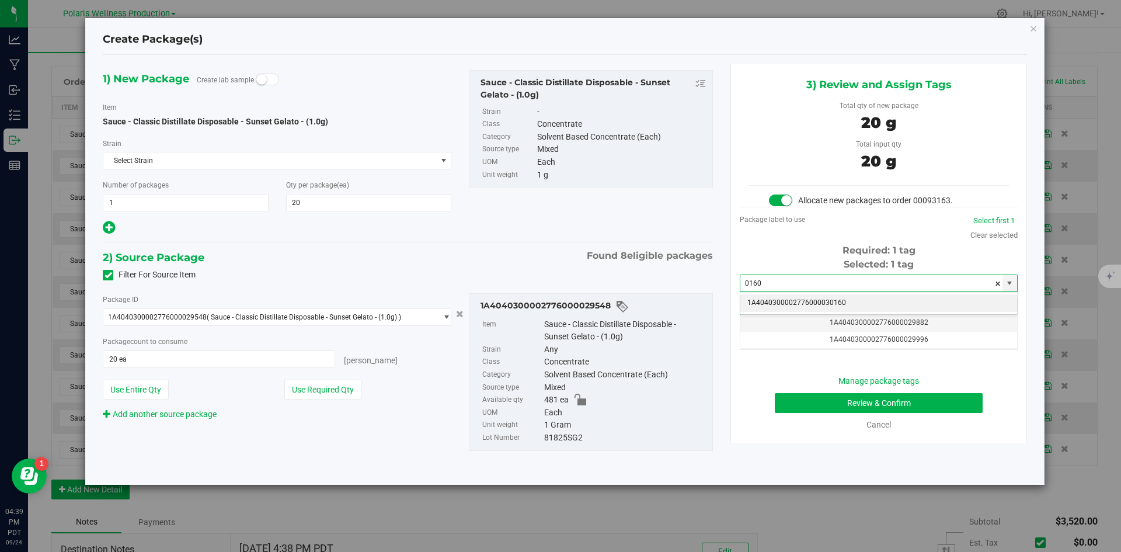
click at [801, 304] on li "1A4040300002776000030160" at bounding box center [879, 303] width 277 height 18
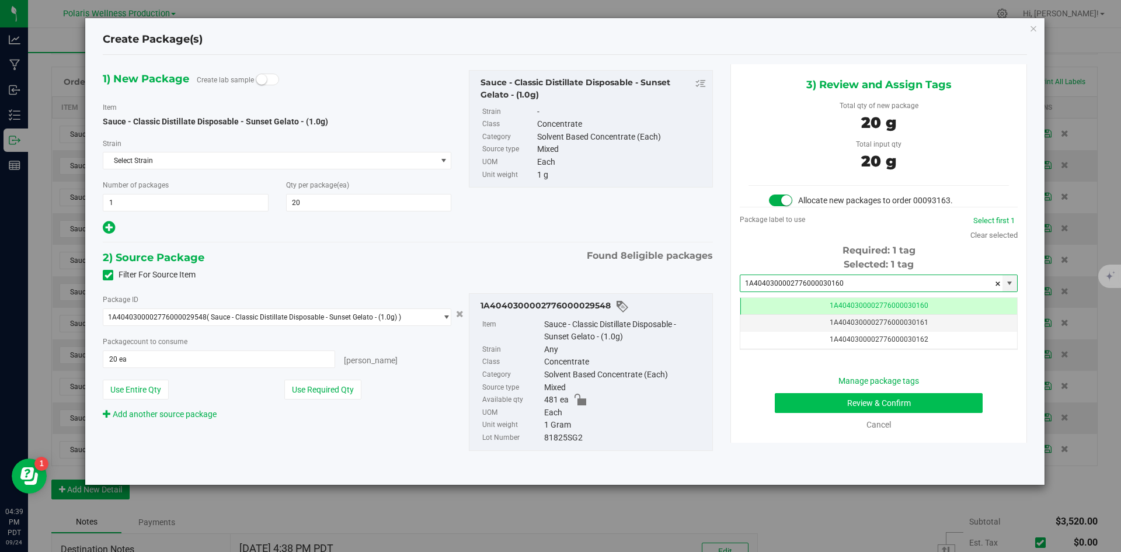
type input "1A4040300002776000030160"
click at [815, 401] on button "Review & Confirm" at bounding box center [879, 403] width 208 height 20
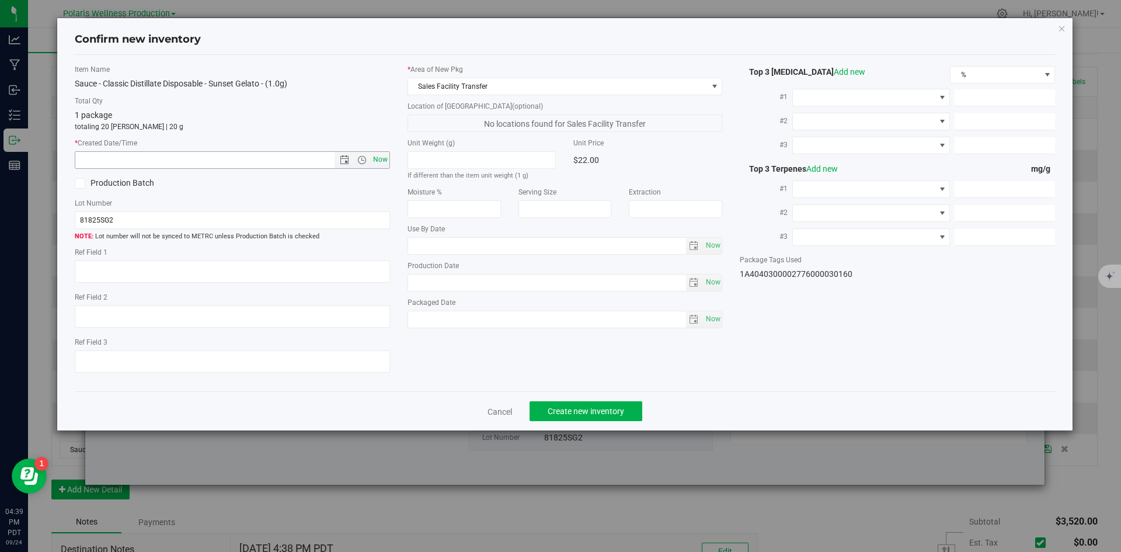
click at [384, 158] on span "Now" at bounding box center [380, 159] width 20 height 17
type input "[DATE] 4:39 PM"
click at [624, 409] on button "Create new inventory" at bounding box center [586, 411] width 113 height 20
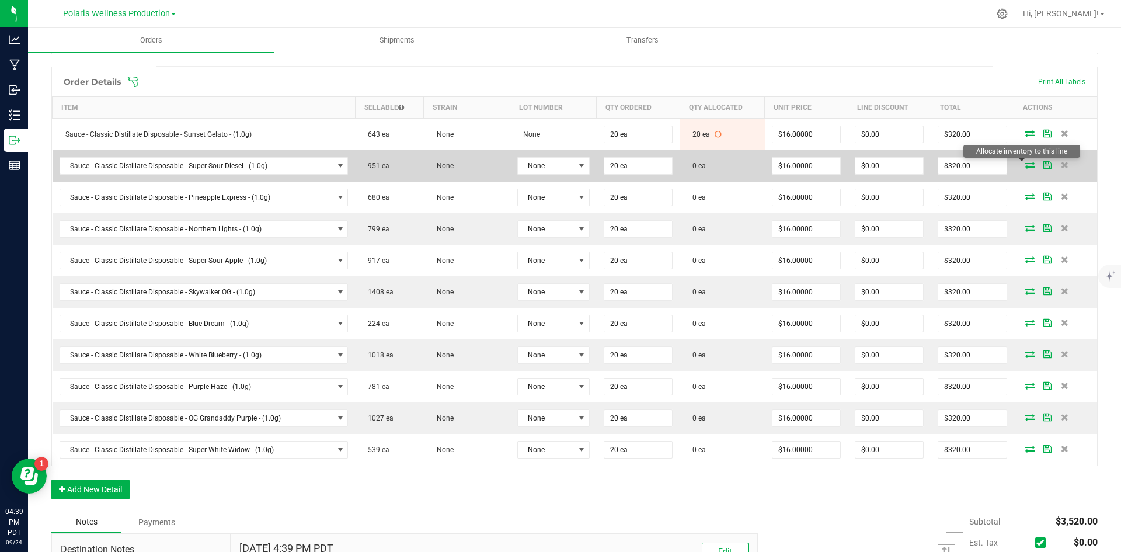
click at [1026, 166] on icon at bounding box center [1030, 164] width 9 height 7
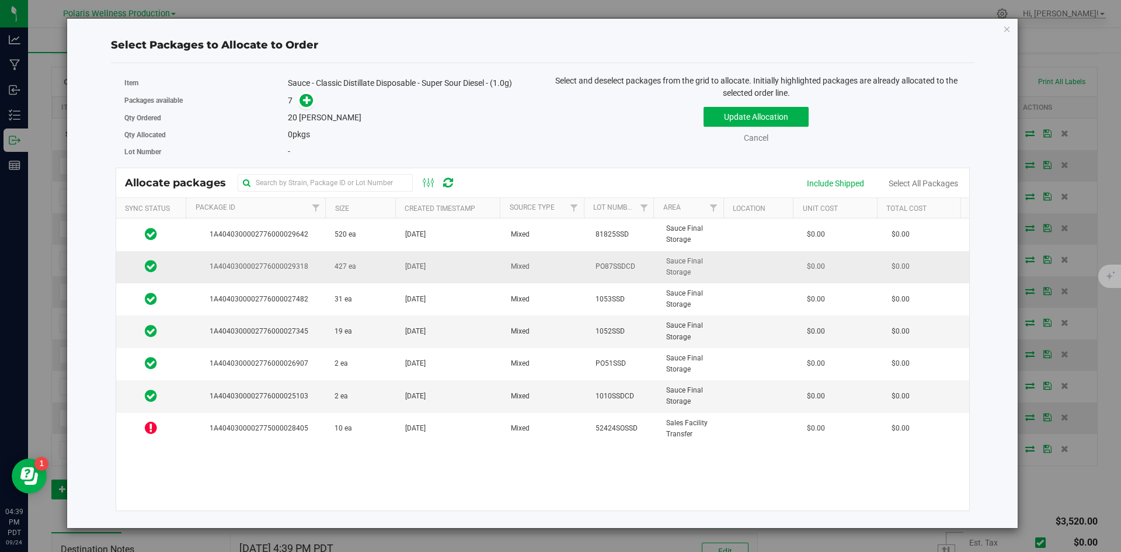
click at [385, 274] on td "427 ea" at bounding box center [363, 267] width 71 height 32
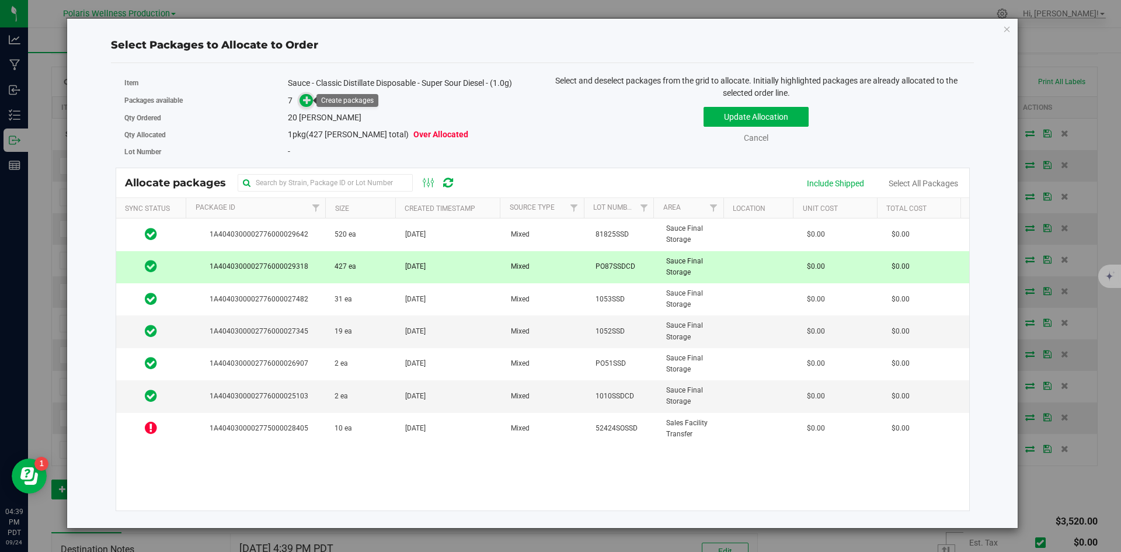
click at [307, 100] on icon at bounding box center [307, 100] width 8 height 8
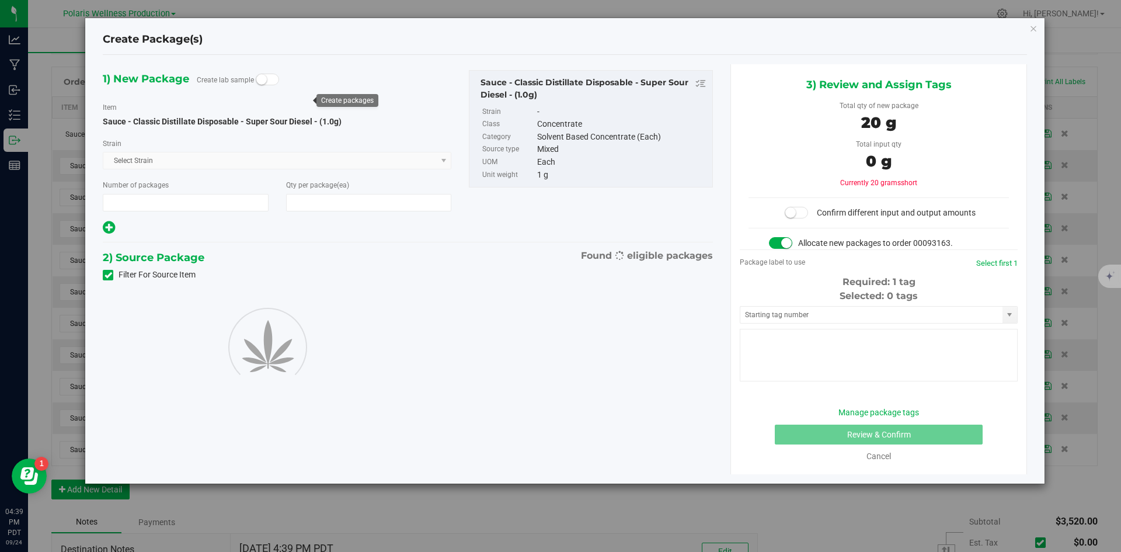
type input "1"
type input "20"
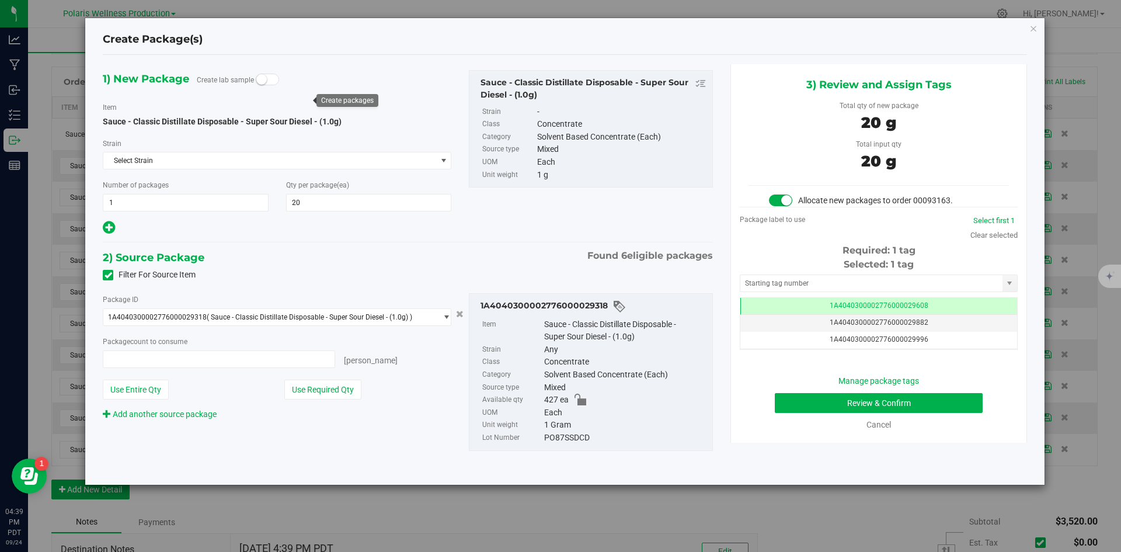
type input "20 ea"
click at [773, 281] on input "text" at bounding box center [872, 283] width 262 height 16
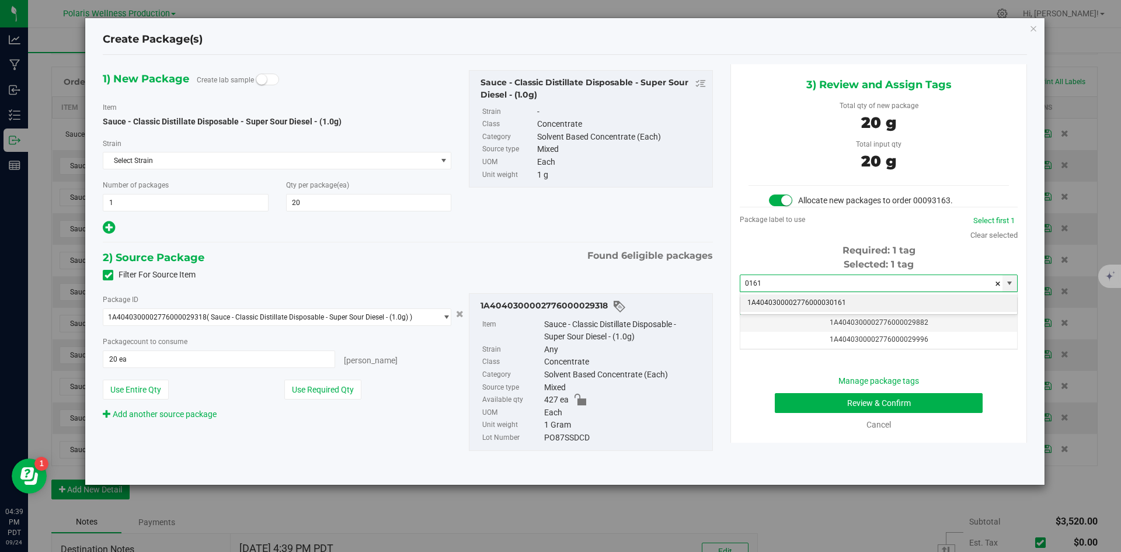
click at [795, 301] on li "1A4040300002776000030161" at bounding box center [879, 303] width 277 height 18
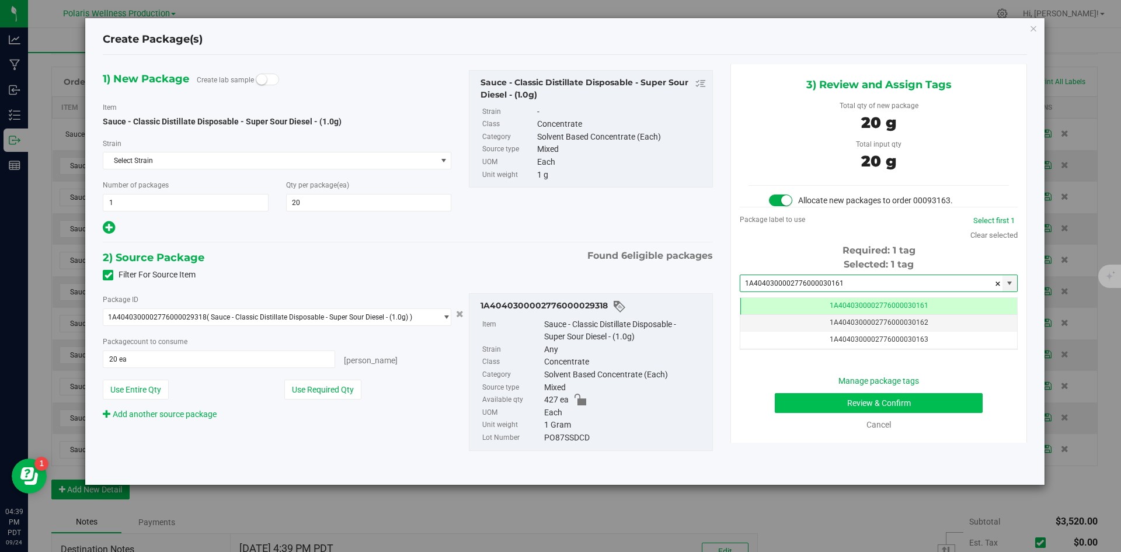
type input "1A4040300002776000030161"
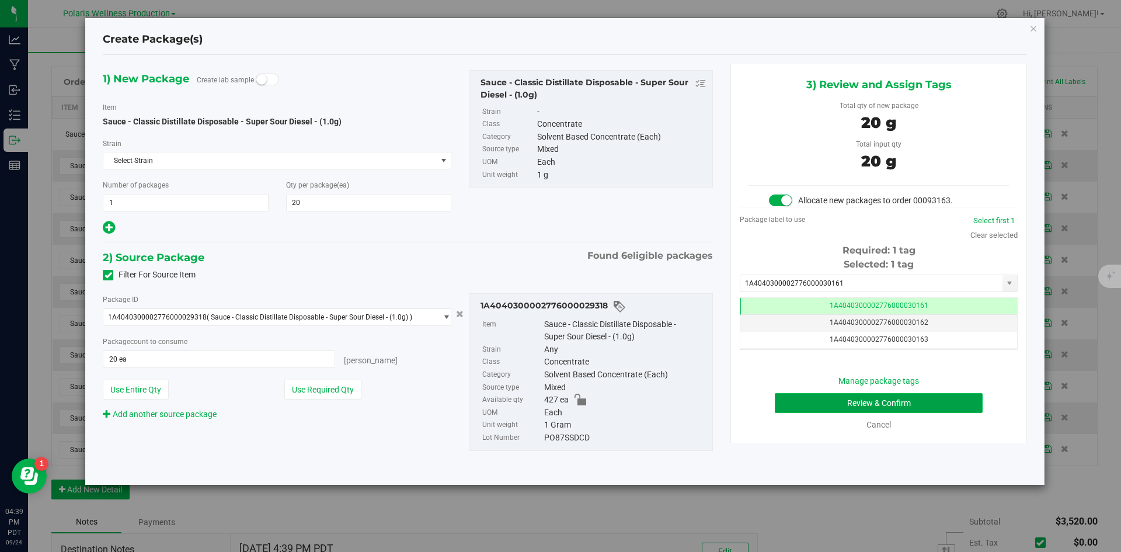
click at [800, 400] on button "Review & Confirm" at bounding box center [879, 403] width 208 height 20
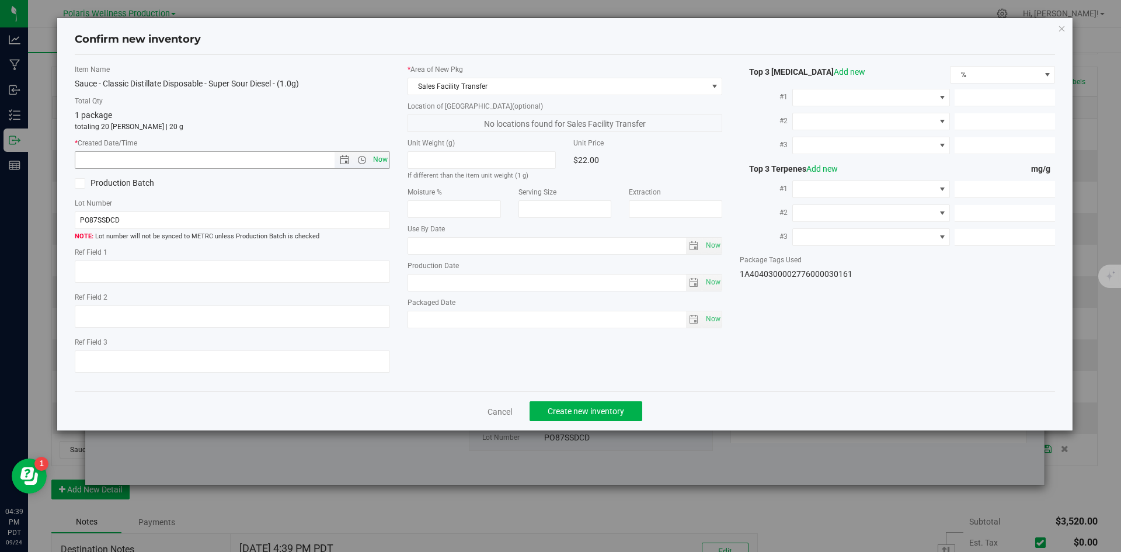
click at [376, 162] on span "Now" at bounding box center [380, 159] width 20 height 17
type input "[DATE] 4:39 PM"
click at [579, 403] on button "Create new inventory" at bounding box center [586, 411] width 113 height 20
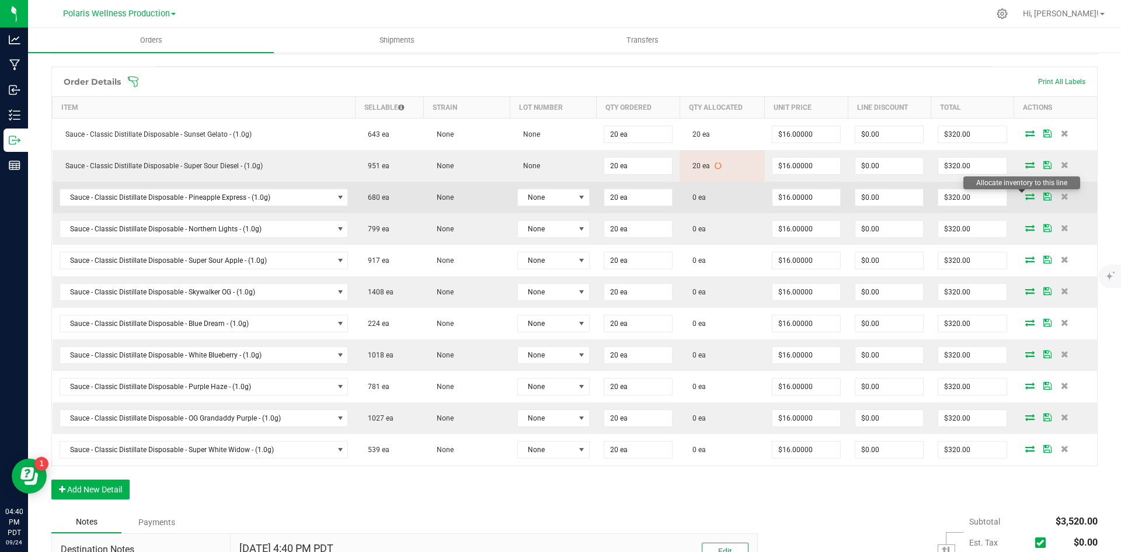
click at [1026, 195] on icon at bounding box center [1030, 196] width 9 height 7
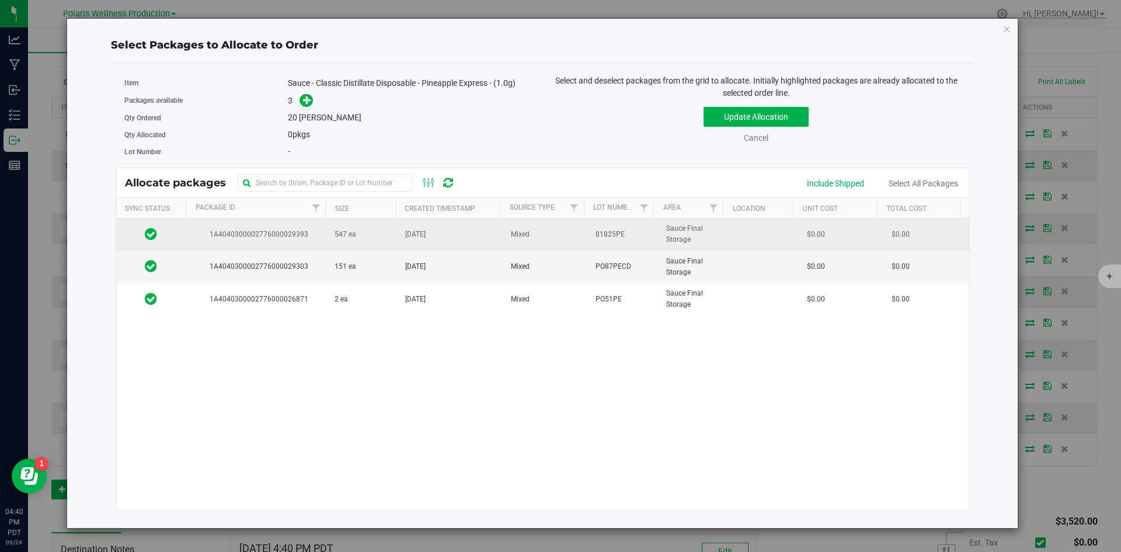
click at [379, 234] on td "547 ea" at bounding box center [363, 234] width 71 height 32
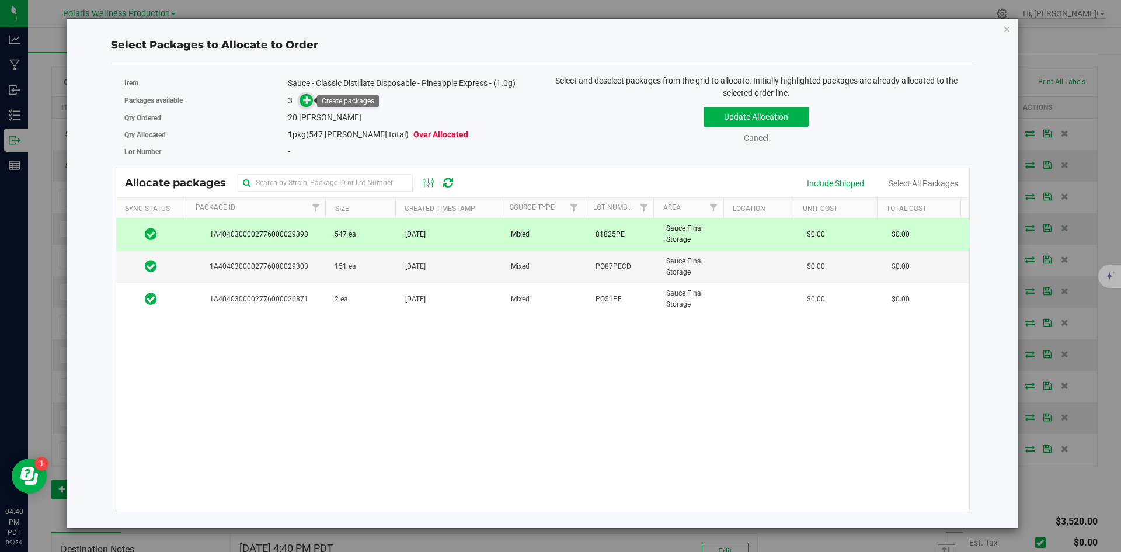
click at [307, 98] on icon at bounding box center [307, 99] width 9 height 9
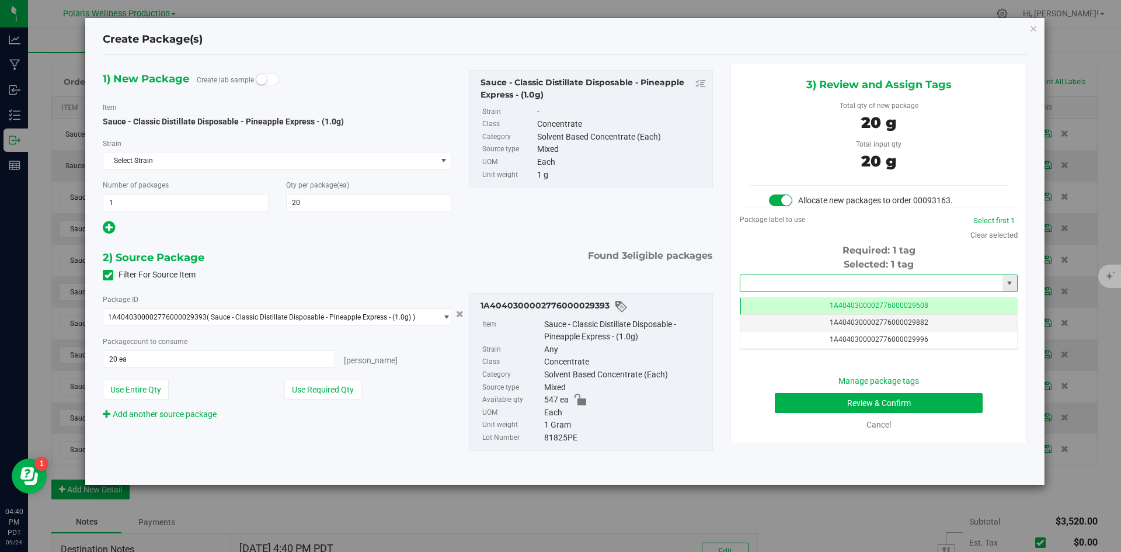
click at [793, 277] on input "text" at bounding box center [872, 283] width 262 height 16
click at [800, 304] on li "1A4040300002776000030162" at bounding box center [879, 303] width 277 height 18
type input "1A4040300002776000030162"
click at [818, 402] on button "Review & Confirm" at bounding box center [879, 403] width 208 height 20
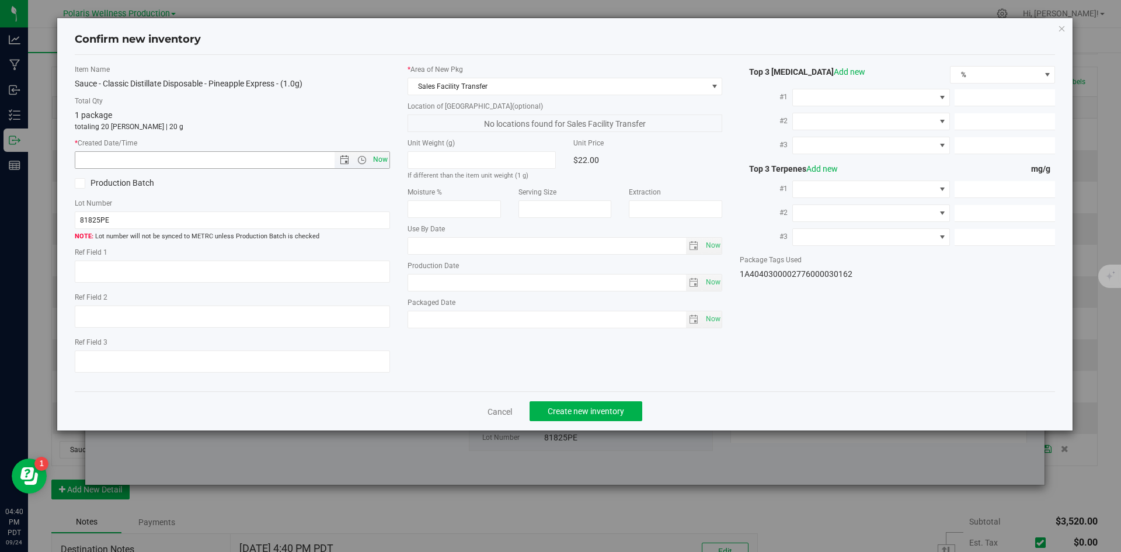
click at [380, 156] on span "Now" at bounding box center [380, 159] width 20 height 17
type input "[DATE] 4:40 PM"
click at [613, 408] on span "Create new inventory" at bounding box center [586, 411] width 77 height 9
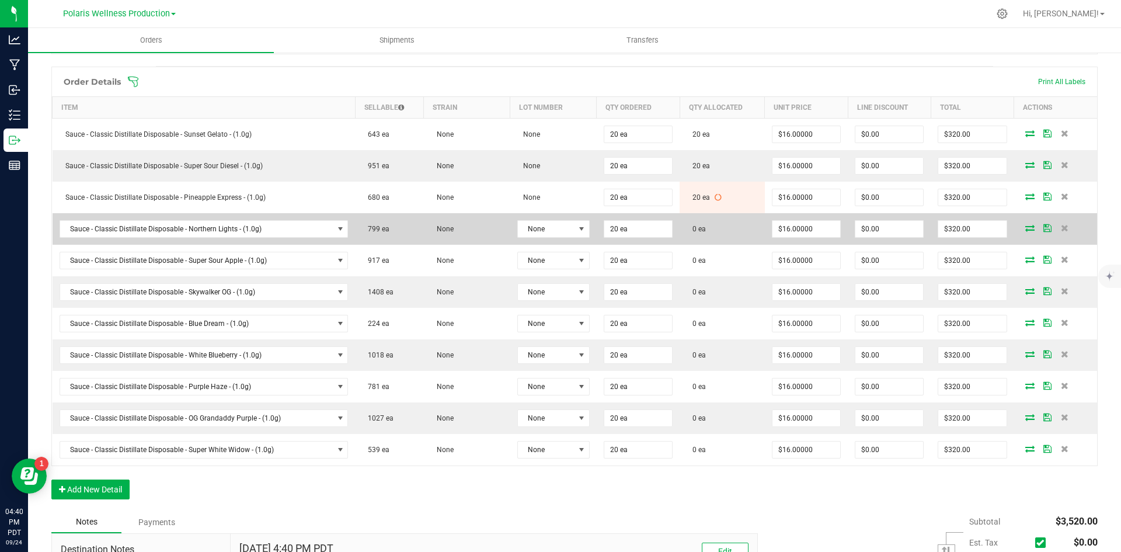
click at [1026, 228] on icon at bounding box center [1030, 227] width 9 height 7
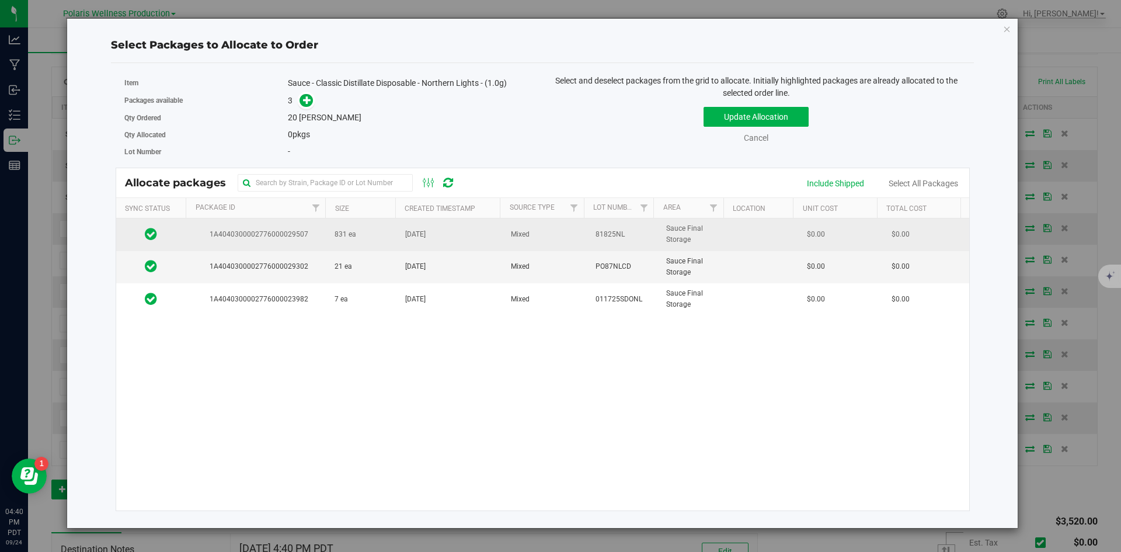
click at [371, 240] on td "831 ea" at bounding box center [363, 234] width 71 height 32
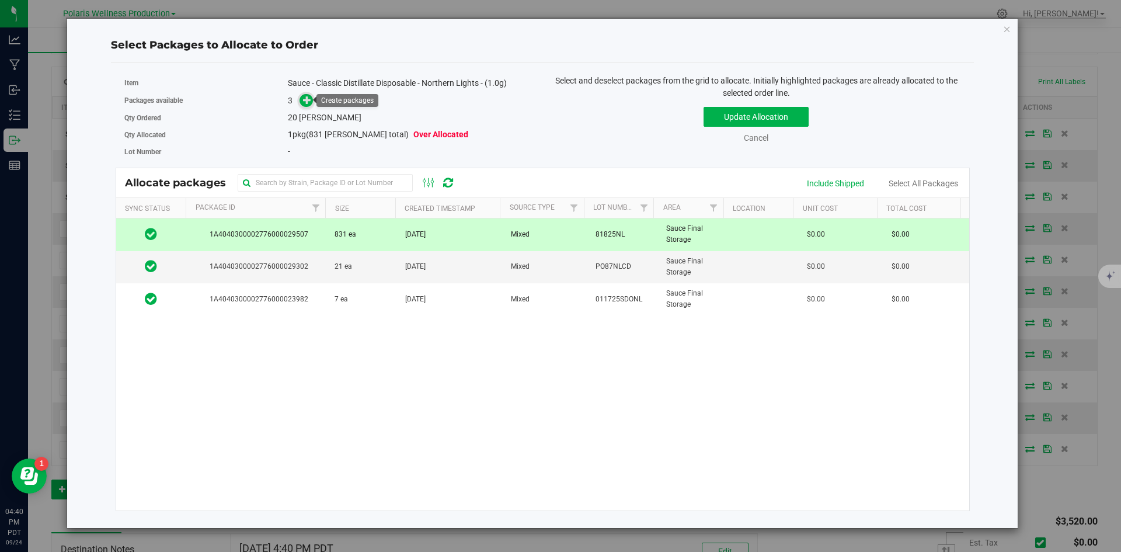
click at [305, 100] on icon at bounding box center [307, 99] width 8 height 8
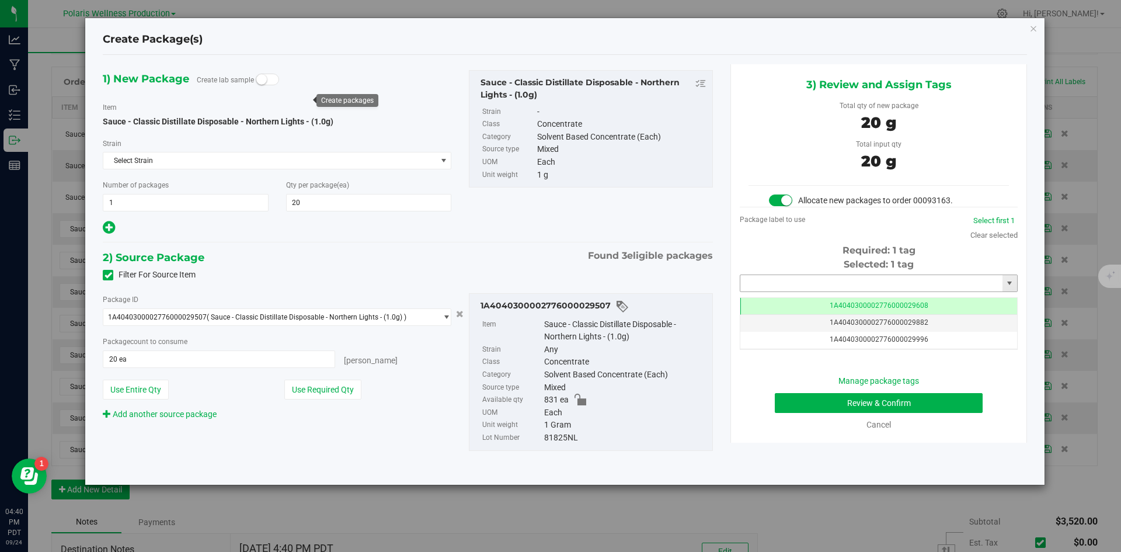
click at [777, 280] on input "text" at bounding box center [872, 283] width 262 height 16
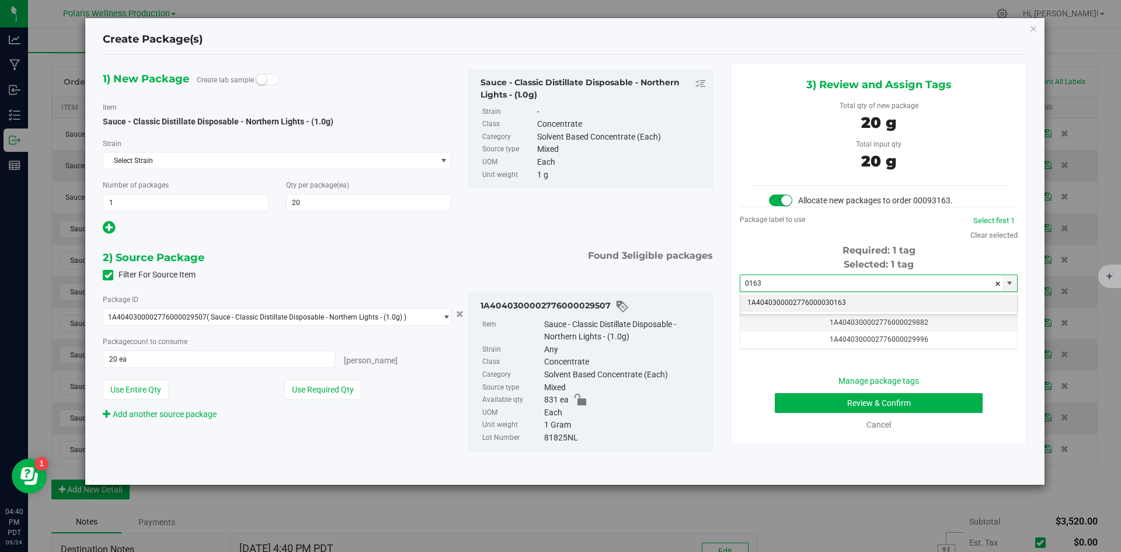
click at [767, 303] on li "1A4040300002776000030163" at bounding box center [879, 303] width 277 height 18
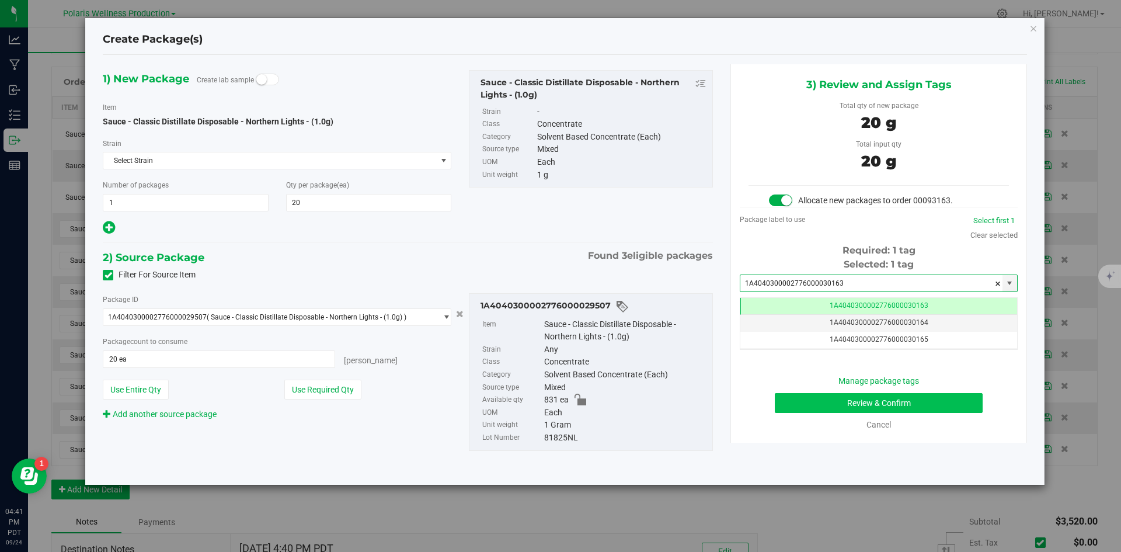
type input "1A4040300002776000030163"
click at [787, 402] on button "Review & Confirm" at bounding box center [879, 403] width 208 height 20
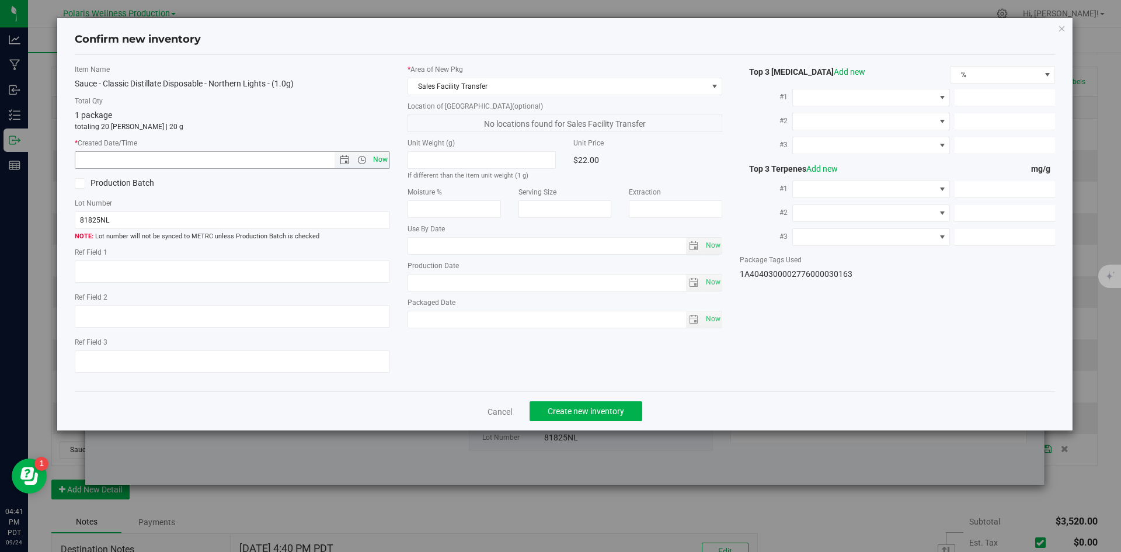
click at [374, 164] on span "Now" at bounding box center [380, 159] width 20 height 17
type input "[DATE] 4:41 PM"
click at [586, 411] on span "Create new inventory" at bounding box center [586, 411] width 77 height 9
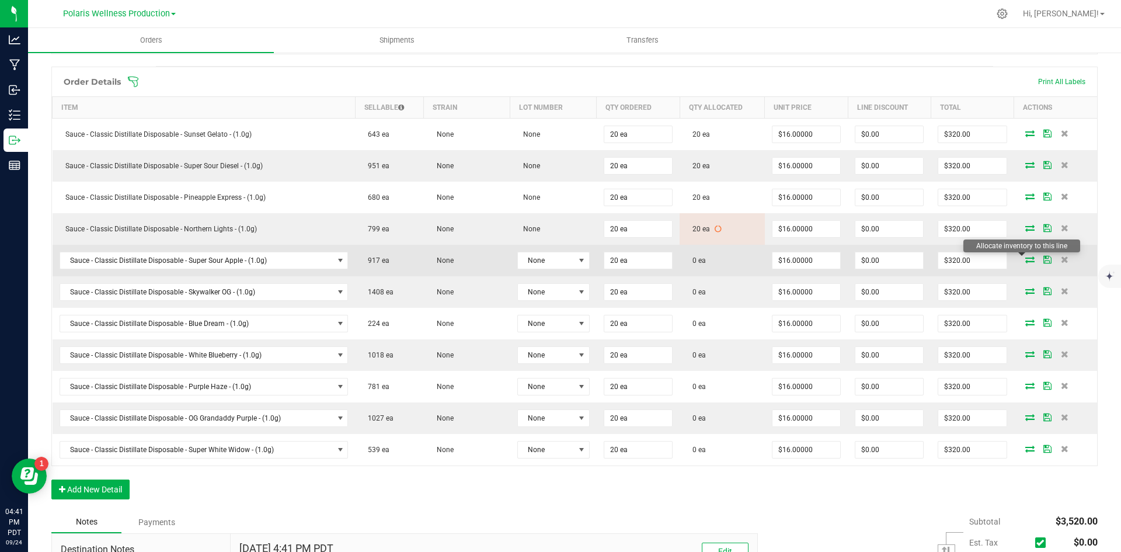
click at [1026, 258] on icon at bounding box center [1030, 259] width 9 height 7
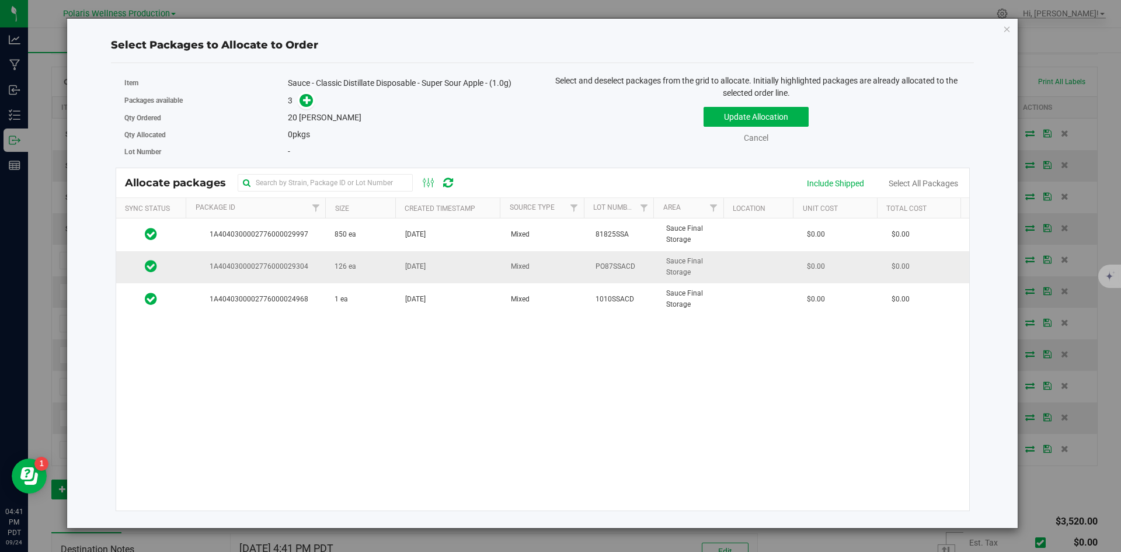
click at [362, 262] on td "126 ea" at bounding box center [363, 267] width 71 height 32
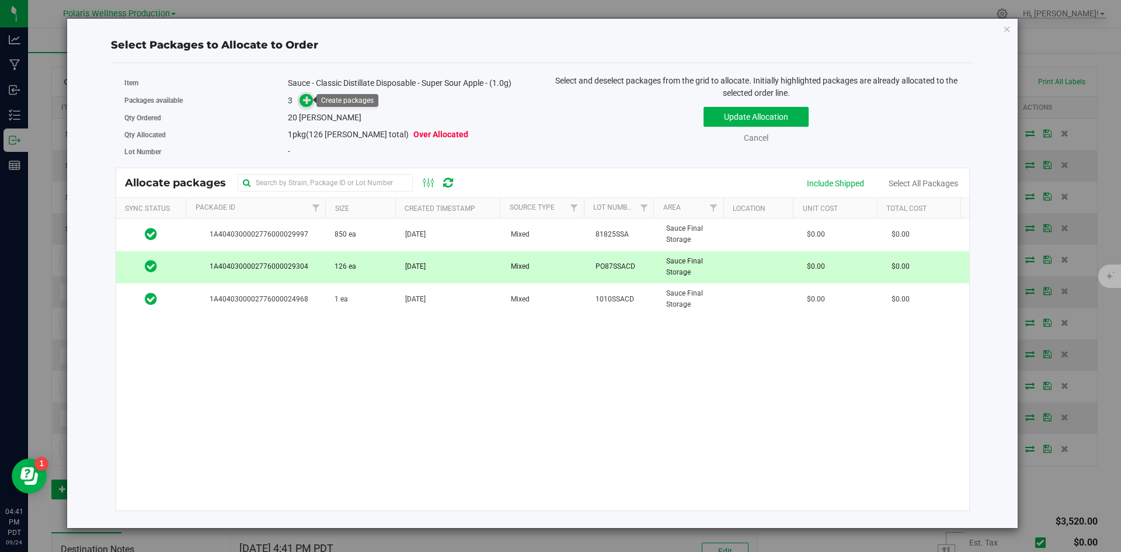
click at [309, 102] on icon at bounding box center [307, 100] width 8 height 8
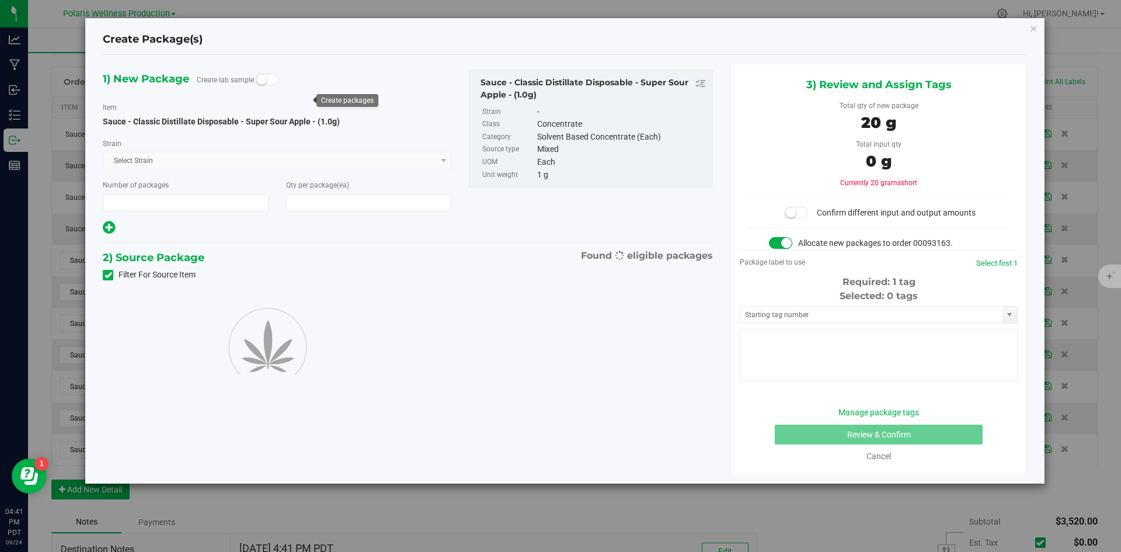
type input "1"
type input "20"
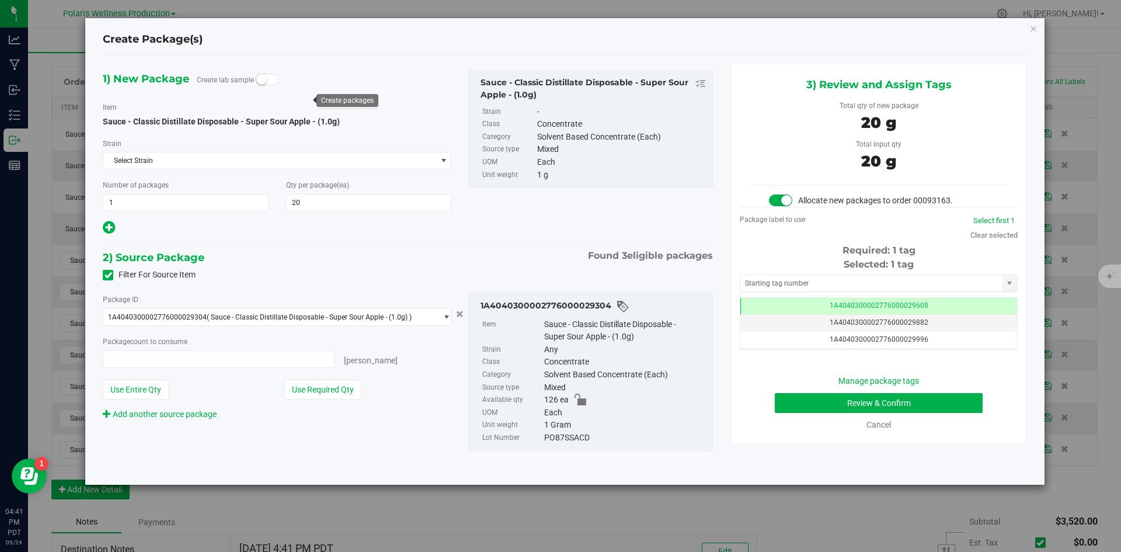
type input "20 ea"
click at [789, 281] on input "text" at bounding box center [872, 283] width 262 height 16
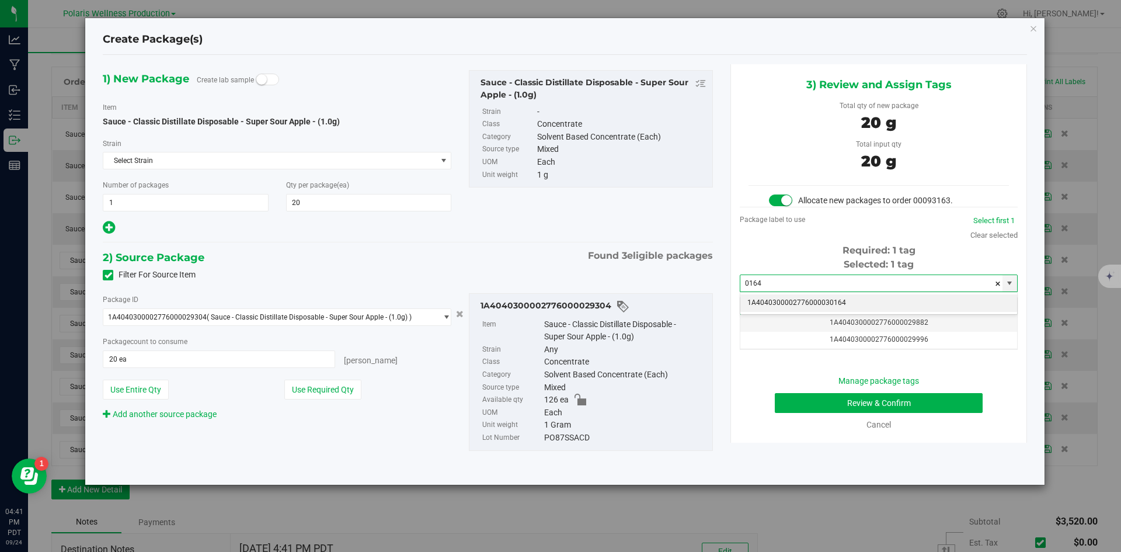
click at [803, 301] on li "1A4040300002776000030164" at bounding box center [879, 303] width 277 height 18
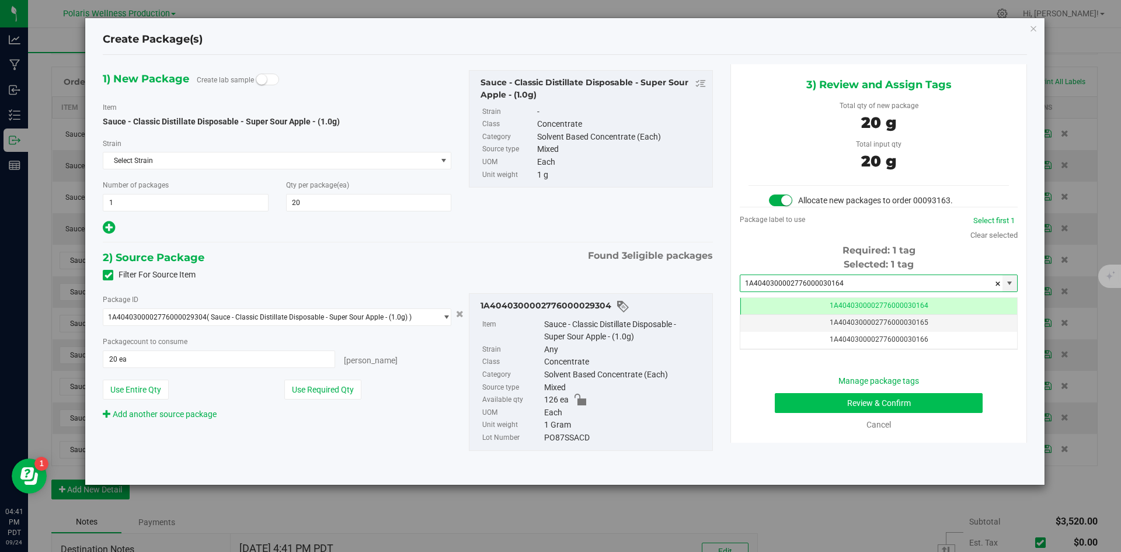
type input "1A4040300002776000030164"
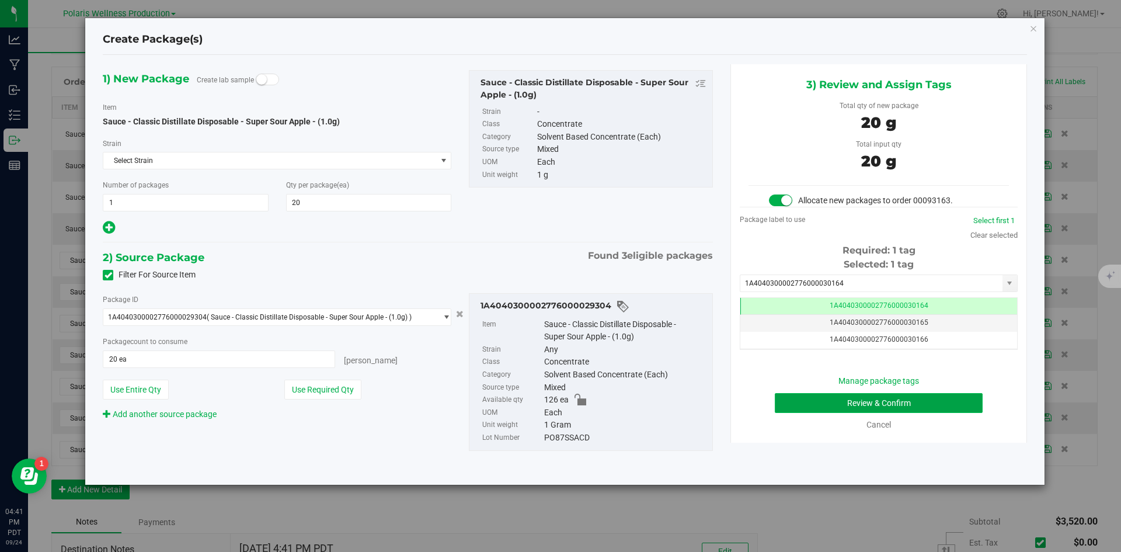
click at [814, 406] on button "Review & Confirm" at bounding box center [879, 403] width 208 height 20
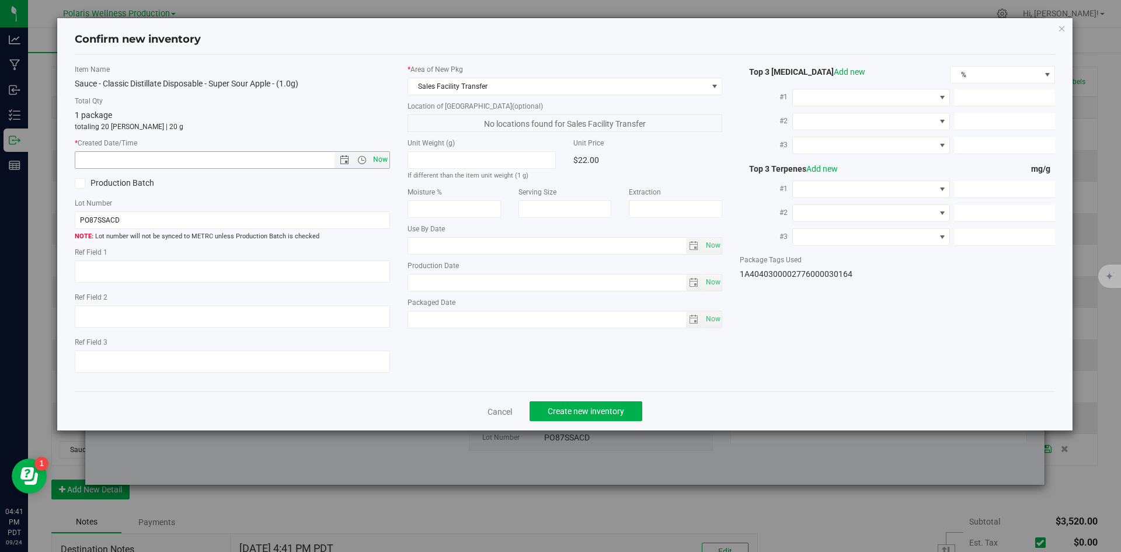
click at [377, 158] on span "Now" at bounding box center [380, 159] width 20 height 17
type input "[DATE] 4:41 PM"
click at [605, 408] on span "Create new inventory" at bounding box center [586, 411] width 77 height 9
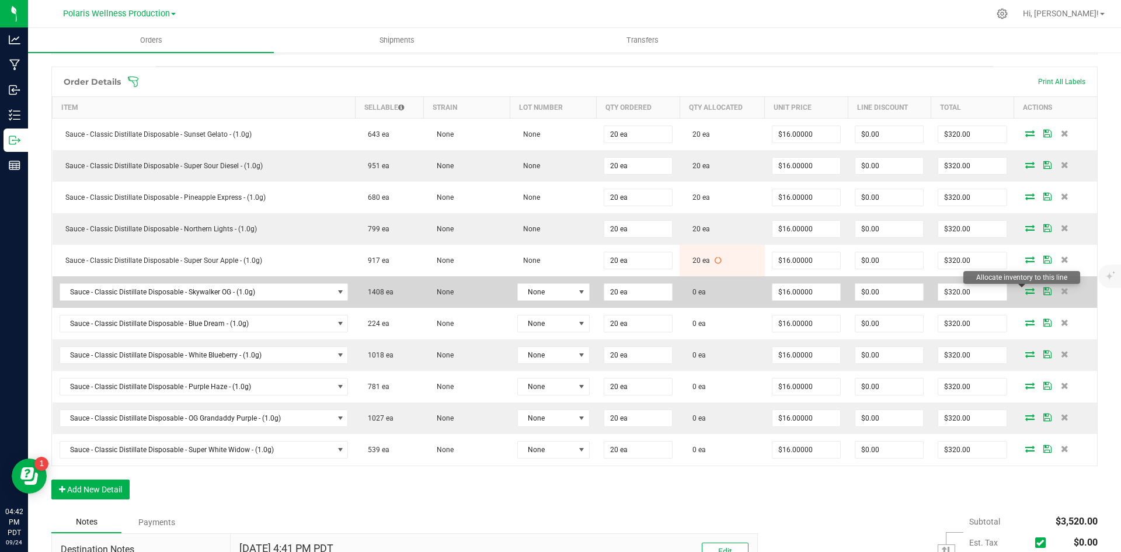
click at [1026, 290] on icon at bounding box center [1030, 290] width 9 height 7
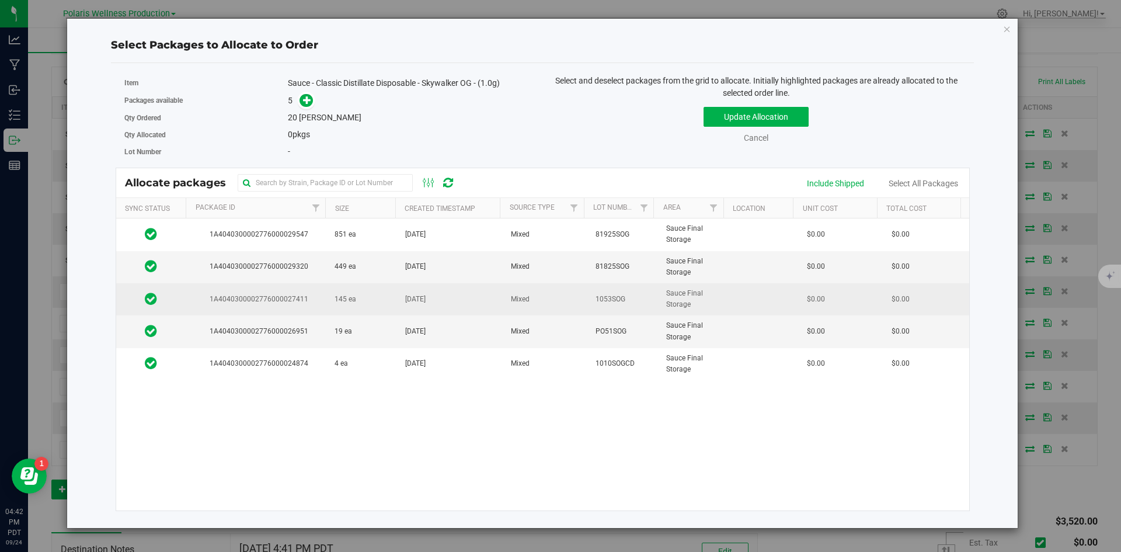
click at [366, 303] on td "145 ea" at bounding box center [363, 299] width 71 height 32
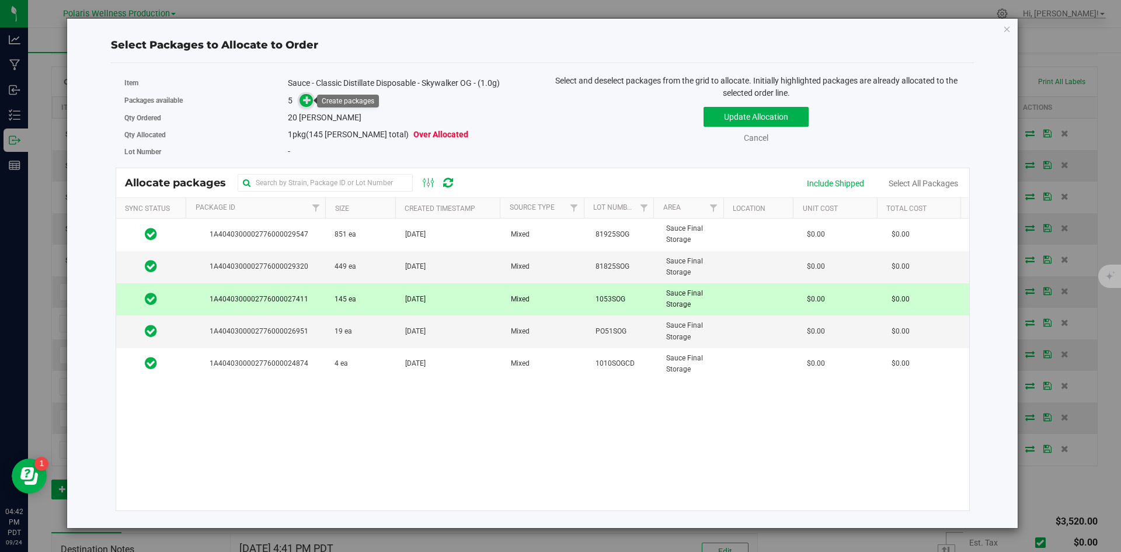
click at [306, 103] on icon at bounding box center [307, 99] width 9 height 9
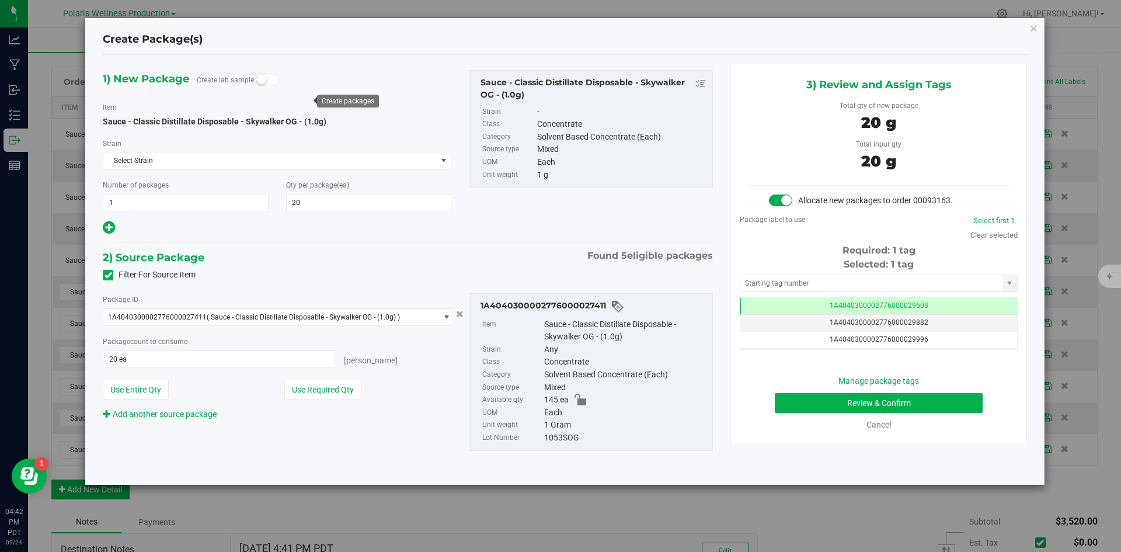
scroll to position [0, -1]
click at [805, 282] on input "text" at bounding box center [872, 283] width 262 height 16
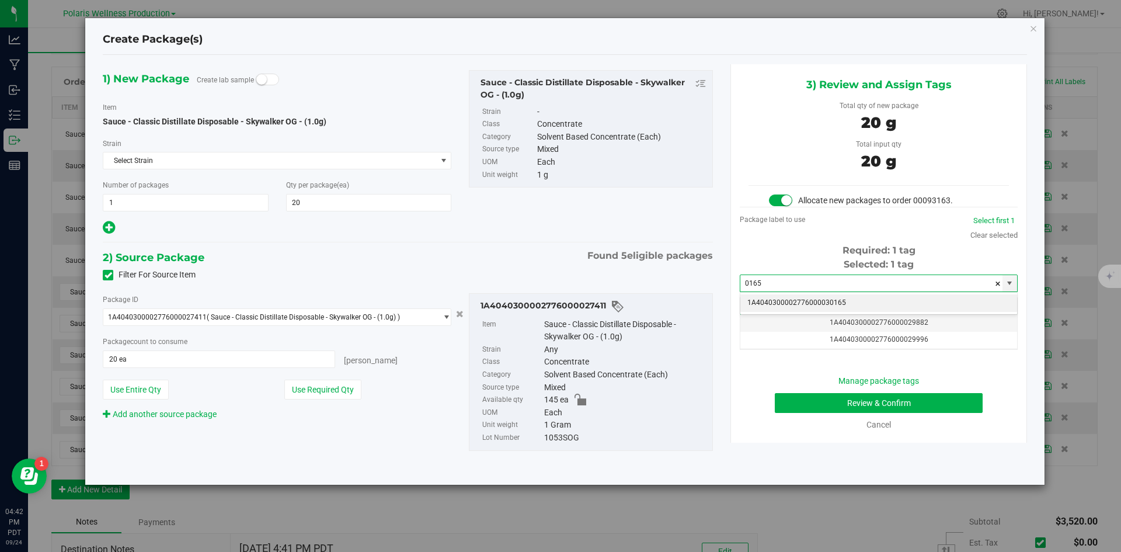
click at [804, 303] on li "1A4040300002776000030165" at bounding box center [879, 303] width 277 height 18
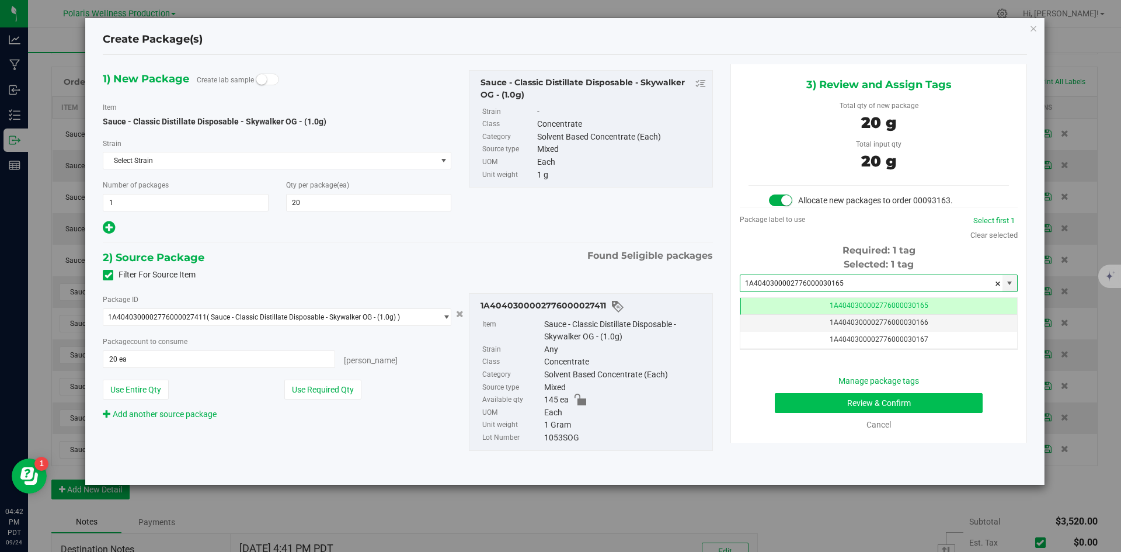
type input "1A4040300002776000030165"
click at [800, 404] on button "Review & Confirm" at bounding box center [879, 403] width 208 height 20
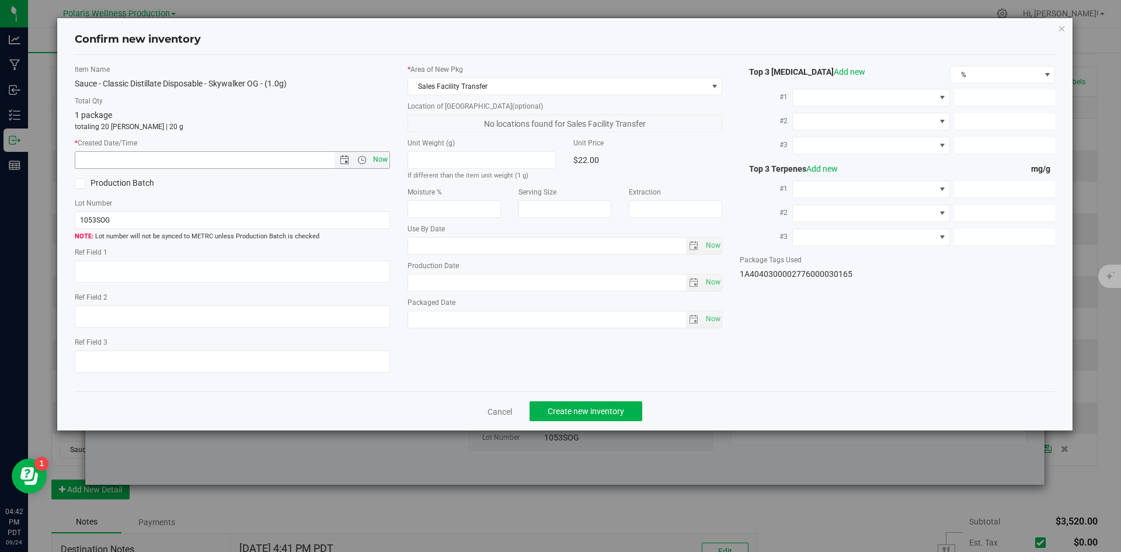
click at [377, 158] on span "Now" at bounding box center [380, 159] width 20 height 17
type input "[DATE] 4:42 PM"
click at [607, 407] on span "Create new inventory" at bounding box center [586, 411] width 77 height 9
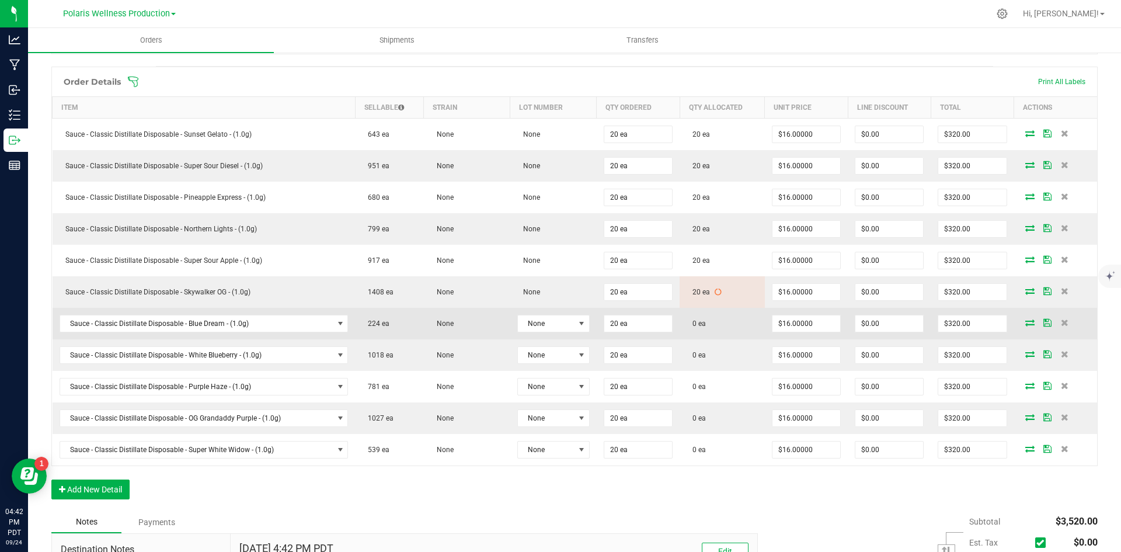
click at [1026, 325] on icon at bounding box center [1030, 322] width 9 height 7
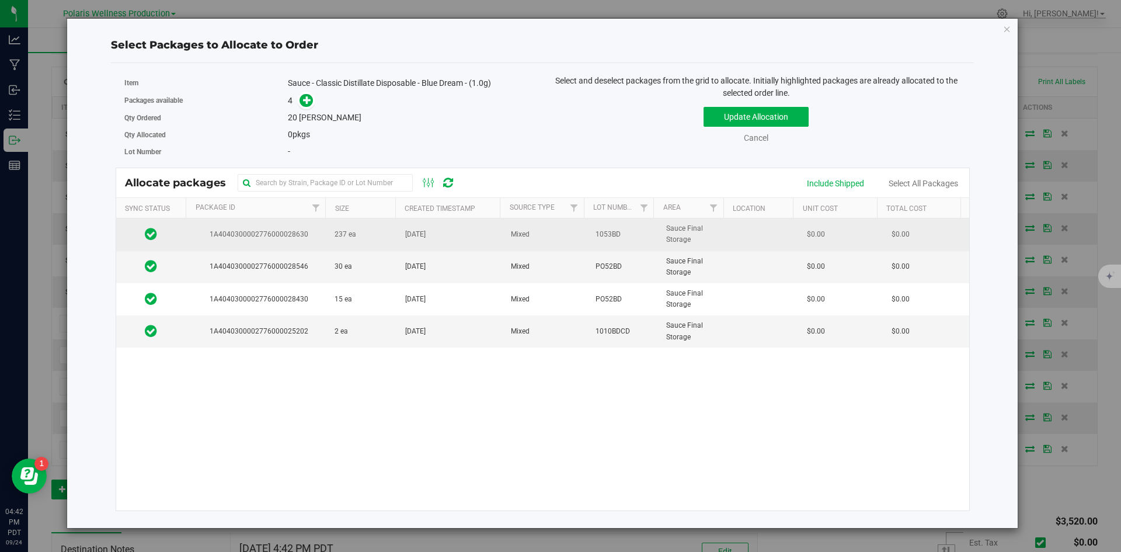
click at [381, 237] on td "237 ea" at bounding box center [363, 234] width 71 height 32
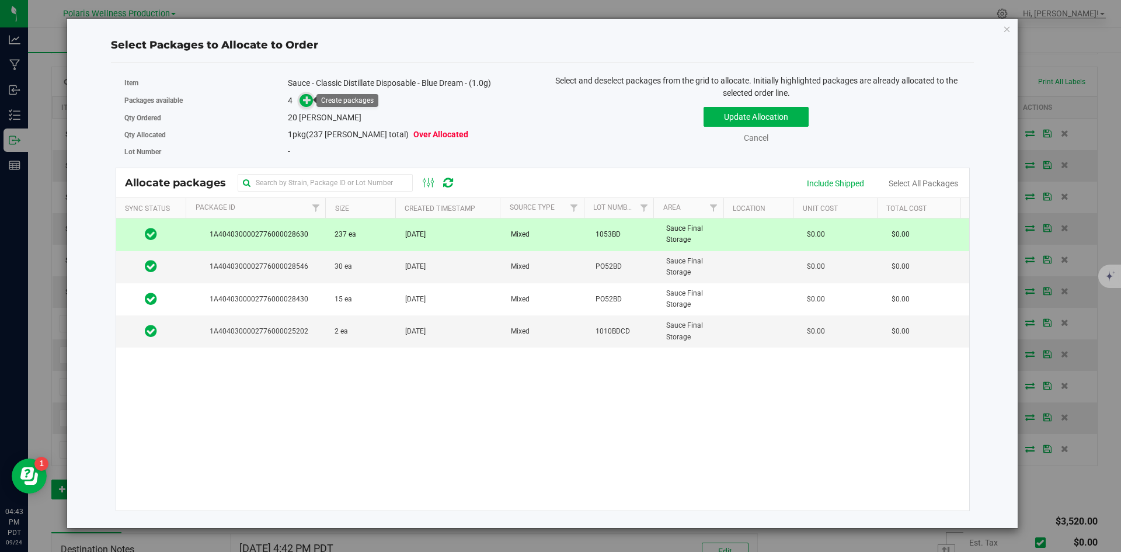
click at [308, 104] on icon at bounding box center [307, 100] width 8 height 8
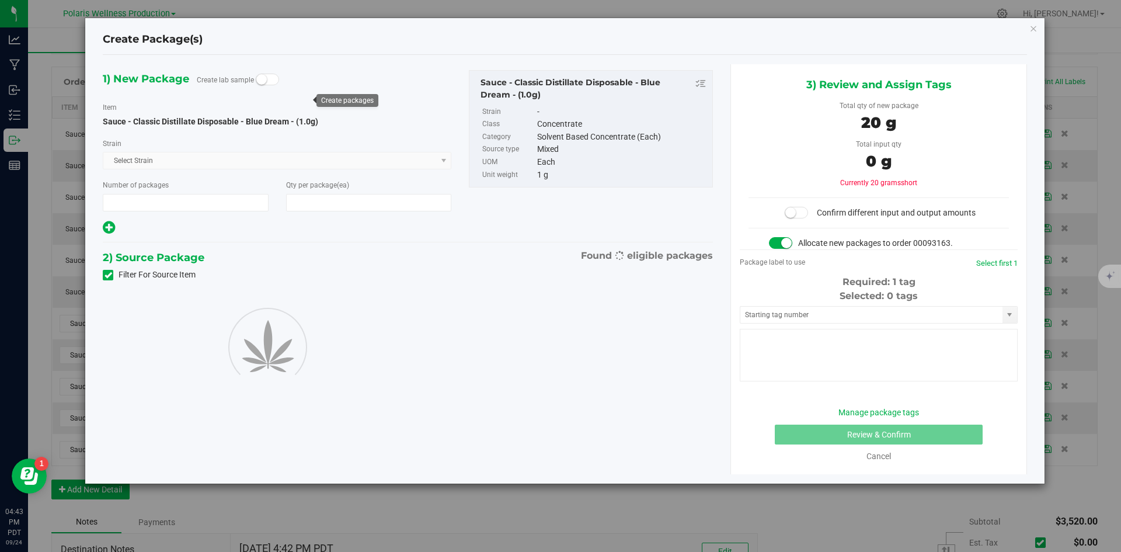
type input "1"
type input "20"
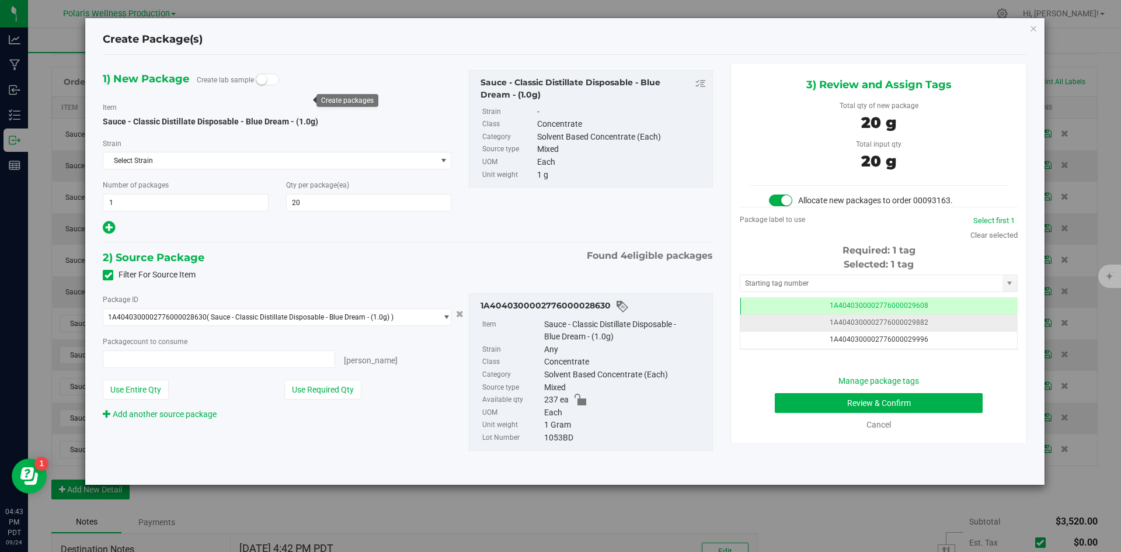
type input "20 ea"
click at [801, 283] on input "text" at bounding box center [872, 283] width 262 height 16
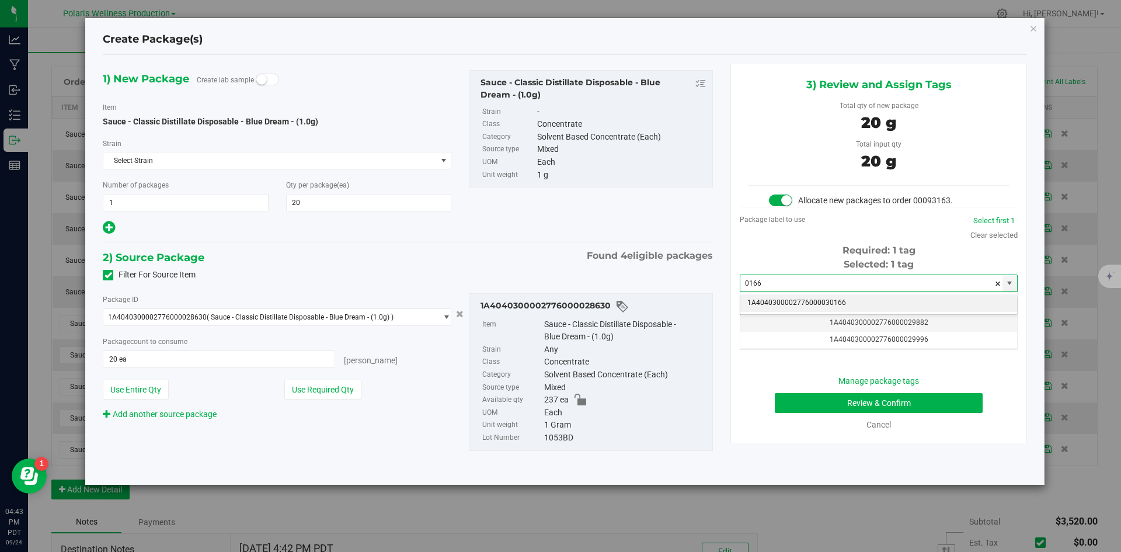
click at [810, 298] on li "1A4040300002776000030166" at bounding box center [879, 303] width 277 height 18
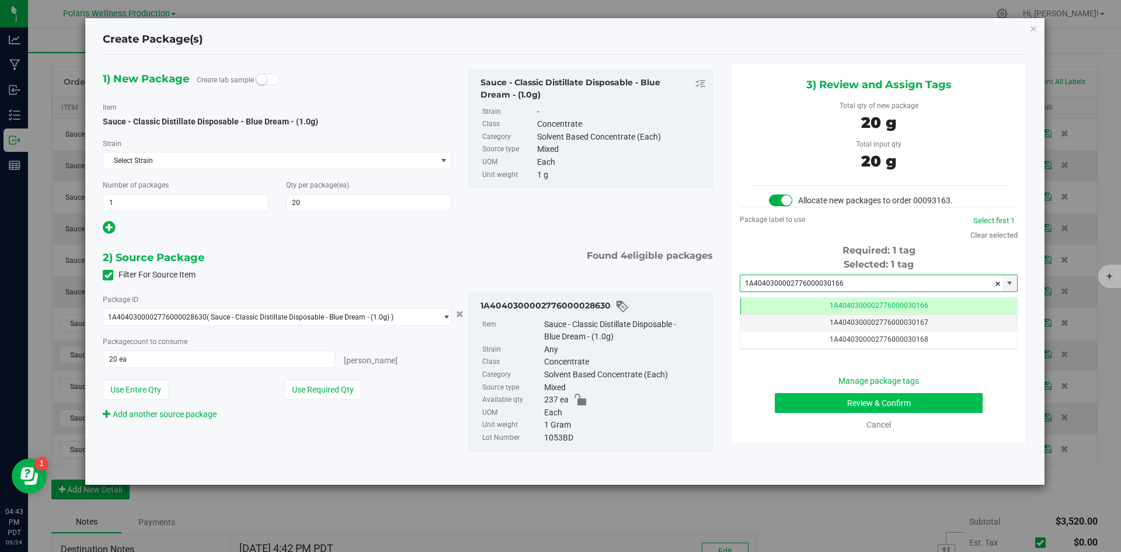
type input "1A4040300002776000030166"
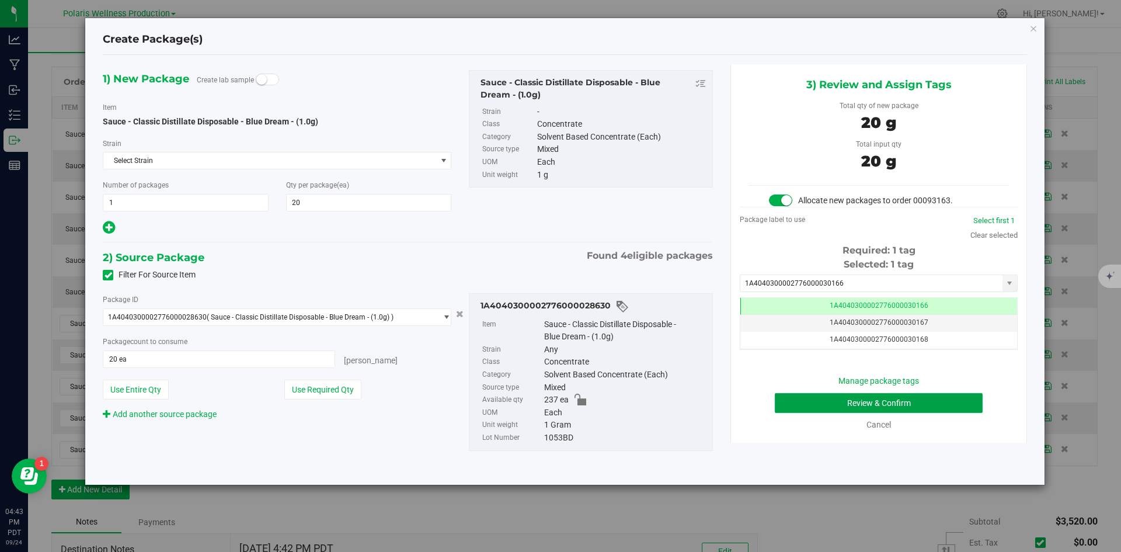
click at [797, 398] on button "Review & Confirm" at bounding box center [879, 403] width 208 height 20
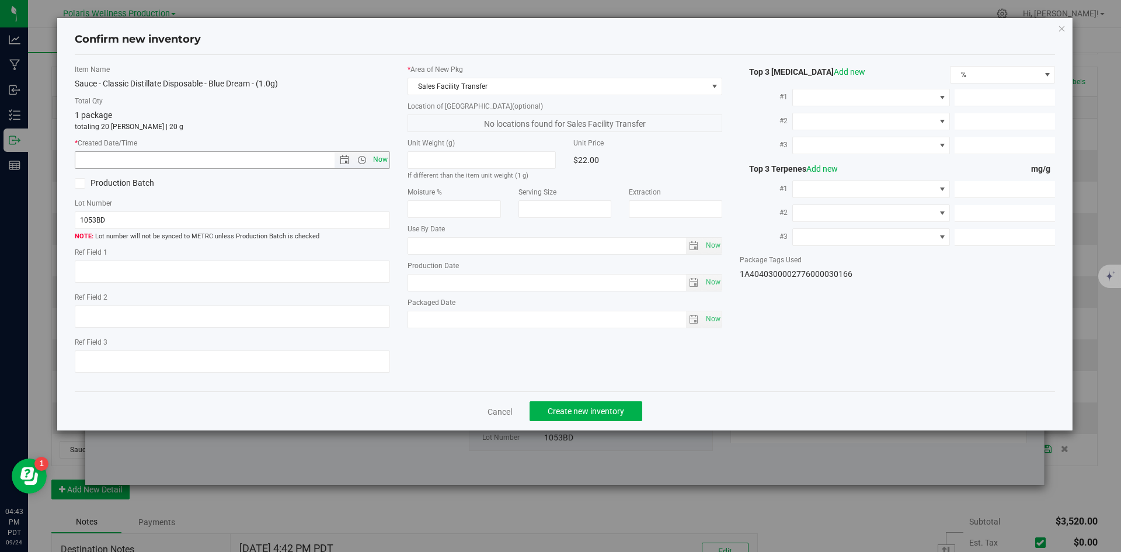
click at [381, 161] on span "Now" at bounding box center [380, 159] width 20 height 17
type input "[DATE] 4:43 PM"
click at [602, 416] on span "Create new inventory" at bounding box center [586, 411] width 77 height 9
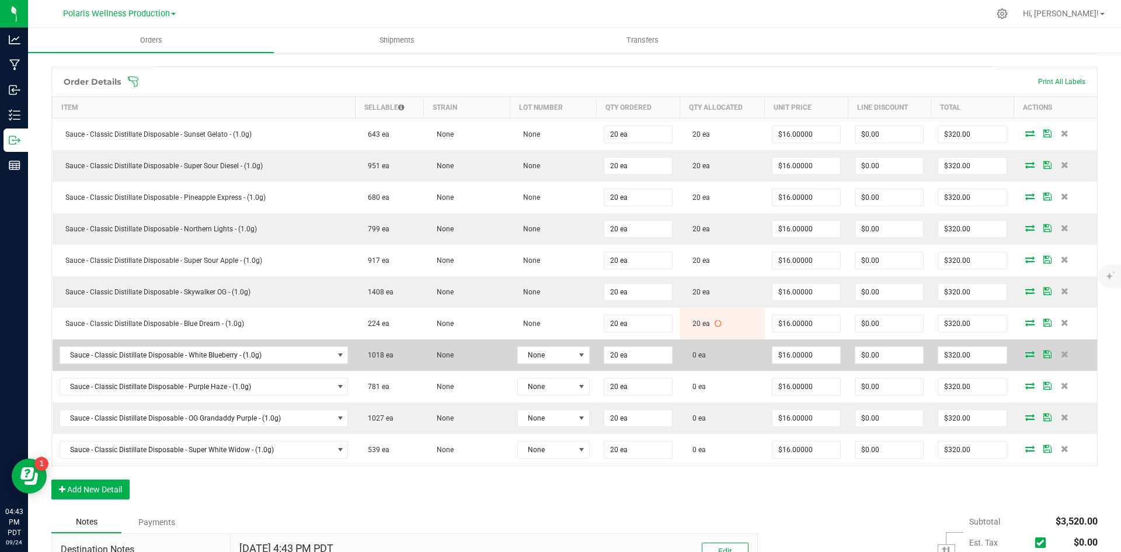
click at [1026, 352] on icon at bounding box center [1030, 353] width 9 height 7
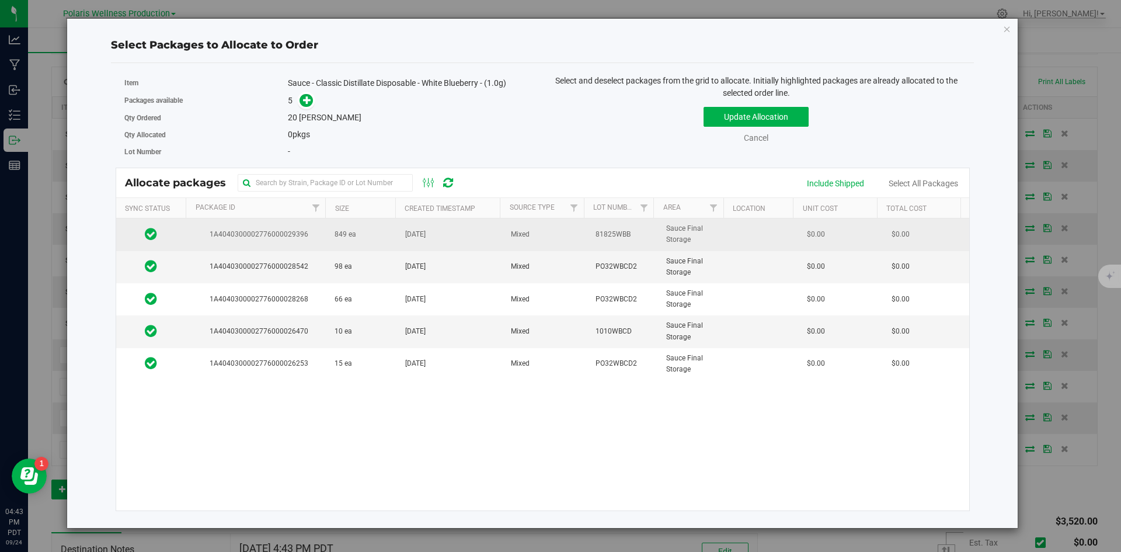
click at [380, 230] on td "849 ea" at bounding box center [363, 234] width 71 height 32
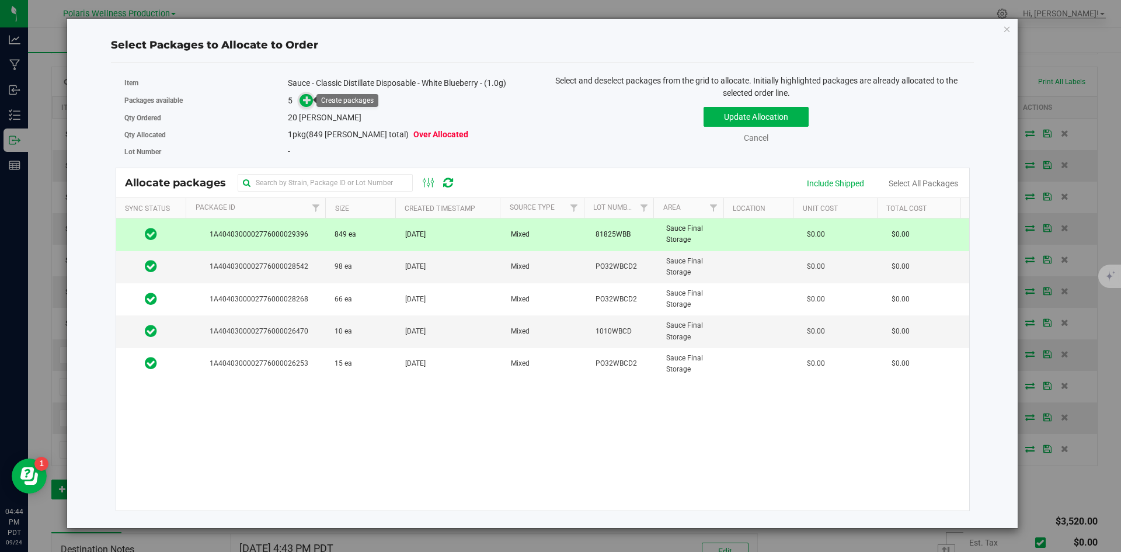
click at [304, 103] on icon at bounding box center [307, 99] width 9 height 9
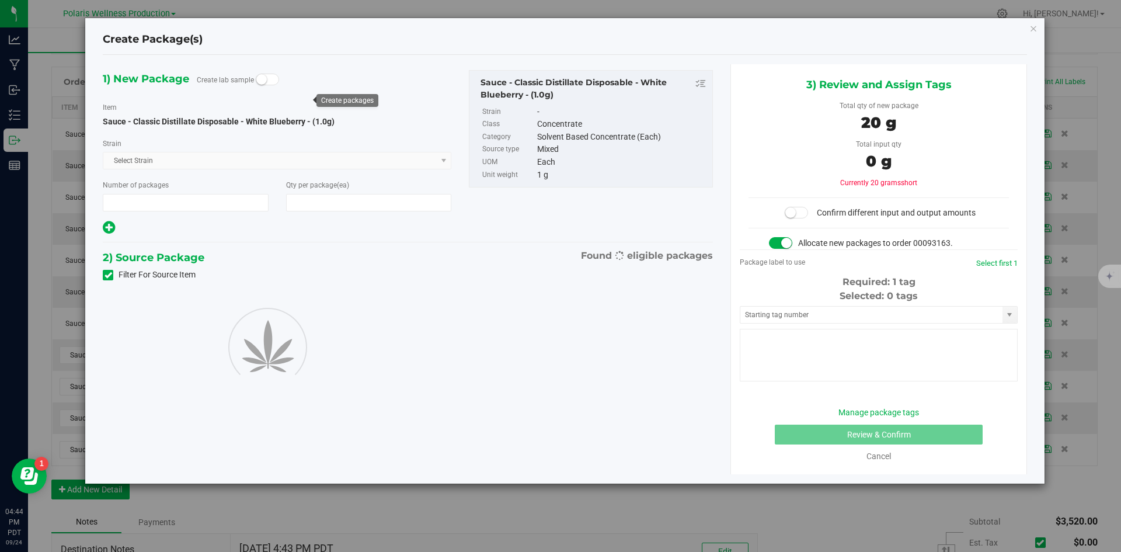
type input "1"
type input "20"
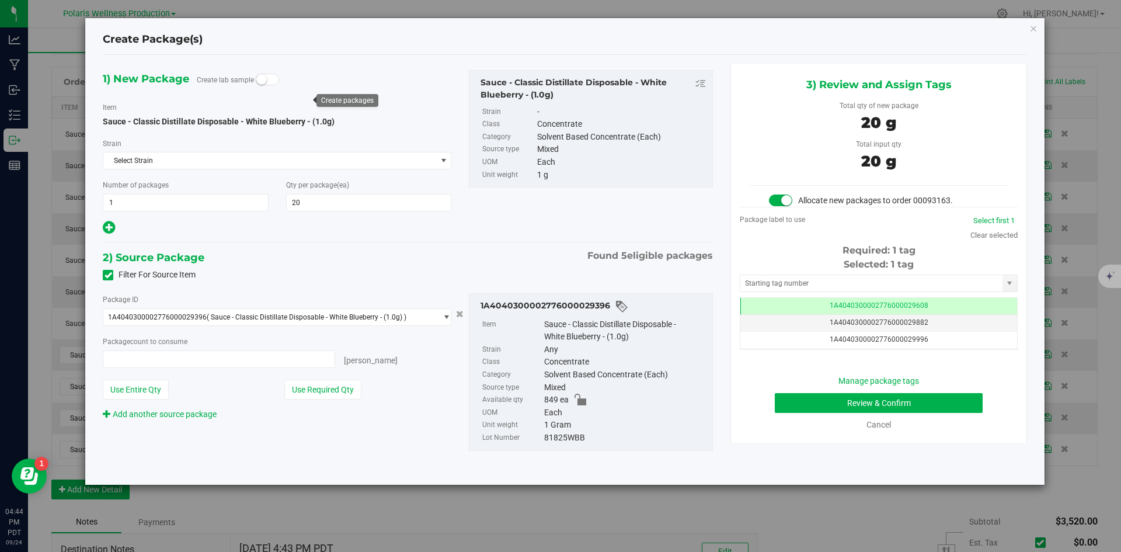
type input "20 ea"
click at [818, 283] on input "text" at bounding box center [872, 283] width 262 height 16
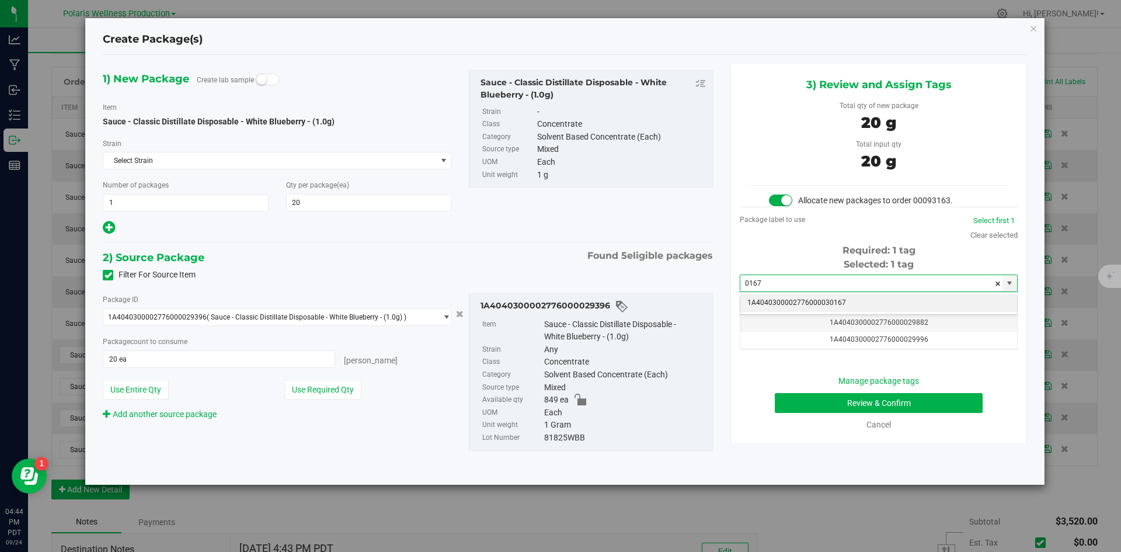
click at [822, 303] on li "1A4040300002776000030167" at bounding box center [879, 303] width 277 height 18
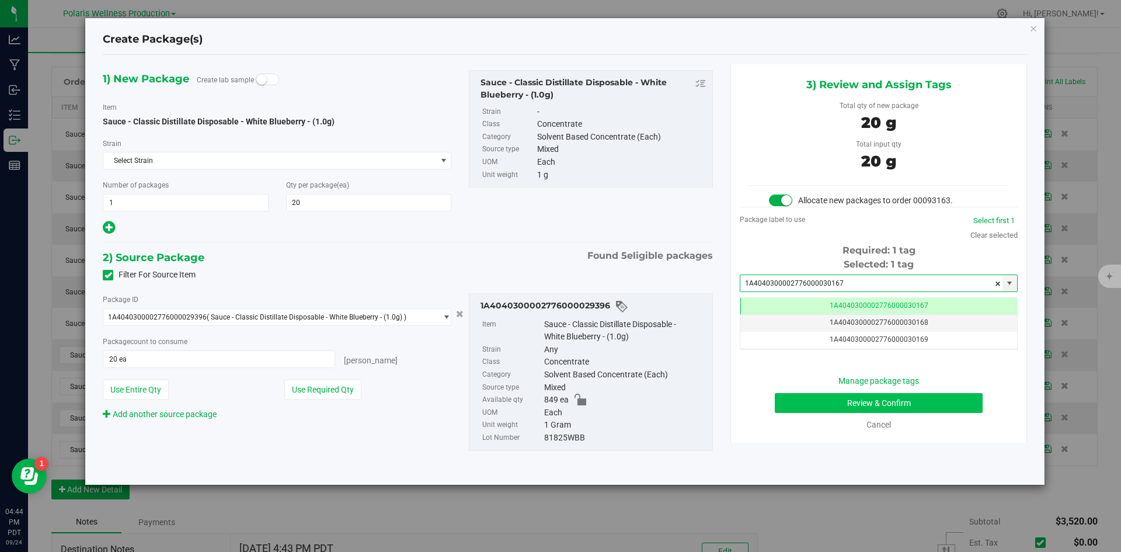
type input "1A4040300002776000030167"
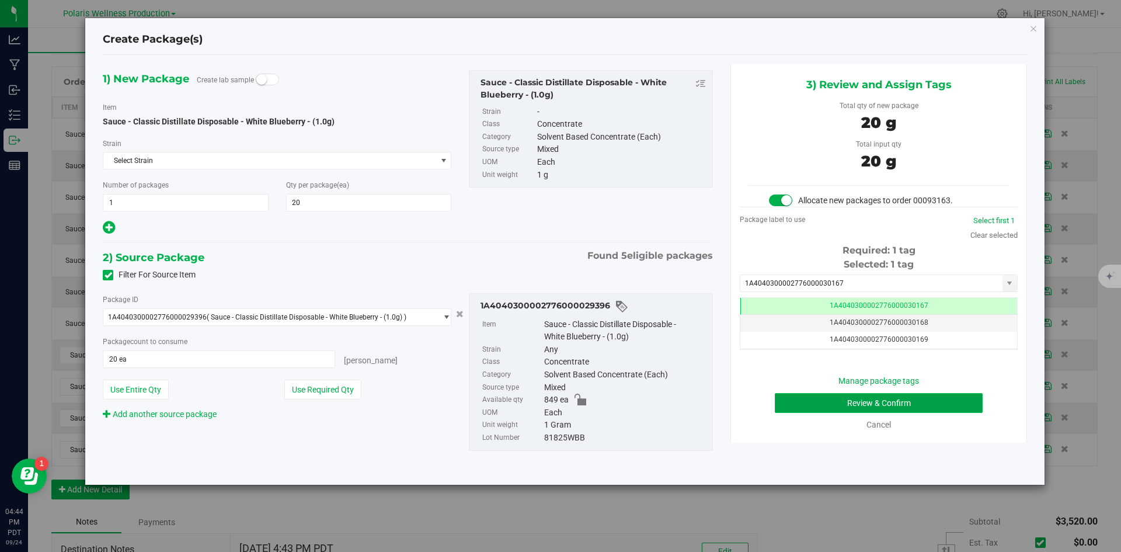
click at [791, 400] on button "Review & Confirm" at bounding box center [879, 403] width 208 height 20
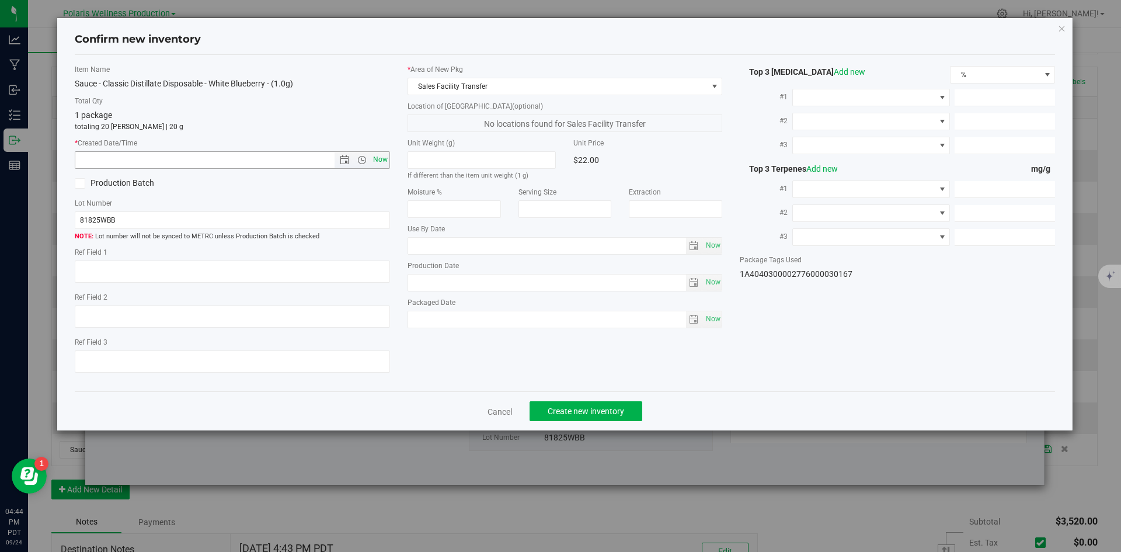
click at [379, 164] on span "Now" at bounding box center [380, 159] width 20 height 17
type input "[DATE] 4:44 PM"
click at [621, 408] on span "Create new inventory" at bounding box center [586, 411] width 77 height 9
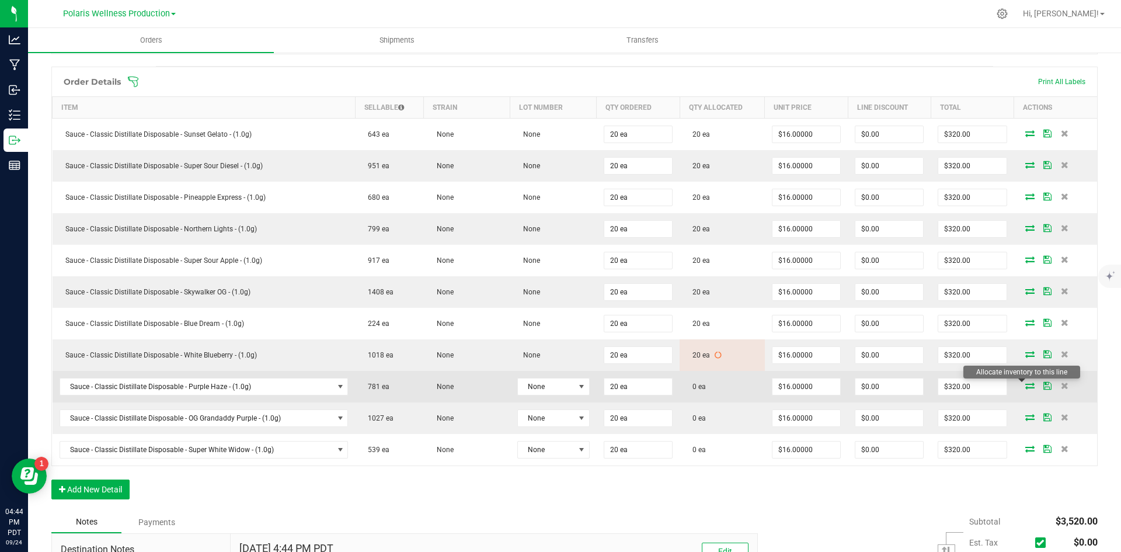
click at [1026, 389] on icon at bounding box center [1030, 385] width 9 height 7
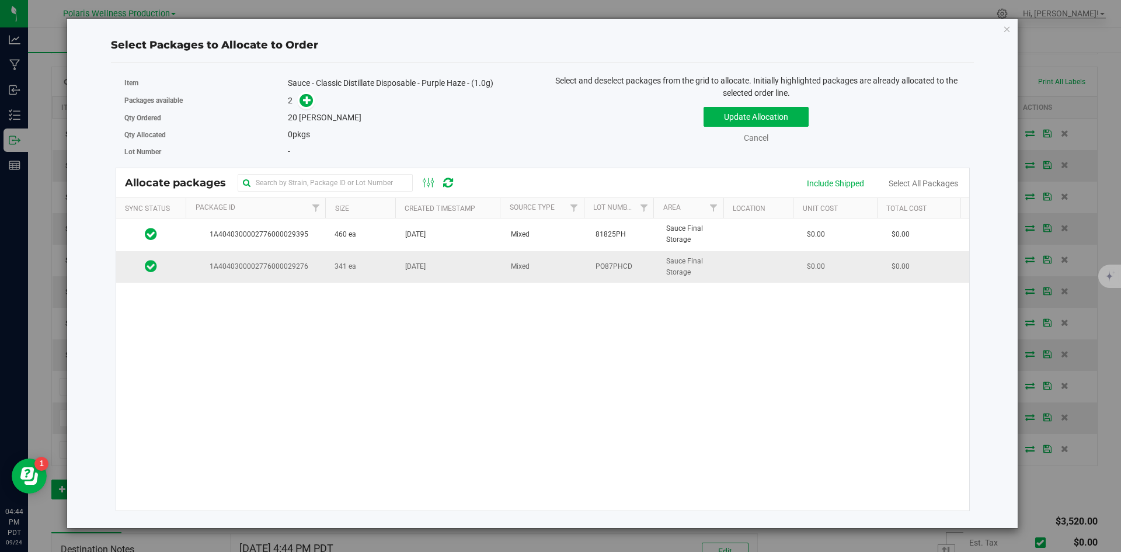
click at [388, 273] on td "341 ea" at bounding box center [363, 267] width 71 height 32
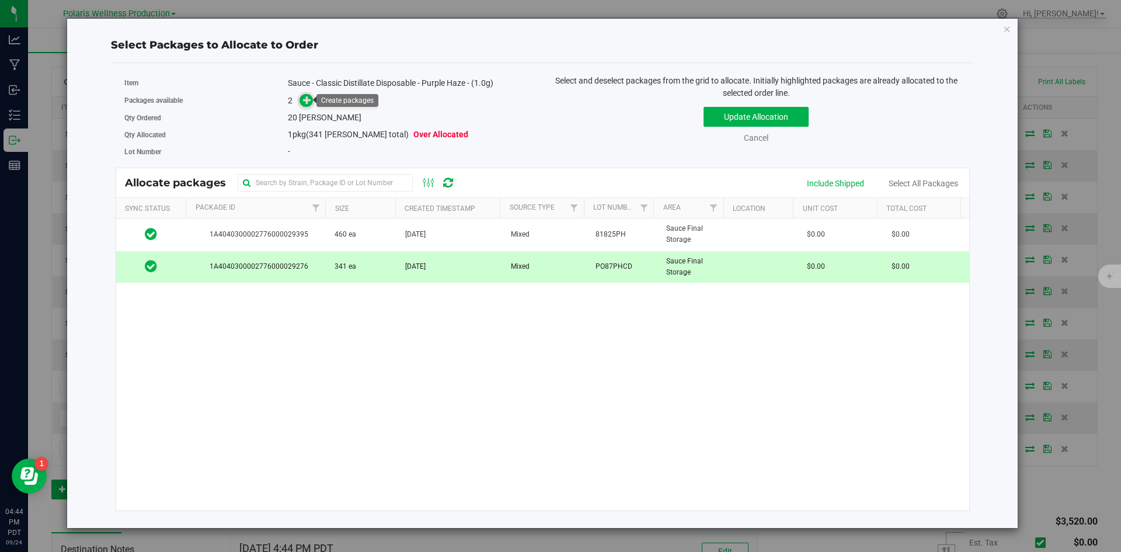
click at [308, 103] on icon at bounding box center [307, 99] width 8 height 8
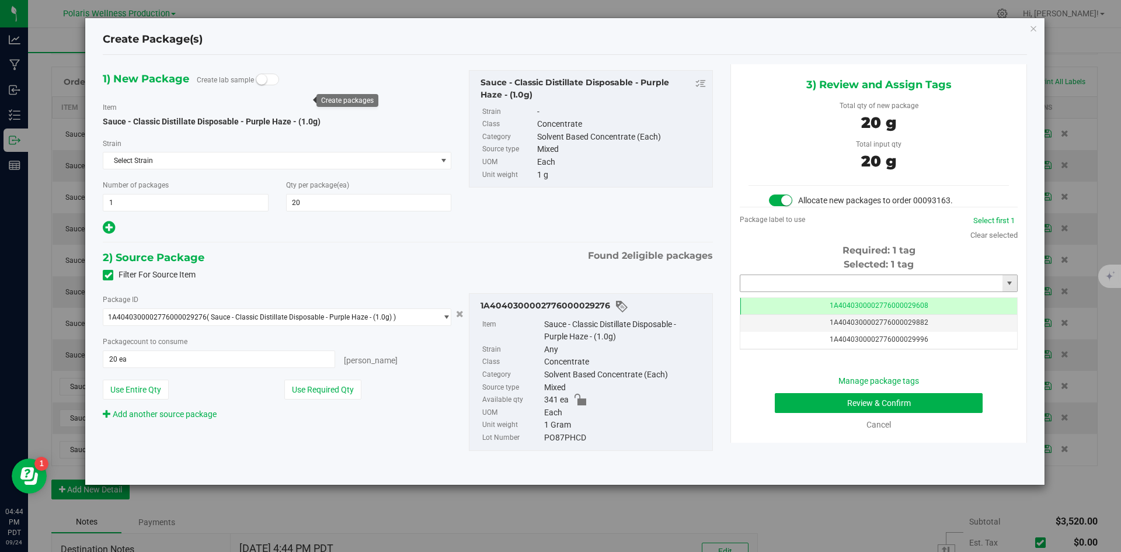
click at [780, 282] on input "text" at bounding box center [872, 283] width 262 height 16
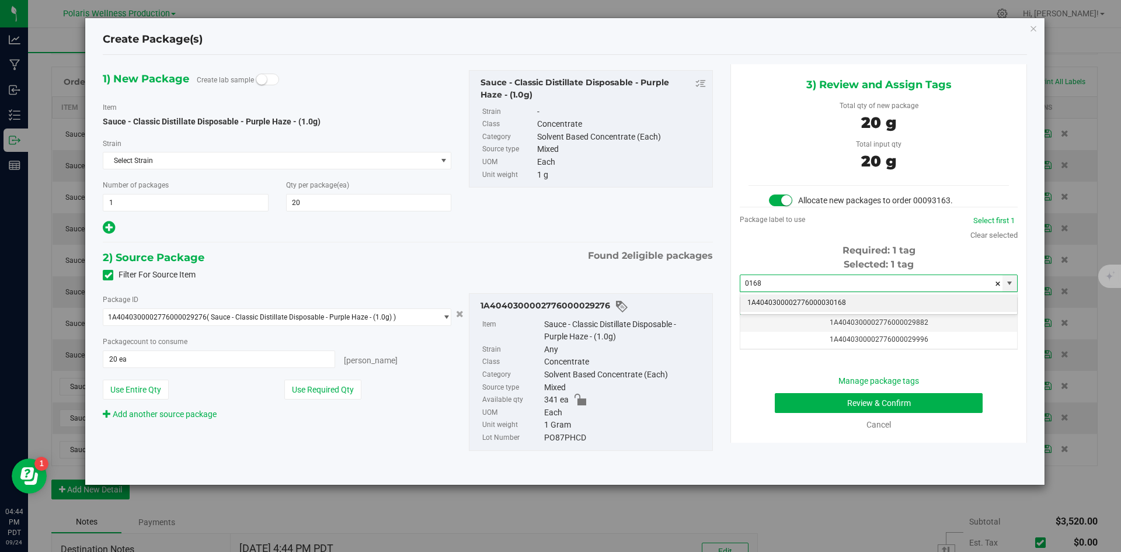
click at [777, 307] on li "1A4040300002776000030168" at bounding box center [879, 303] width 277 height 18
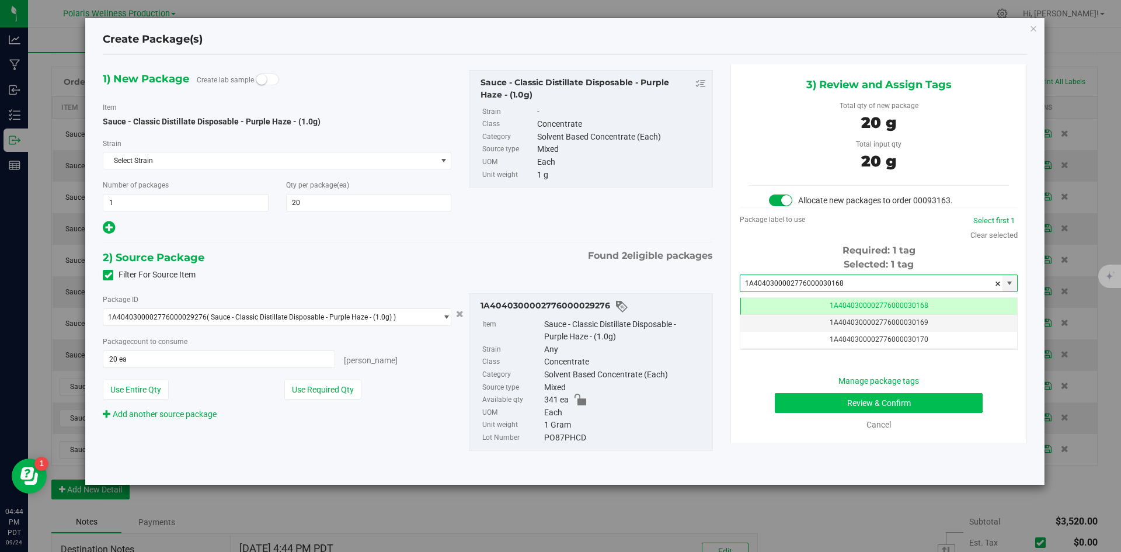
type input "1A4040300002776000030168"
click at [798, 406] on button "Review & Confirm" at bounding box center [879, 403] width 208 height 20
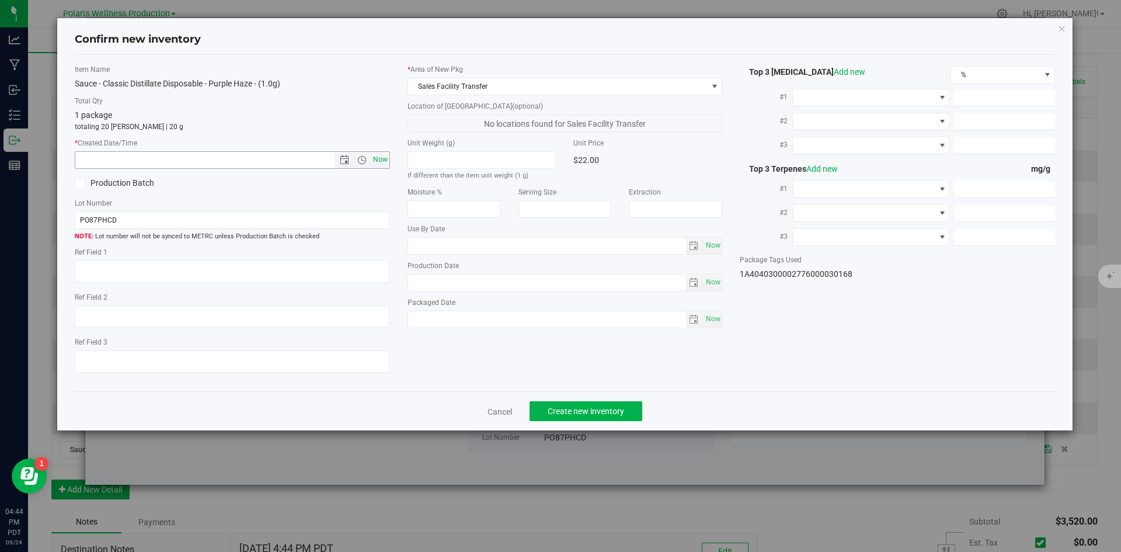
click at [385, 162] on span "Now" at bounding box center [380, 159] width 20 height 17
type input "[DATE] 4:44 PM"
click at [619, 407] on span "Create new inventory" at bounding box center [586, 411] width 77 height 9
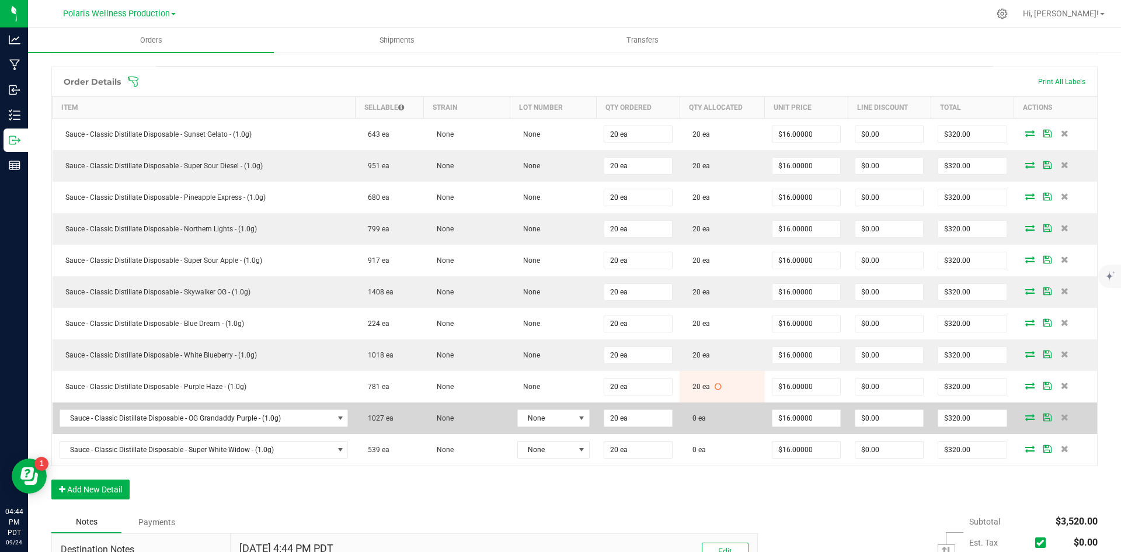
click at [1026, 421] on icon at bounding box center [1030, 417] width 9 height 7
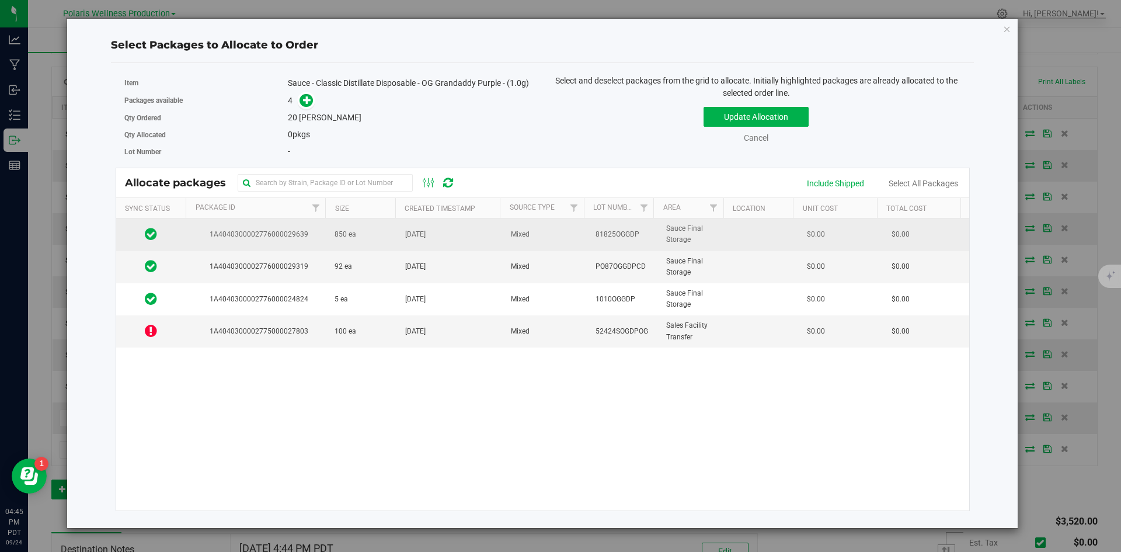
click at [371, 240] on td "850 ea" at bounding box center [363, 234] width 71 height 32
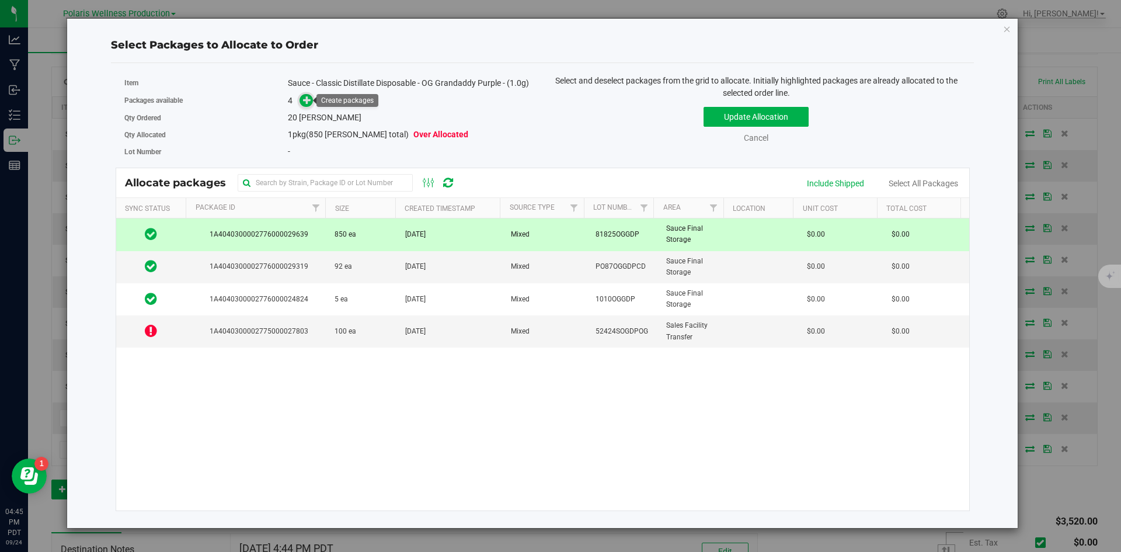
click at [311, 102] on icon at bounding box center [307, 99] width 9 height 9
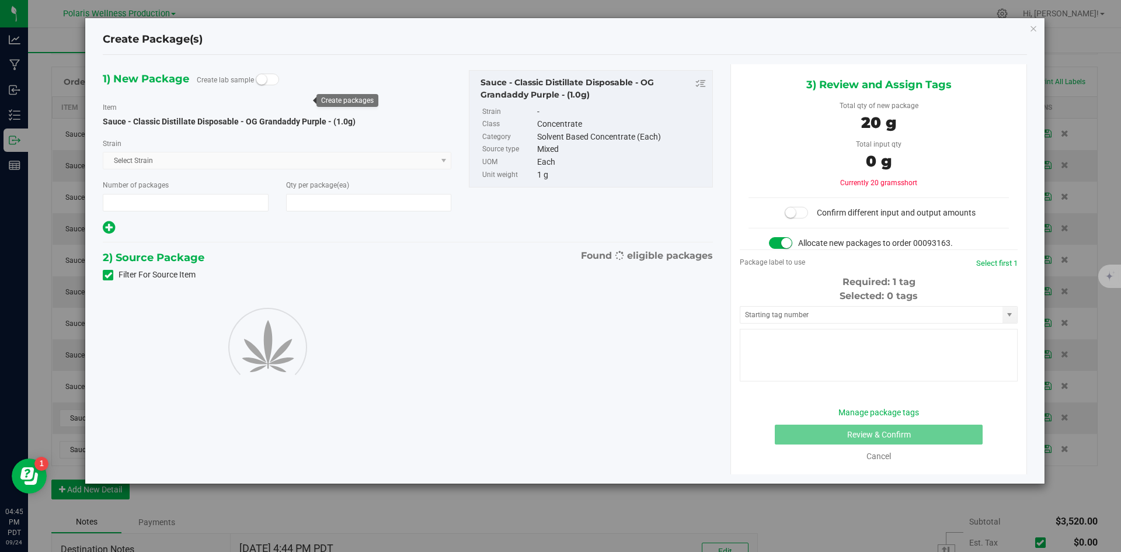
type input "1"
type input "20"
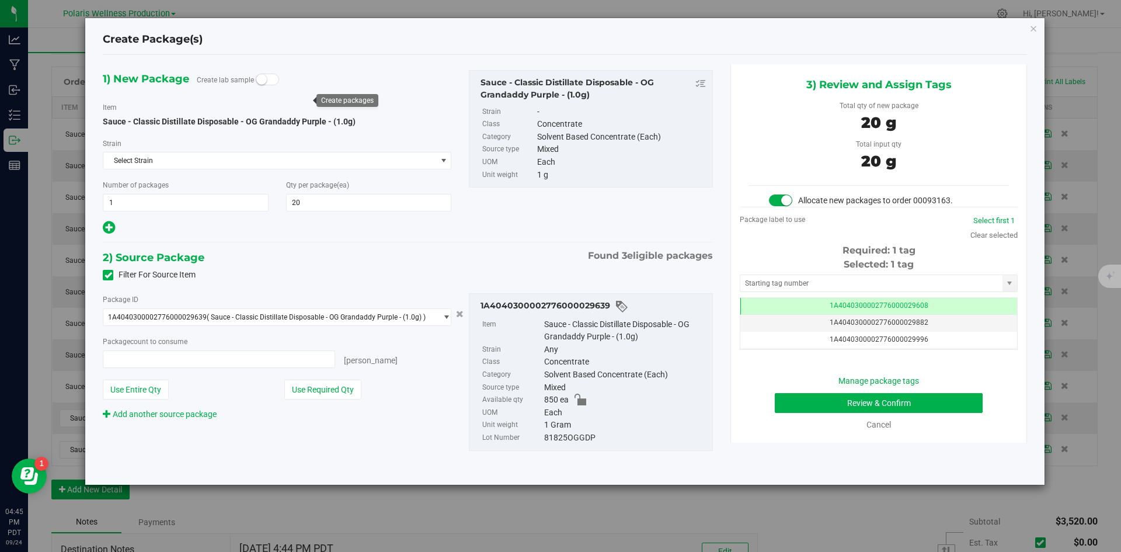
type input "20 ea"
click at [778, 282] on input "text" at bounding box center [872, 283] width 262 height 16
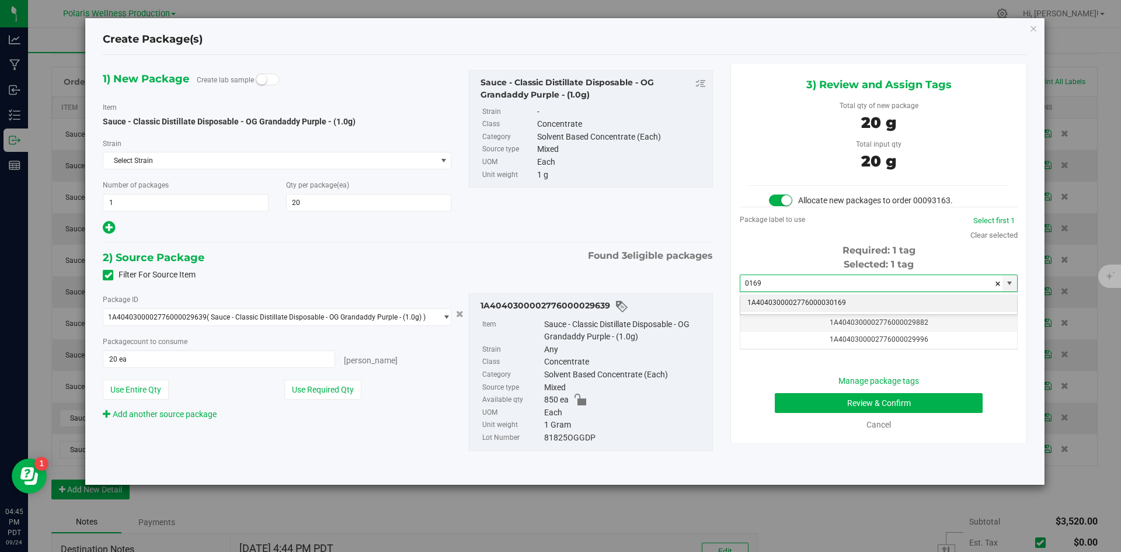
click at [787, 299] on li "1A4040300002776000030169" at bounding box center [879, 303] width 277 height 18
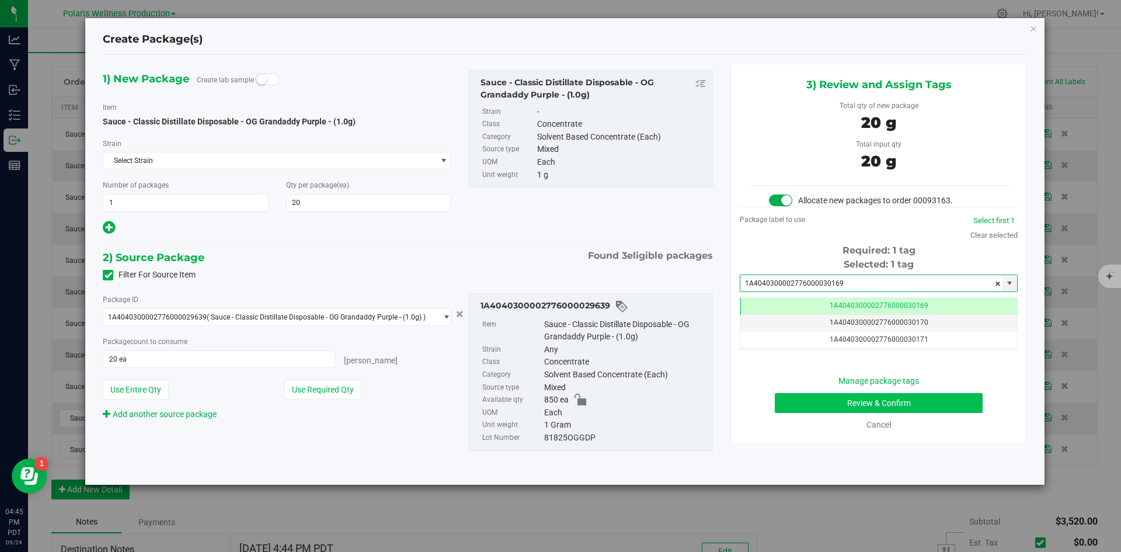
type input "1A4040300002776000030169"
click at [803, 404] on button "Review & Confirm" at bounding box center [879, 403] width 208 height 20
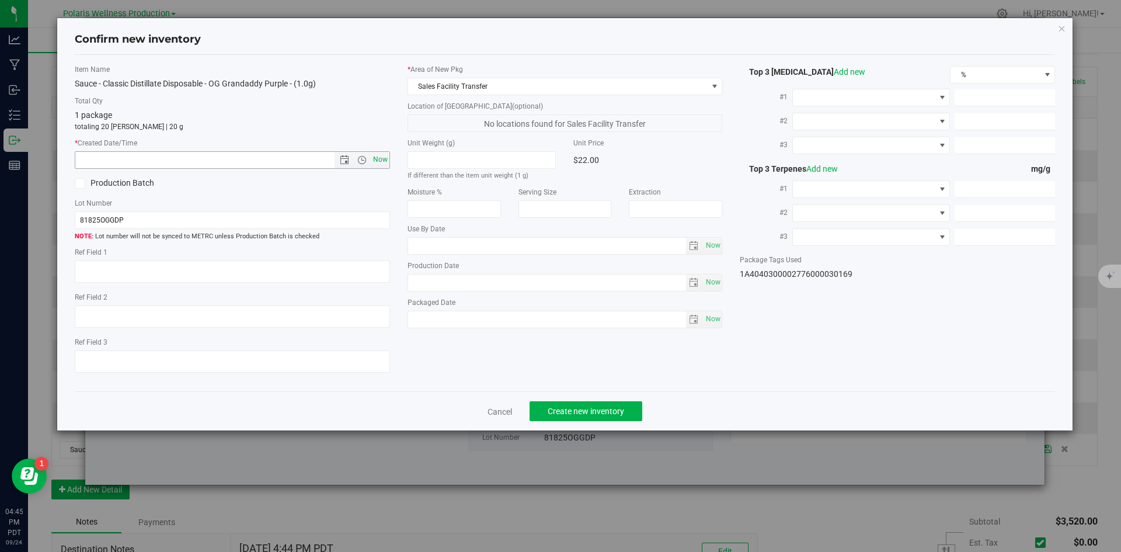
click at [386, 161] on span "Now" at bounding box center [380, 159] width 20 height 17
type input "[DATE] 4:45 PM"
click at [620, 414] on span "Create new inventory" at bounding box center [586, 411] width 77 height 9
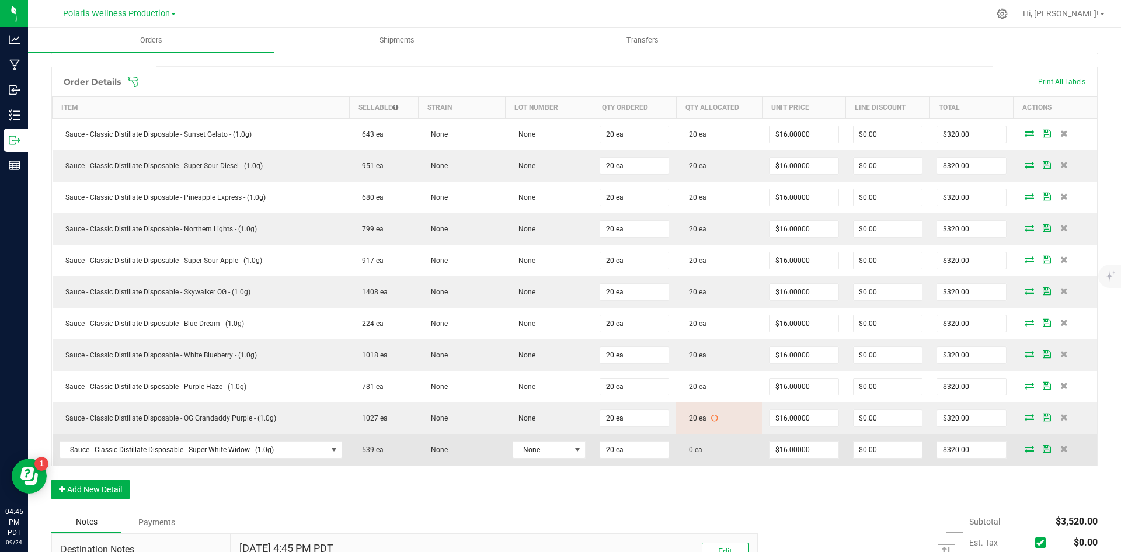
click at [1025, 447] on icon at bounding box center [1029, 448] width 9 height 7
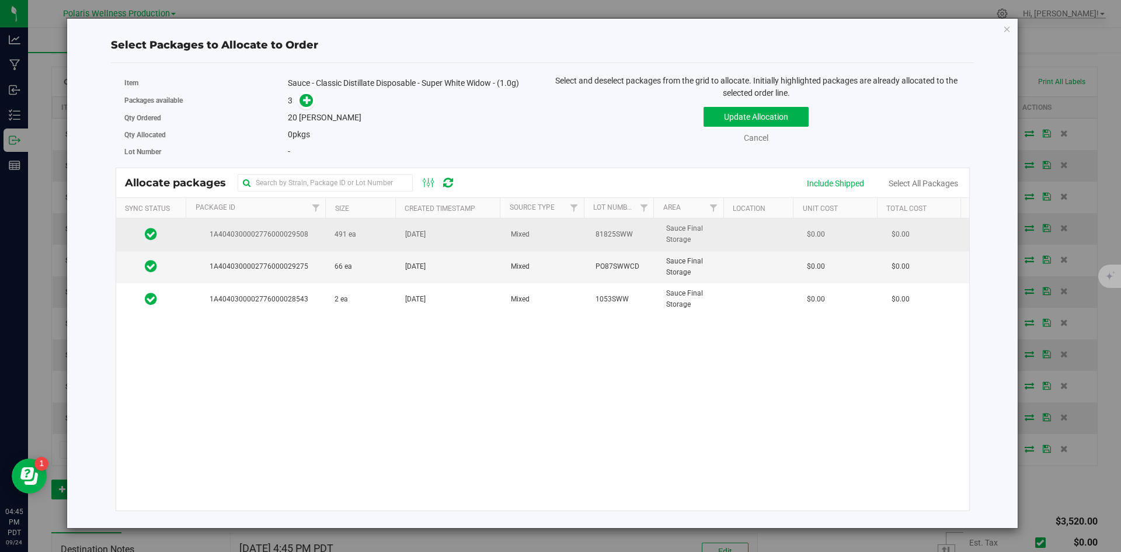
click at [373, 234] on td "491 ea" at bounding box center [363, 234] width 71 height 32
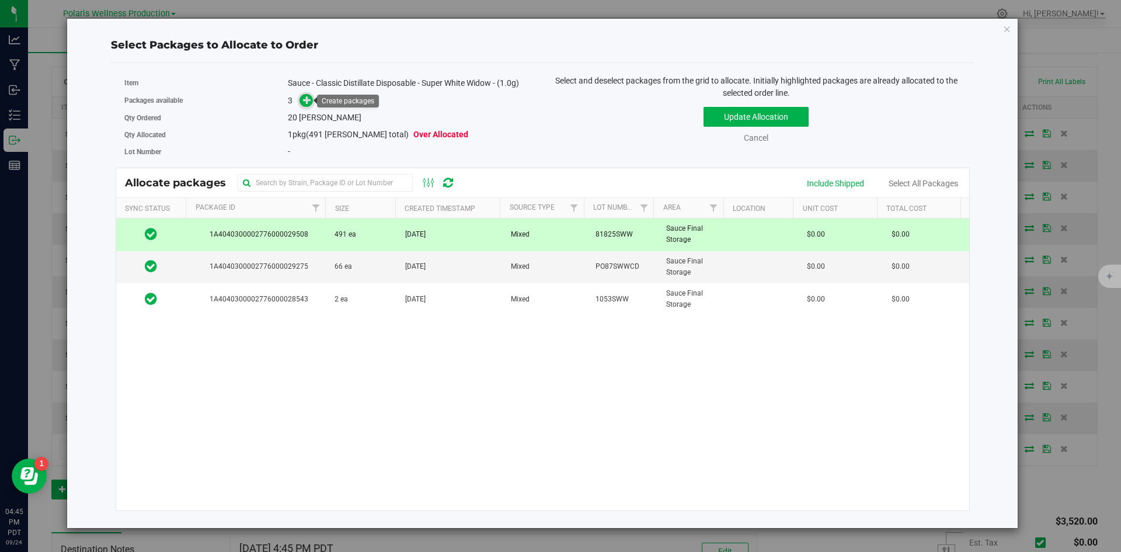
click at [309, 103] on icon at bounding box center [307, 99] width 8 height 8
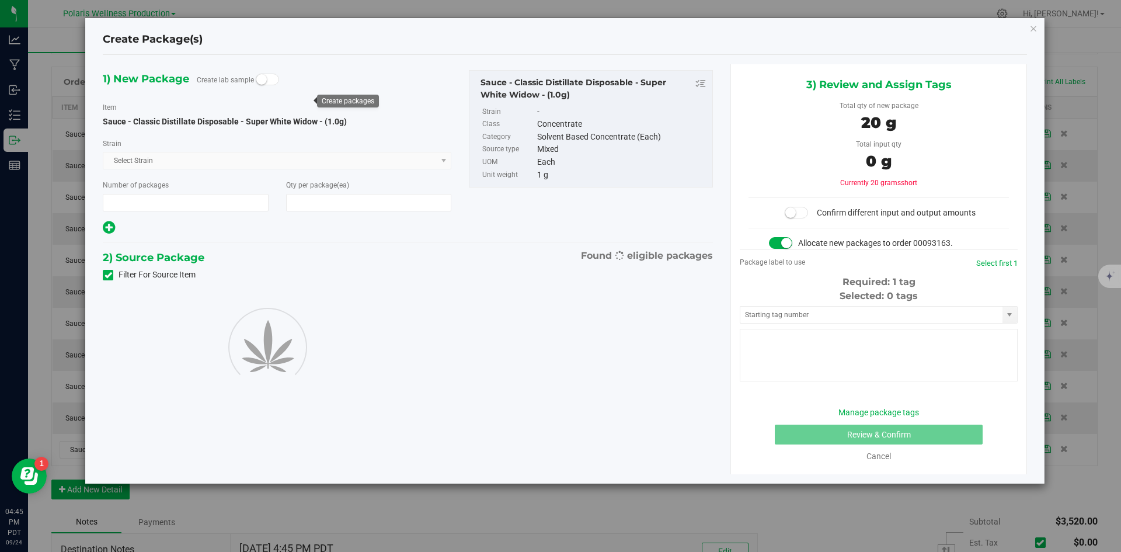
type input "1"
type input "20"
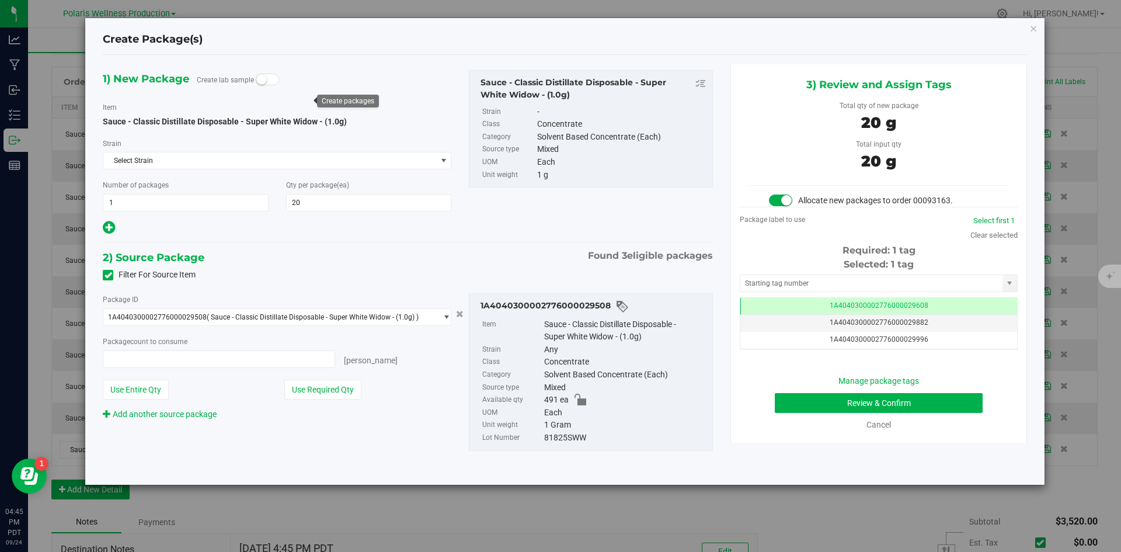
type input "20 ea"
click at [791, 280] on input "text" at bounding box center [872, 283] width 262 height 16
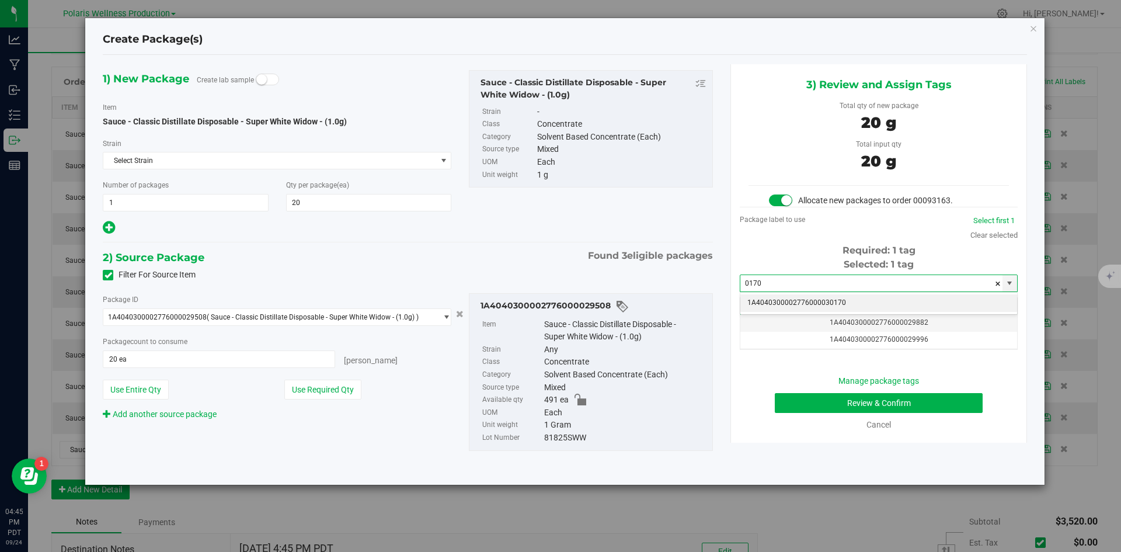
click at [794, 298] on li "1A4040300002776000030170" at bounding box center [879, 303] width 277 height 18
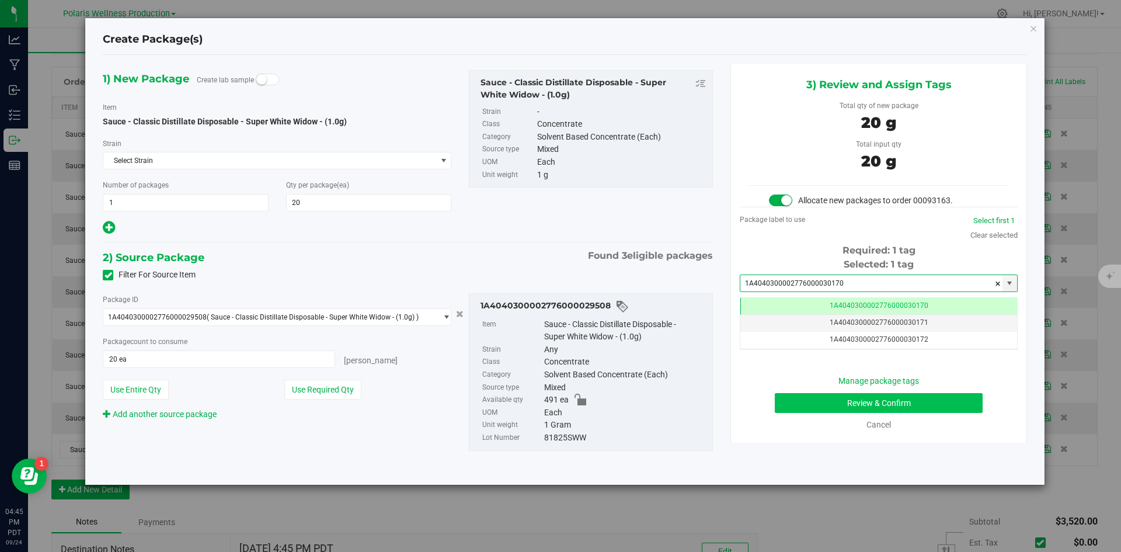
type input "1A4040300002776000030170"
click at [822, 404] on button "Review & Confirm" at bounding box center [879, 403] width 208 height 20
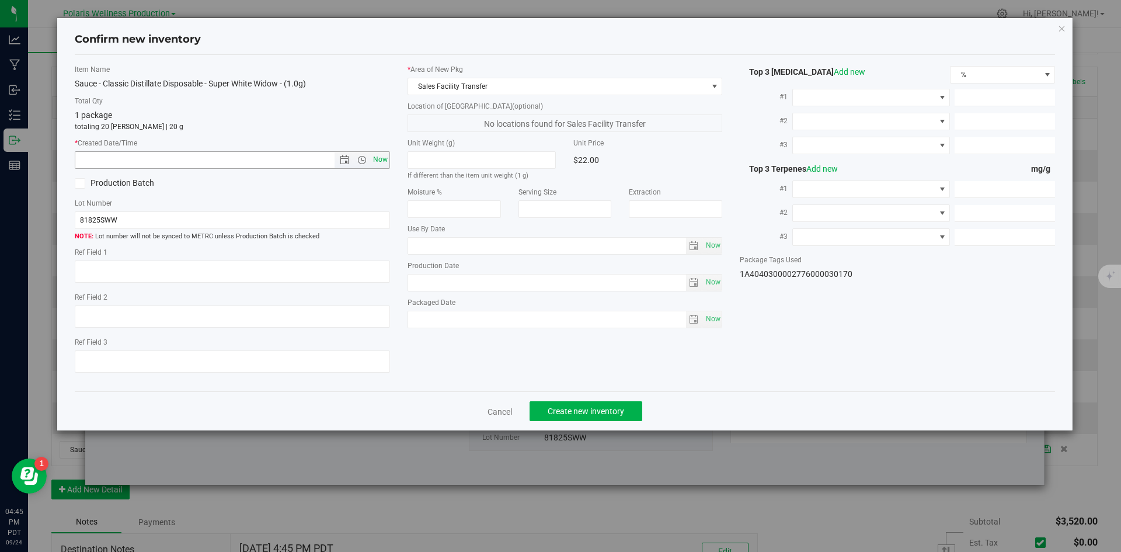
click at [378, 163] on span "Now" at bounding box center [380, 159] width 20 height 17
type input "[DATE] 4:45 PM"
click at [607, 412] on span "Create new inventory" at bounding box center [586, 411] width 77 height 9
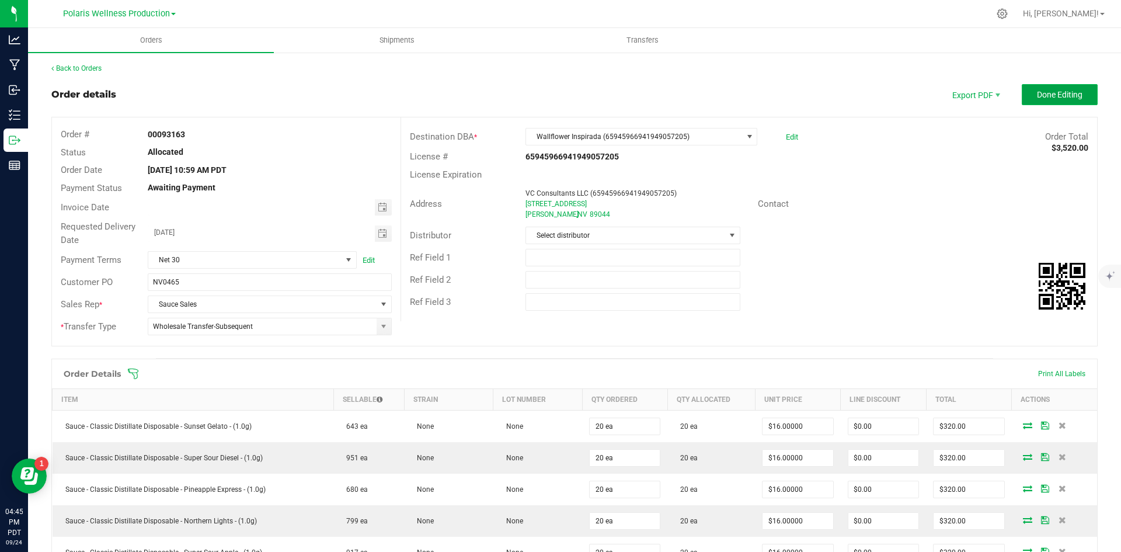
click at [1043, 100] on button "Done Editing" at bounding box center [1060, 94] width 76 height 21
